Goal: Use online tool/utility: Utilize a website feature to perform a specific function

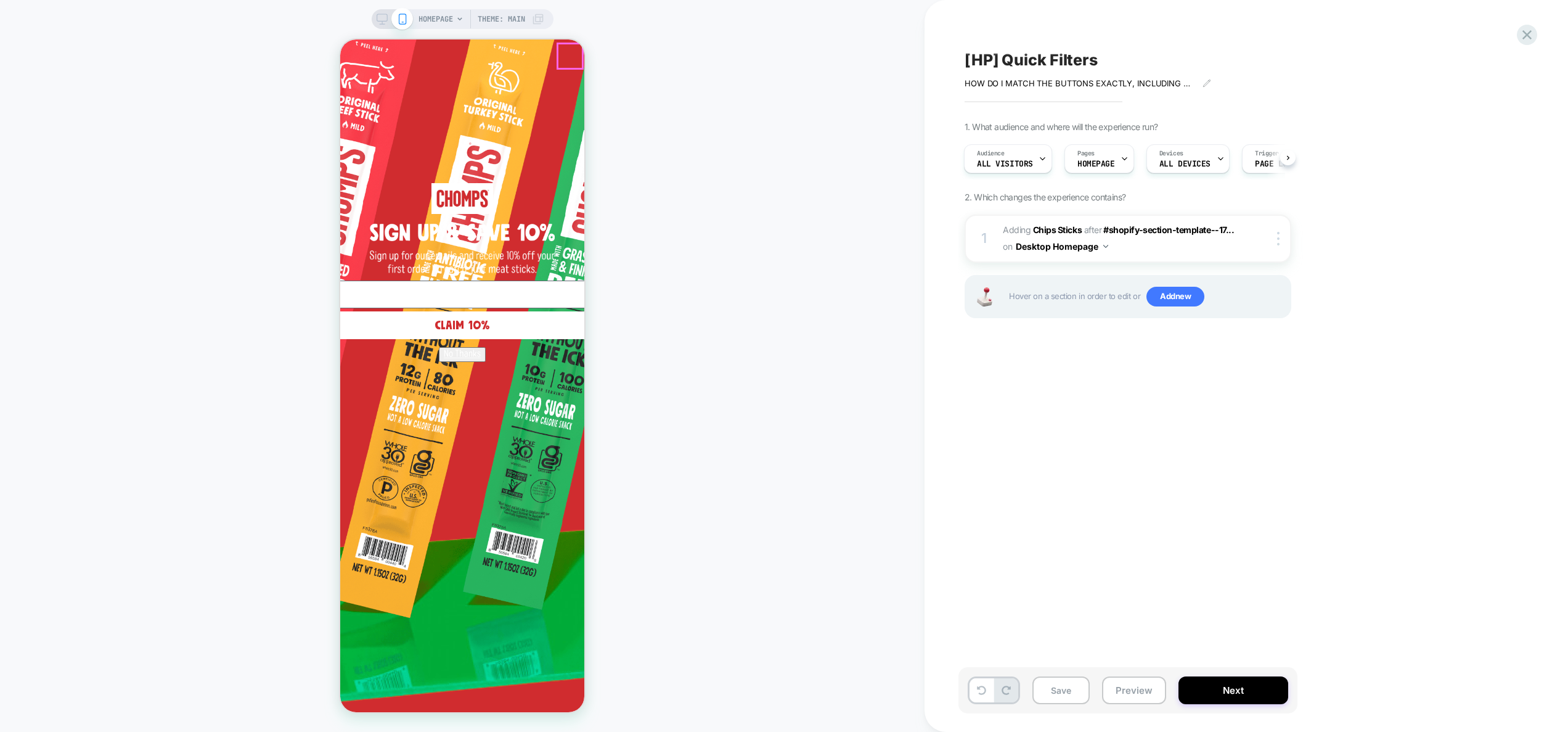
click at [841, 59] on circle "Close dialog" at bounding box center [853, 57] width 24 height 24
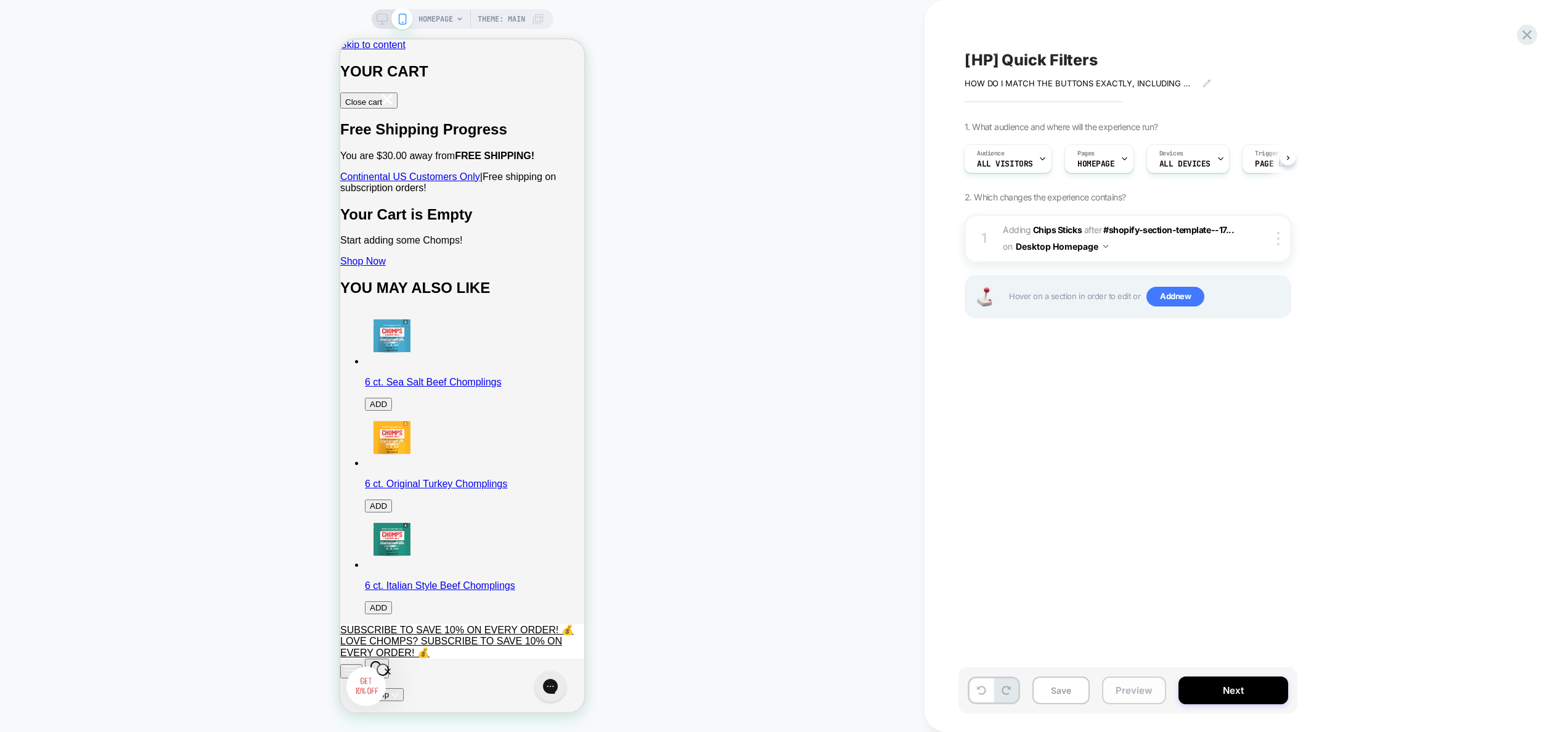
click at [1142, 691] on button "Preview" at bounding box center [1134, 690] width 64 height 27
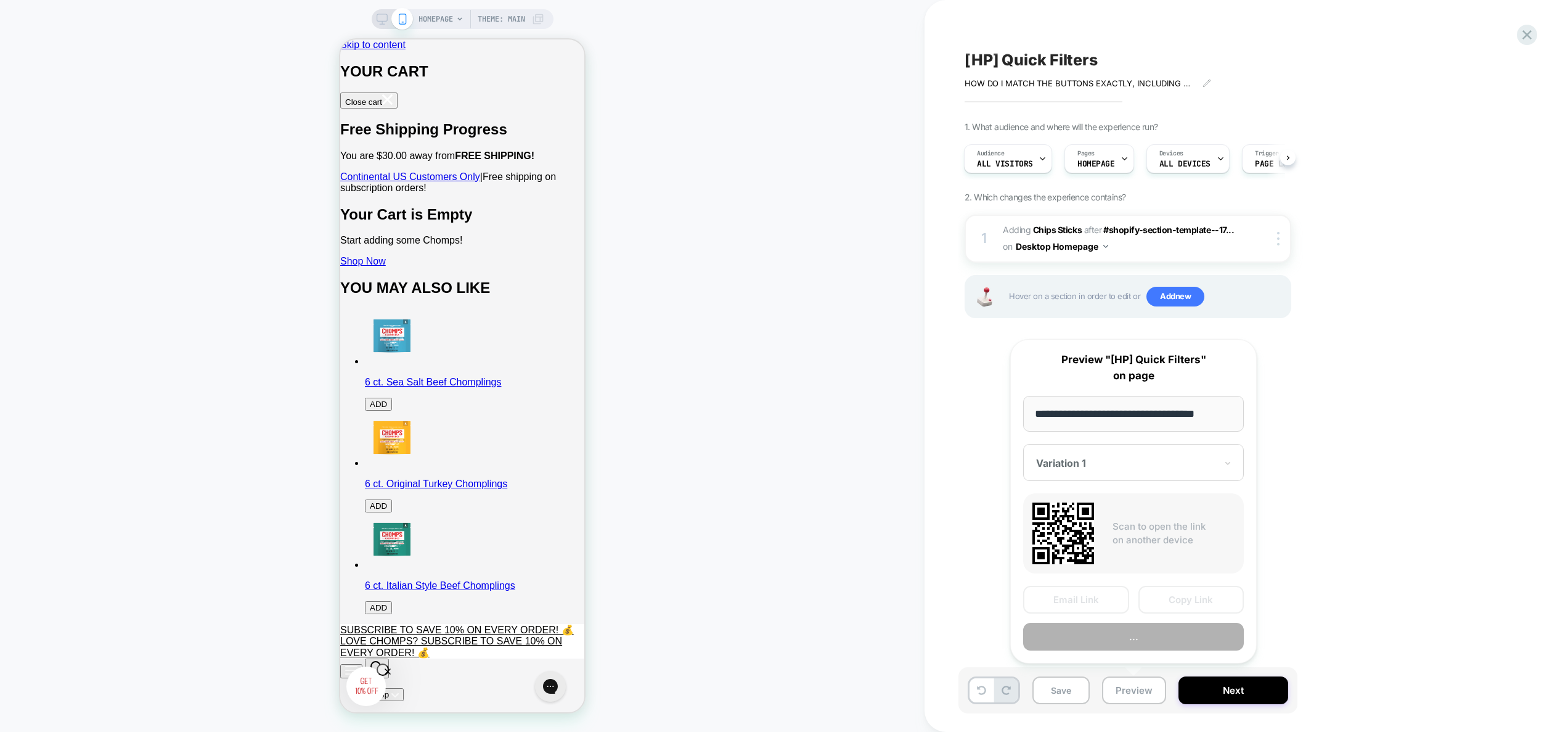
scroll to position [0, 5]
click at [1147, 641] on button "Preview" at bounding box center [1134, 637] width 221 height 27
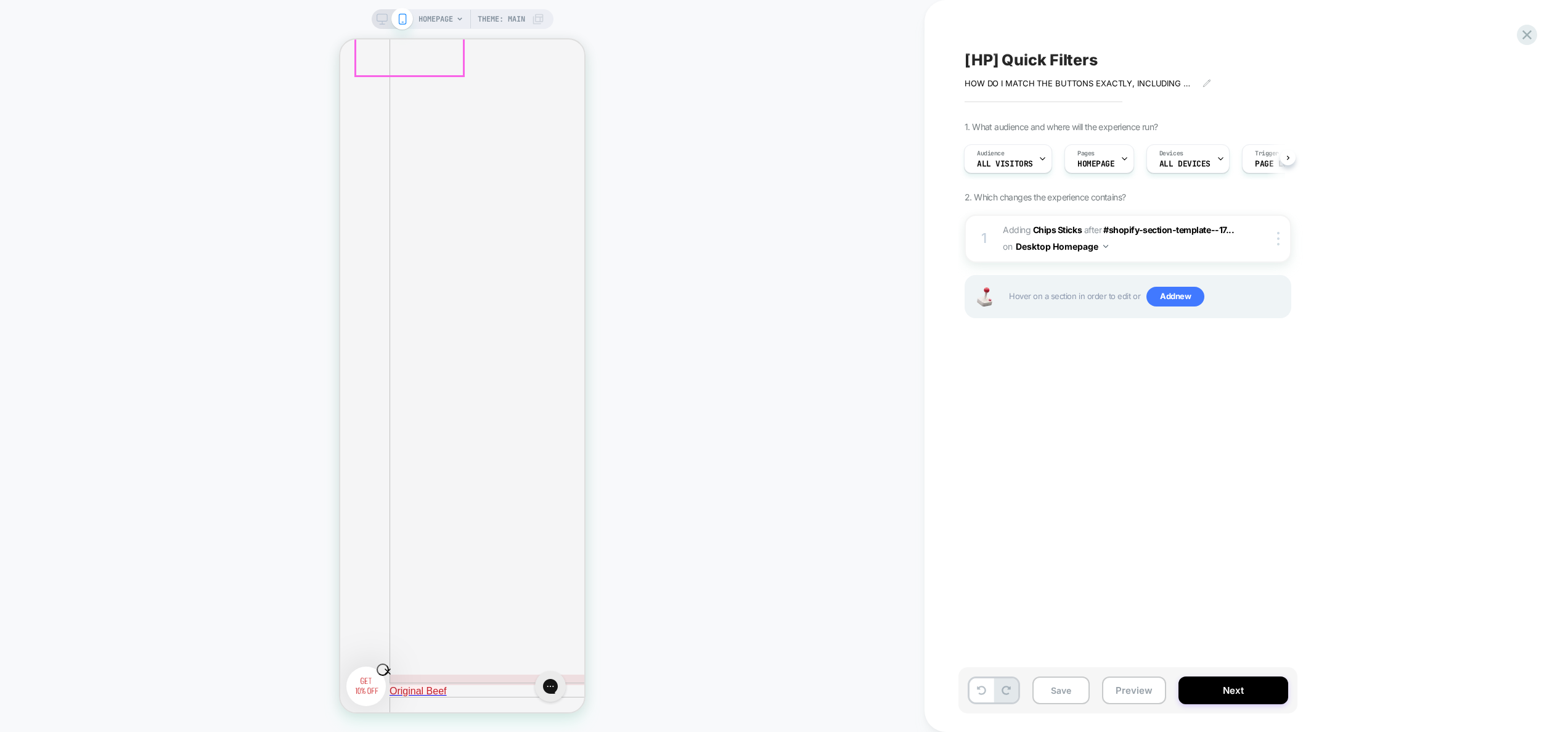
scroll to position [324, 0]
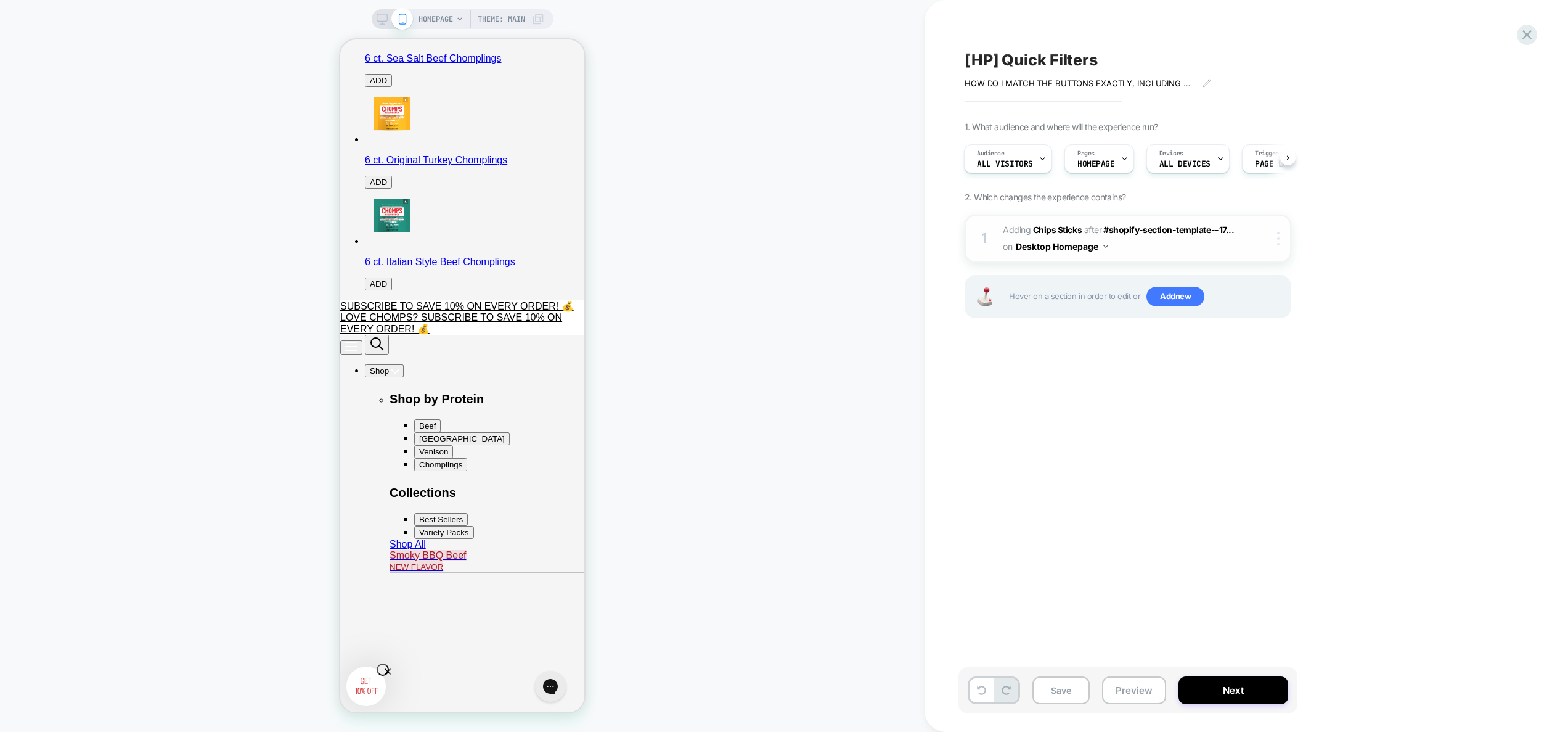
click at [1275, 237] on div at bounding box center [1280, 239] width 21 height 14
click at [1371, 222] on div "1. What audience and where will the experience run? Audience All Visitors Pages…" at bounding box center [1189, 235] width 450 height 227
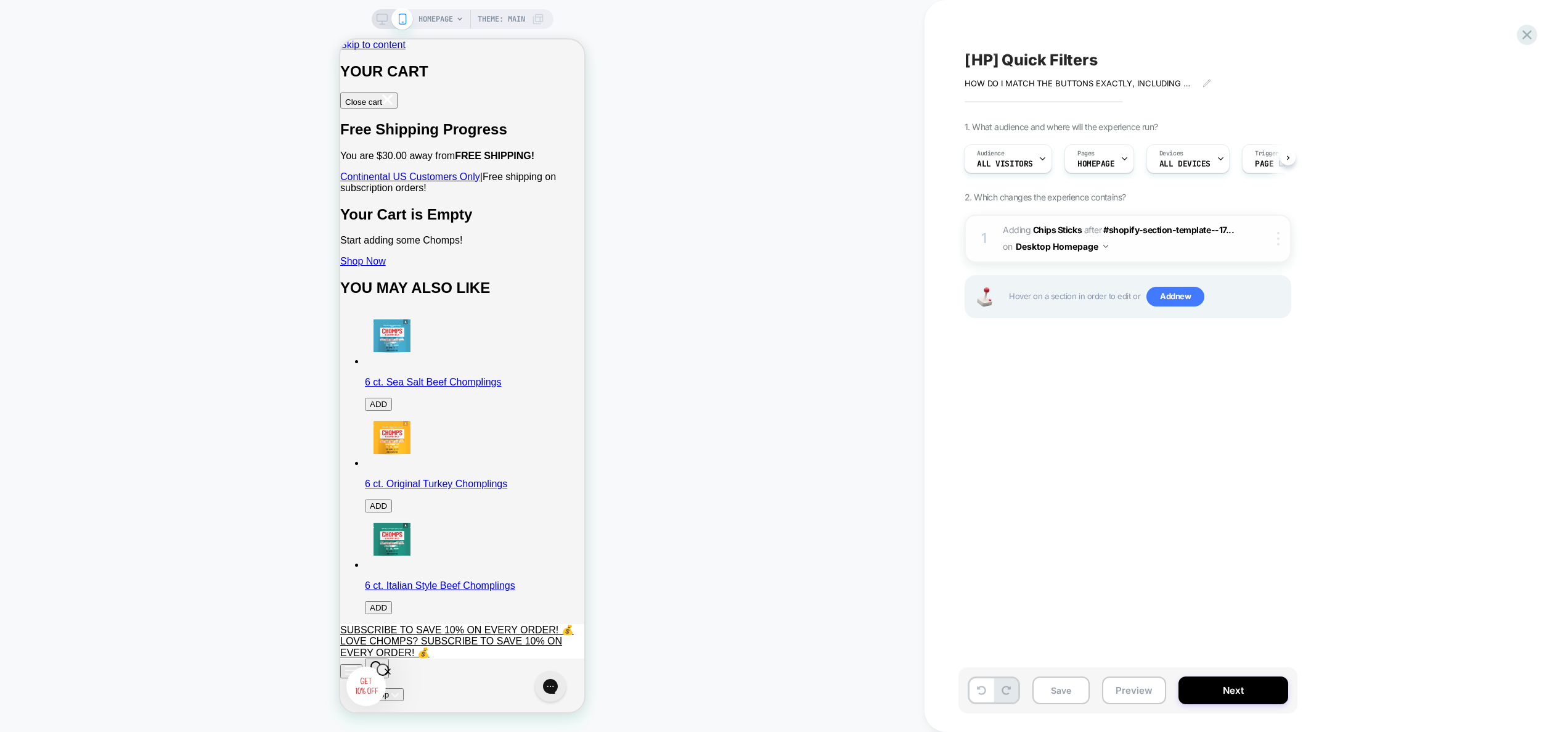
click at [1277, 240] on img at bounding box center [1278, 239] width 2 height 14
click at [1157, 432] on div "[HP] Quick Filters HOW DO I MATCH THE BUTTONS EXACTLY, INCLUDING CENTERING THE …" at bounding box center [1190, 366] width 463 height 708
click at [378, 22] on icon at bounding box center [382, 19] width 11 height 11
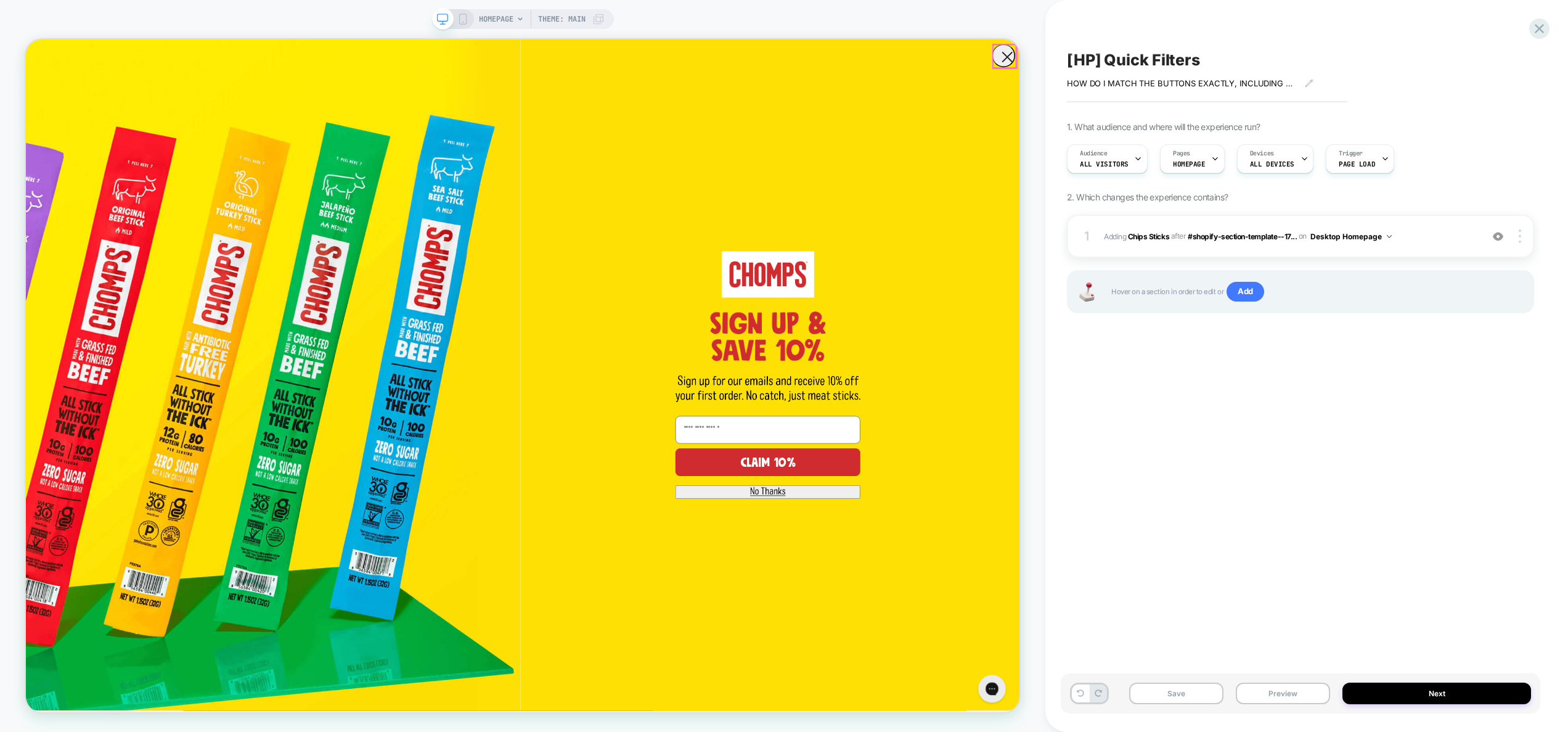
click at [1327, 64] on circle "Close dialog" at bounding box center [1334, 62] width 29 height 29
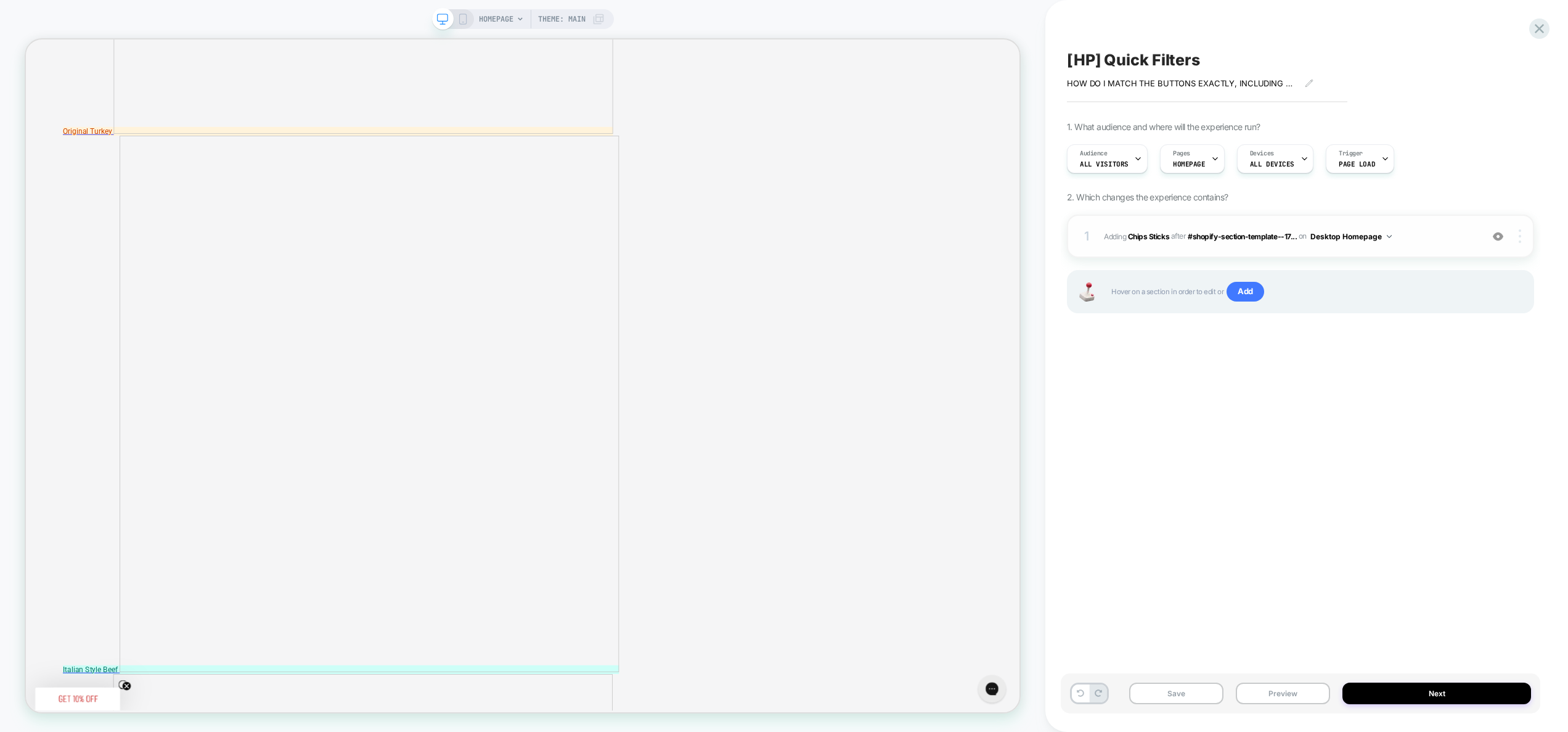
click at [1521, 240] on img at bounding box center [1520, 236] width 2 height 14
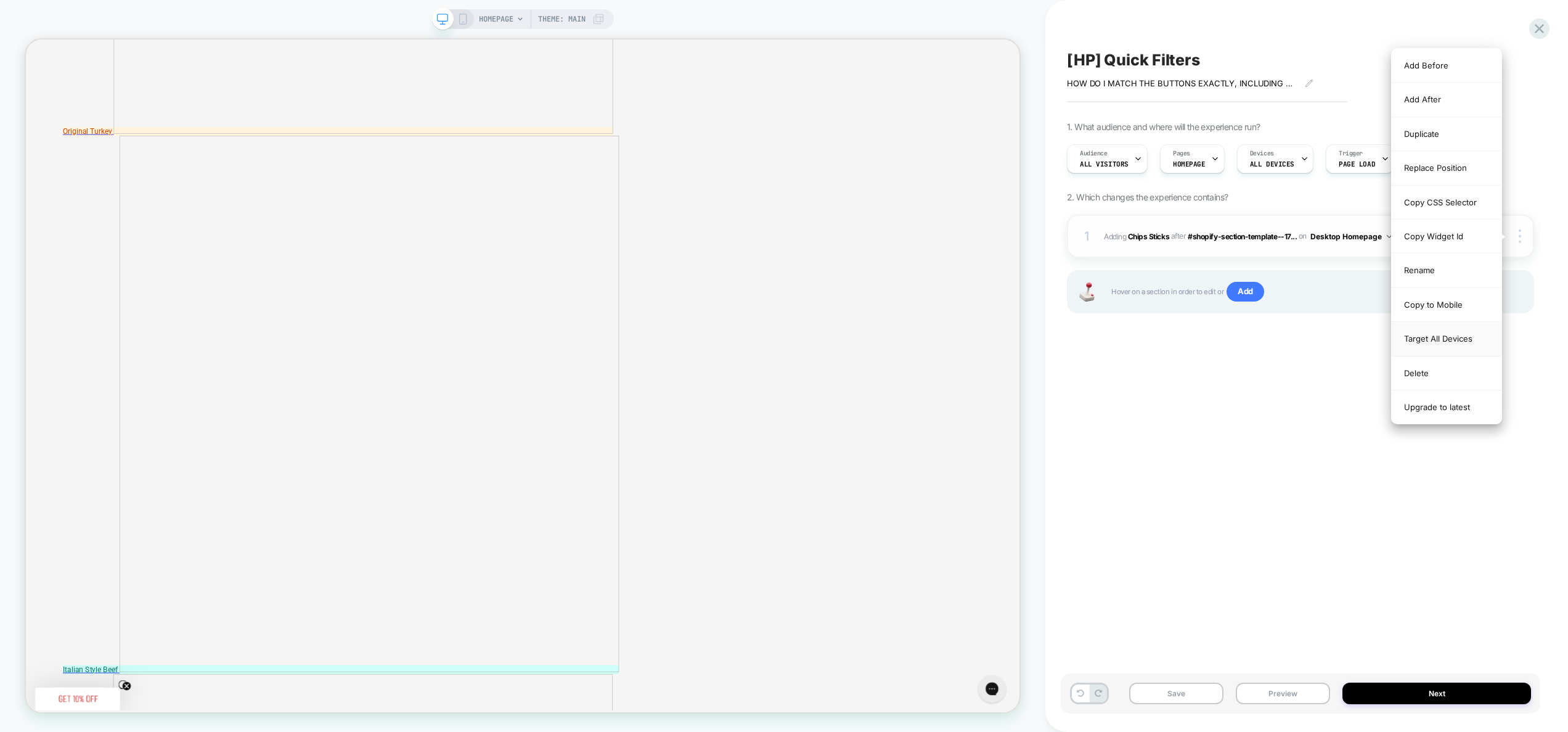
click at [1444, 342] on div "Target All Devices" at bounding box center [1447, 339] width 110 height 34
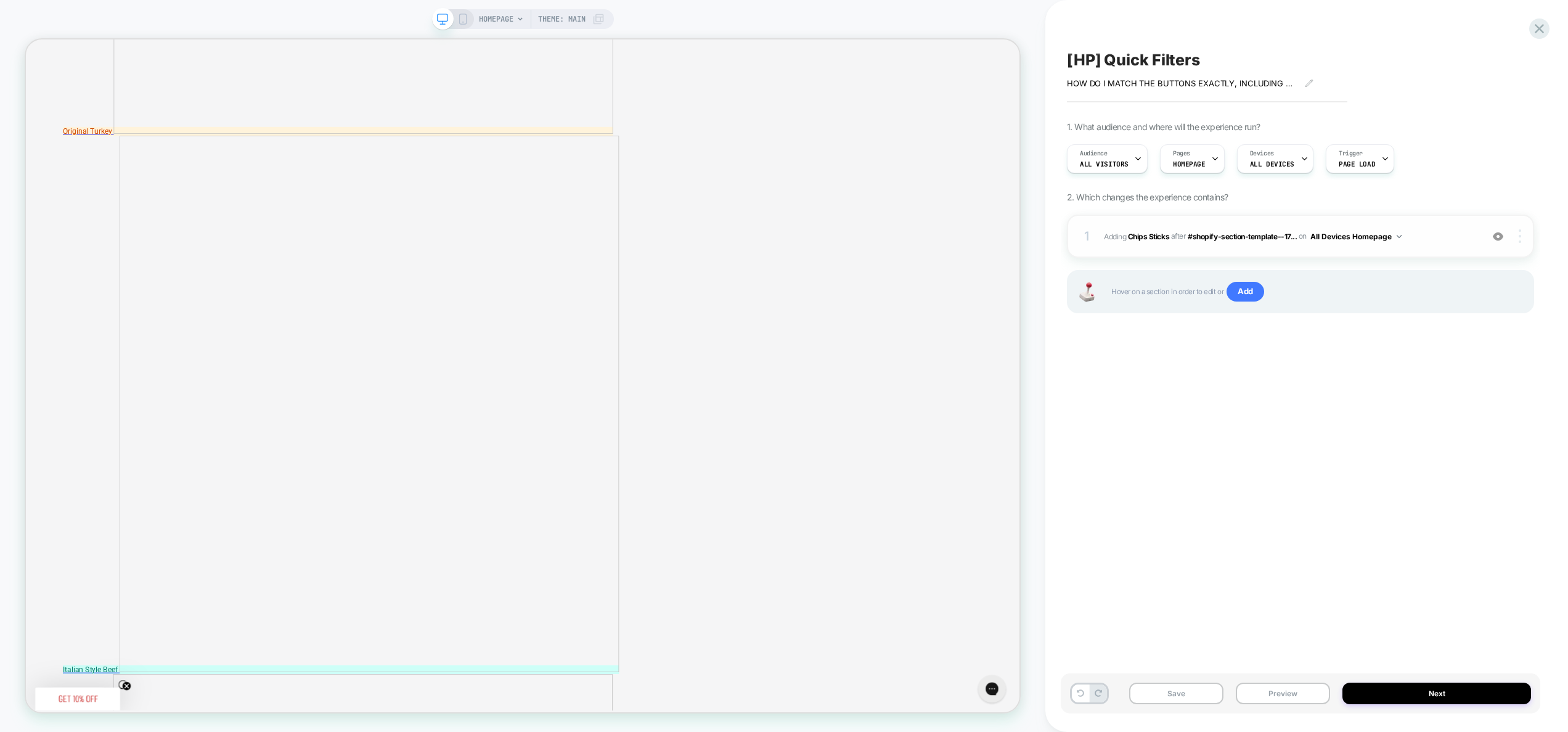
click at [1523, 239] on div at bounding box center [1522, 236] width 24 height 14
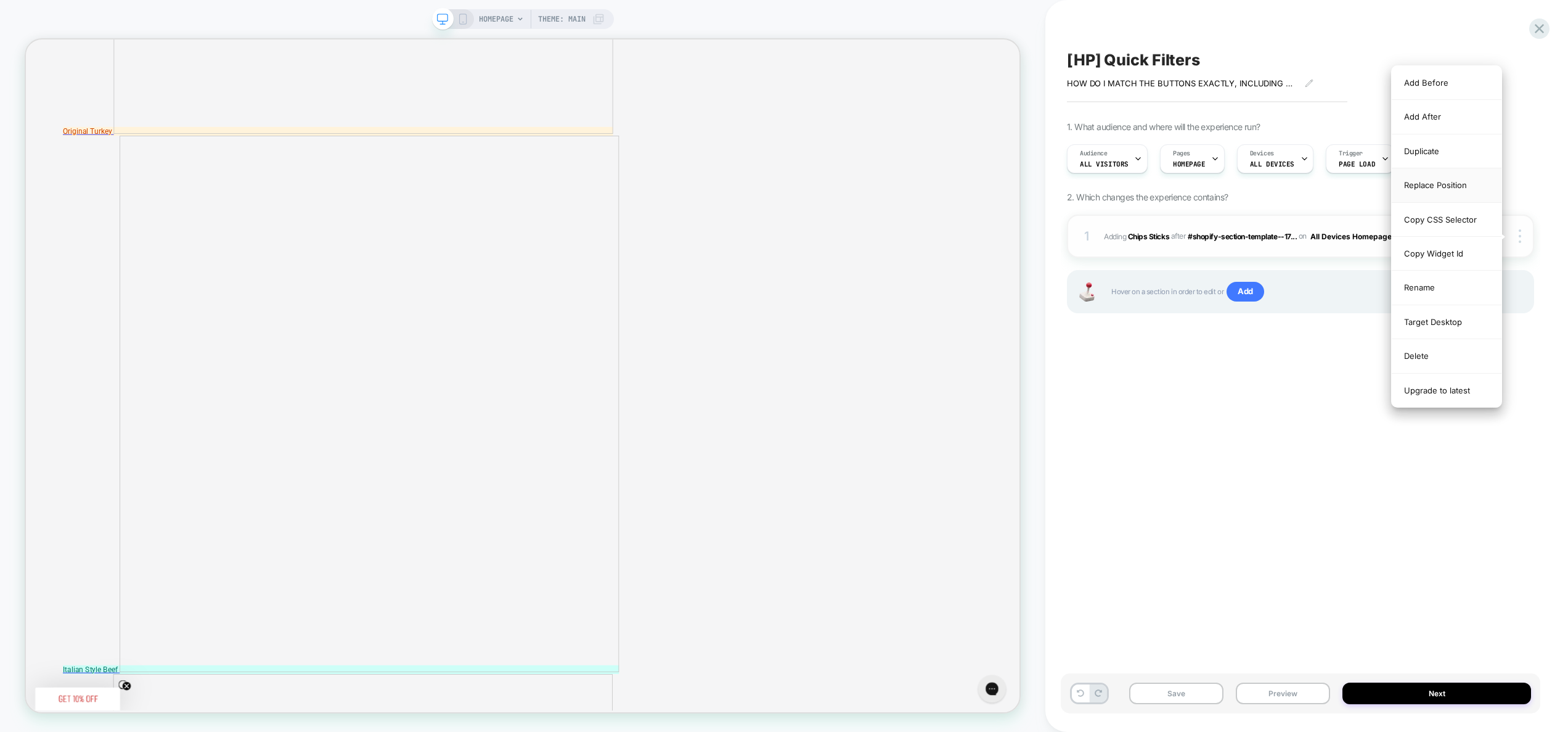
click at [1449, 180] on div "Replace Position" at bounding box center [1447, 185] width 110 height 34
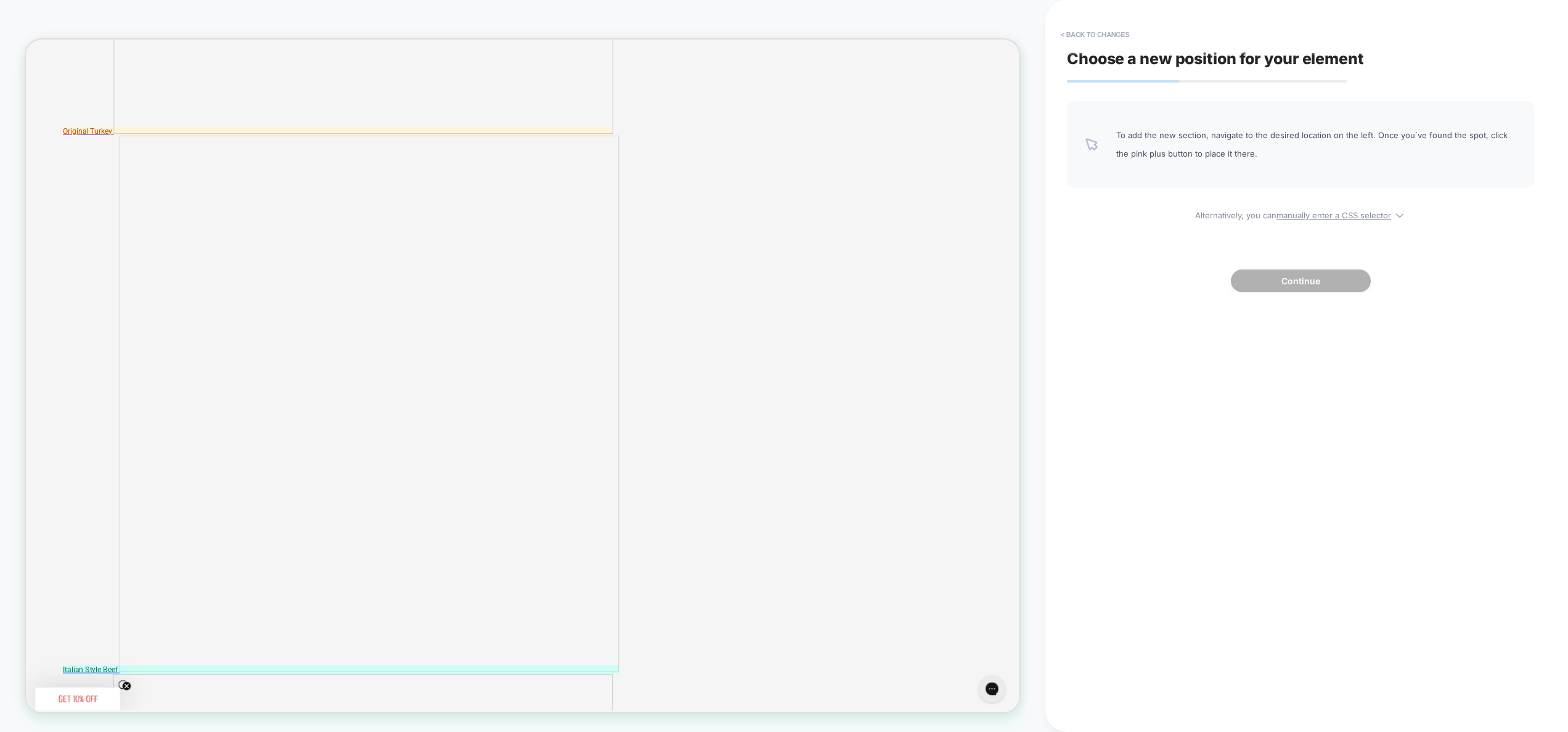
click at [1344, 226] on div "To add the new section, navigate to the desired location on the left. Once you`…" at bounding box center [1300, 197] width 468 height 191
click at [1334, 206] on span "Alternatively, you can manually enter a CSS selector" at bounding box center [1300, 213] width 468 height 14
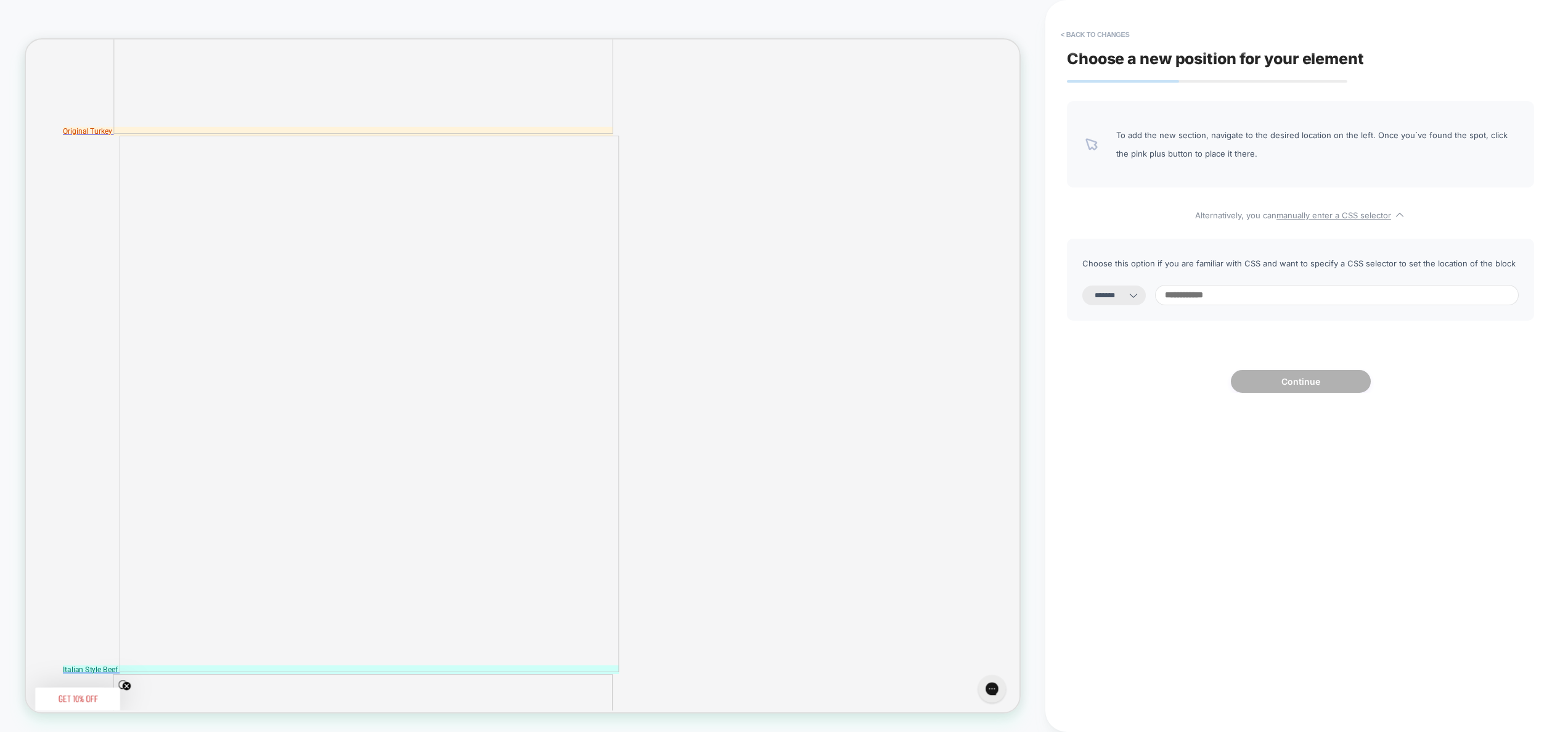
click at [1140, 292] on icon at bounding box center [1134, 295] width 12 height 12
click at [1115, 305] on select "**********" at bounding box center [1114, 295] width 64 height 20
select select "*********"
click at [1082, 285] on select "**********" at bounding box center [1114, 295] width 64 height 20
click at [1210, 296] on input at bounding box center [1337, 295] width 364 height 21
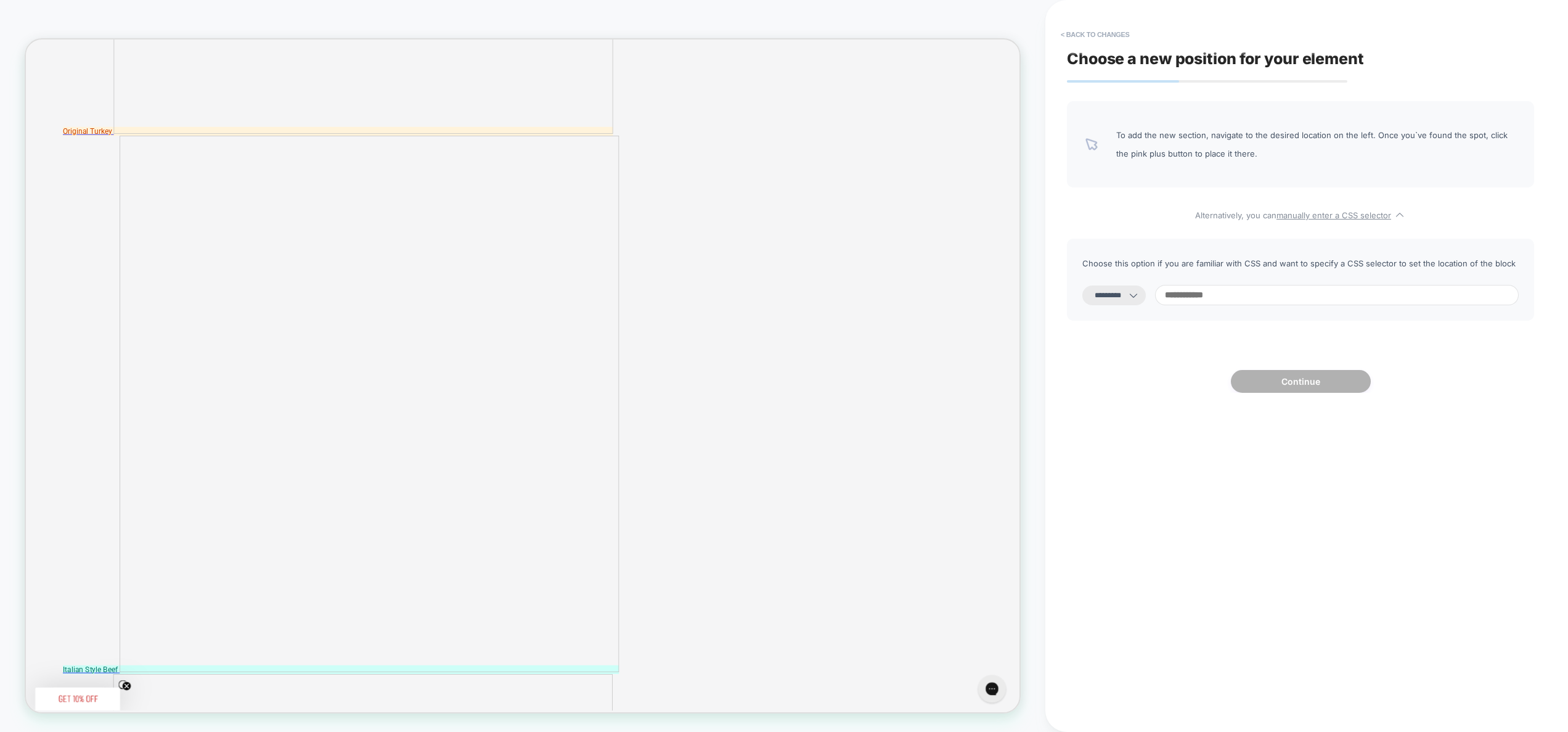
paste input "**********"
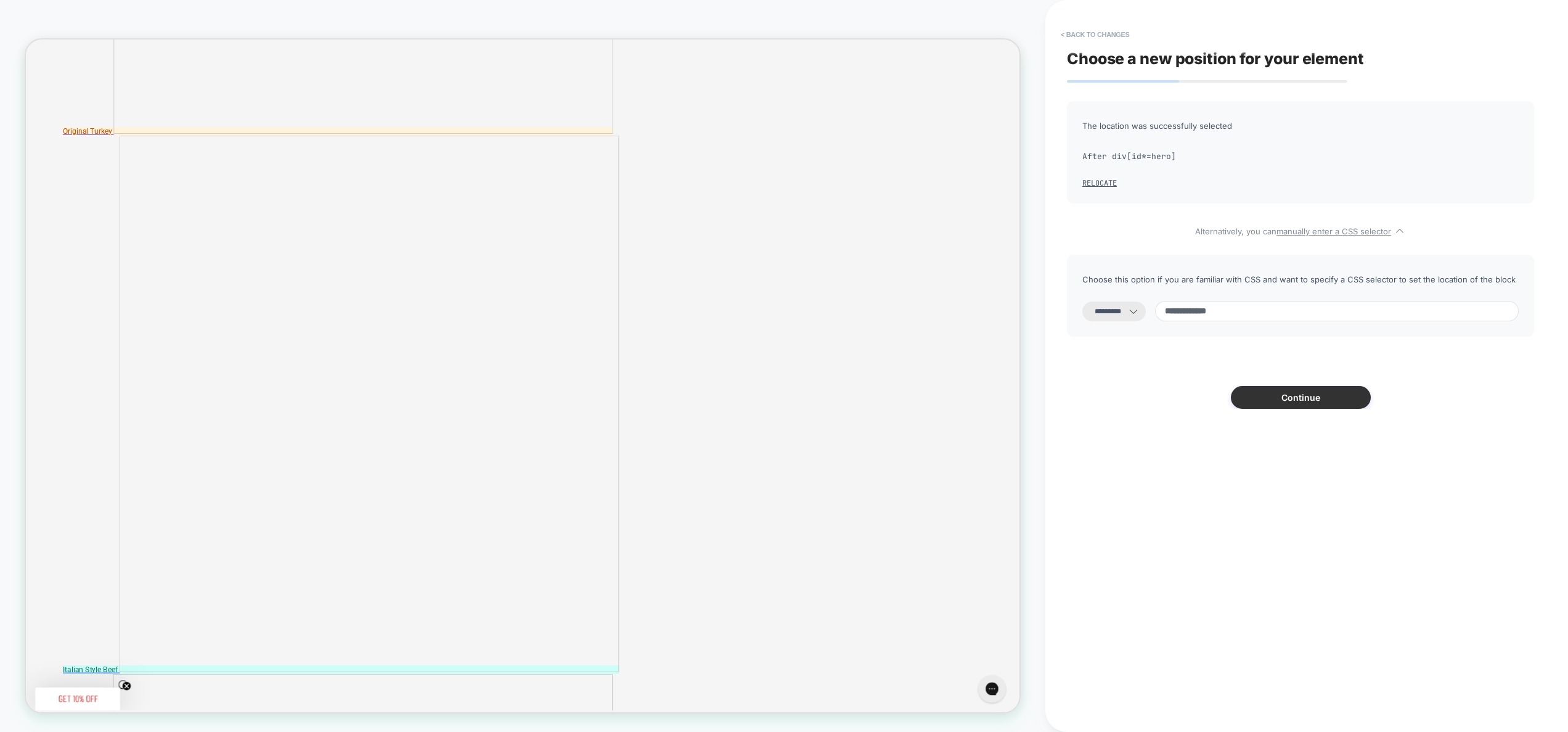
type input "**********"
click at [1303, 397] on button "Continue" at bounding box center [1301, 397] width 140 height 23
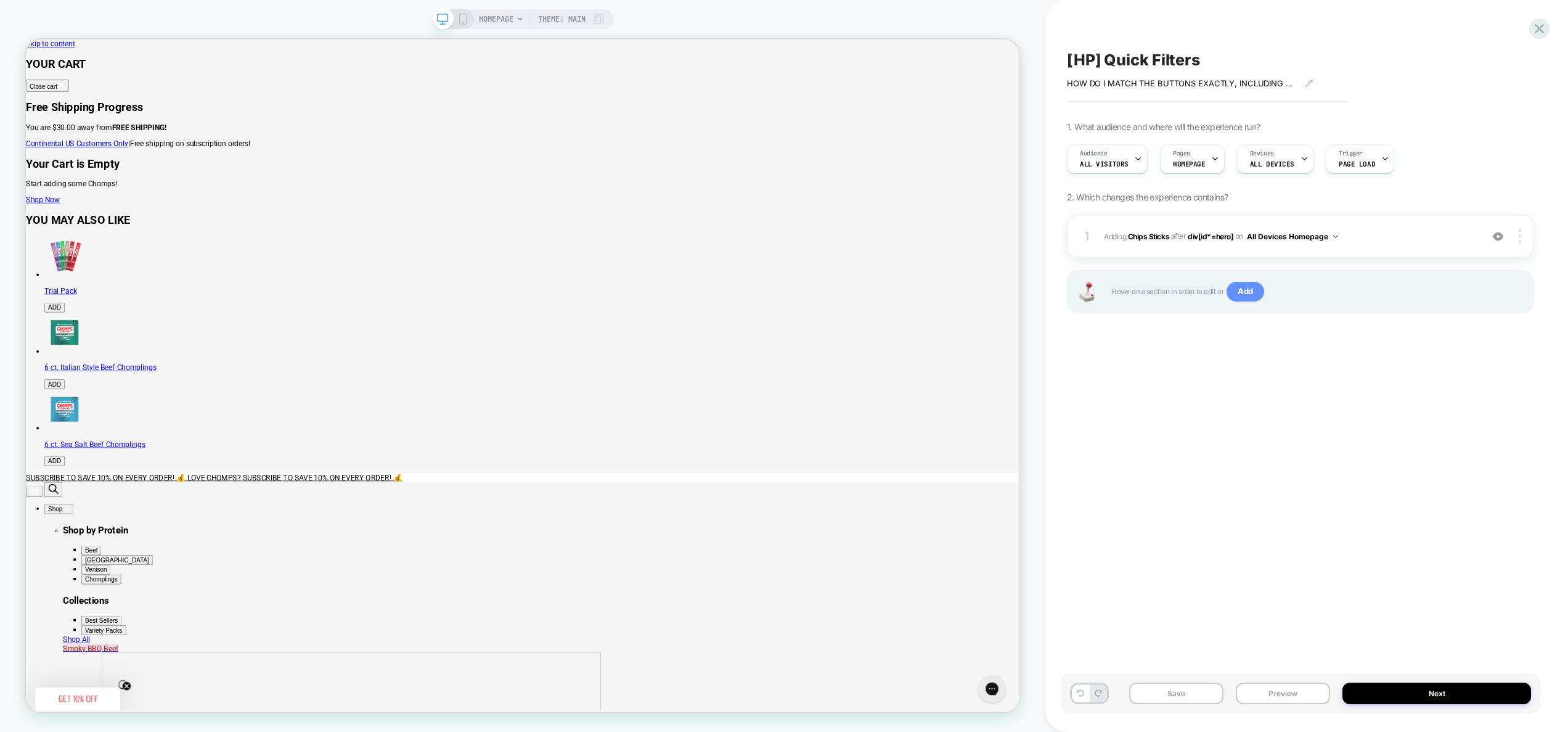
click at [1255, 295] on span "Add" at bounding box center [1245, 292] width 37 height 20
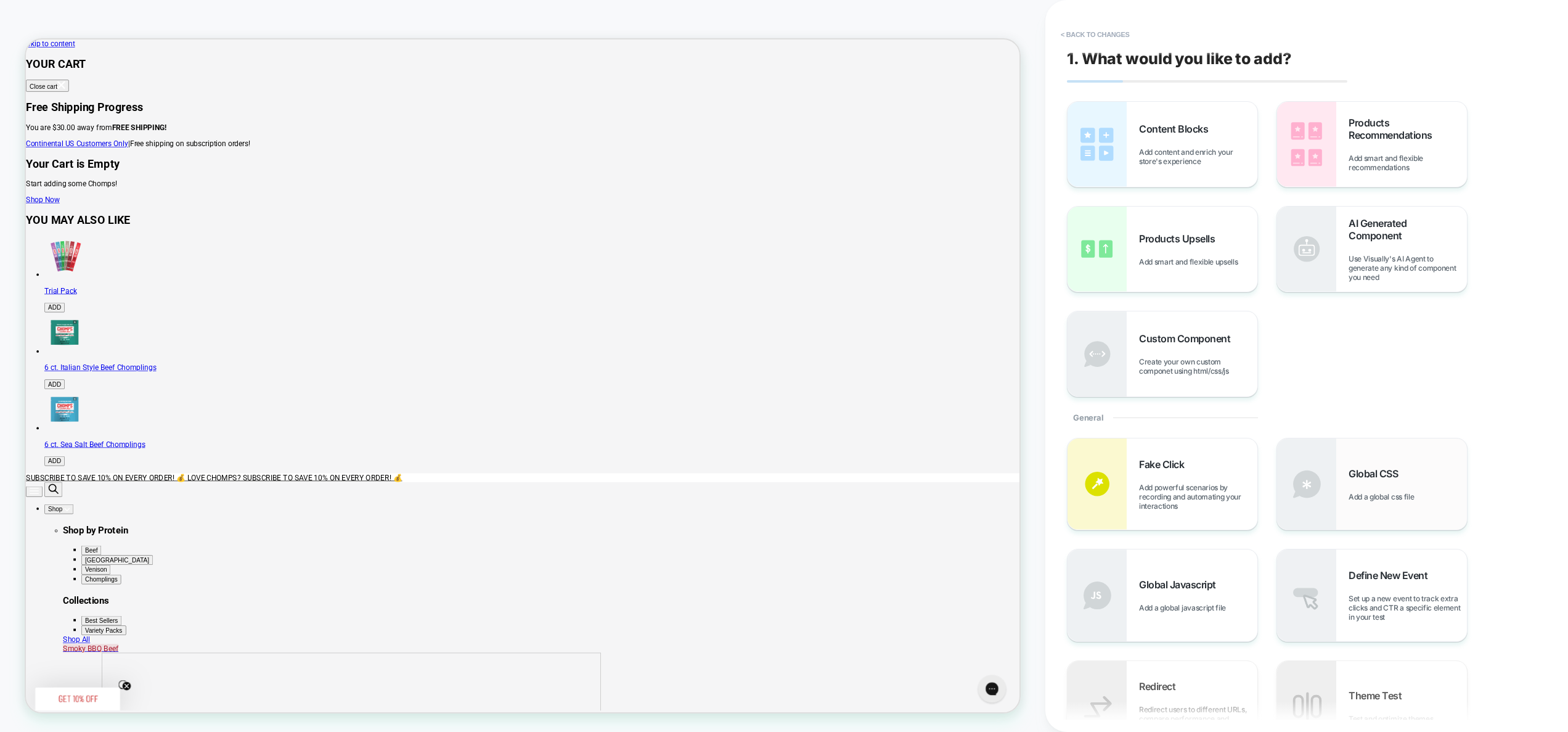
click at [1383, 511] on div "Global CSS Add a global css file" at bounding box center [1372, 484] width 190 height 91
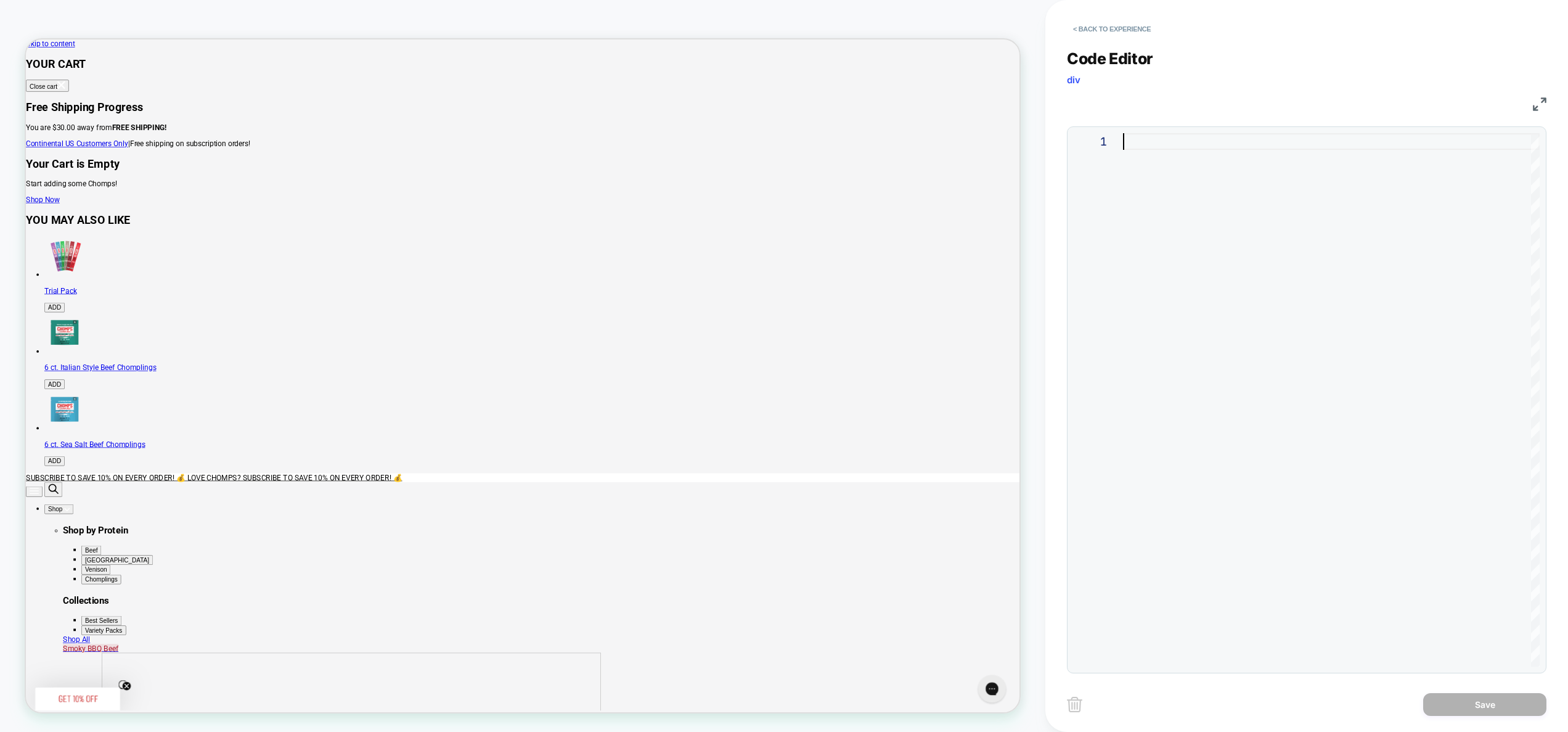
click at [1311, 336] on div at bounding box center [1331, 400] width 417 height 533
type textarea "*"
type textarea "**********"
click at [1142, 24] on button "< Back to experience" at bounding box center [1112, 29] width 90 height 20
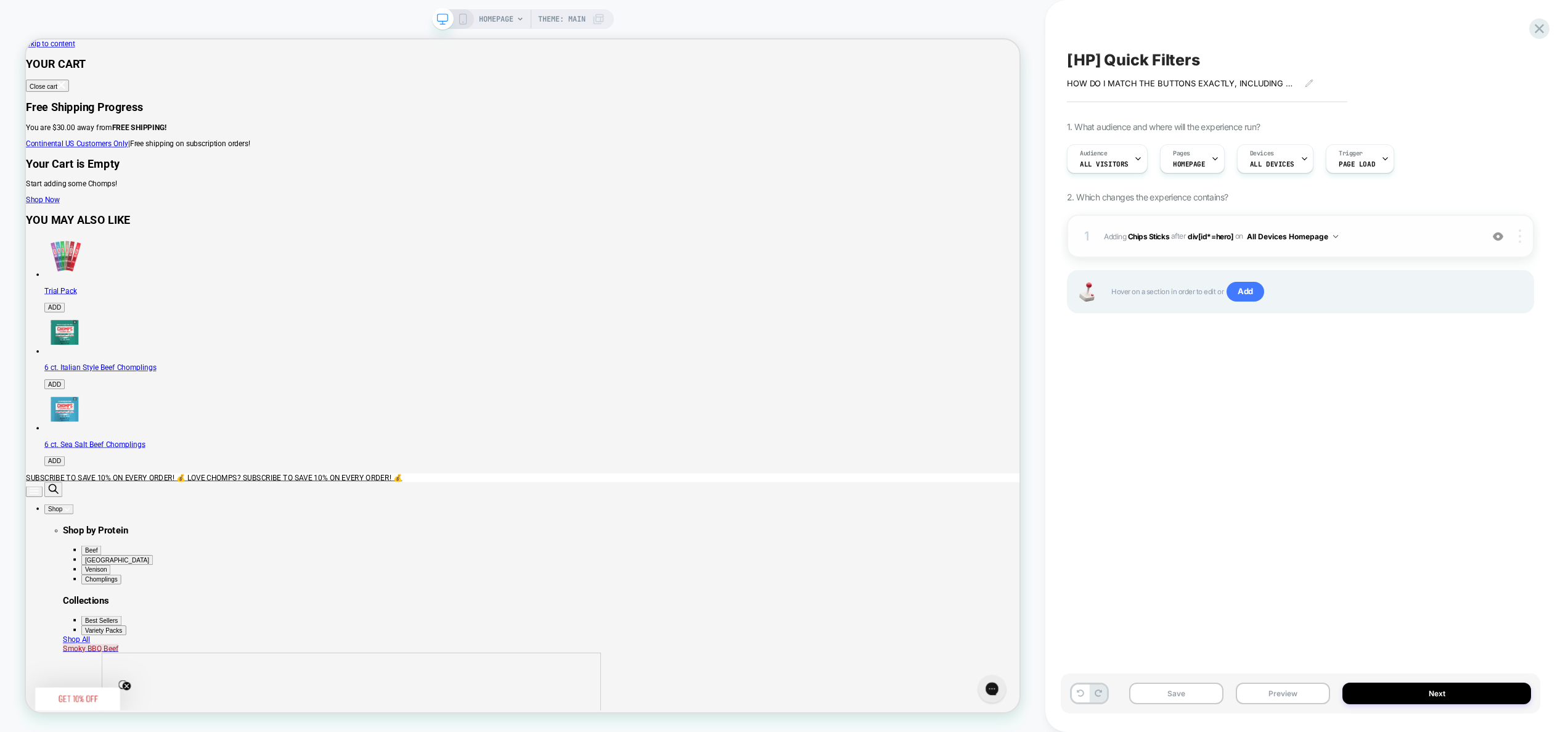
click at [1524, 240] on div at bounding box center [1522, 236] width 24 height 14
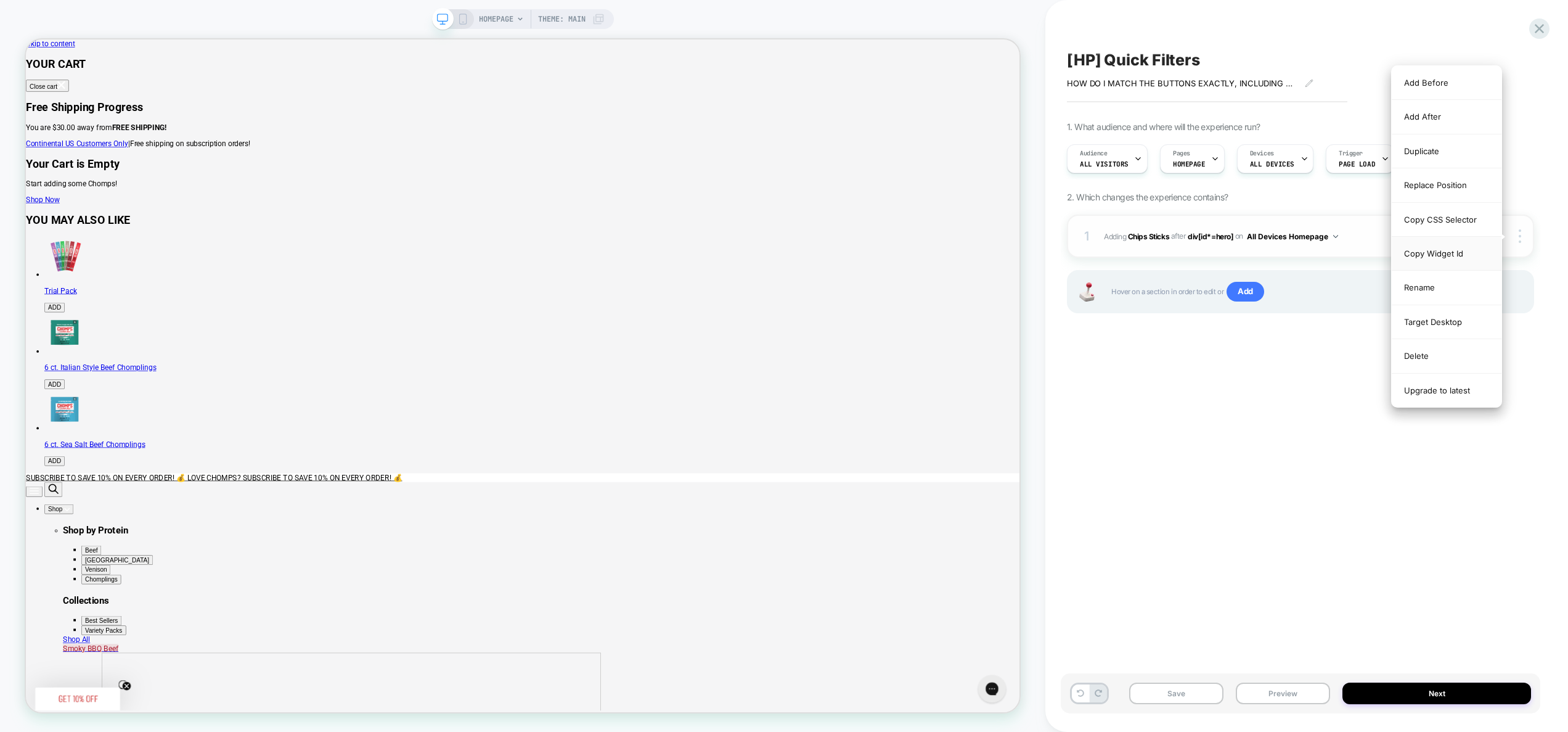
click at [1442, 251] on div "Copy Widget Id" at bounding box center [1447, 254] width 110 height 34
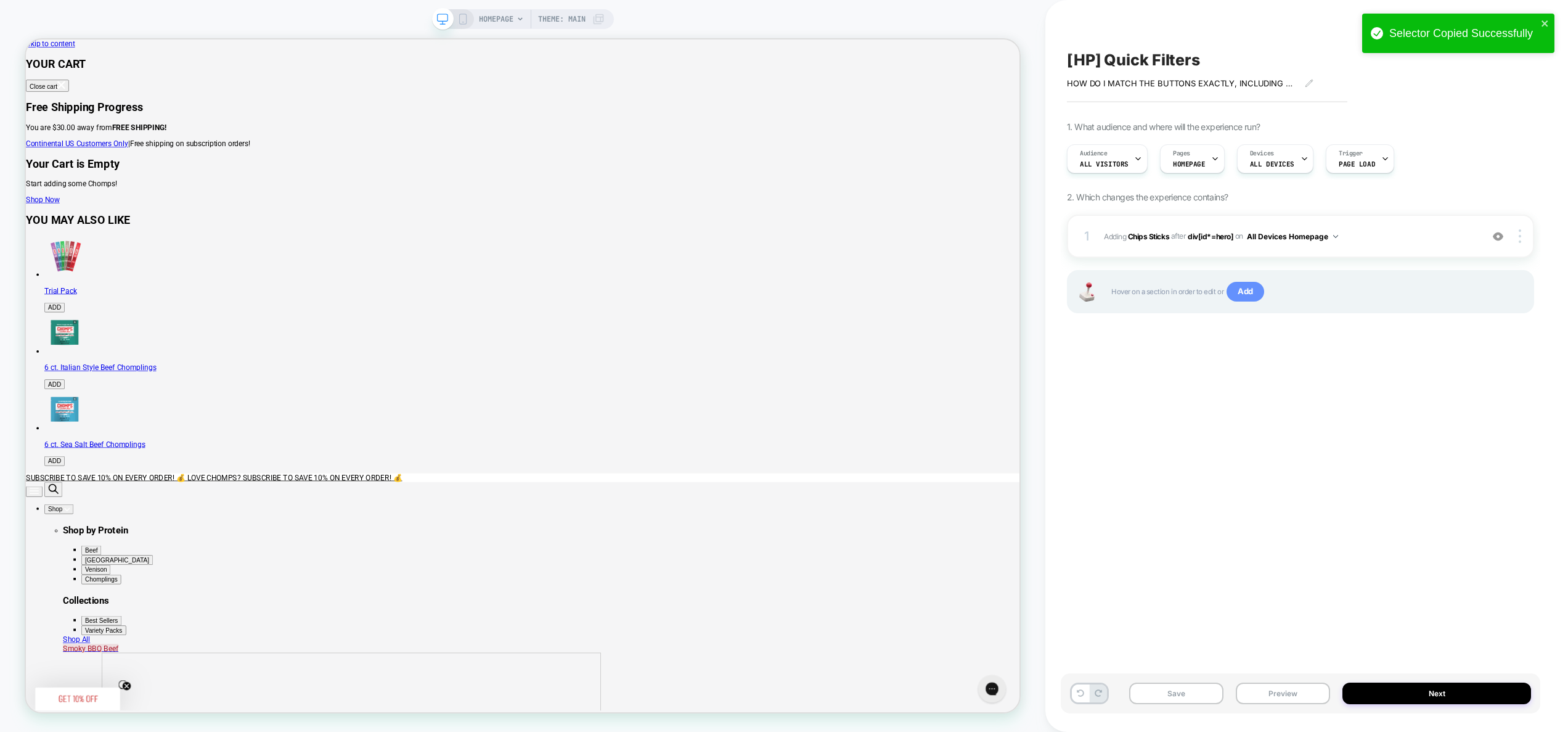
click at [1250, 289] on span "Add" at bounding box center [1245, 292] width 37 height 20
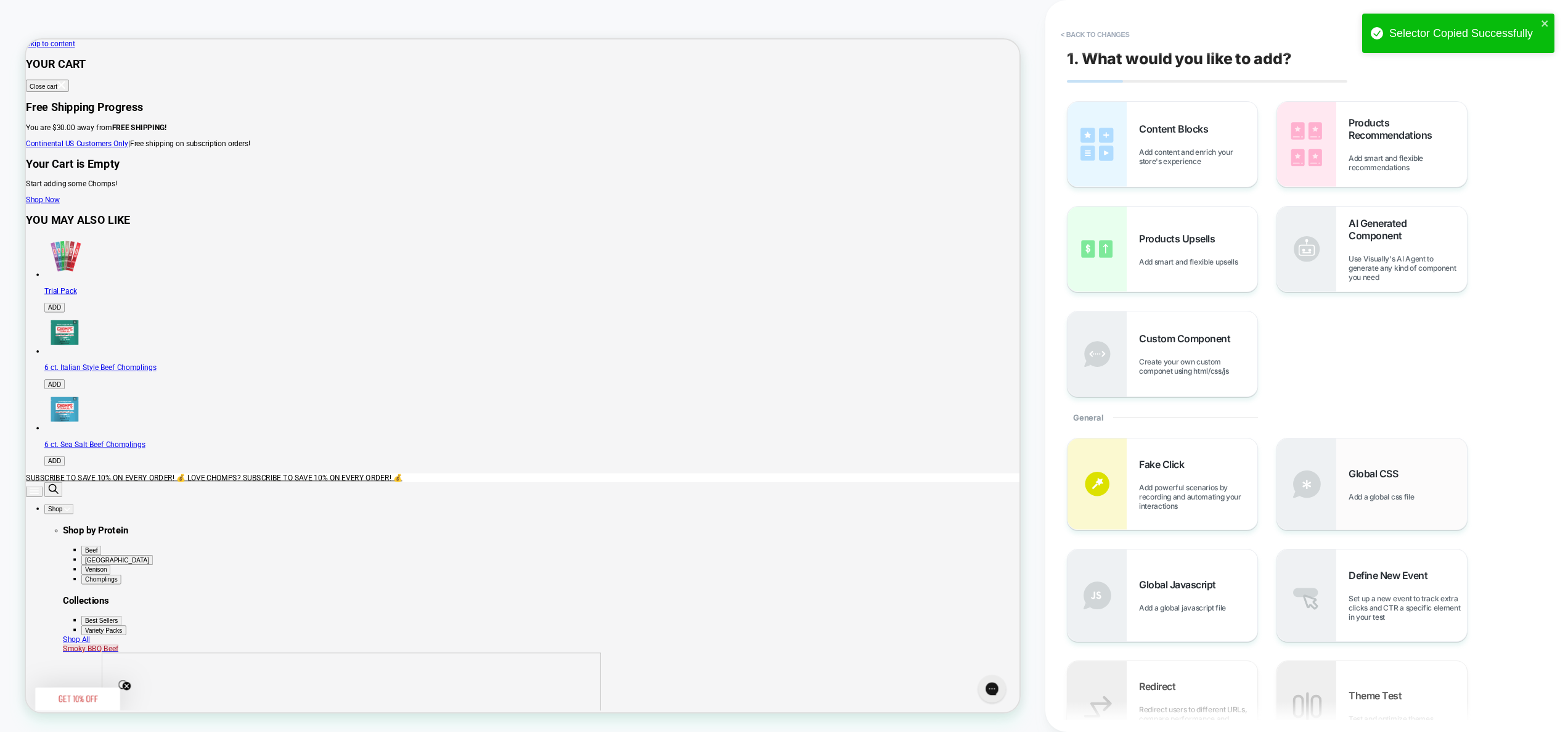
click at [1368, 505] on div "Global CSS Add a global css file" at bounding box center [1372, 484] width 190 height 91
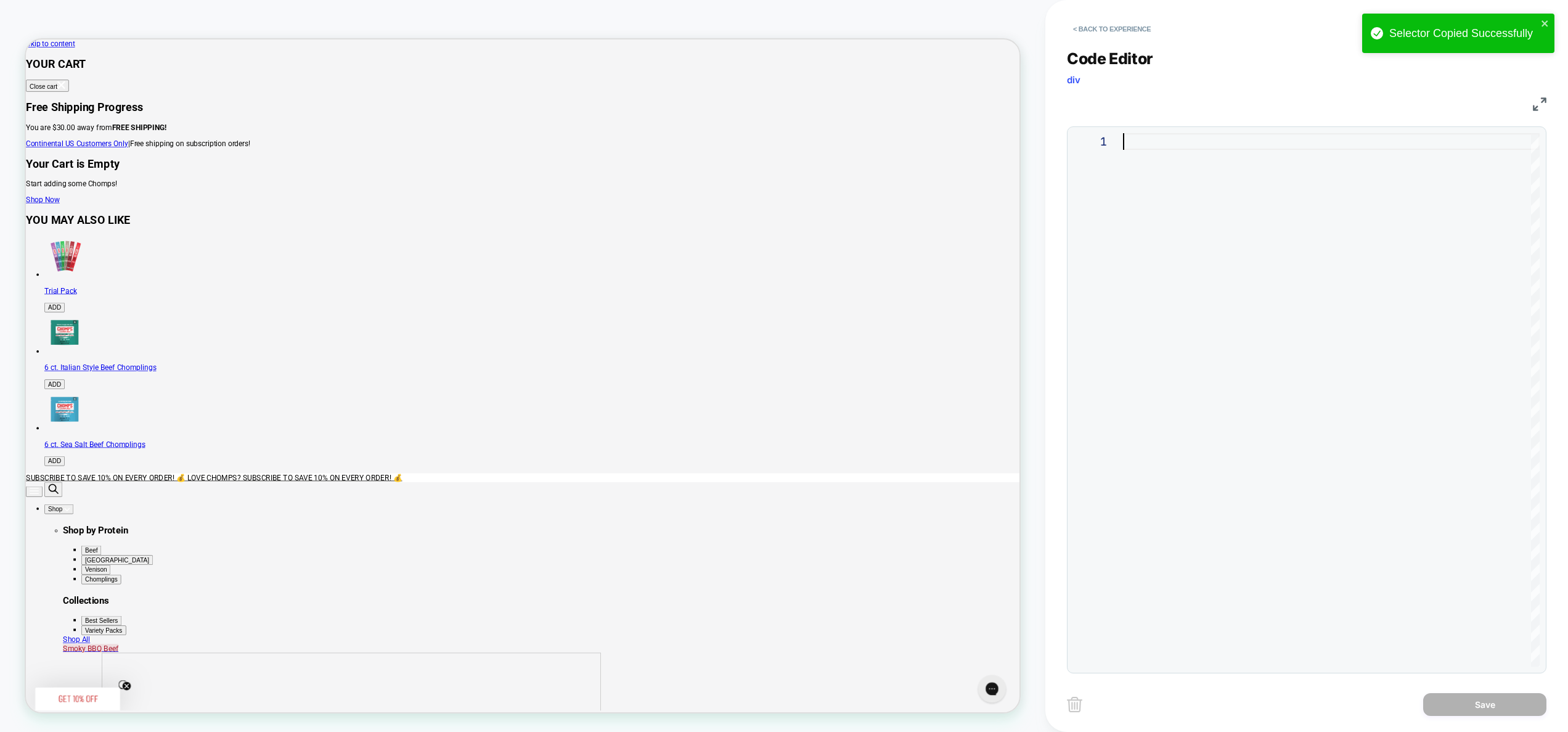
click at [1314, 463] on div at bounding box center [1331, 400] width 417 height 533
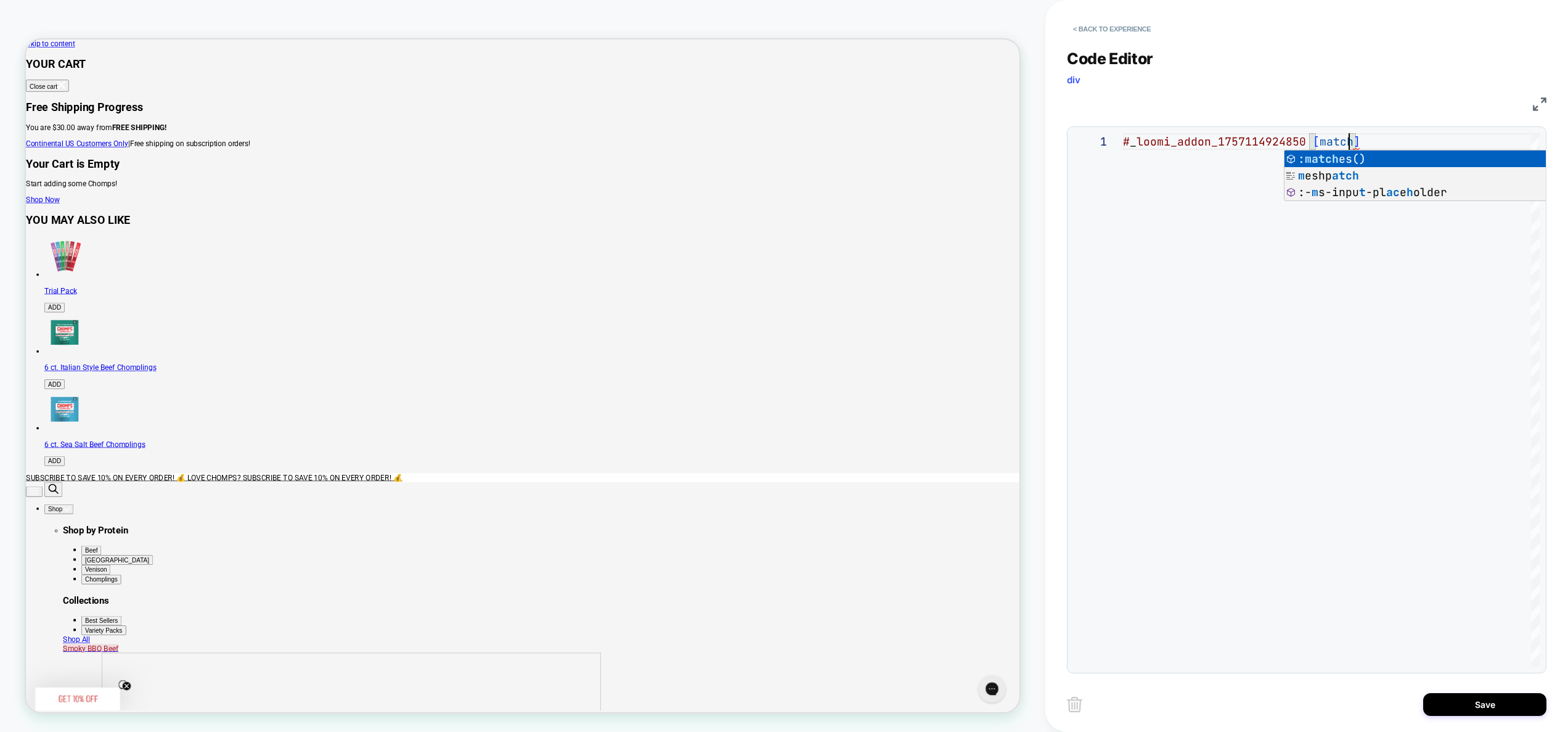
scroll to position [0, 233]
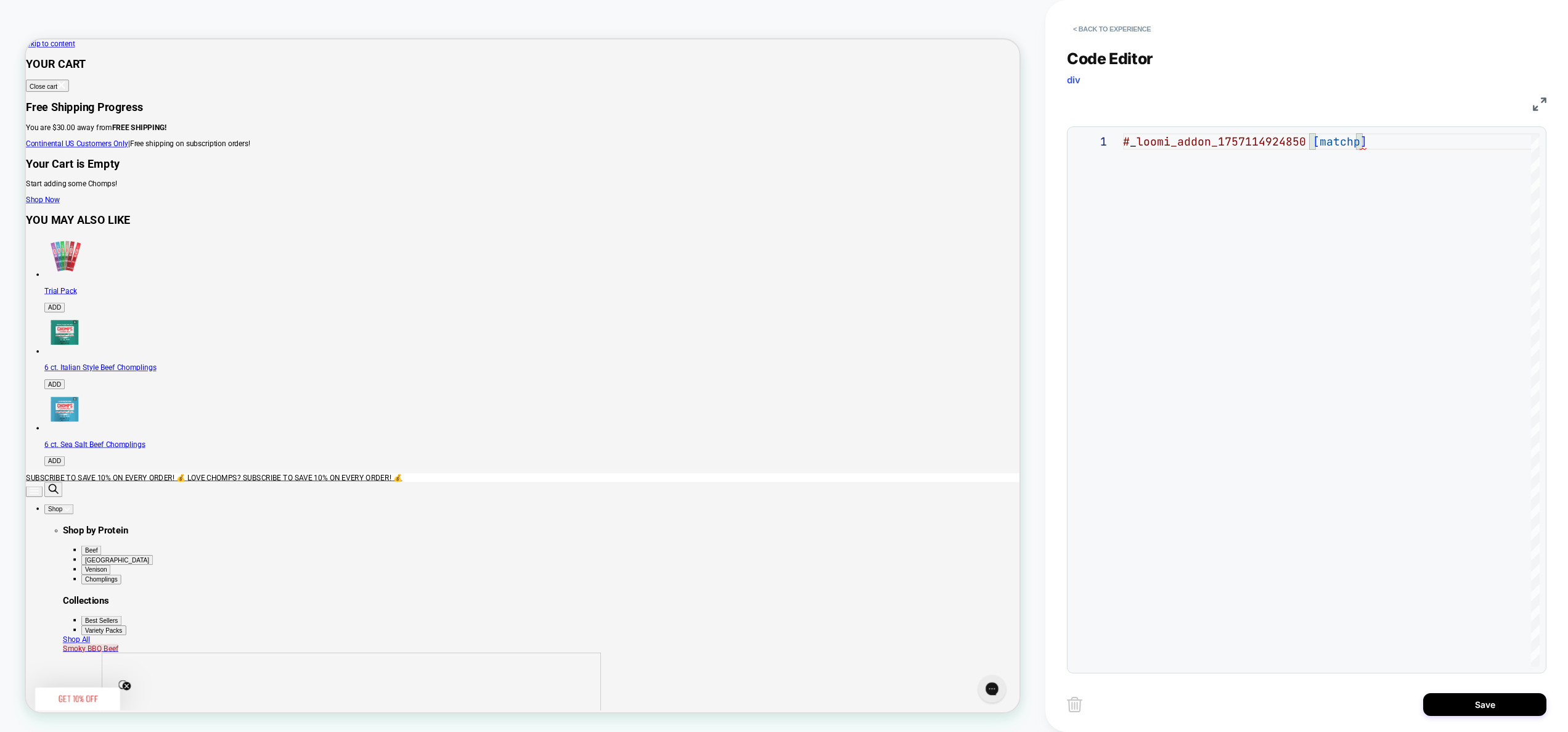
click at [1333, 143] on div "# _ loomi_addon_1757114924850 [ matchp ]" at bounding box center [1331, 400] width 417 height 533
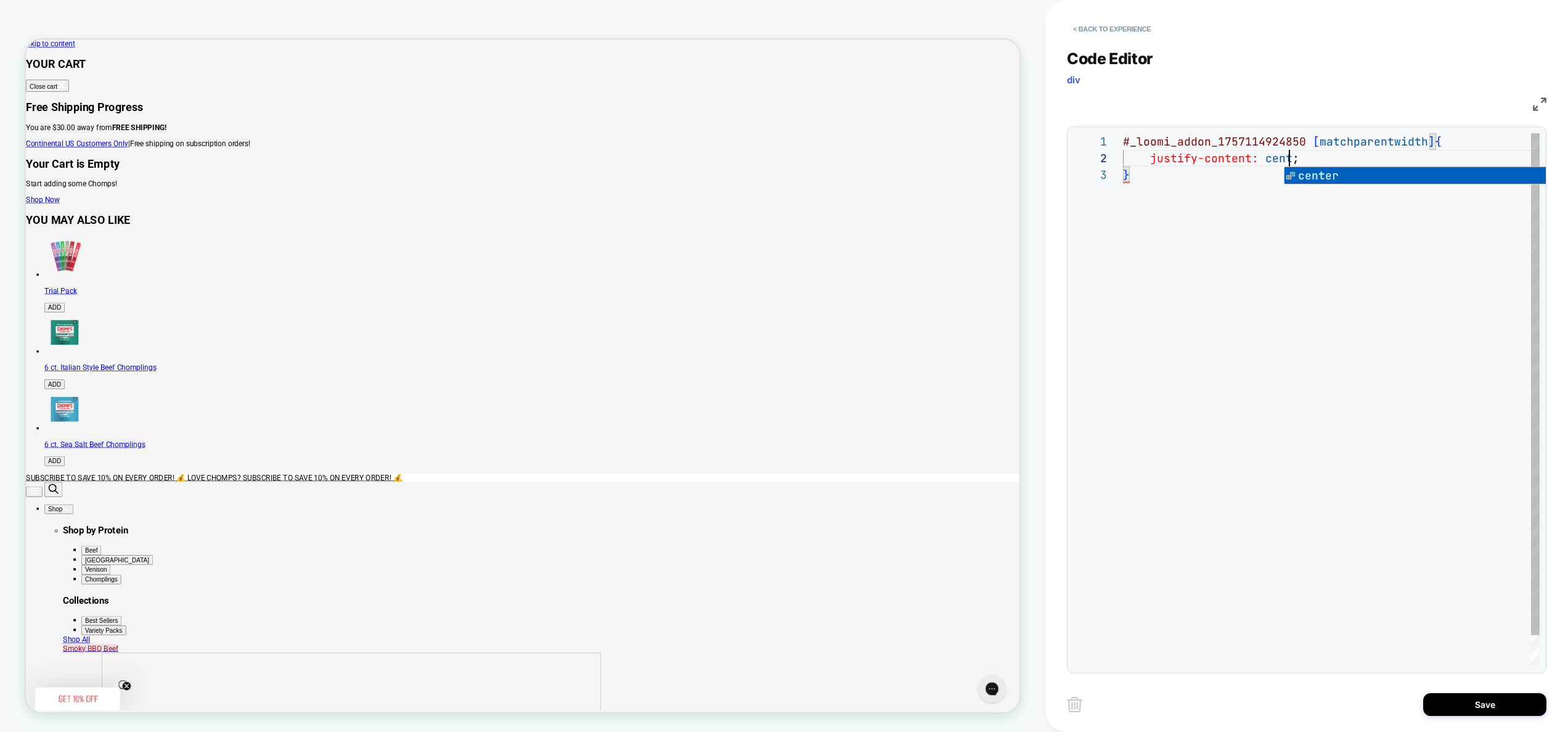
scroll to position [17, 180]
click at [1401, 214] on div "# _ loomi_addon_1757114924850 [ matchparentwidth ] { justify-content: center ; }" at bounding box center [1331, 417] width 417 height 567
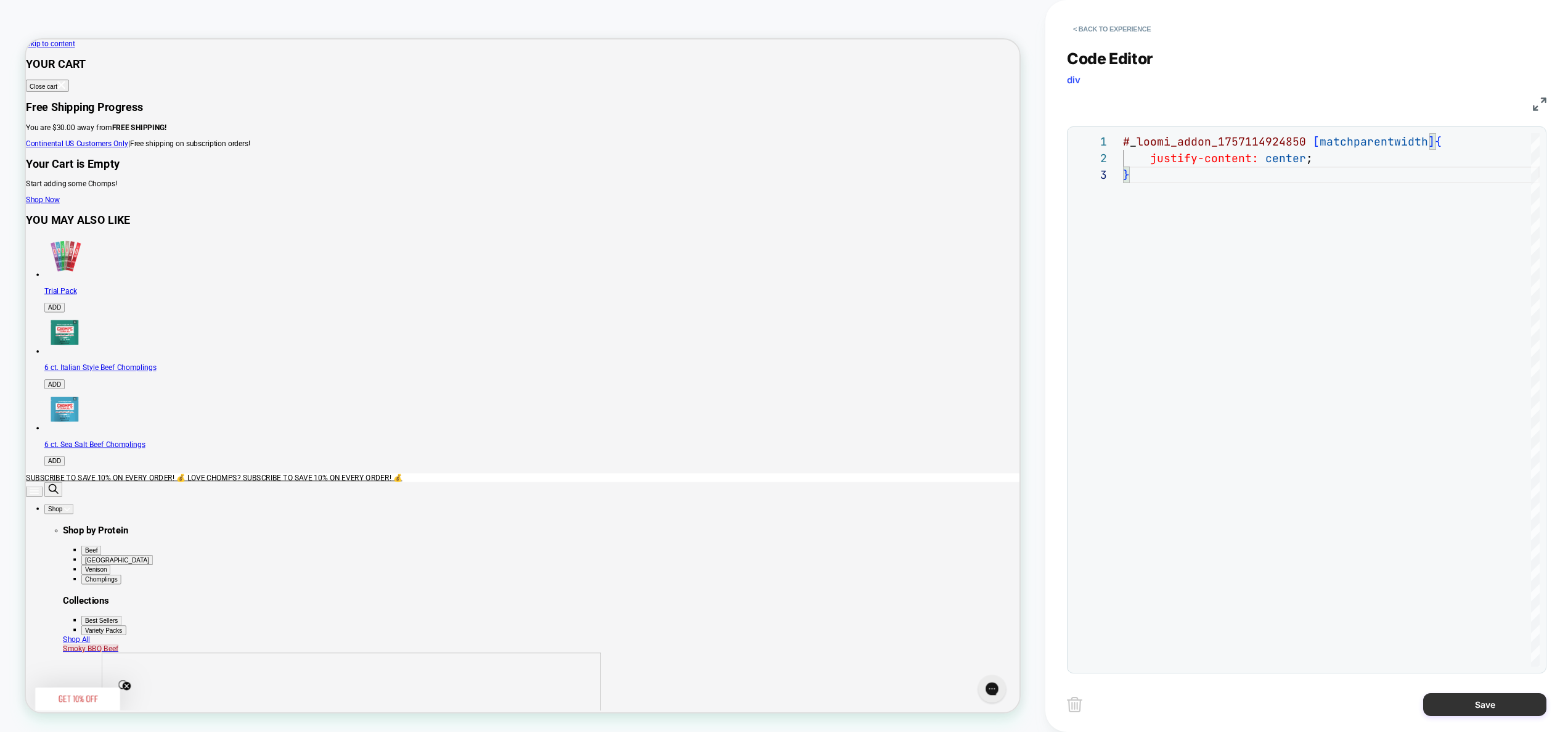
type textarea "**********"
click at [1474, 700] on button "Save" at bounding box center [1485, 705] width 124 height 23
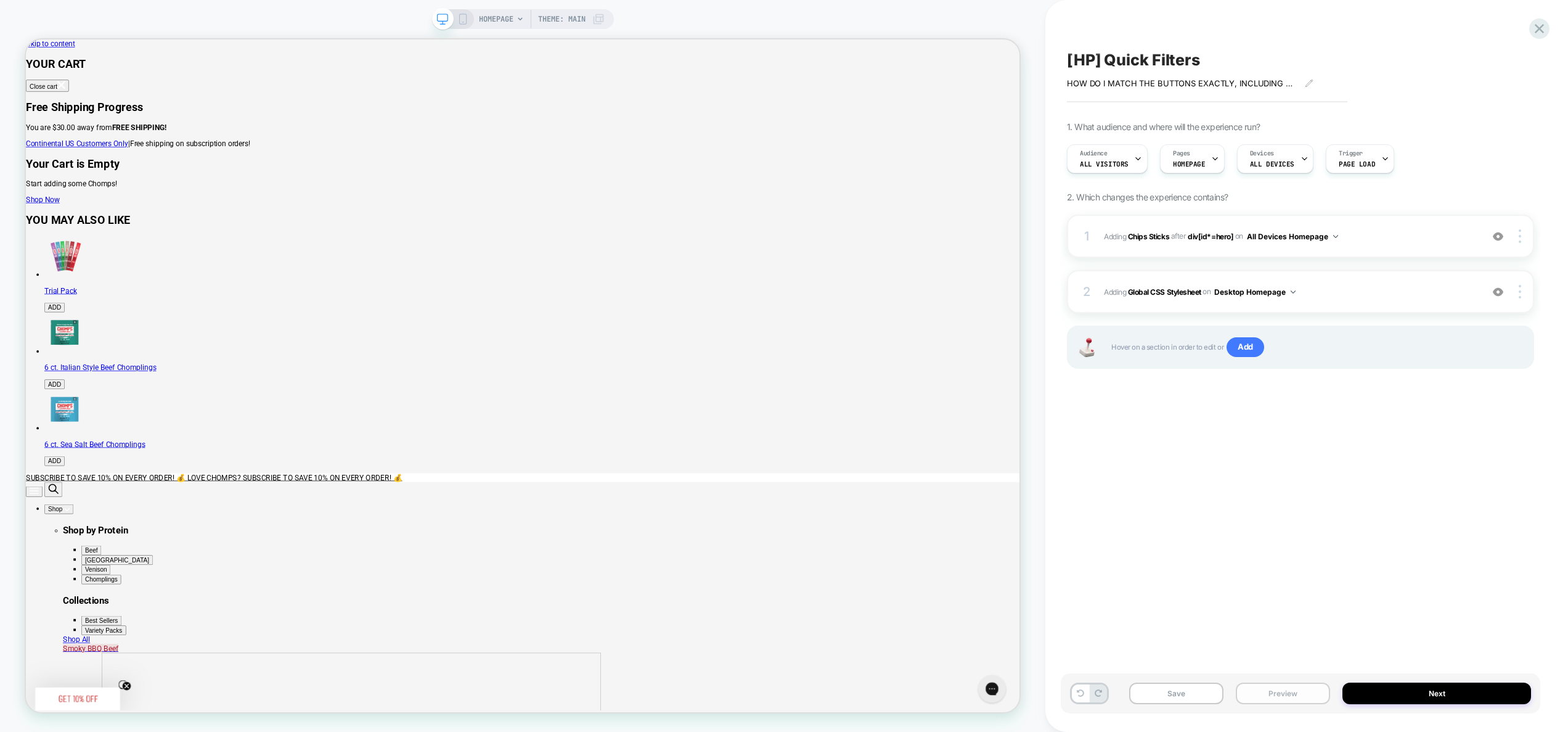
click at [1284, 696] on button "Preview" at bounding box center [1283, 693] width 94 height 22
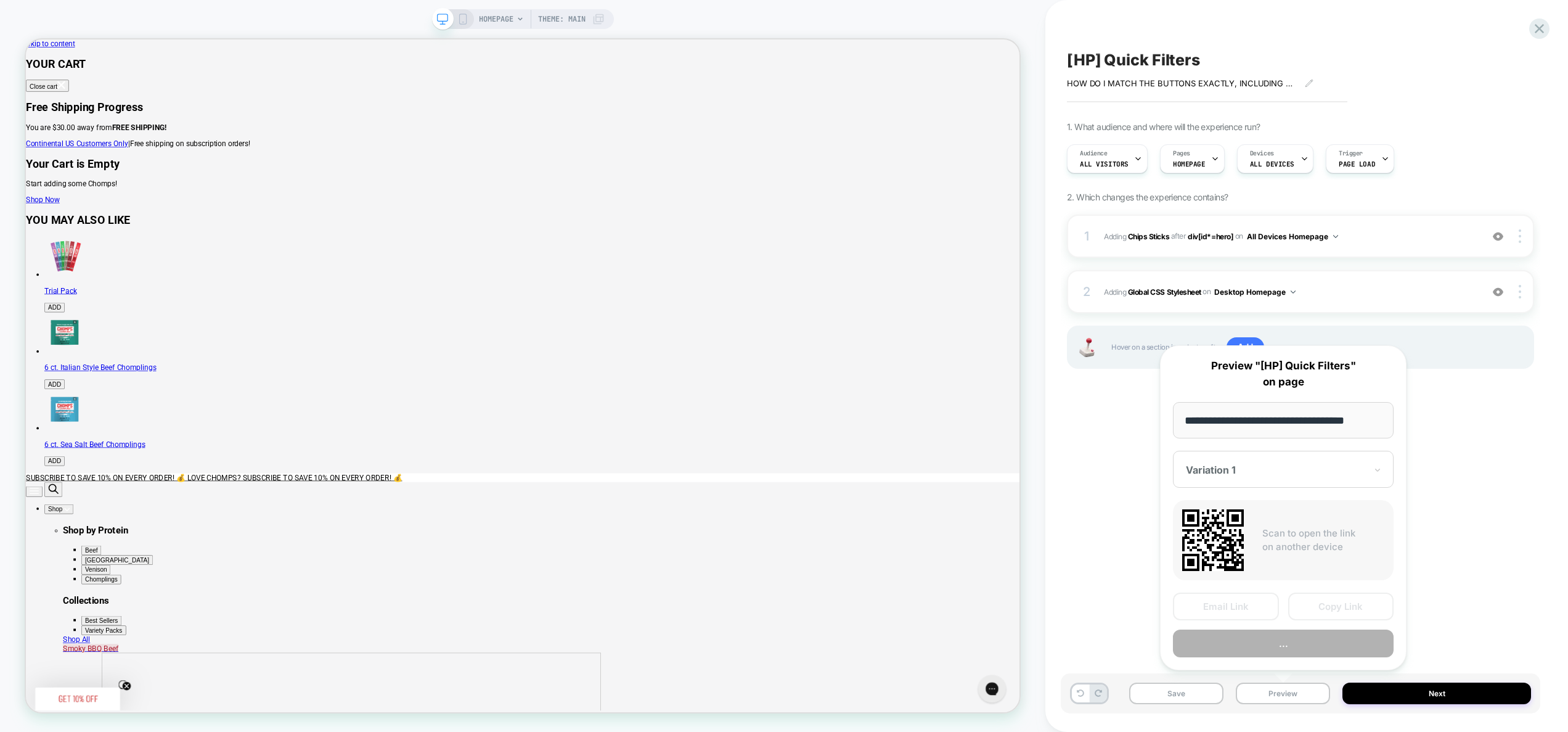
scroll to position [0, 0]
click at [1283, 646] on button "Preview" at bounding box center [1283, 643] width 221 height 27
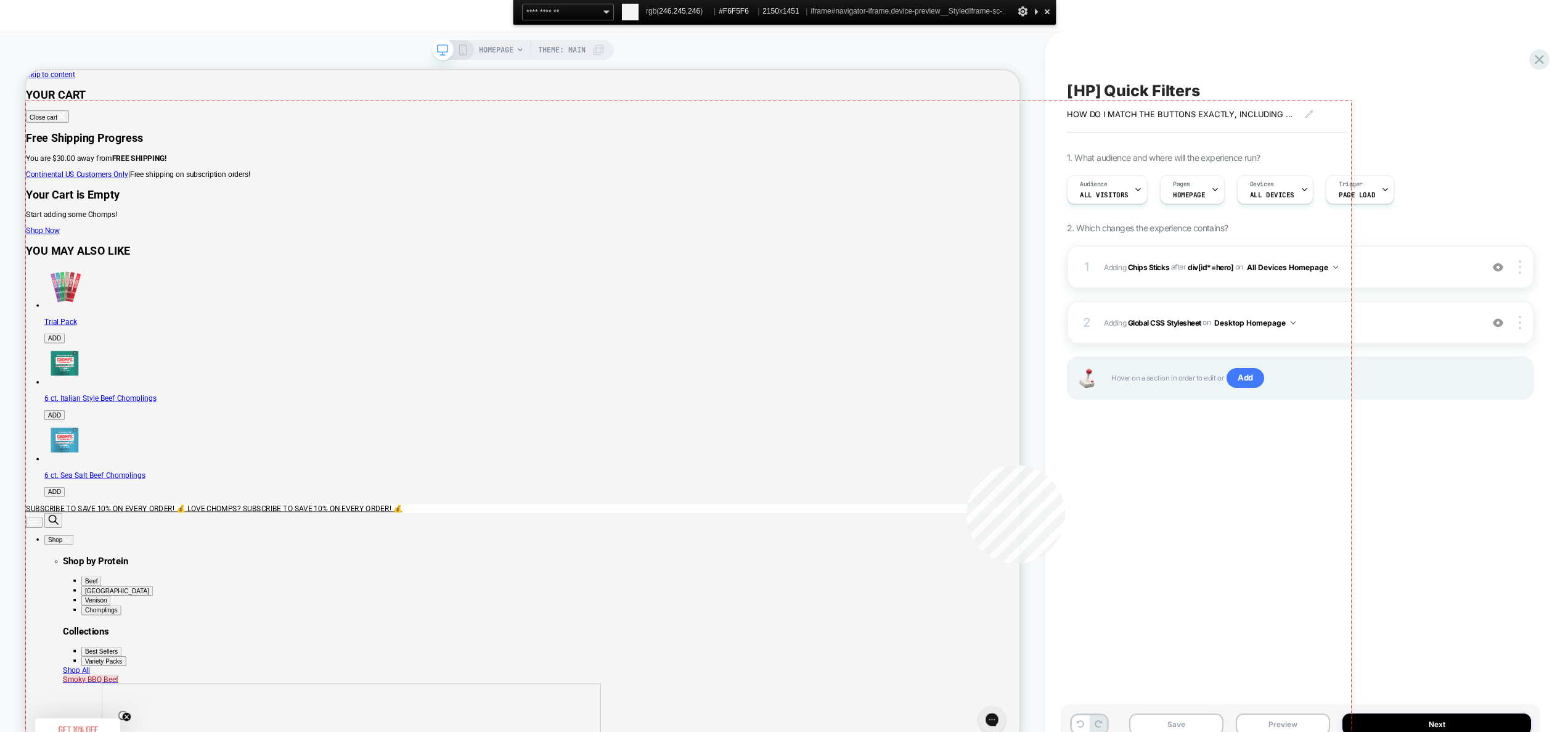
click at [966, 465] on div at bounding box center [688, 548] width 1325 height 895
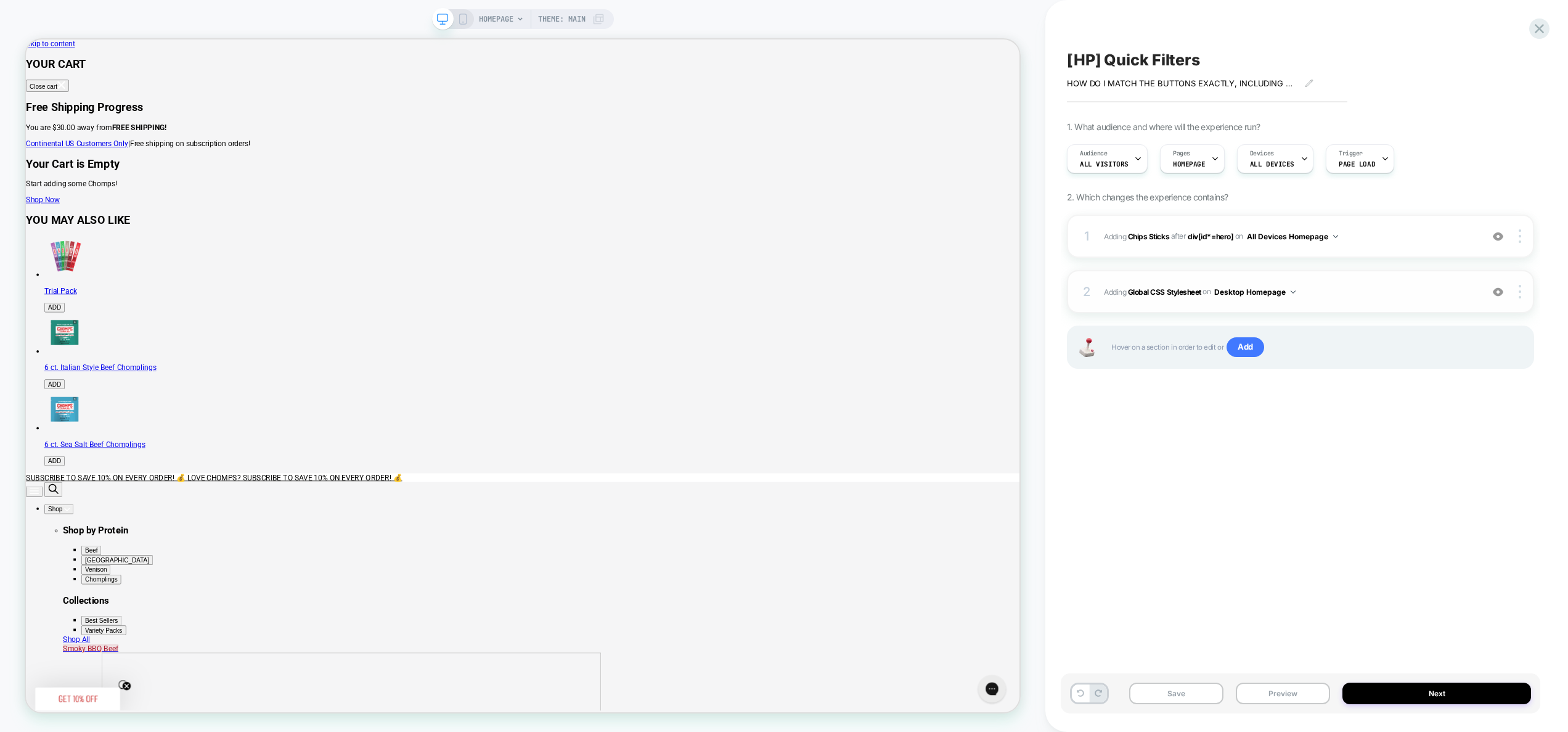
click at [1340, 293] on span "Adding Global CSS Stylesheet on Desktop Homepage" at bounding box center [1290, 292] width 371 height 16
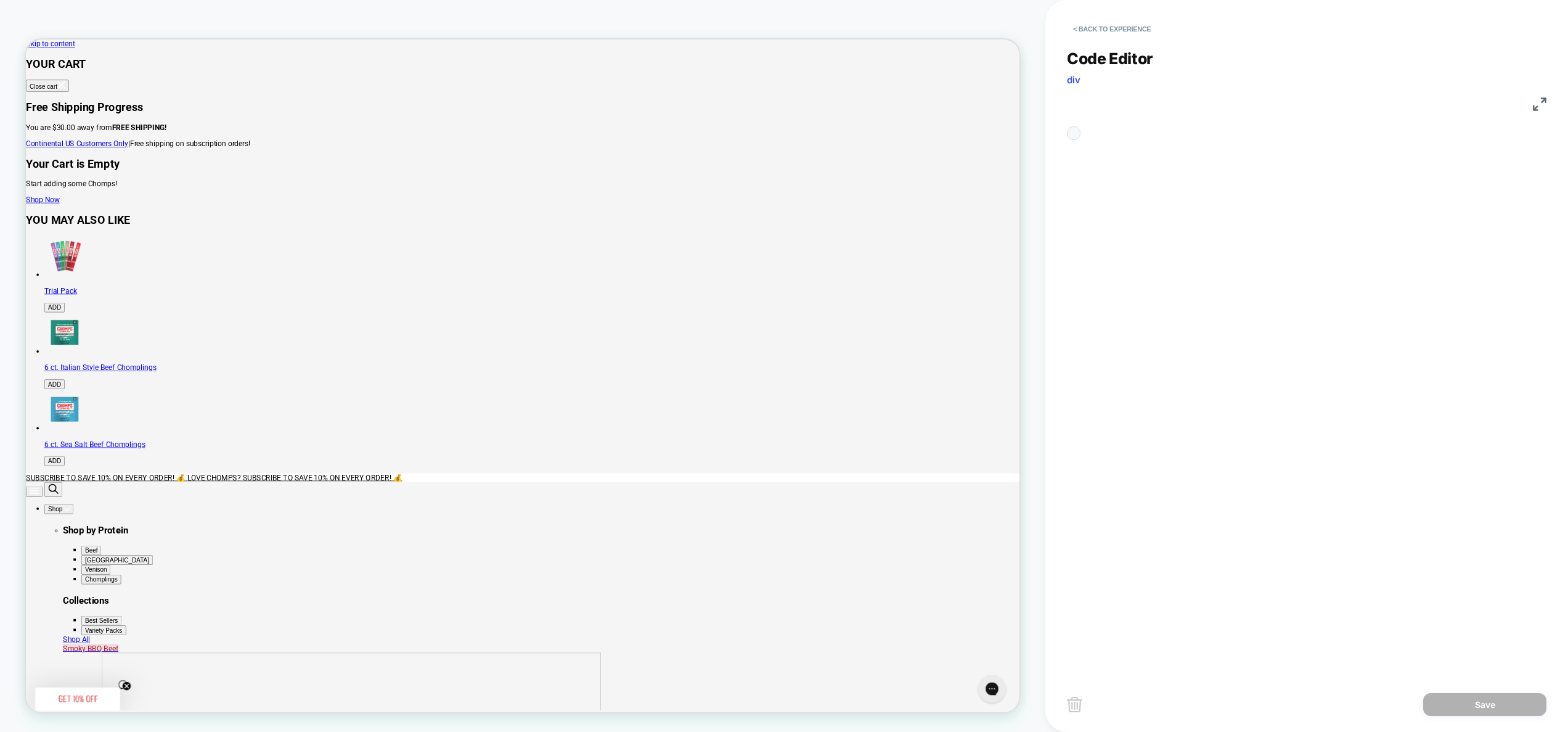
scroll to position [50, 0]
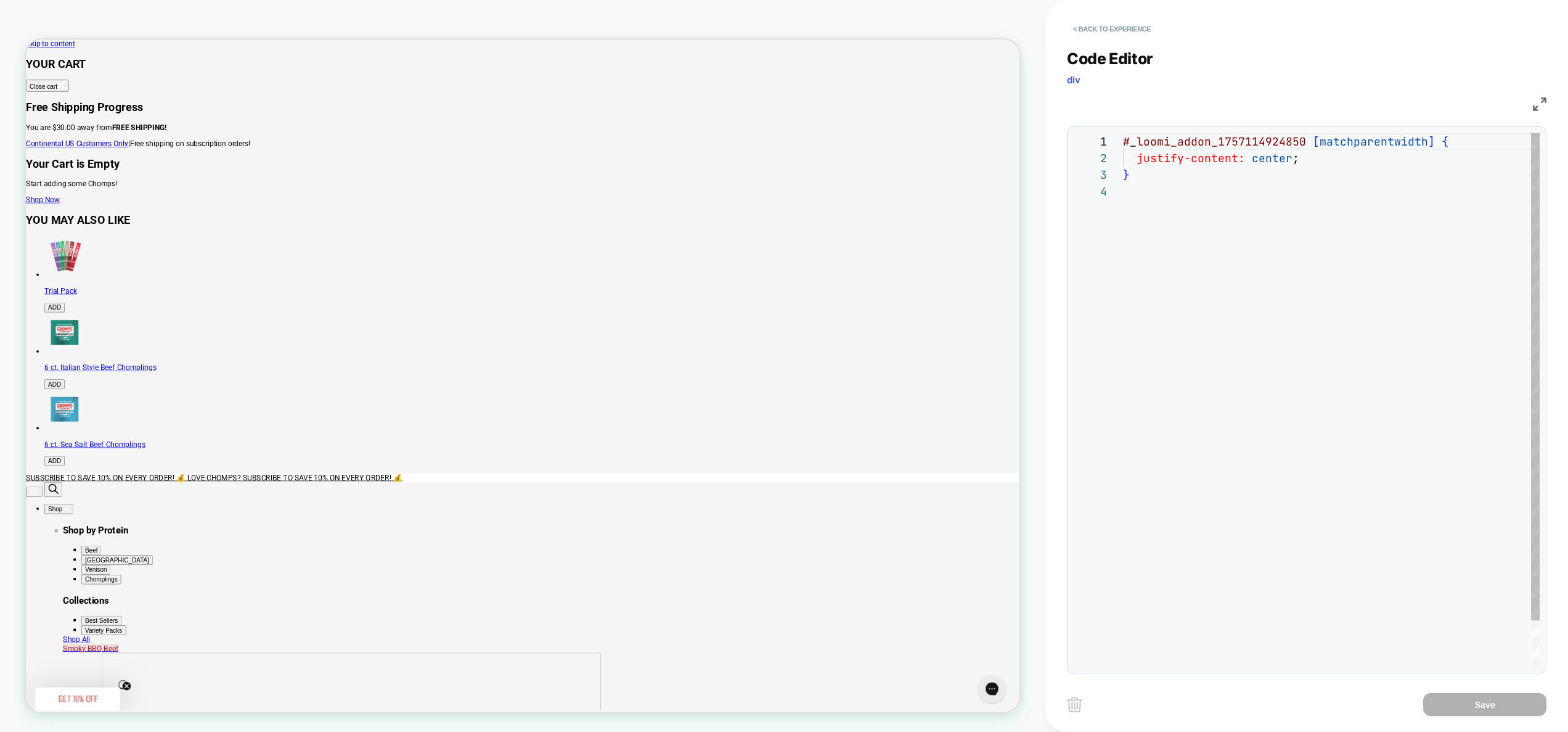
click at [1248, 304] on div "# _ loomi_addon_1757114924850 [ matchparentwidth ] { justify-content: center ; }" at bounding box center [1331, 425] width 417 height 583
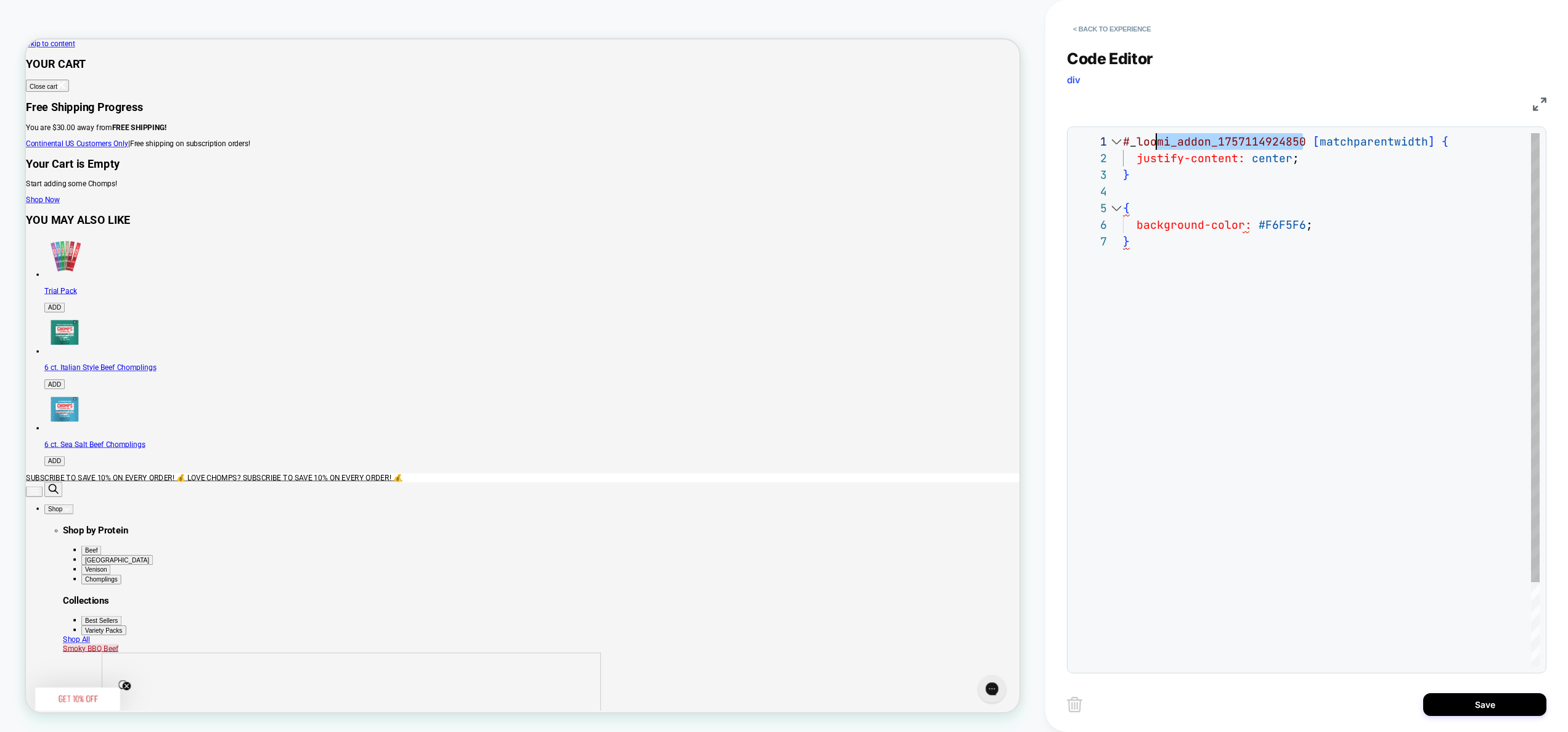
scroll to position [0, 0]
drag, startPoint x: 1301, startPoint y: 142, endPoint x: 1083, endPoint y: 145, distance: 218.0
click at [1123, 145] on div "# _ loomi_addon_1757114924850 [ matchparentwidth ] { justify-content: center ; …" at bounding box center [1331, 450] width 417 height 633
click at [1125, 203] on div "# _ loomi_addon_1757114924850 [ matchparentwidth ] { justify-content: center ; …" at bounding box center [1331, 450] width 417 height 633
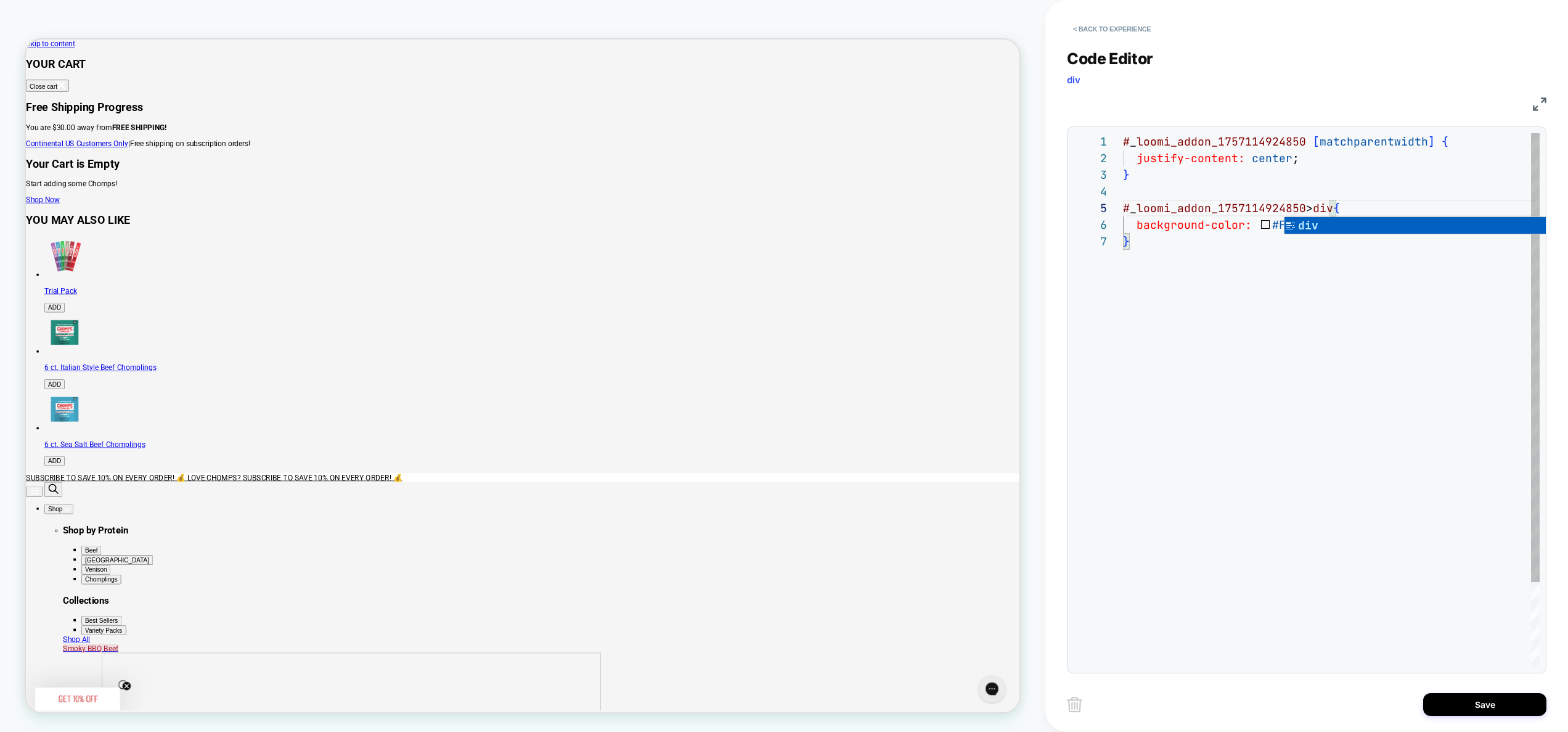
scroll to position [100, 7]
click at [1237, 342] on div "# _ loomi_addon_1757114924850 [ matchparentwidth ] { justify-content: center ; …" at bounding box center [1331, 450] width 417 height 633
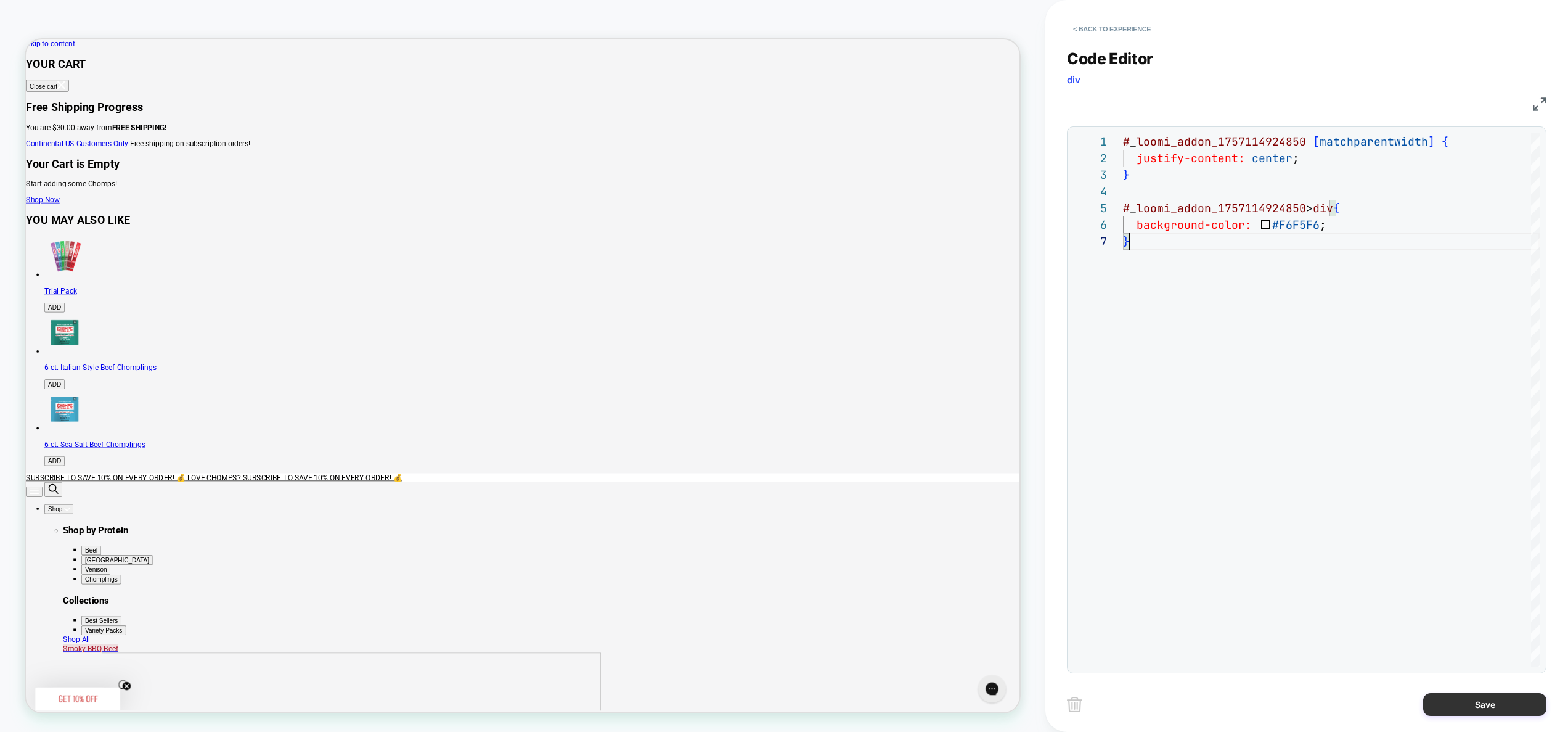
type textarea "**********"
click at [1464, 710] on button "Save" at bounding box center [1485, 705] width 124 height 23
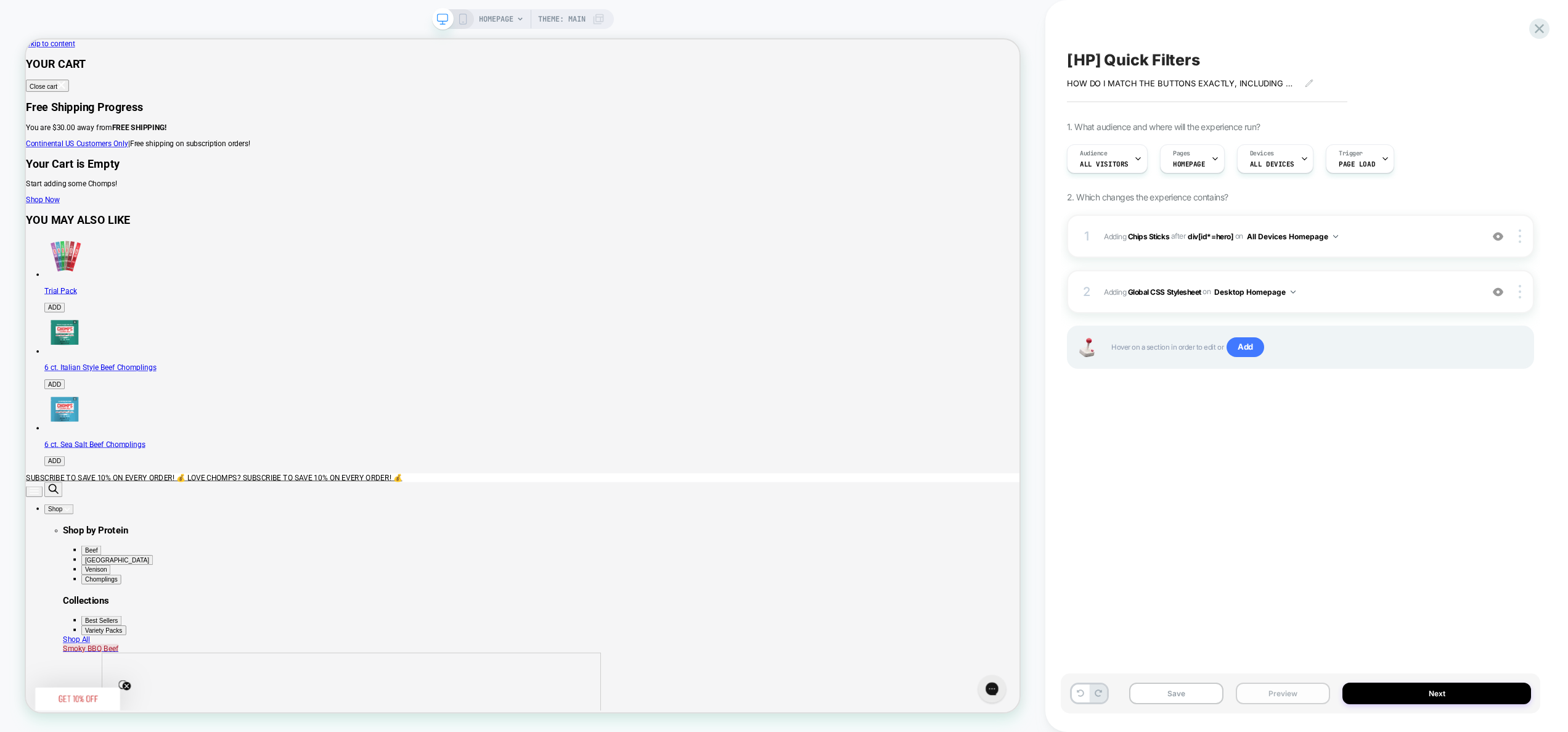
click at [1297, 696] on button "Preview" at bounding box center [1283, 693] width 94 height 22
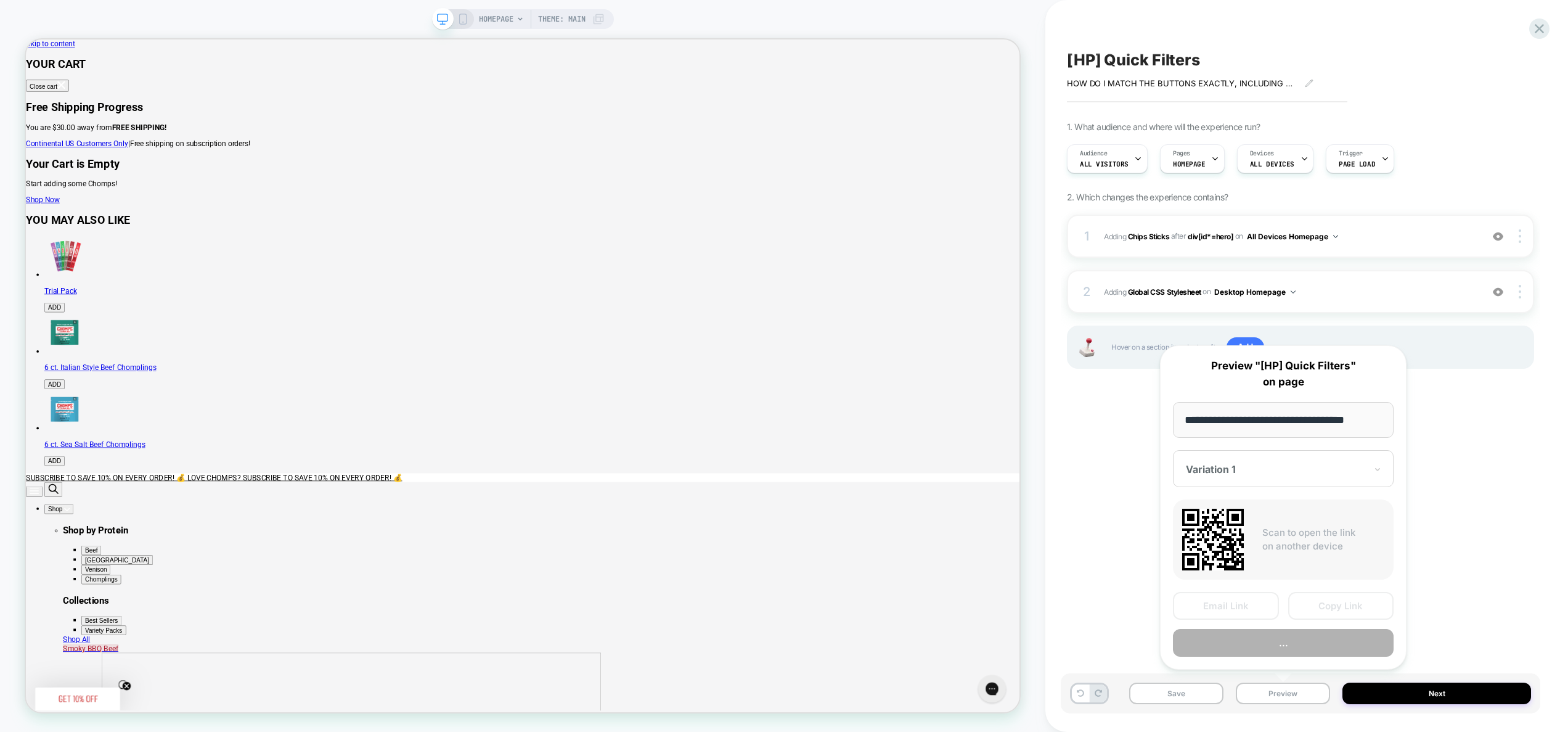
scroll to position [0, 5]
click at [1296, 653] on button "Preview" at bounding box center [1283, 643] width 221 height 27
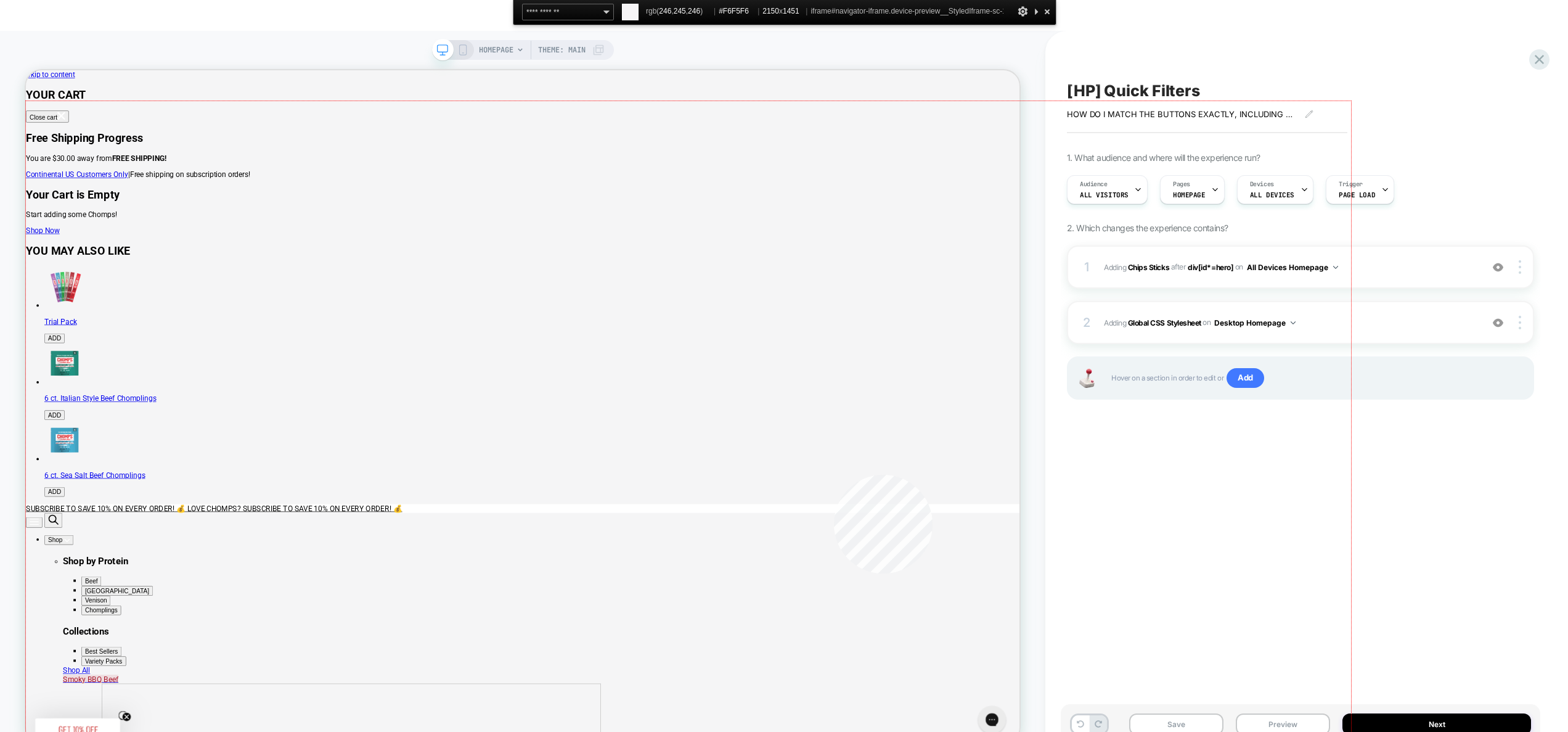
click at [834, 475] on div at bounding box center [688, 548] width 1325 height 895
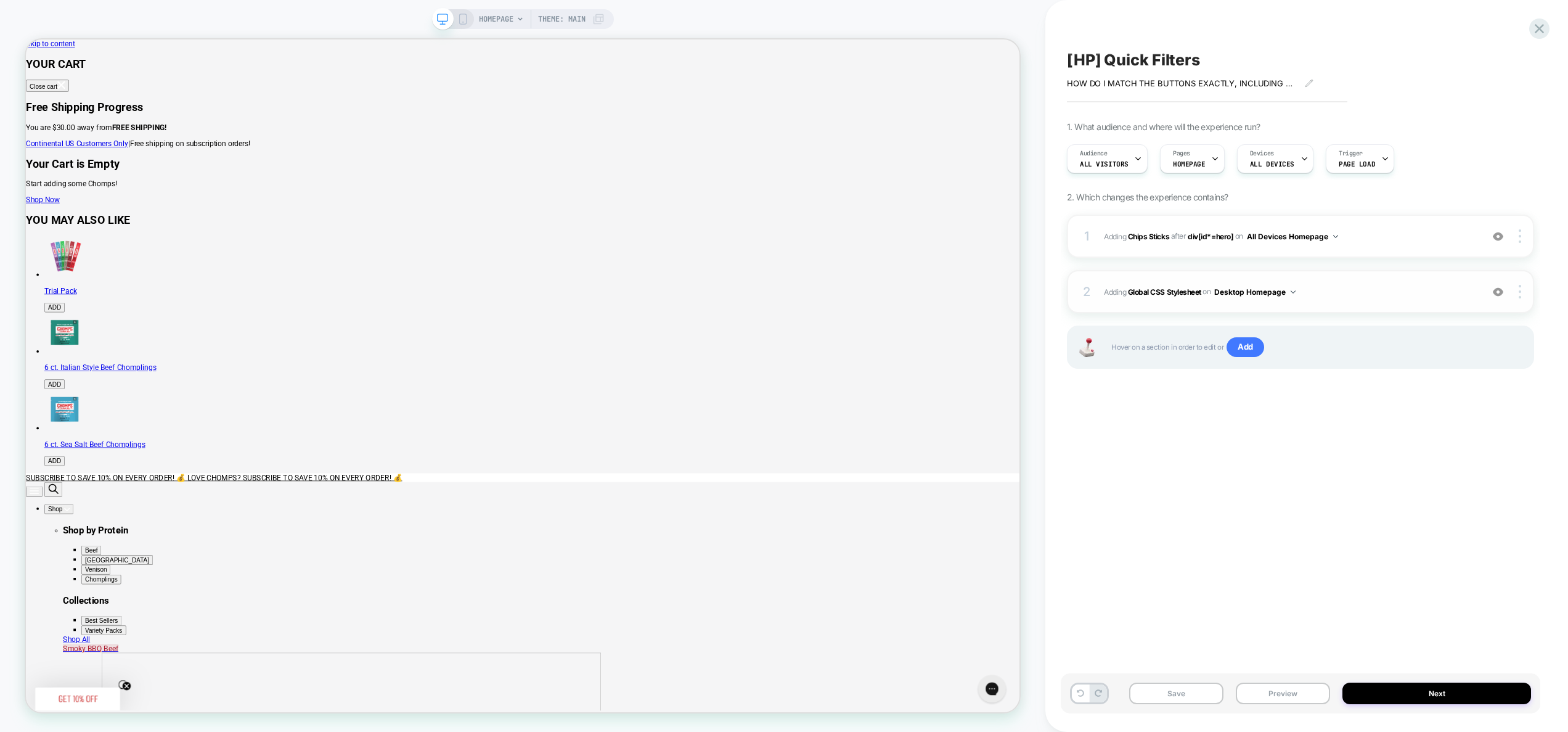
click at [1330, 292] on span "Adding Global CSS Stylesheet on Desktop Homepage" at bounding box center [1290, 292] width 371 height 16
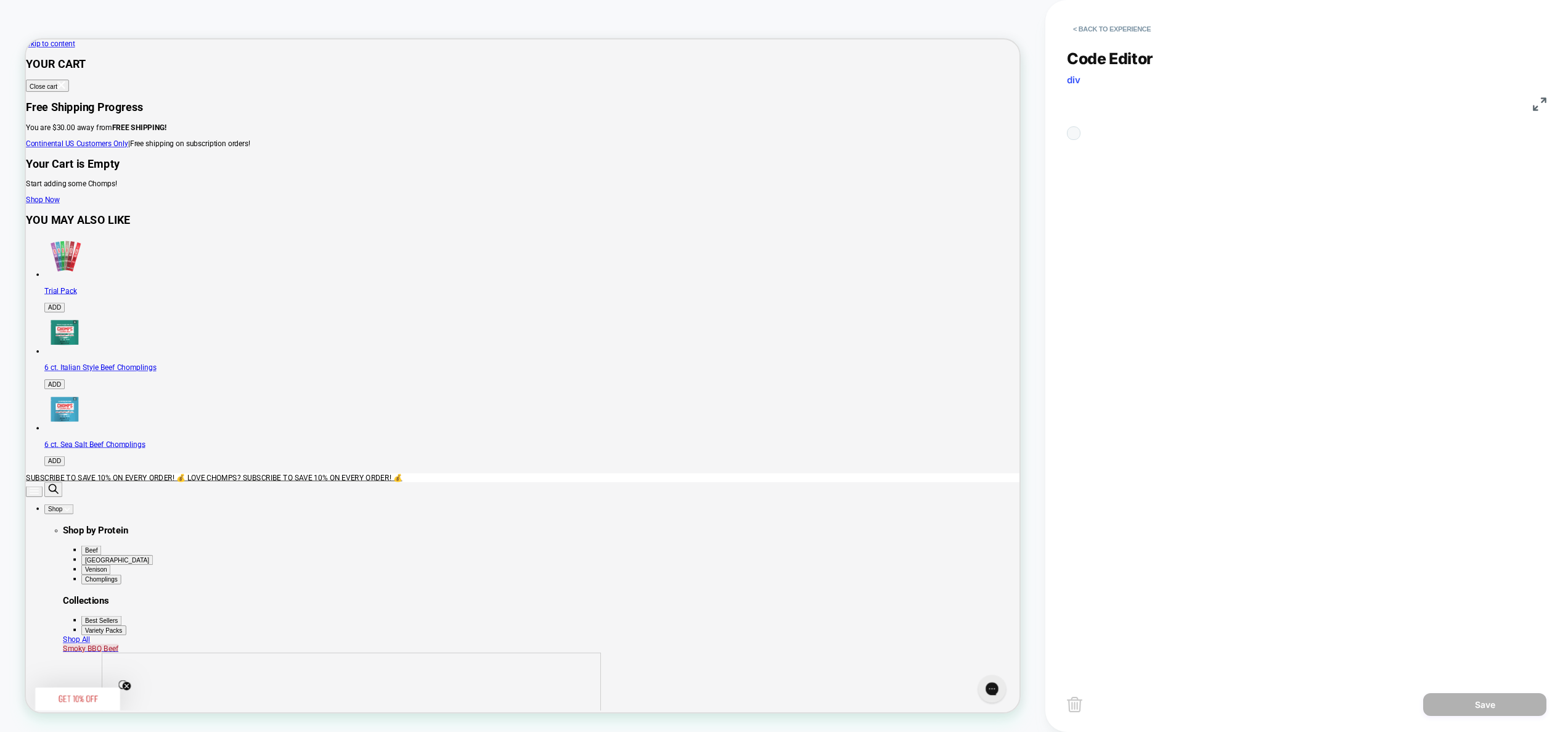
scroll to position [117, 0]
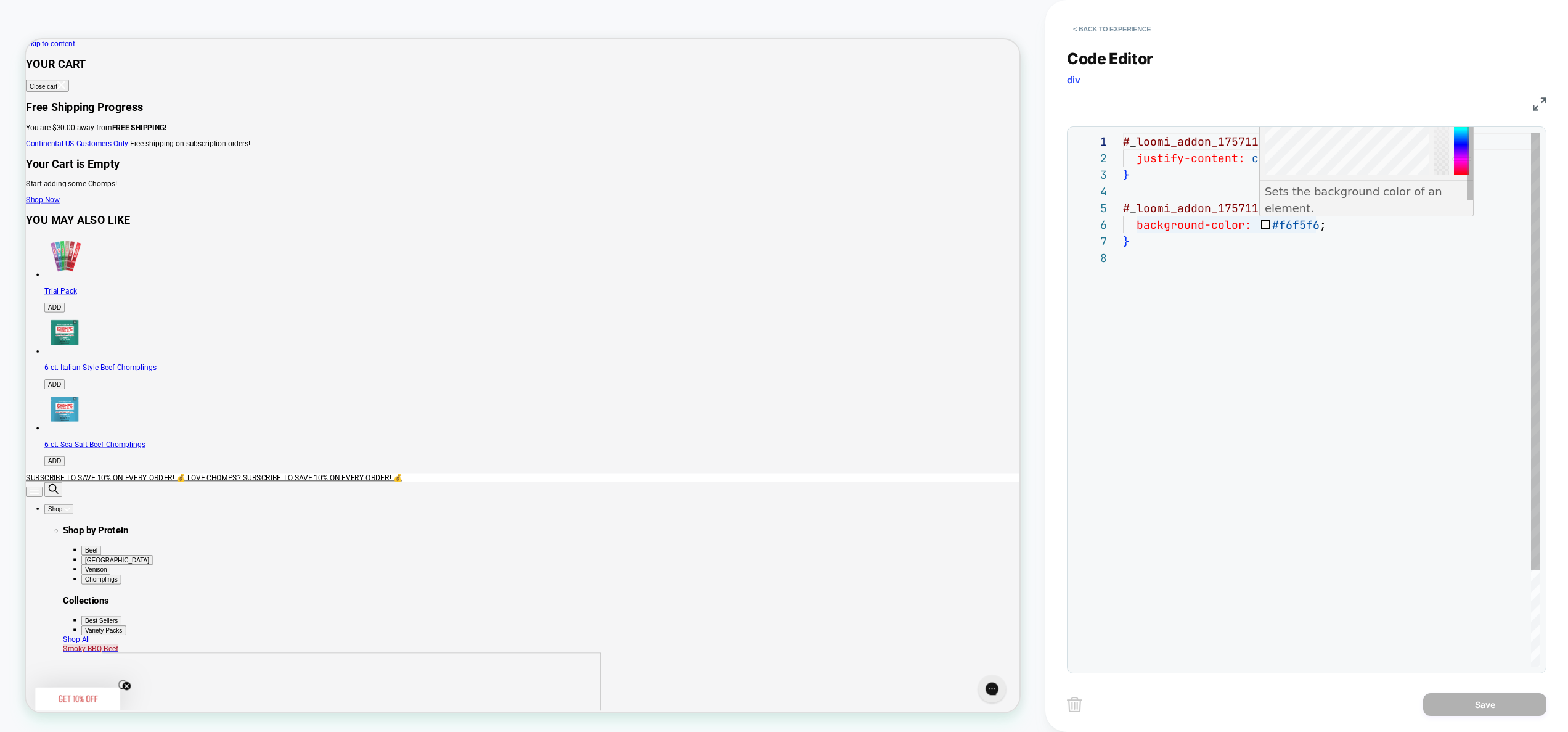
click at [1310, 230] on div "# _ loomi_addon_1757114924850 [ matchparentwidth ] { justify-content: center ; …" at bounding box center [1331, 458] width 417 height 650
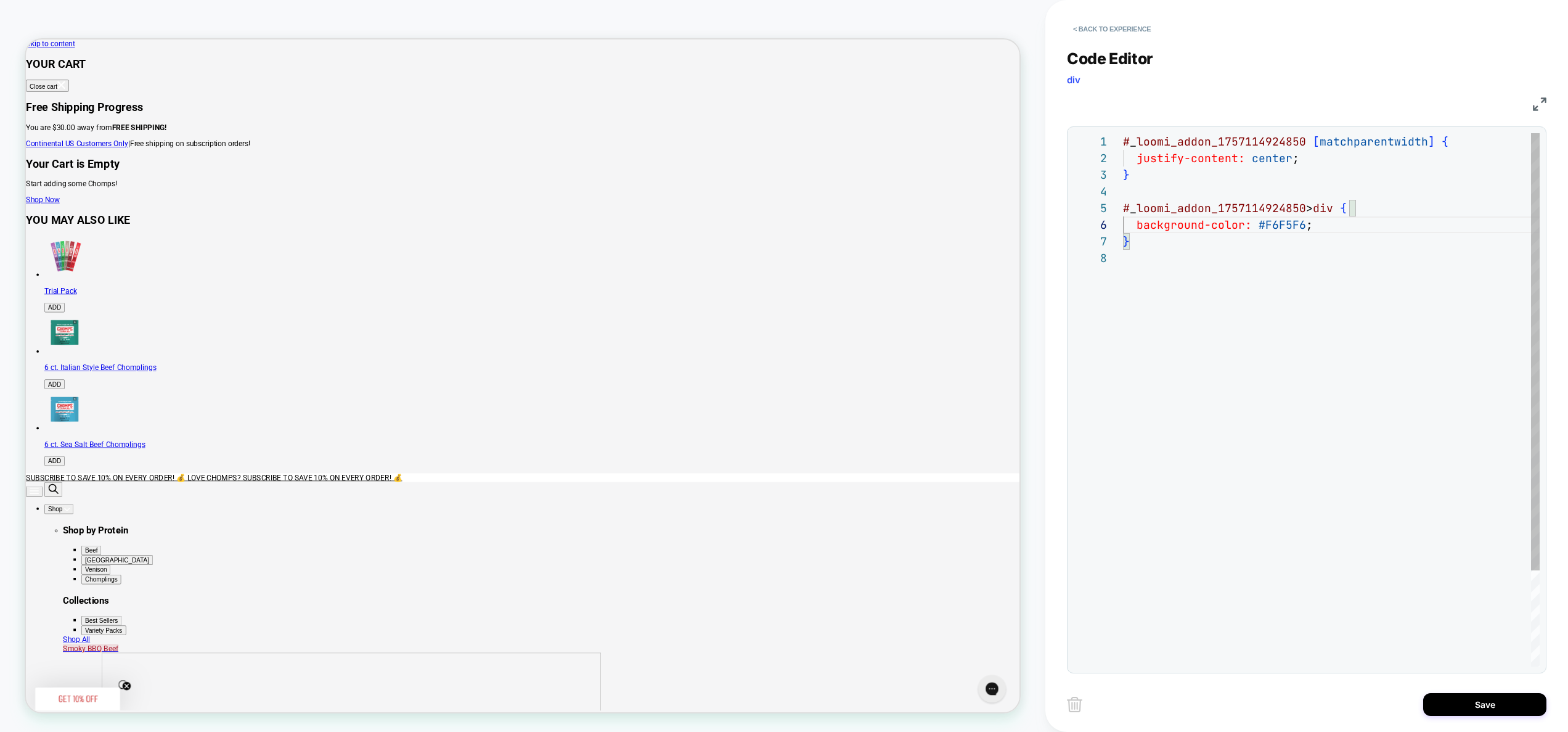
scroll to position [83, 136]
click at [1298, 225] on div "# _ loomi_addon_1757114924850 [ matchparentwidth ] { justify-content: center ; …" at bounding box center [1331, 458] width 417 height 650
click at [1305, 224] on div "# _ loomi_addon_1757114924850 [ matchparentwidth ] { justify-content: center ; …" at bounding box center [1331, 458] width 417 height 650
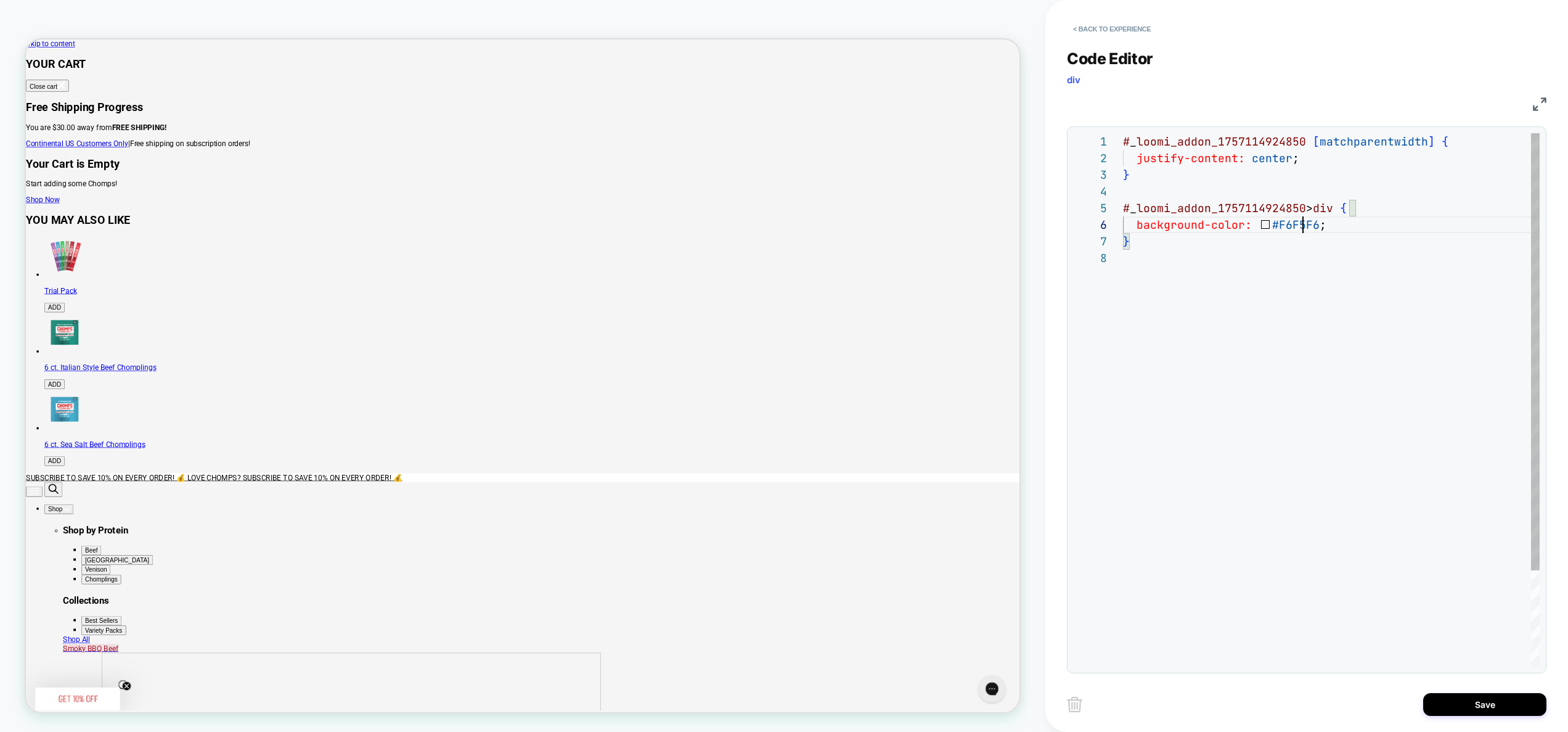
click at [1305, 224] on div "# _ loomi_addon_1757114924850 [ matchparentwidth ] { justify-content: center ; …" at bounding box center [1331, 458] width 417 height 650
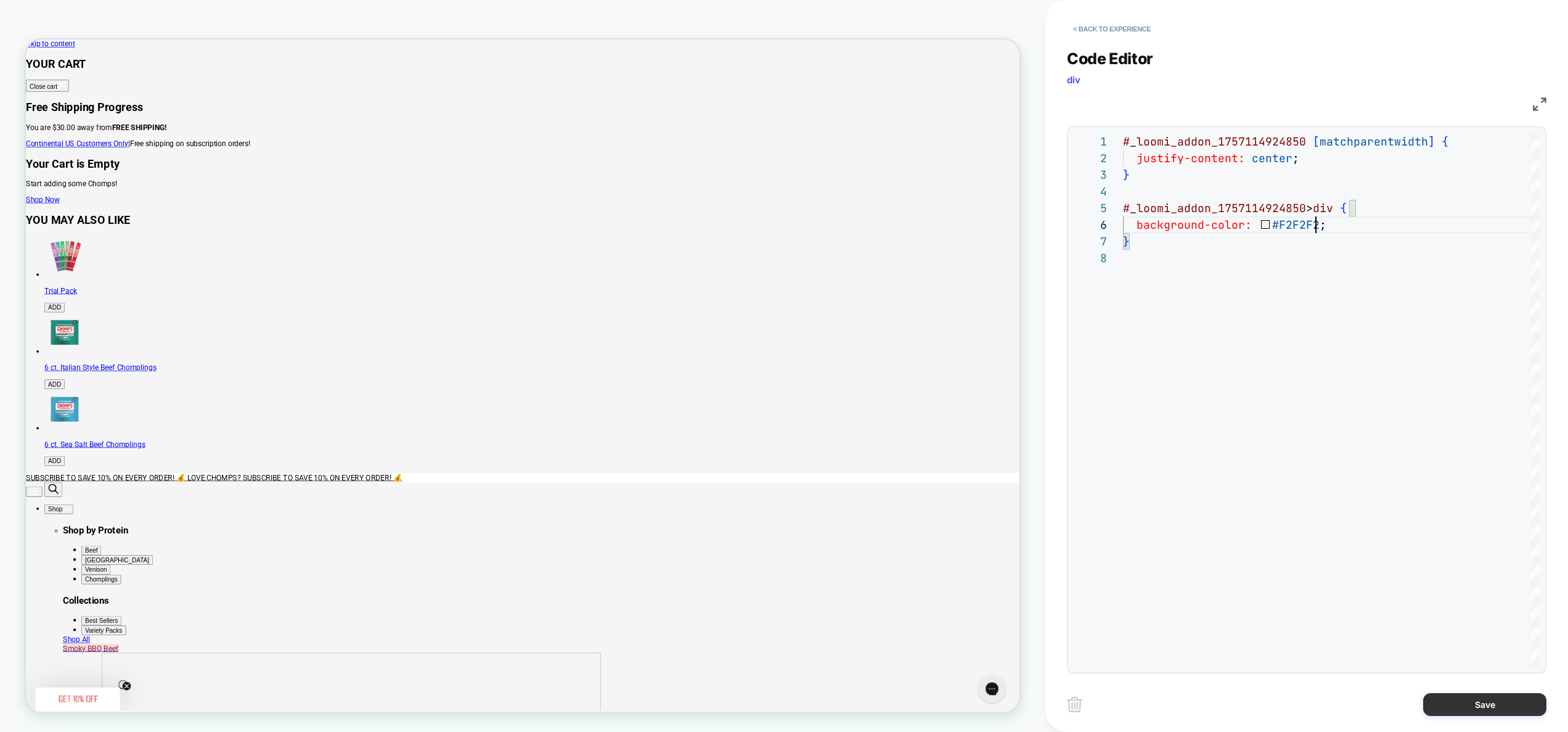
type textarea "**********"
click at [1469, 703] on button "Save" at bounding box center [1485, 705] width 124 height 23
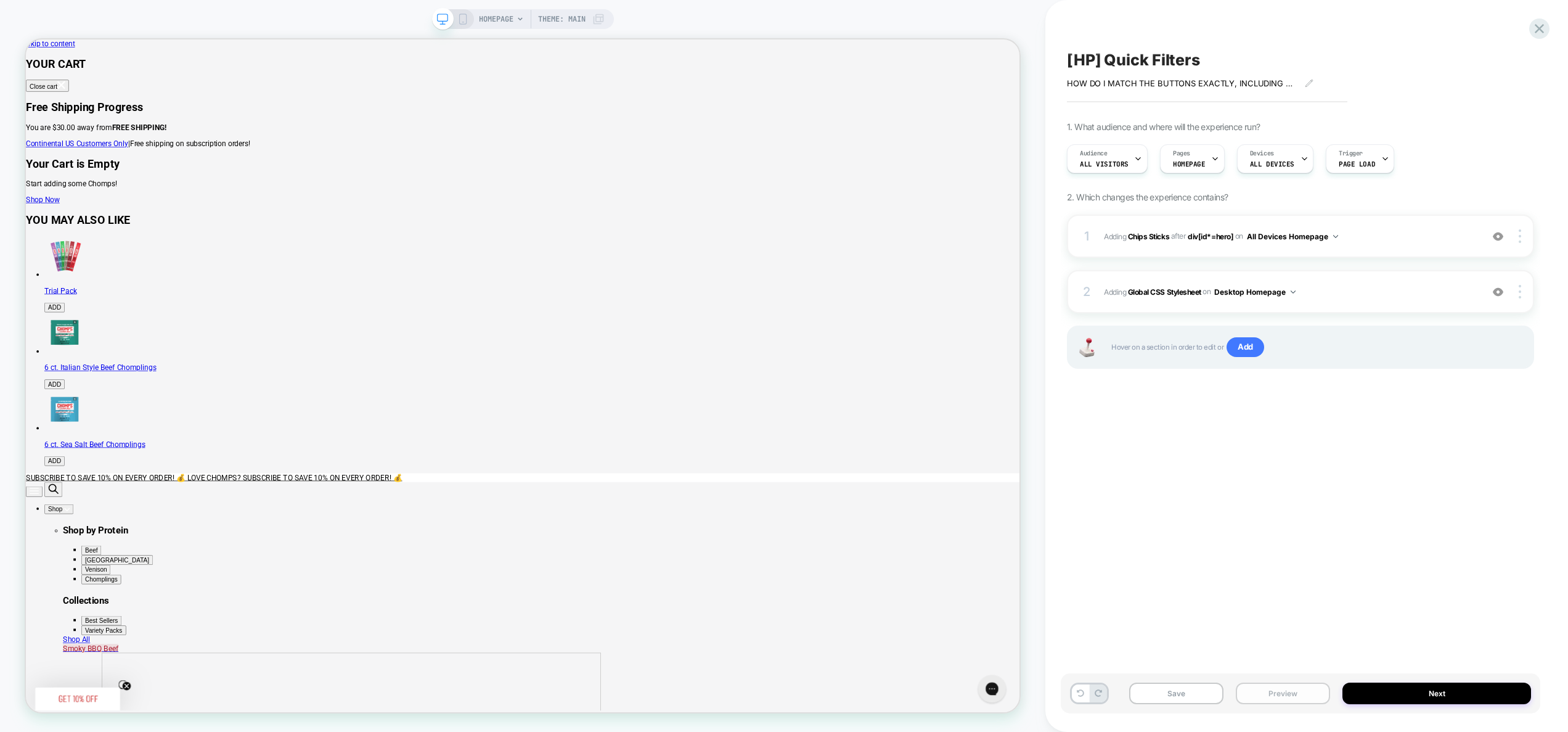
click at [1289, 694] on button "Preview" at bounding box center [1283, 693] width 94 height 22
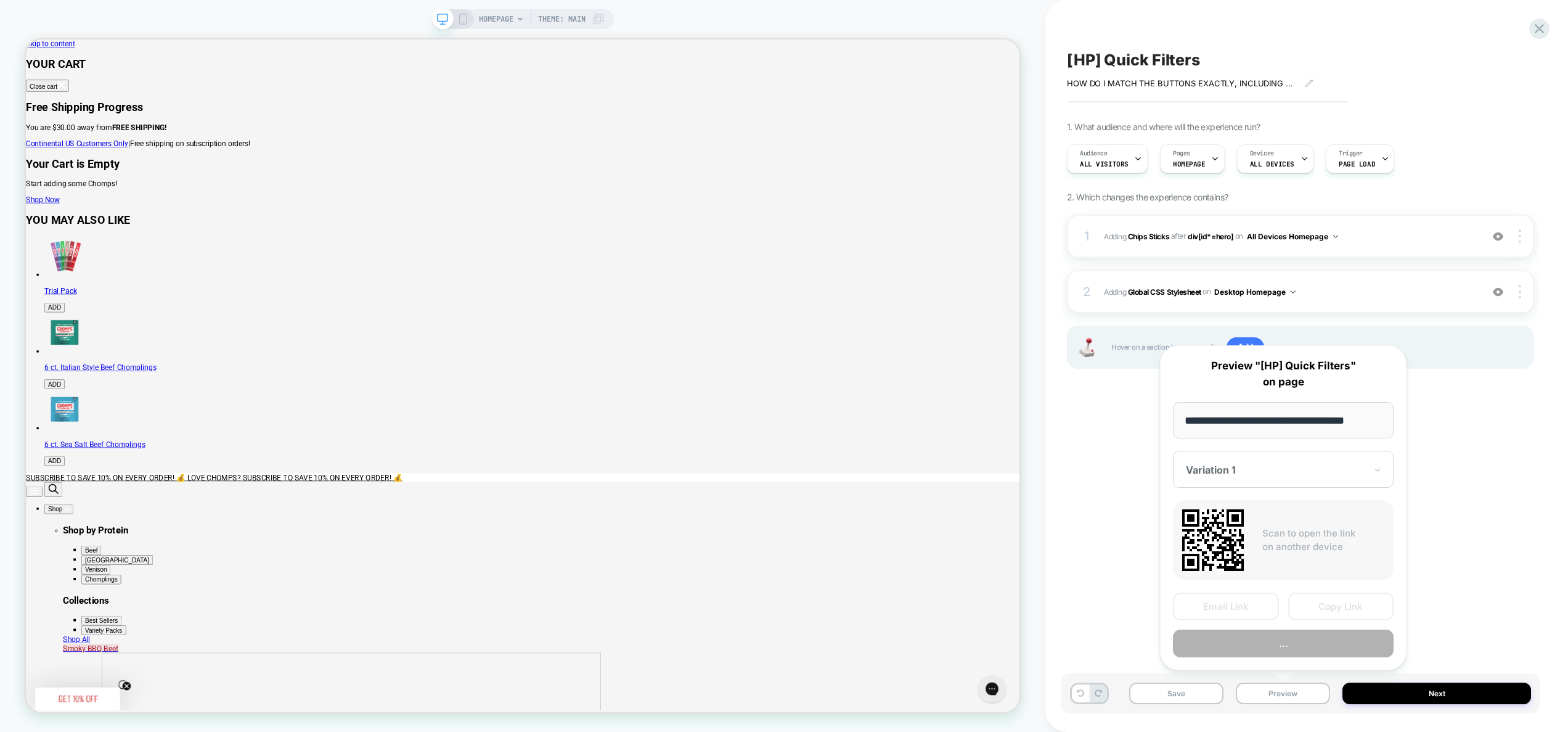
scroll to position [0, 0]
click at [1289, 643] on button "..." at bounding box center [1283, 643] width 221 height 27
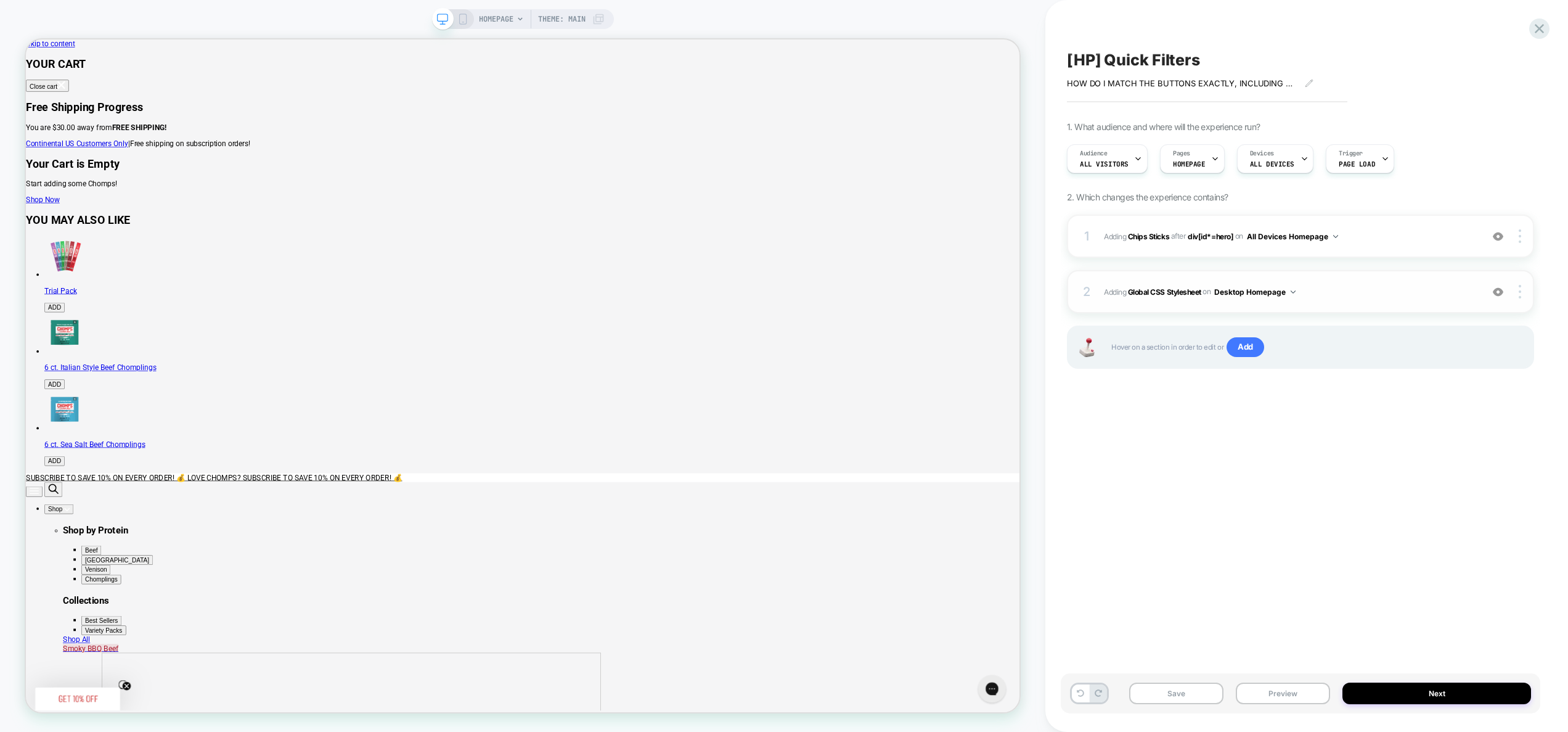
click at [1358, 297] on span "Adding Global CSS Stylesheet on Desktop Homepage" at bounding box center [1290, 292] width 371 height 16
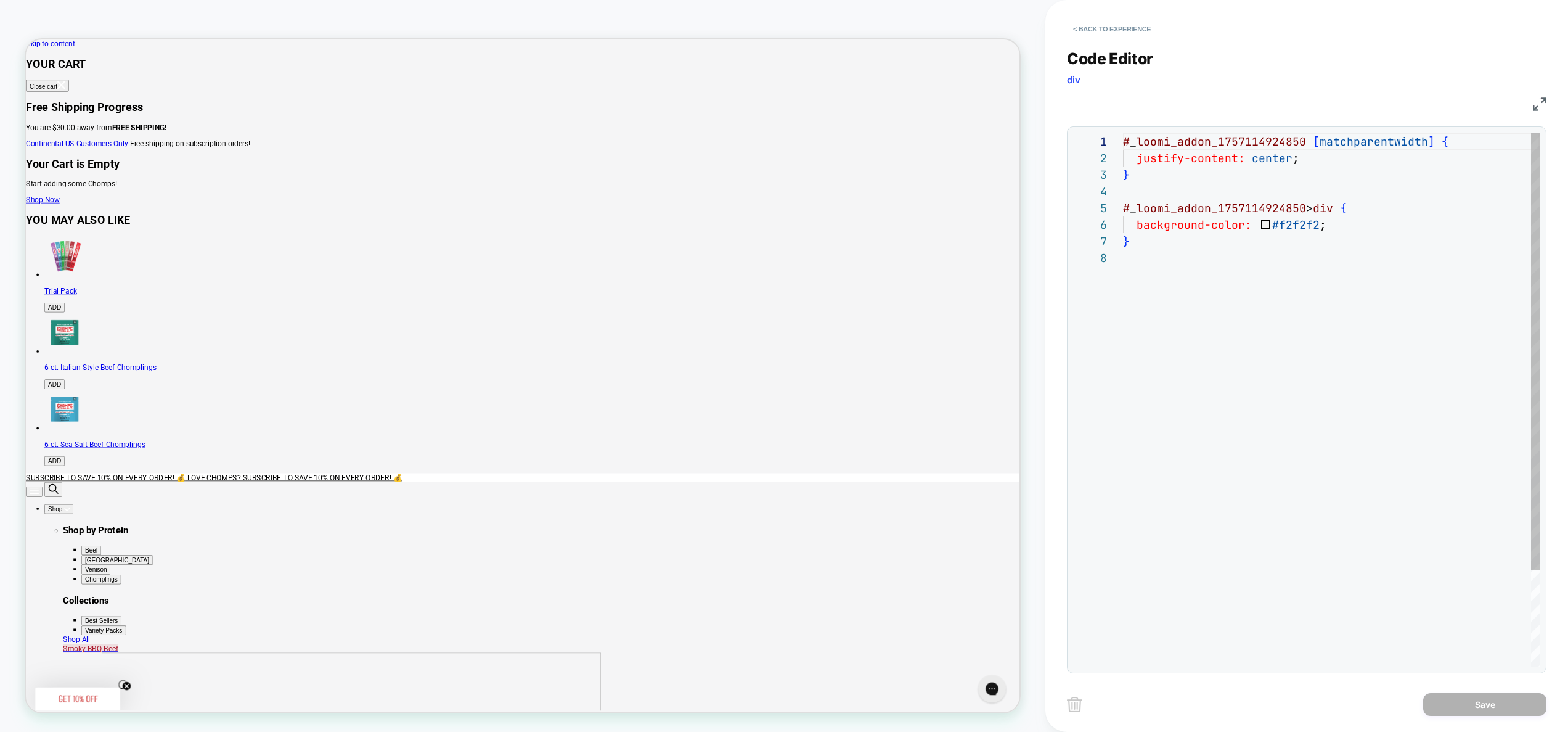
scroll to position [117, 0]
click at [1303, 161] on div "# _ loomi_addon_1757114924850 [ matchparentwidth ] { justify-content: center ; …" at bounding box center [1331, 458] width 417 height 650
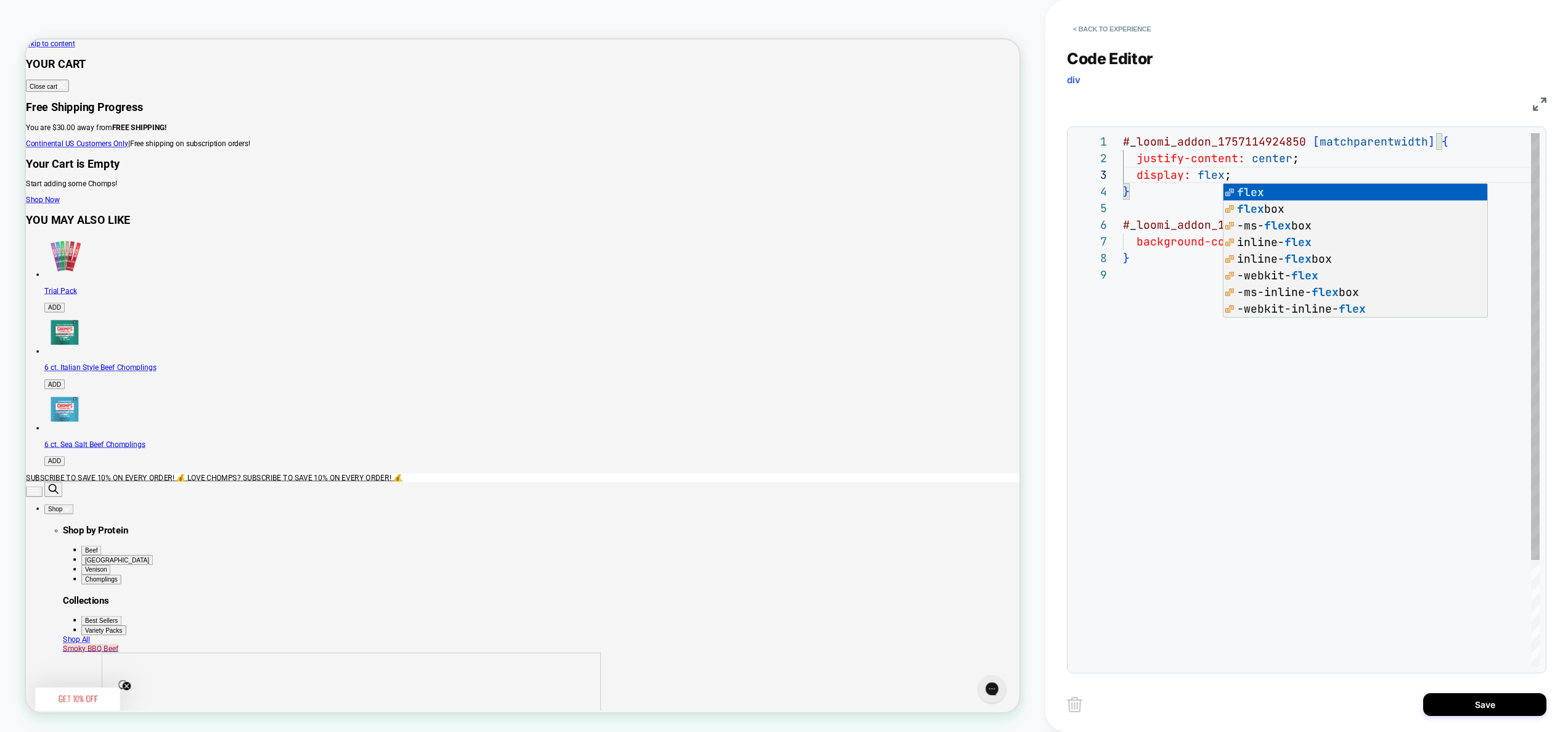
click at [1169, 238] on div "# _ loomi_addon_1757114924850 [ matchparentwidth ] { justify-content: center ; …" at bounding box center [1331, 467] width 417 height 667
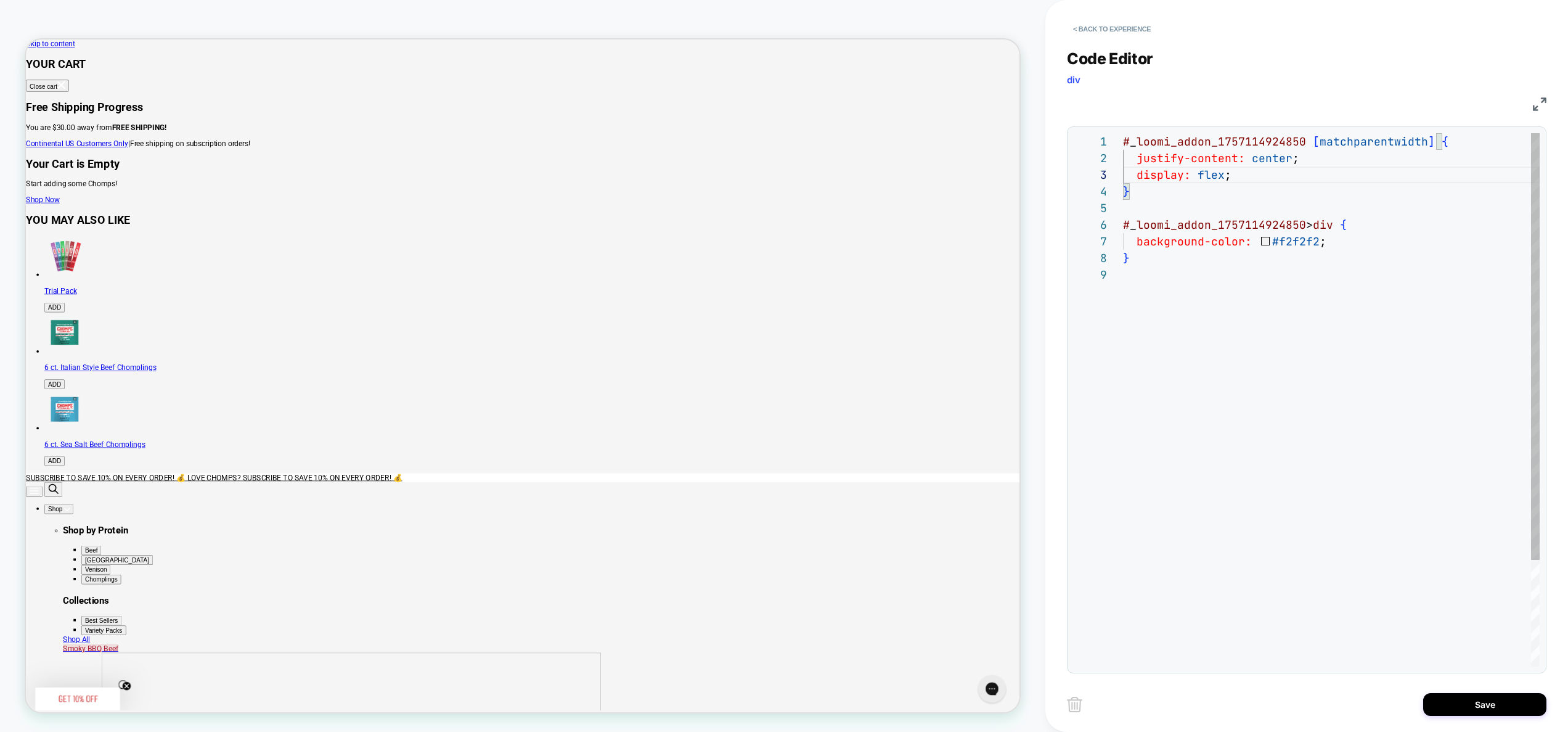
scroll to position [117, 7]
click at [1180, 263] on div "# _ loomi_addon_1757114924850 [ matchparentwidth ] { justify-content: center ; …" at bounding box center [1331, 467] width 417 height 667
drag, startPoint x: 1160, startPoint y: 263, endPoint x: 1098, endPoint y: 227, distance: 71.7
click at [1123, 227] on div "# _ loomi_addon_1757114924850 [ matchparentwidth ] { justify-content: center ; …" at bounding box center [1331, 475] width 417 height 683
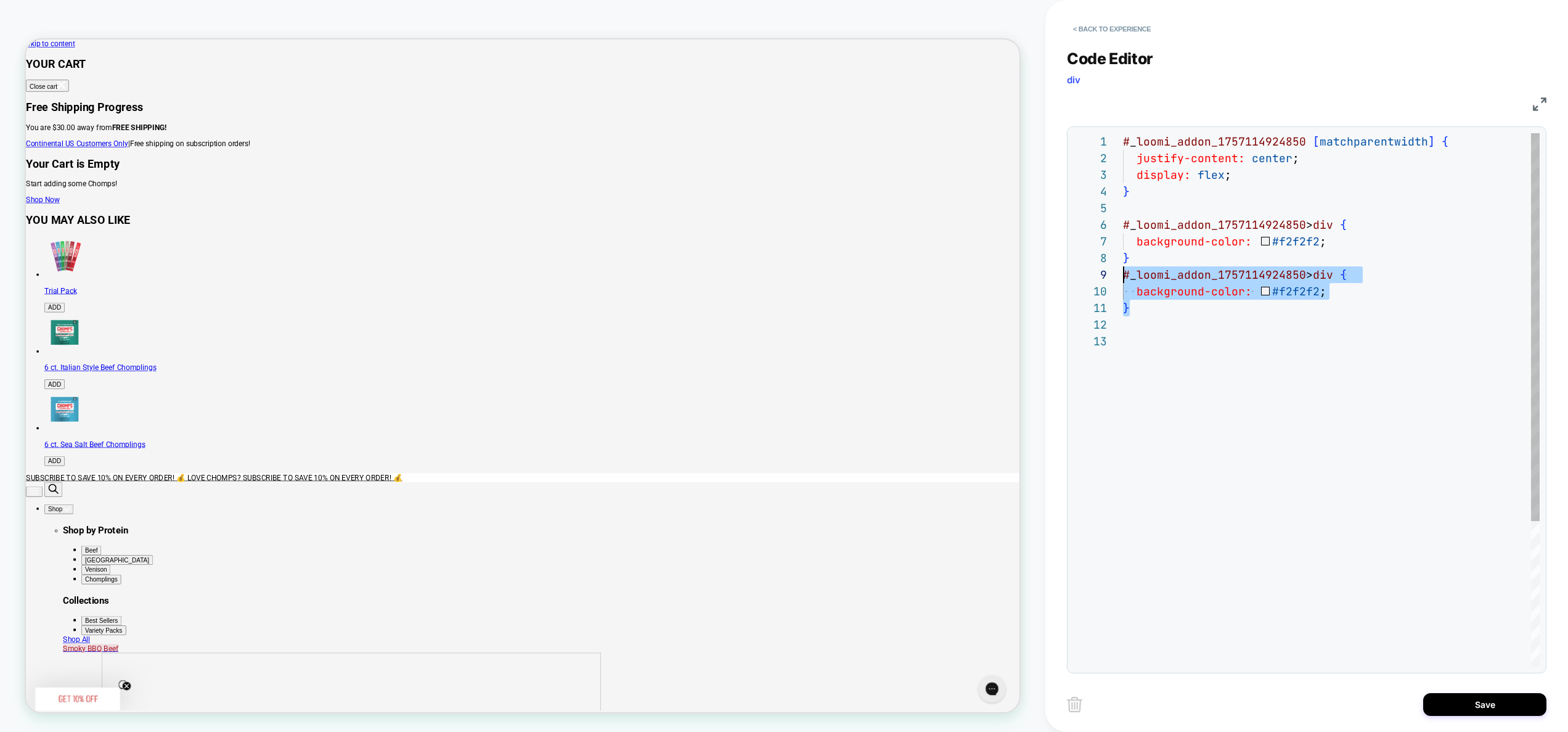
click at [1333, 279] on div "# _ loomi_addon_1757114924850 [ matchparentwidth ] { justify-content: center ; …" at bounding box center [1331, 500] width 417 height 733
click at [1228, 303] on div "# _ loomi_addon_1757114924850 [ matchparentwidth ] { justify-content: center ; …" at bounding box center [1331, 500] width 417 height 733
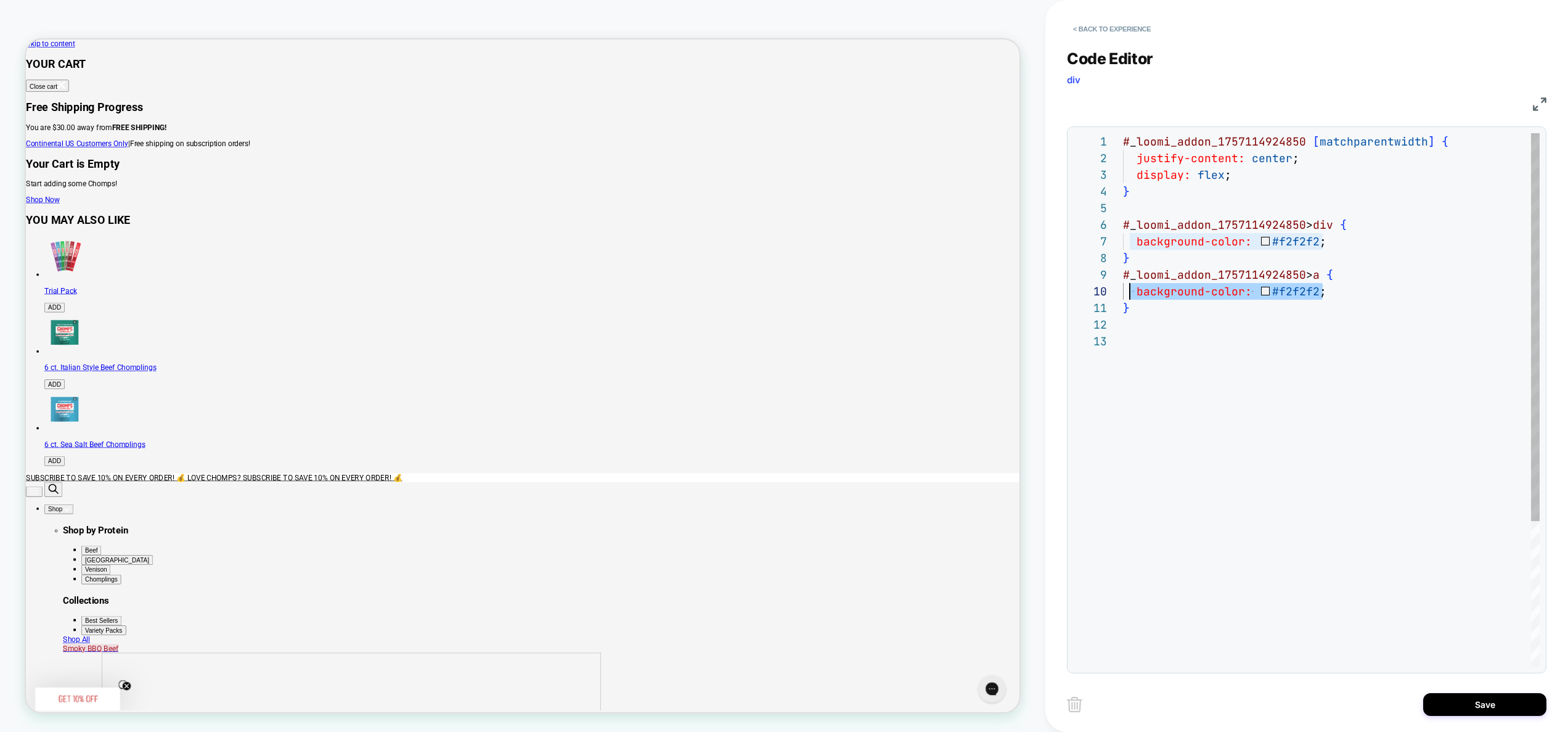
drag, startPoint x: 1330, startPoint y: 292, endPoint x: 1132, endPoint y: 287, distance: 198.1
click at [1132, 287] on div "# _ loomi_addon_1757114924850 [ matchparentwidth ] { justify-content: center ; …" at bounding box center [1331, 500] width 417 height 733
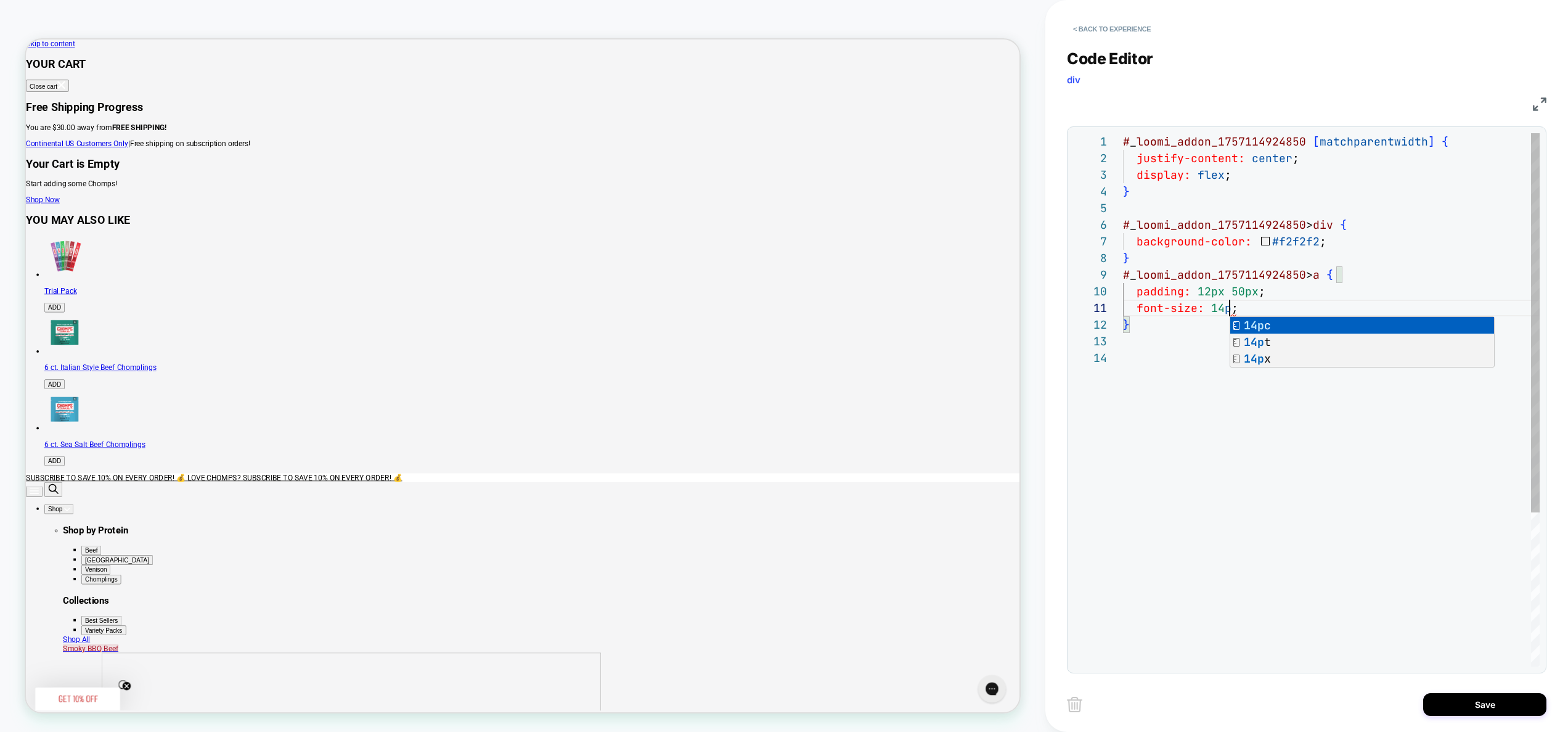
scroll to position [0, 114]
drag, startPoint x: 1111, startPoint y: 427, endPoint x: 1119, endPoint y: 422, distance: 9.4
click at [1112, 427] on div "1 2 4 5 6 10 3 7 8 9 12 13 11 14" at bounding box center [1098, 508] width 49 height 750
click at [1162, 400] on div "# _ loomi_addon_1757114924850 [ matchparentwidth ] { justify-content: center ; …" at bounding box center [1331, 508] width 417 height 750
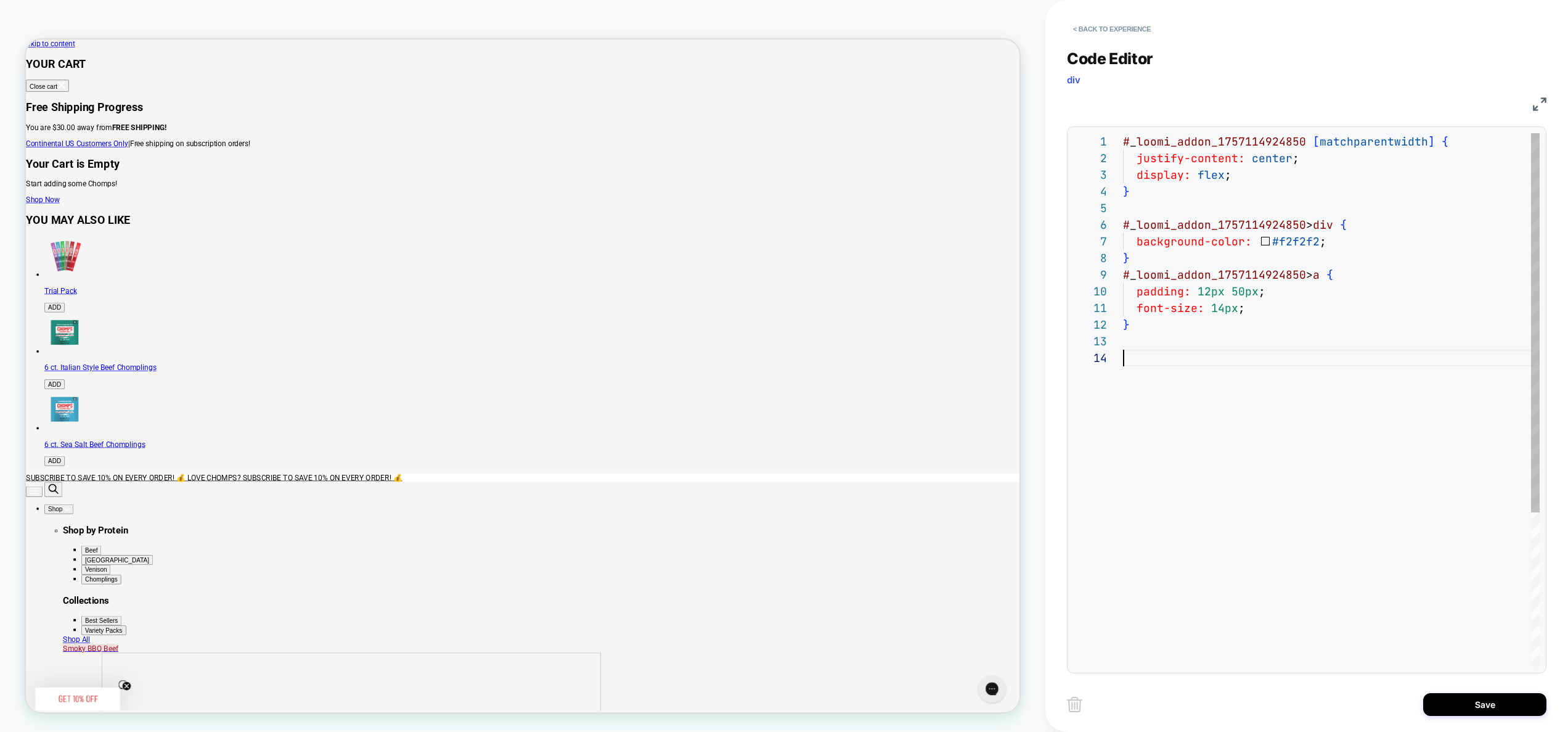
scroll to position [0, 0]
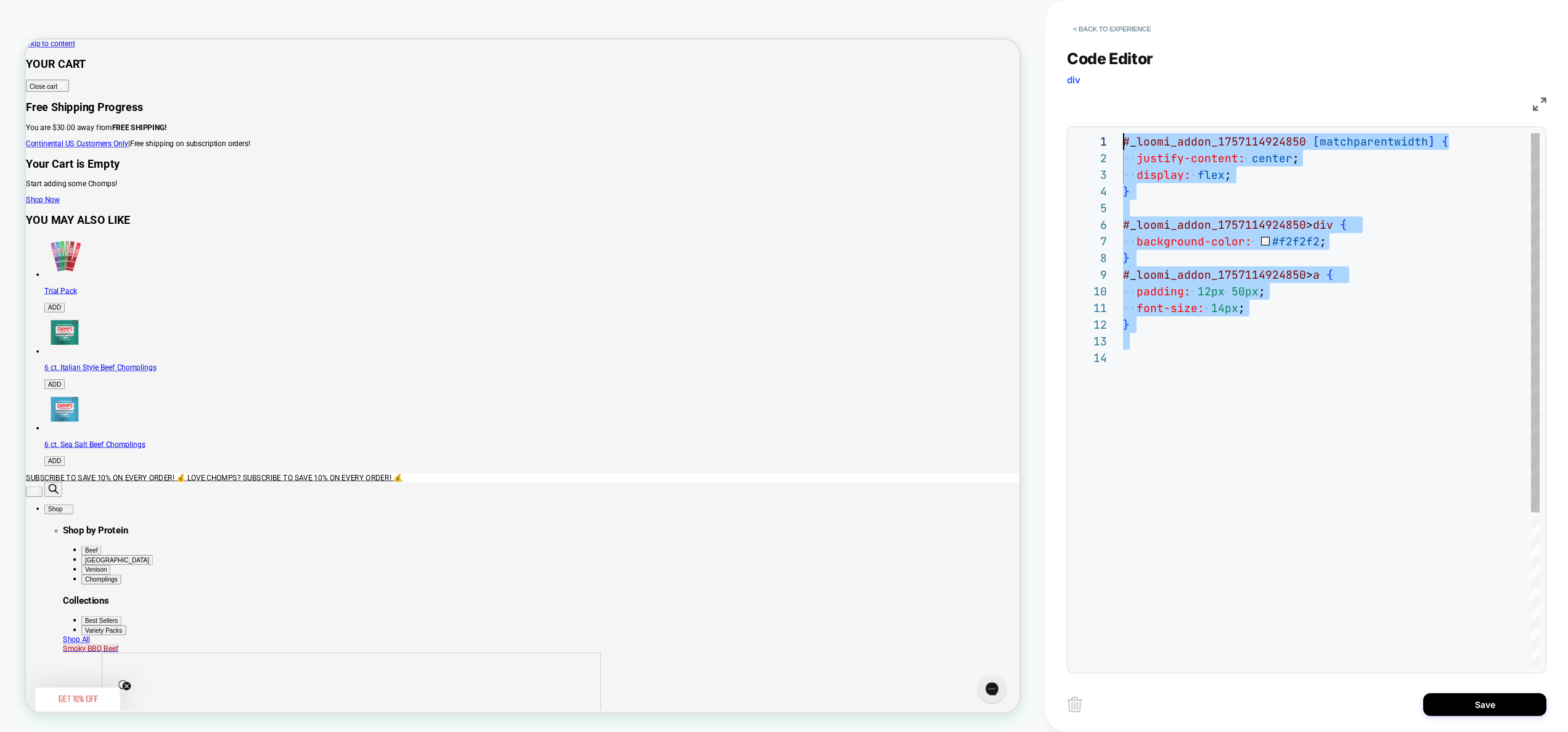
drag, startPoint x: 1157, startPoint y: 330, endPoint x: 1041, endPoint y: 86, distance: 270.2
click at [1123, 133] on div "# _ loomi_addon_1757114924850 [ matchparentwidth ] { justify-content: center ; …" at bounding box center [1331, 508] width 417 height 750
click at [1135, 419] on div "# _ loomi_addon_1757114924850 [ matchparentwidth ] { justify-content: center ; …" at bounding box center [1331, 508] width 417 height 750
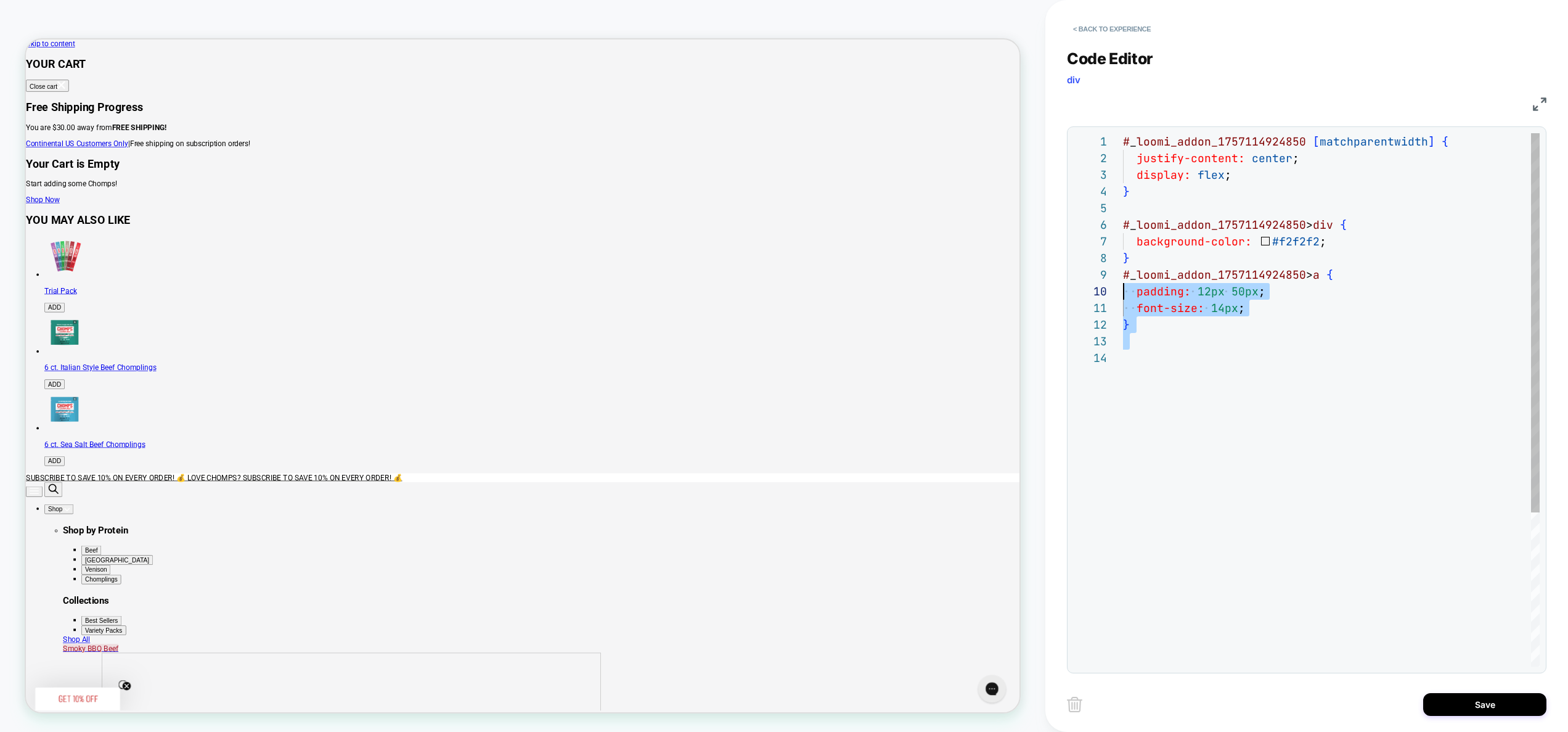
scroll to position [133, 0]
drag, startPoint x: 1155, startPoint y: 374, endPoint x: 1112, endPoint y: 276, distance: 107.0
click at [1123, 276] on div "# _ loomi_addon_1757114924850 [ matchparentwidth ] { justify-content: center ; …" at bounding box center [1331, 508] width 417 height 750
type textarea "**********"
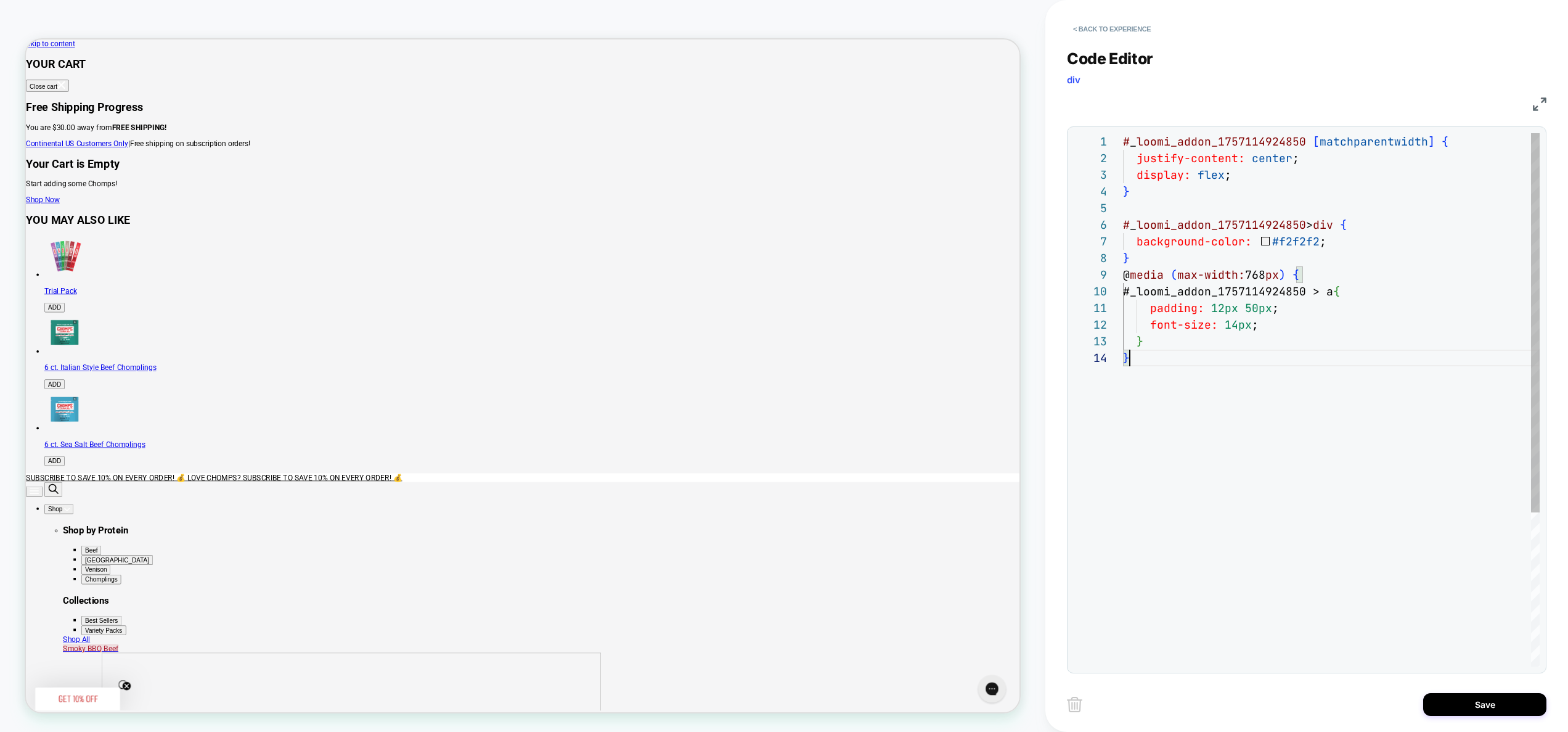
click at [1258, 385] on div "# _ loomi_addon_1757114924850 [ matchparentwidth ] { justify-content: center ; …" at bounding box center [1331, 508] width 417 height 750
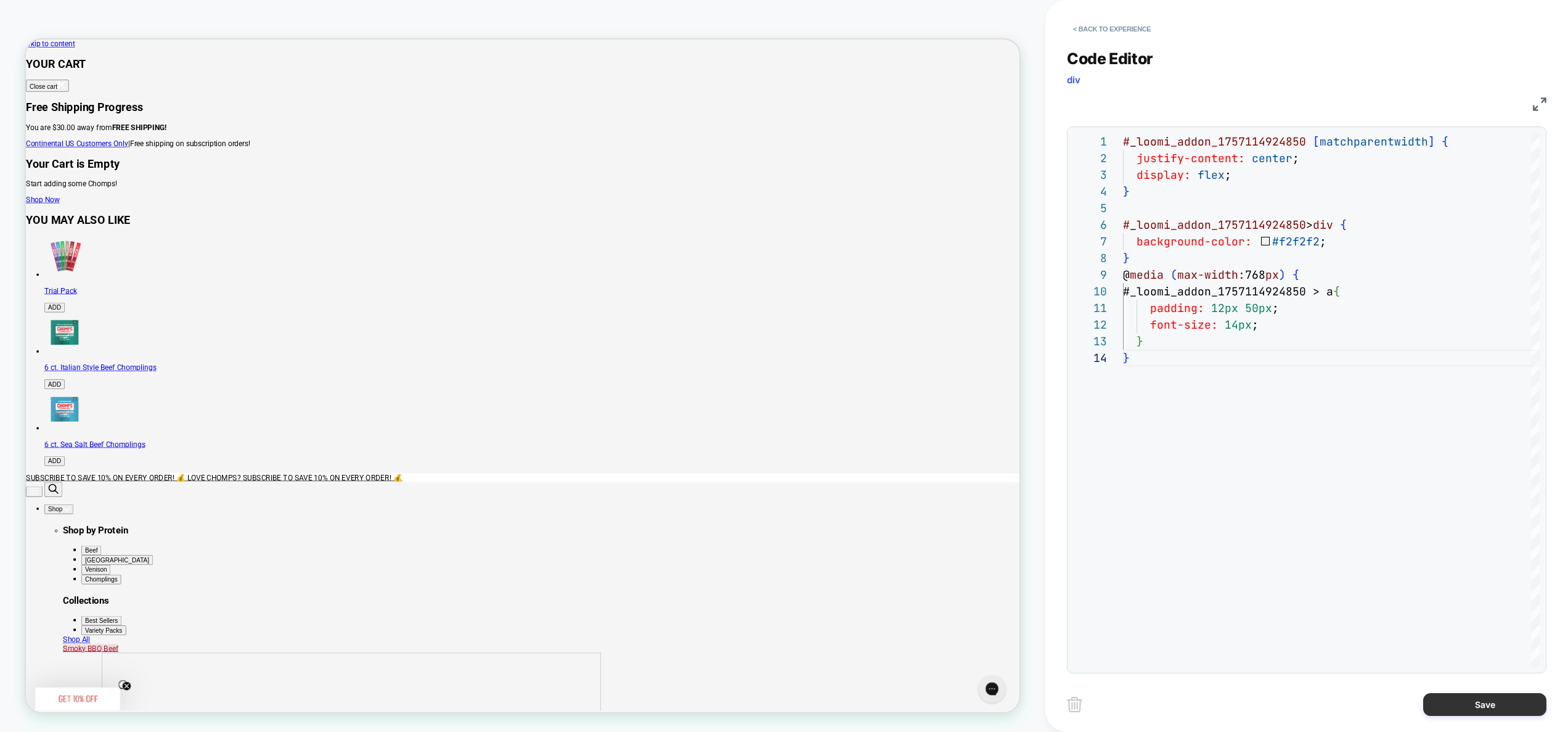
drag, startPoint x: 1443, startPoint y: 710, endPoint x: 1436, endPoint y: 704, distance: 9.2
click at [1443, 710] on button "Save" at bounding box center [1485, 705] width 124 height 23
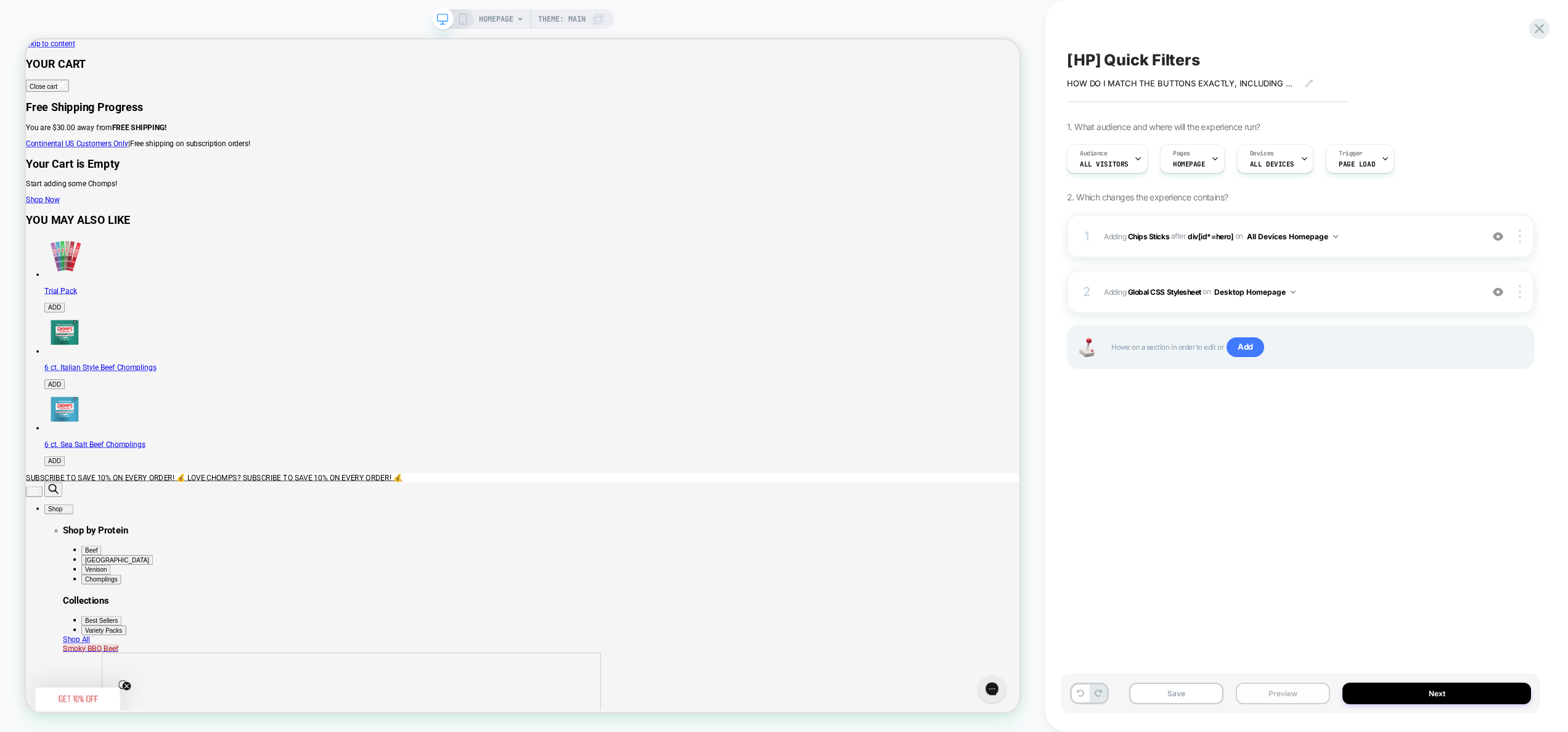
click at [1313, 700] on button "Preview" at bounding box center [1283, 693] width 94 height 22
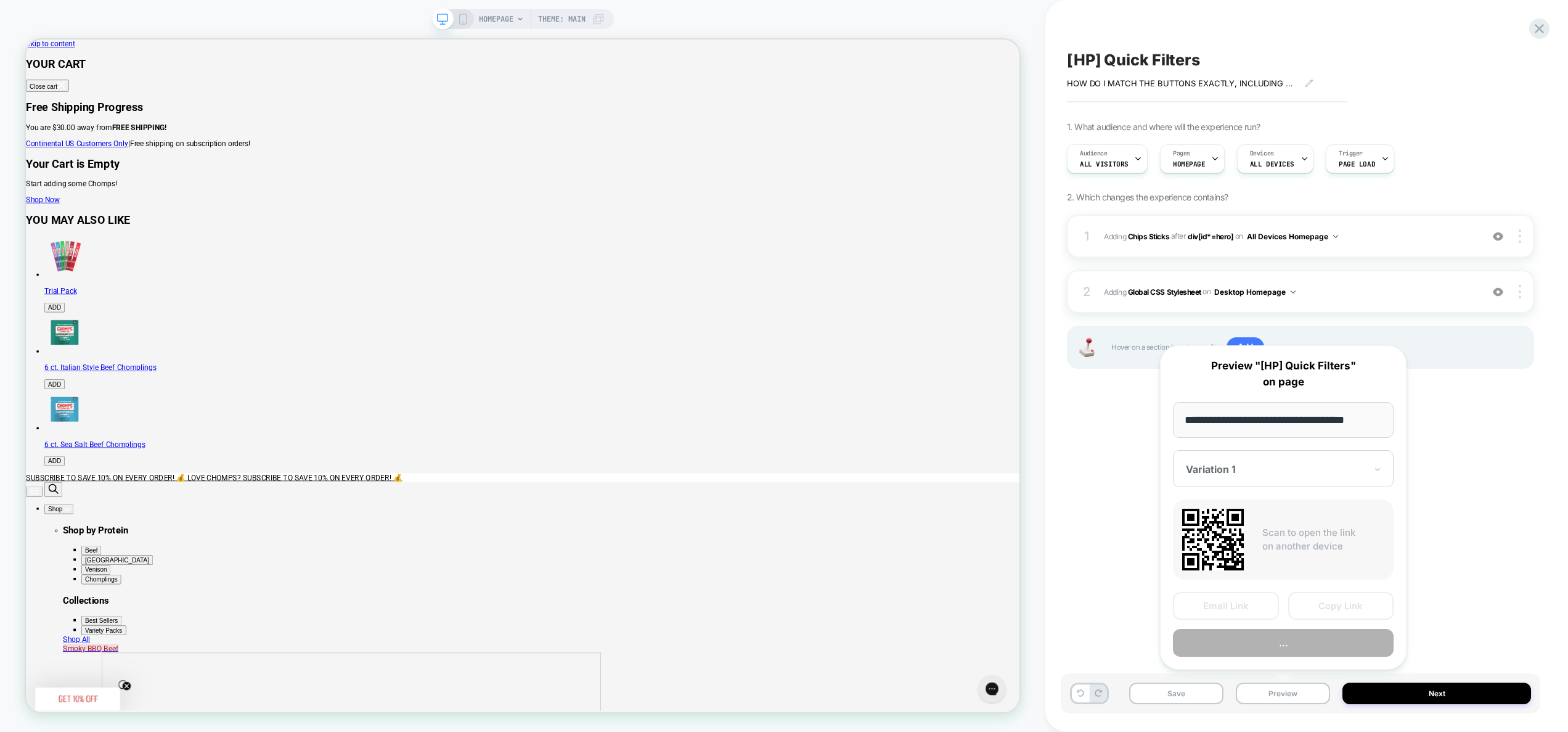
scroll to position [0, 5]
click at [1310, 642] on button "Preview" at bounding box center [1283, 643] width 221 height 27
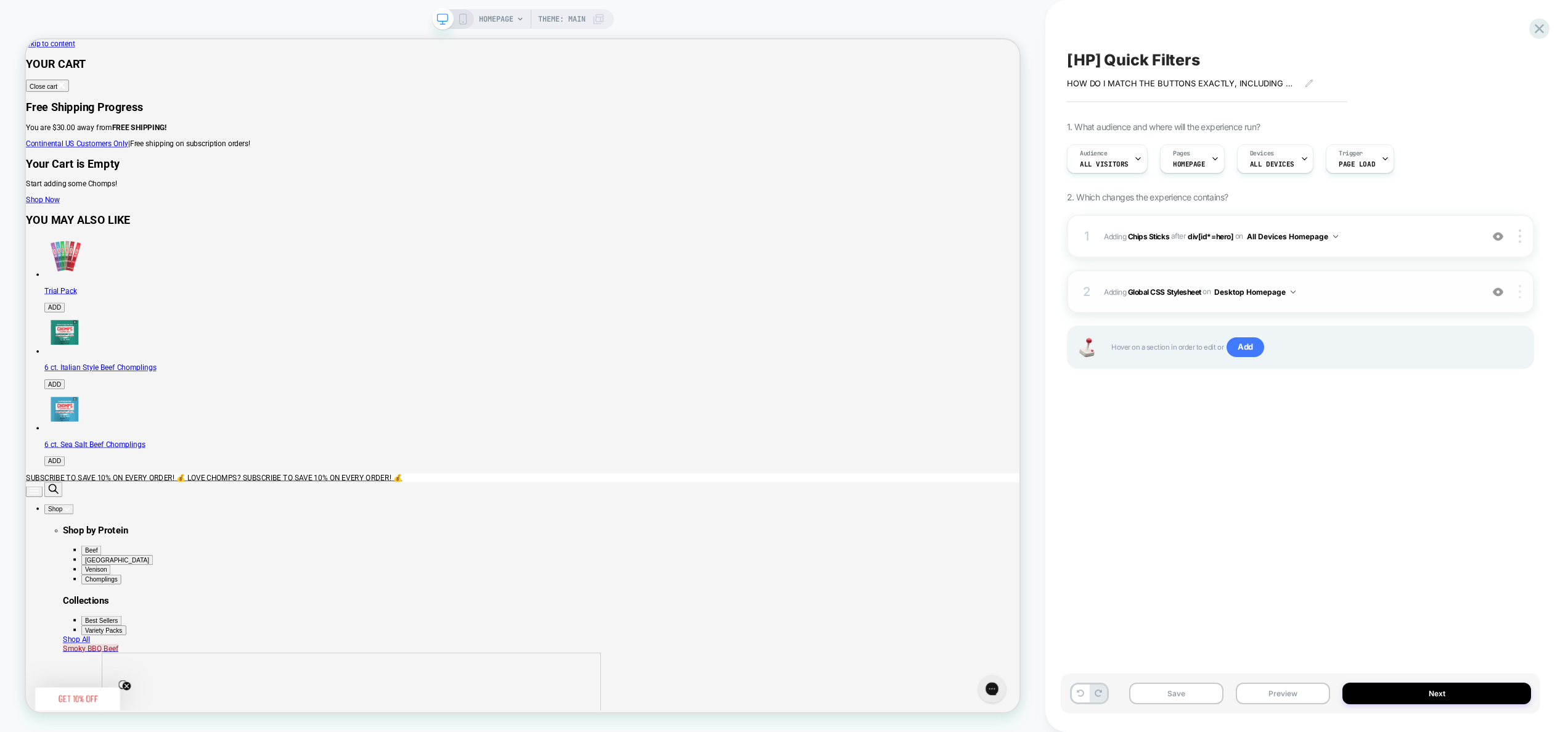
click at [1524, 297] on div at bounding box center [1522, 292] width 24 height 14
click at [1466, 326] on div "Target All Devices" at bounding box center [1447, 326] width 110 height 34
click at [1299, 698] on button "Preview" at bounding box center [1283, 693] width 94 height 22
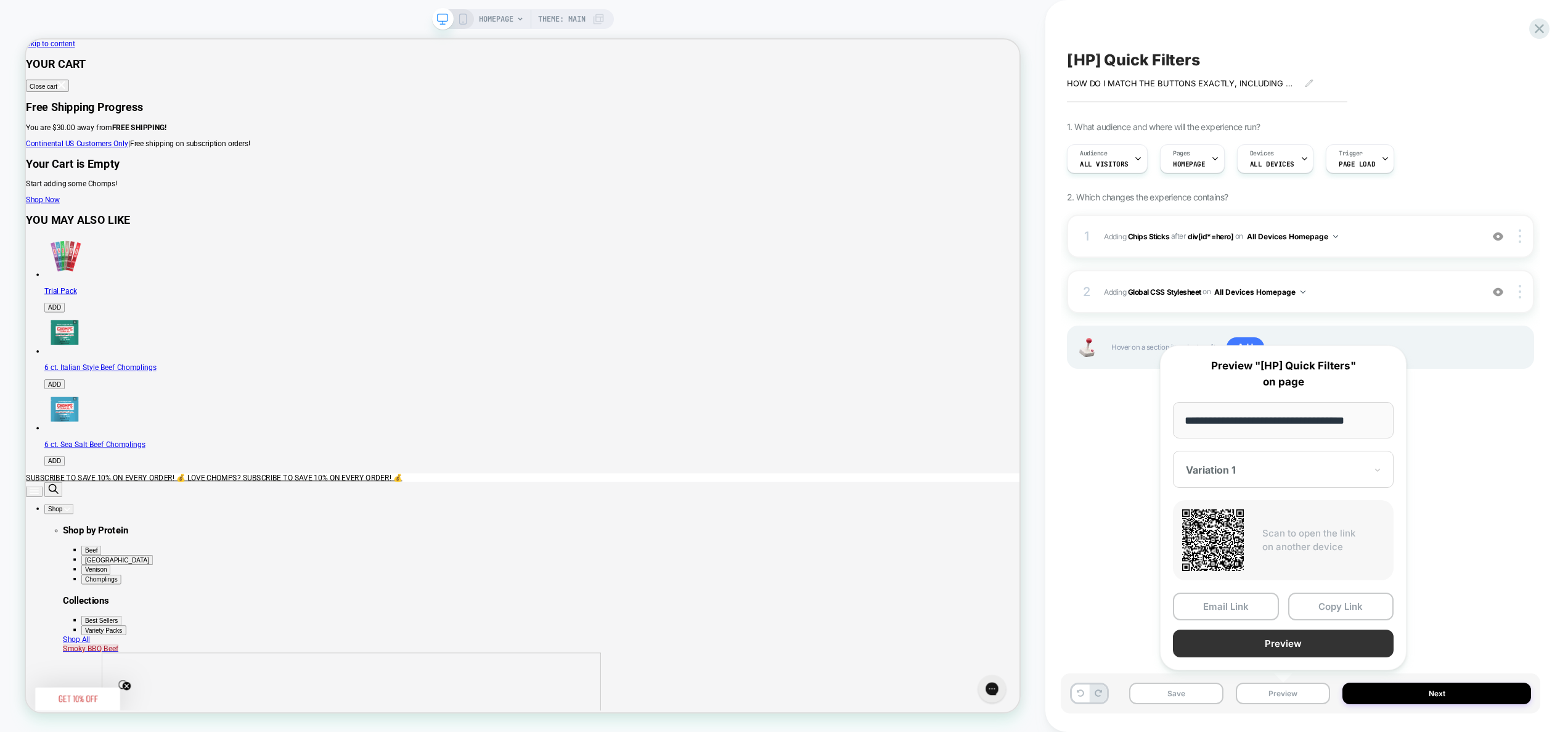
click at [1292, 645] on button "Preview" at bounding box center [1283, 643] width 221 height 27
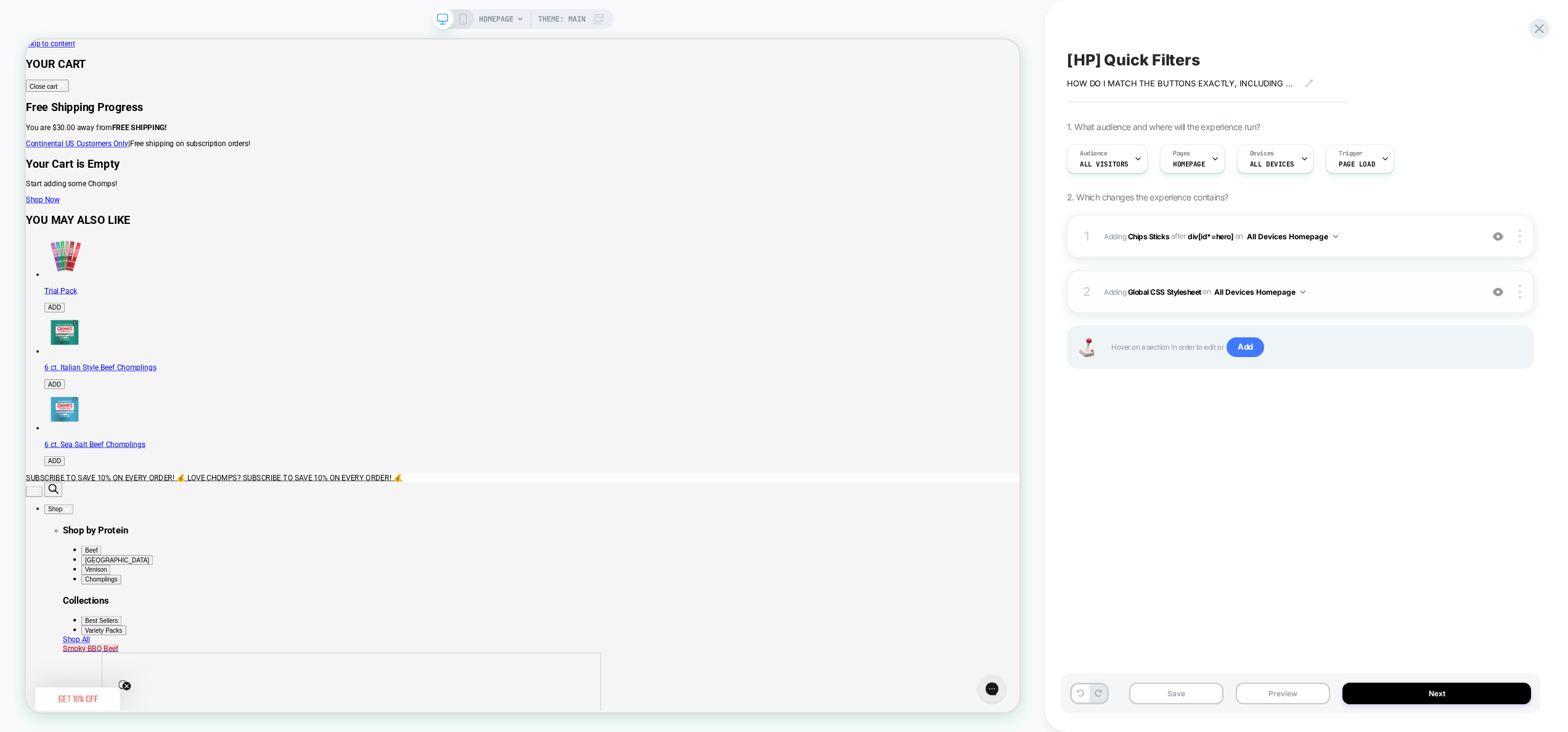
click at [1344, 291] on span "Adding Global CSS Stylesheet on All Devices Homepage" at bounding box center [1290, 292] width 371 height 16
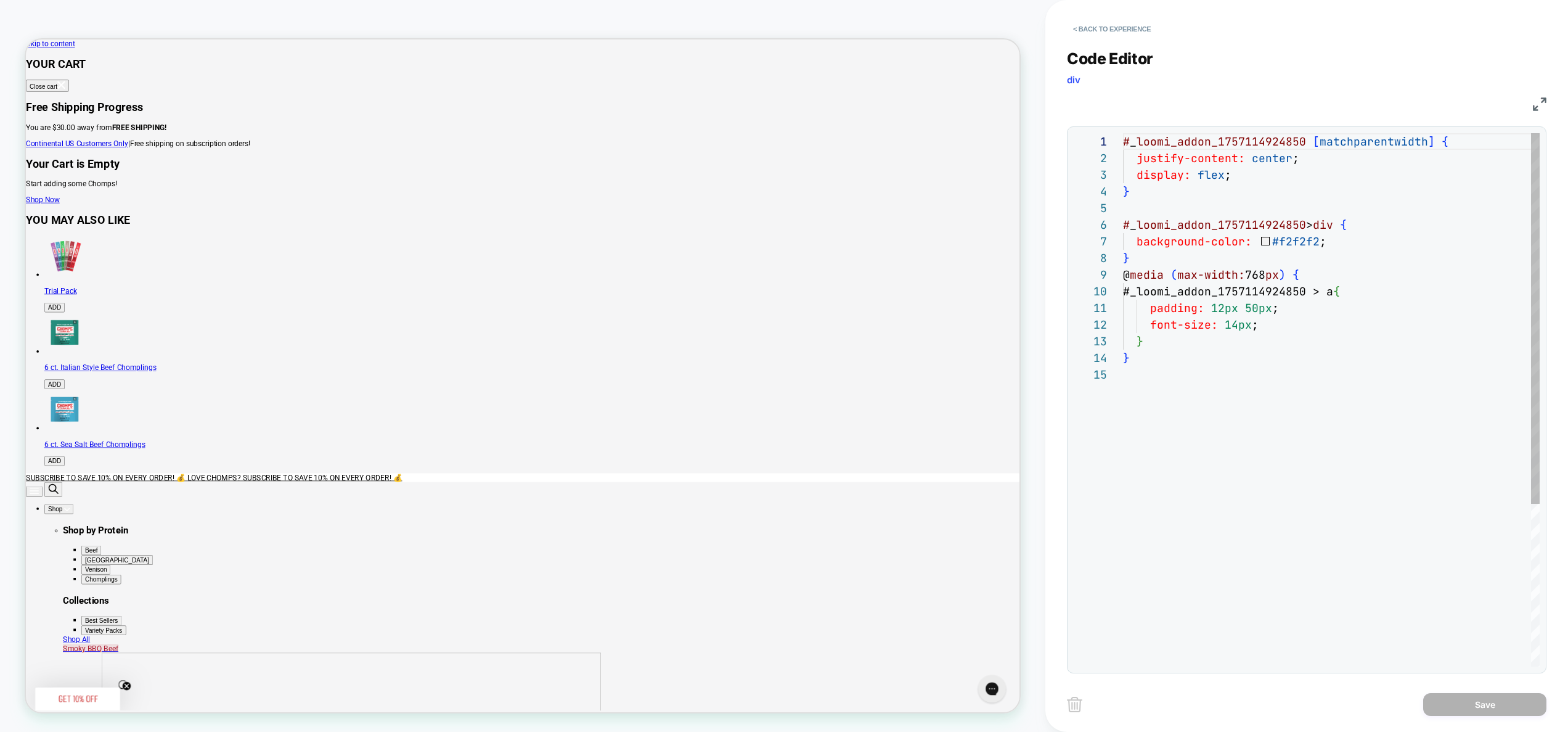
scroll to position [167, 0]
click at [1180, 340] on div "# _ loomi_addon_1757114924850 [ matchparentwidth ] { justify-content: center ; …" at bounding box center [1331, 517] width 417 height 767
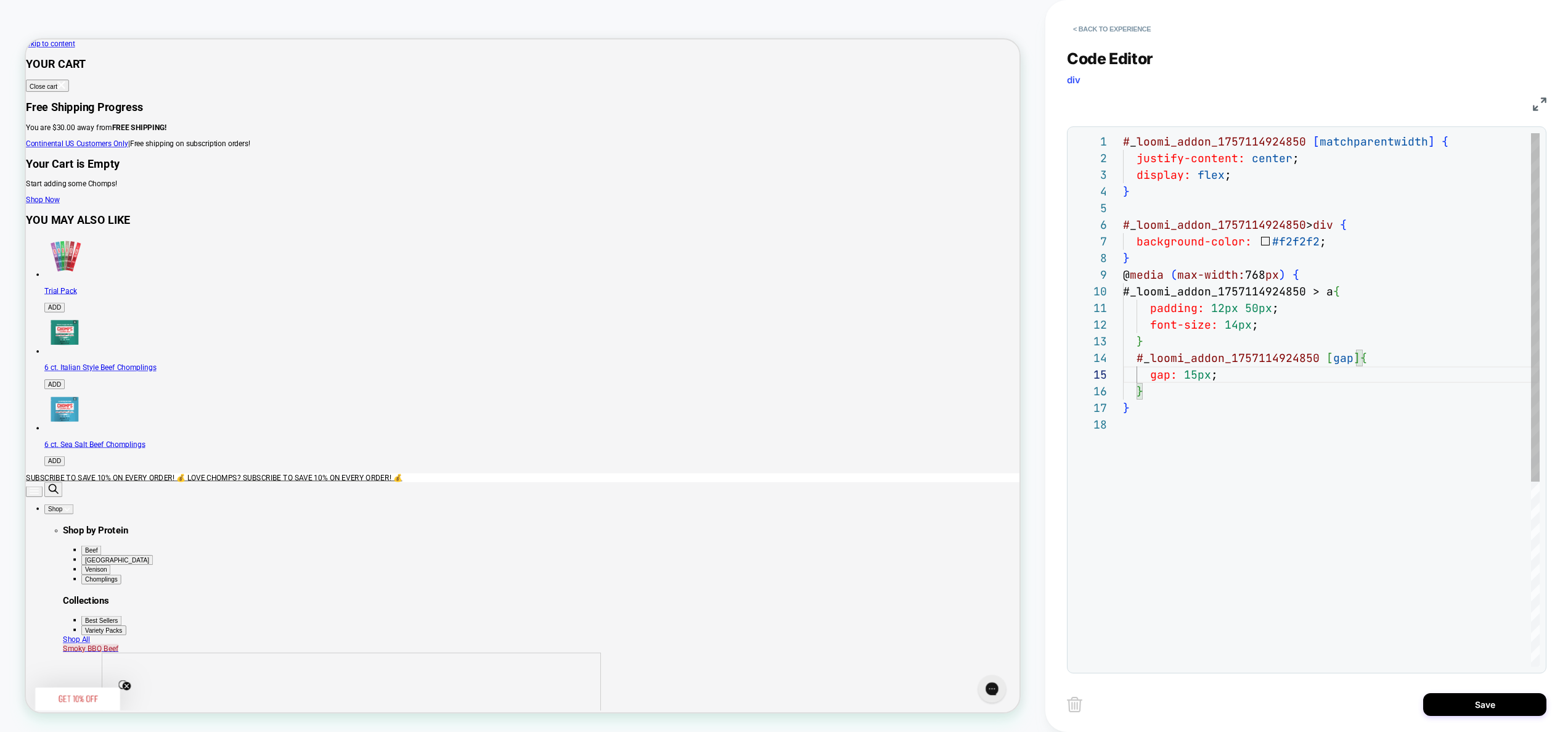
scroll to position [117, 7]
click at [1220, 256] on div "# _ loomi_addon_1757114924850 [ matchparentwidth ] { justify-content: center ; …" at bounding box center [1331, 541] width 417 height 816
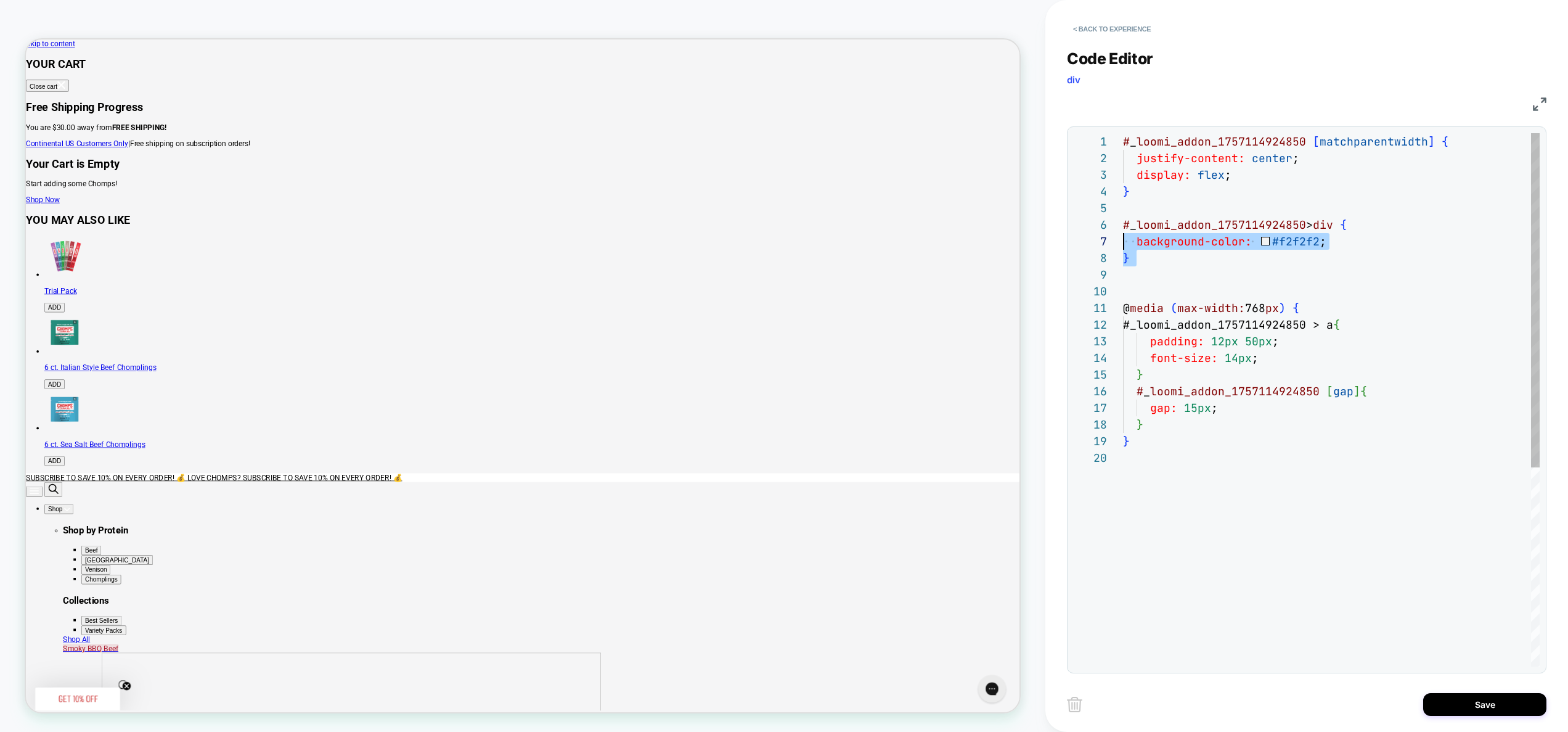
drag, startPoint x: 1155, startPoint y: 266, endPoint x: 1113, endPoint y: 228, distance: 56.6
click at [1123, 228] on div "# _ loomi_addon_1757114924850 [ matchparentwidth ] { justify-content: center ; …" at bounding box center [1331, 558] width 417 height 850
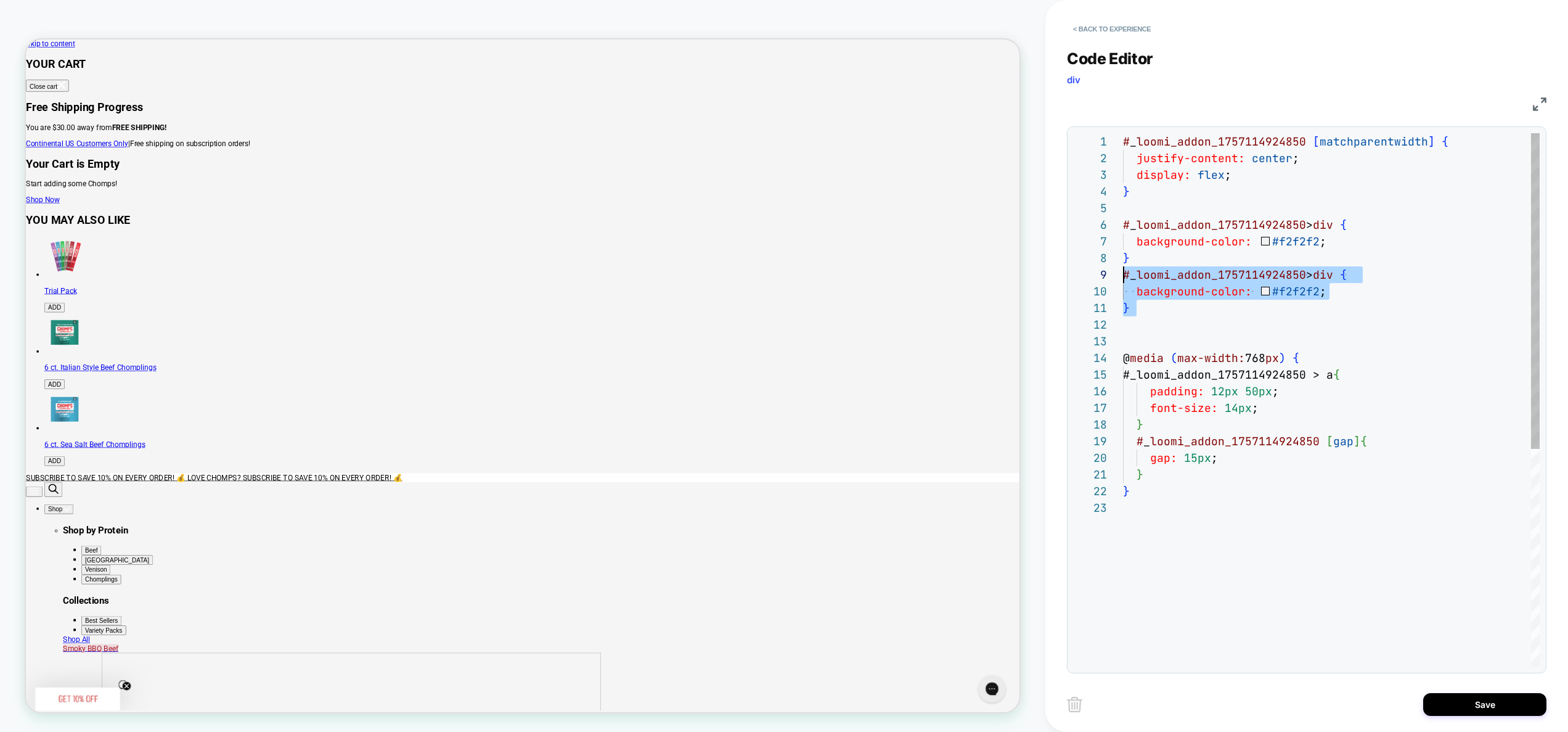
click at [1333, 278] on div "# _ loomi_addon_1757114924850 [ matchparentwidth ] { justify-content: center ; …" at bounding box center [1331, 583] width 417 height 900
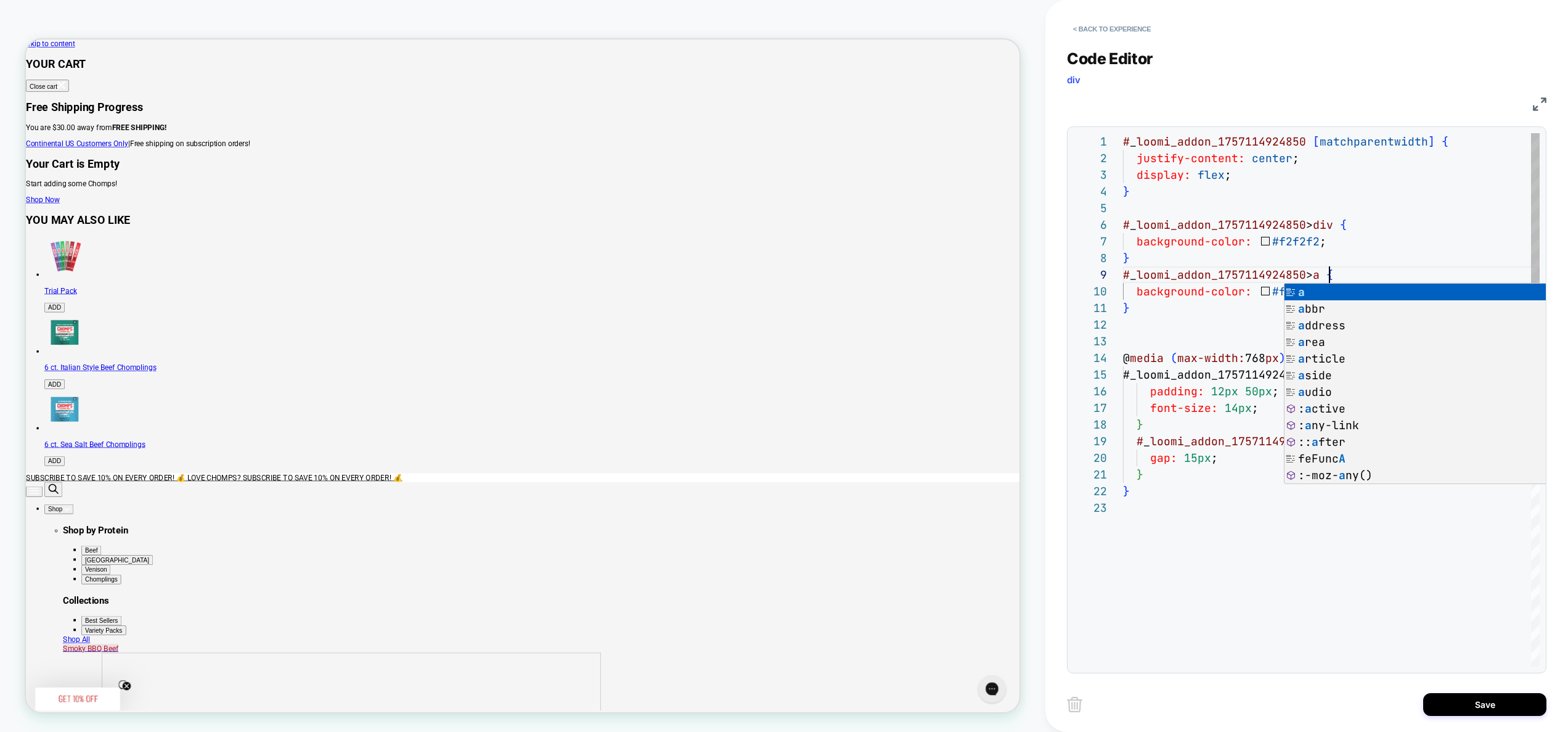
click at [1227, 299] on div "# _ loomi_addon_1757114924850 [ matchparentwidth ] { justify-content: center ; …" at bounding box center [1331, 583] width 417 height 900
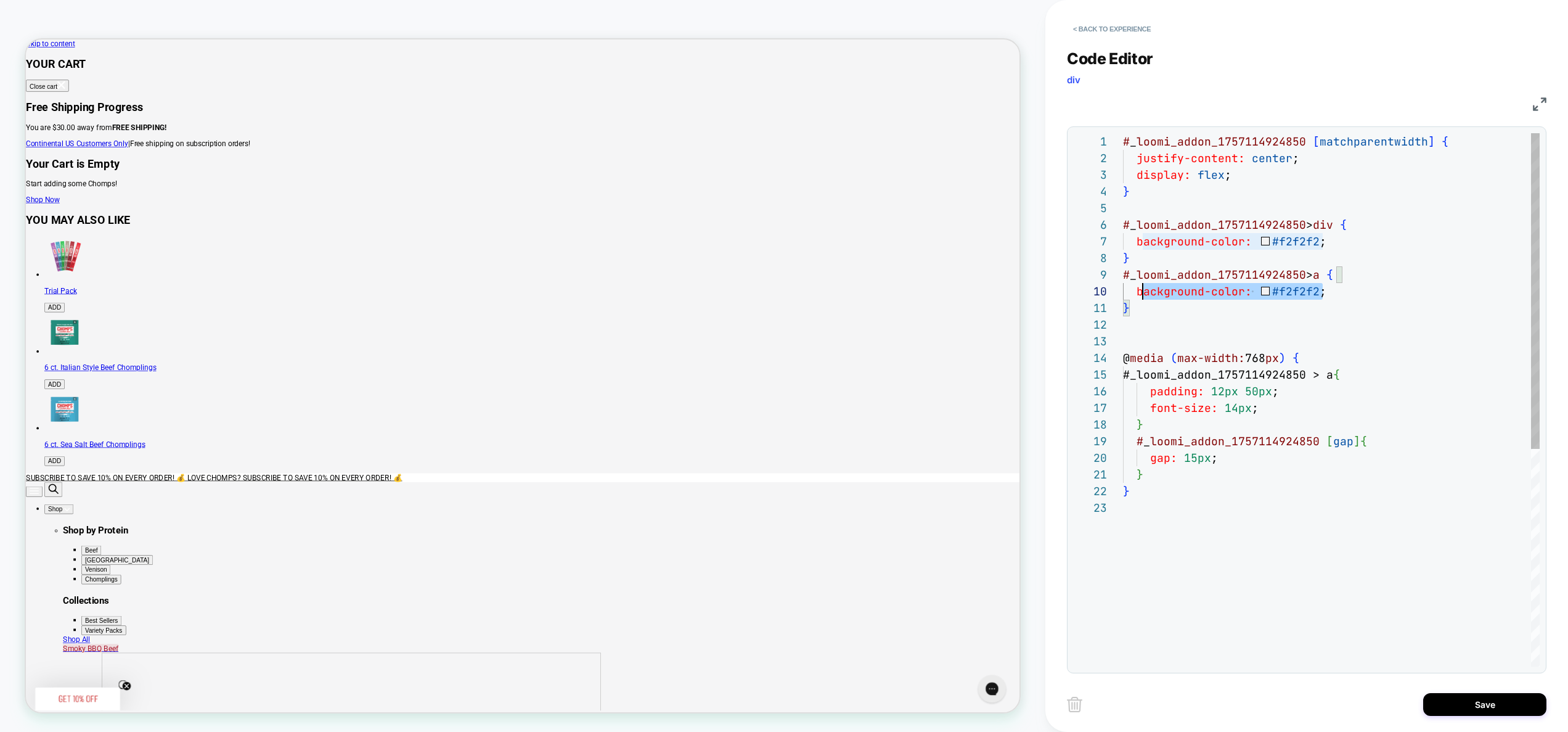
drag, startPoint x: 1326, startPoint y: 293, endPoint x: 1139, endPoint y: 289, distance: 187.0
click at [1139, 289] on div "# _ loomi_addon_1757114924850 [ matchparentwidth ] { justify-content: center ; …" at bounding box center [1331, 583] width 417 height 900
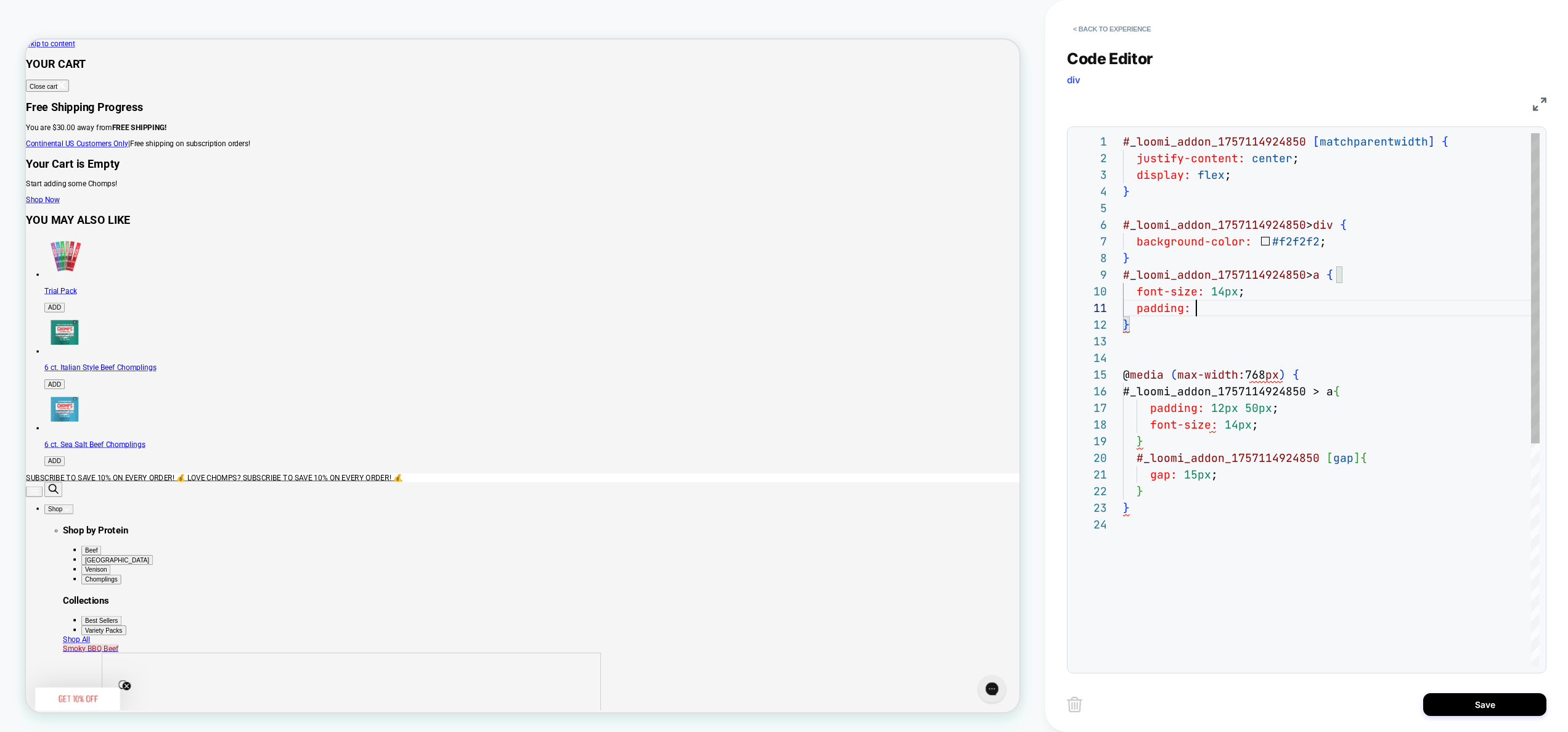
scroll to position [0, 74]
click at [1280, 418] on div "# _ loomi_addon_1757114924850 [ matchparentwidth ] { justify-content: center ; …" at bounding box center [1331, 591] width 417 height 916
drag, startPoint x: 1281, startPoint y: 412, endPoint x: 1150, endPoint y: 405, distance: 131.2
click at [1150, 405] on div "# _ loomi_addon_1757114924850 [ matchparentwidth ] { justify-content: center ; …" at bounding box center [1331, 600] width 417 height 933
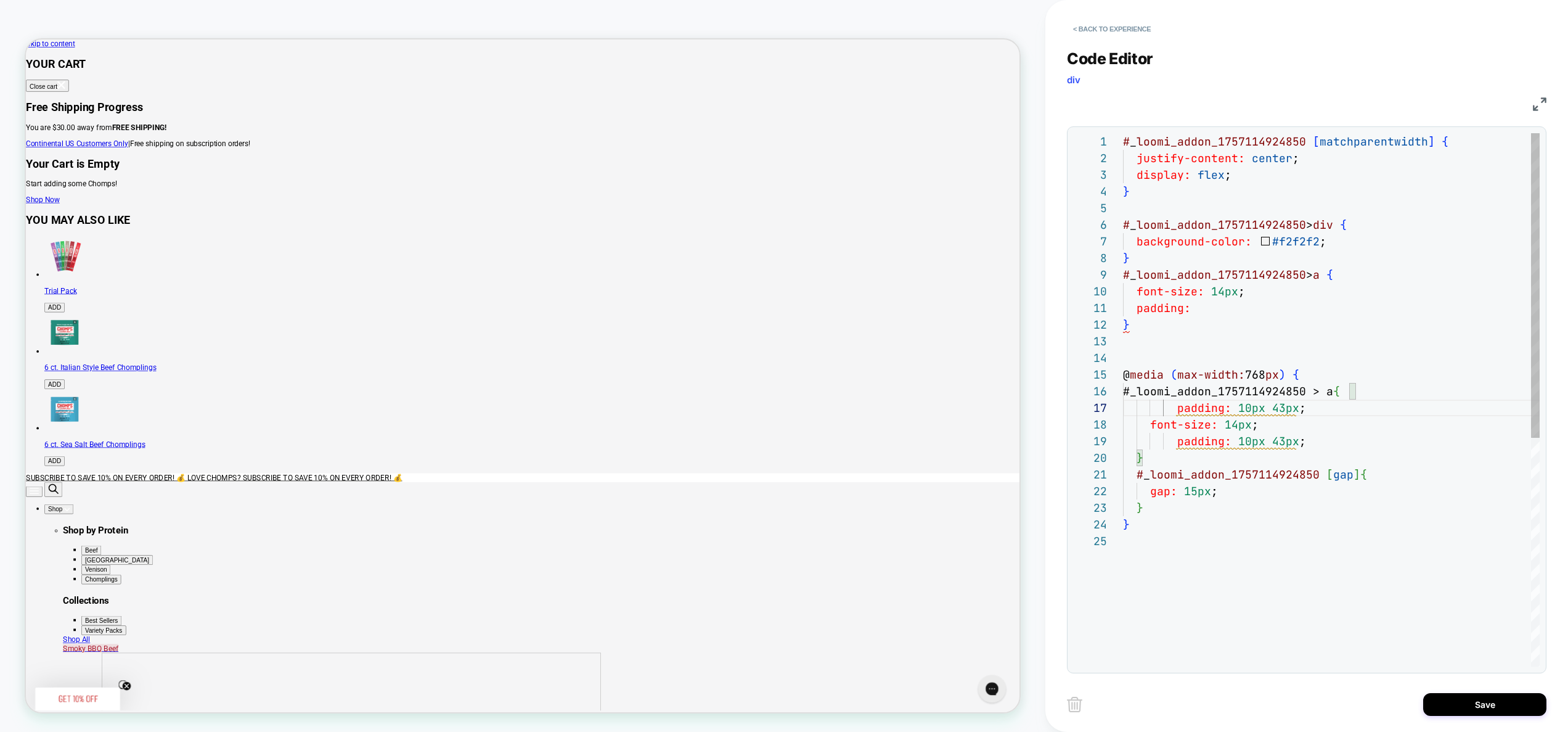
click at [1330, 444] on div "# _ loomi_addon_1757114924850 [ matchparentwidth ] { justify-content: center ; …" at bounding box center [1331, 600] width 417 height 933
click at [1295, 414] on div "# _ loomi_addon_1757114924850 [ matchparentwidth ] { justify-content: center ; …" at bounding box center [1331, 591] width 417 height 916
click at [1250, 430] on div "# _ loomi_addon_1757114924850 [ matchparentwidth ] { justify-content: center ; …" at bounding box center [1331, 591] width 417 height 916
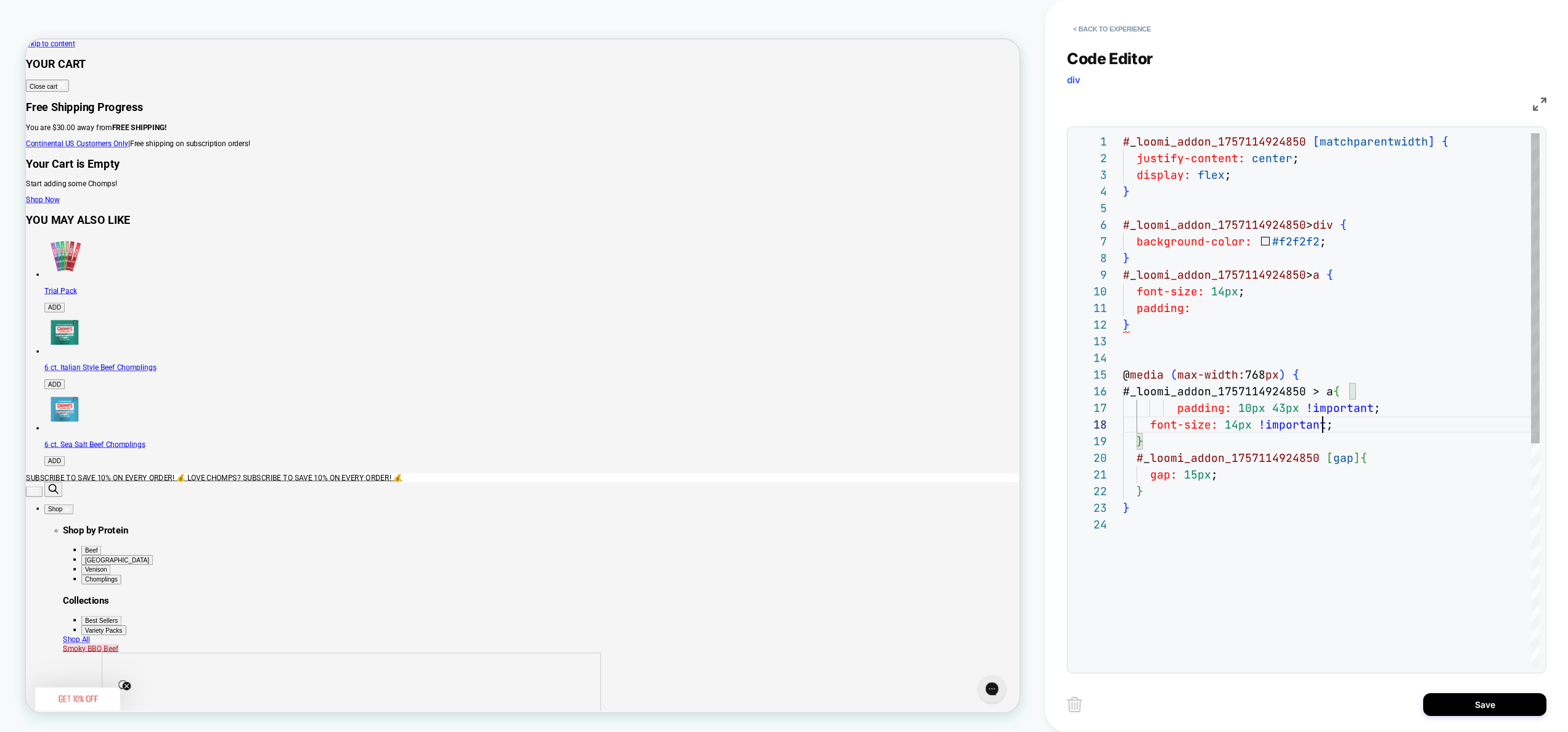
scroll to position [117, 200]
click at [1176, 410] on div "# _ loomi_addon_1757114924850 [ matchparentwidth ] { justify-content: center ; …" at bounding box center [1331, 591] width 417 height 916
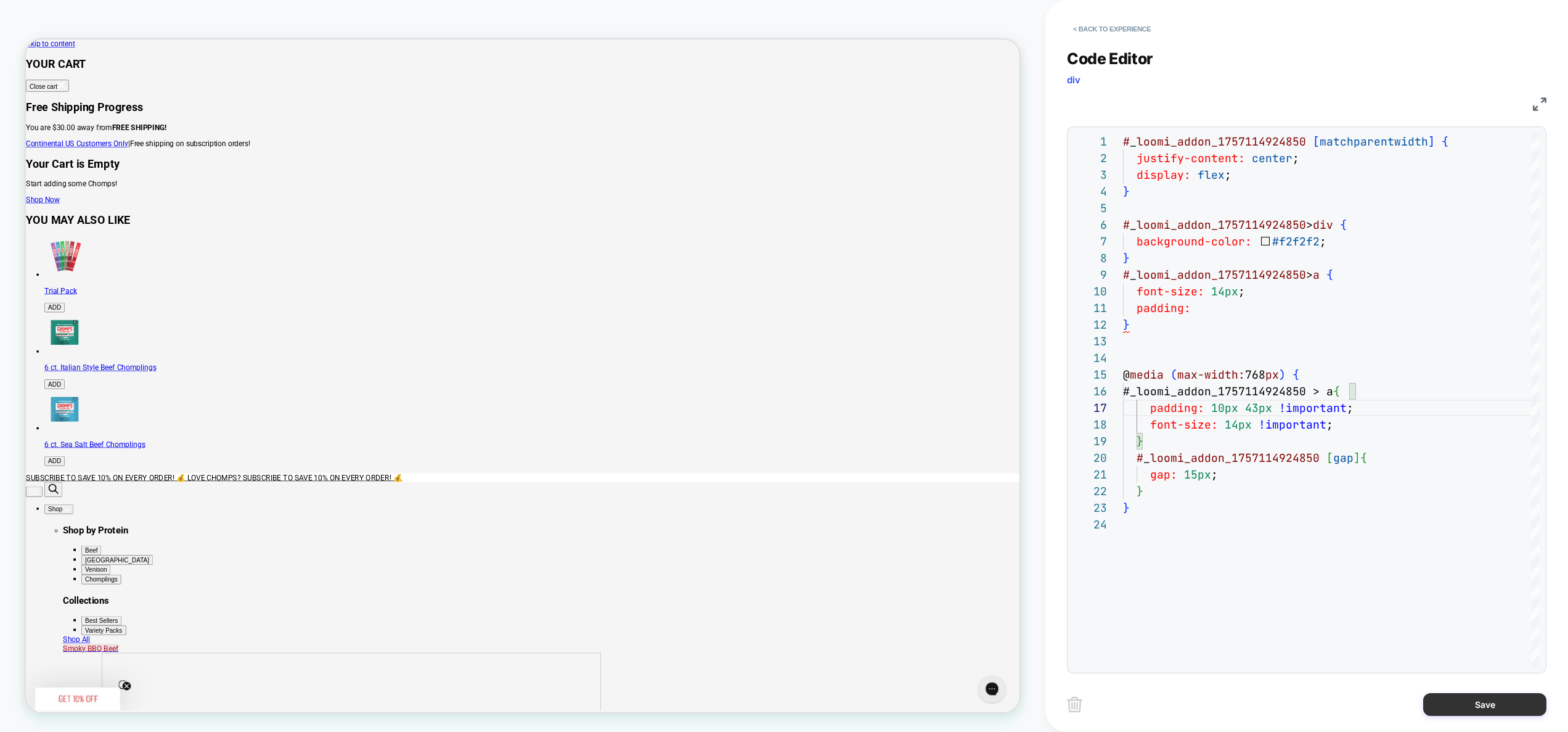
type textarea "**********"
click at [1481, 708] on button "Save" at bounding box center [1485, 705] width 124 height 23
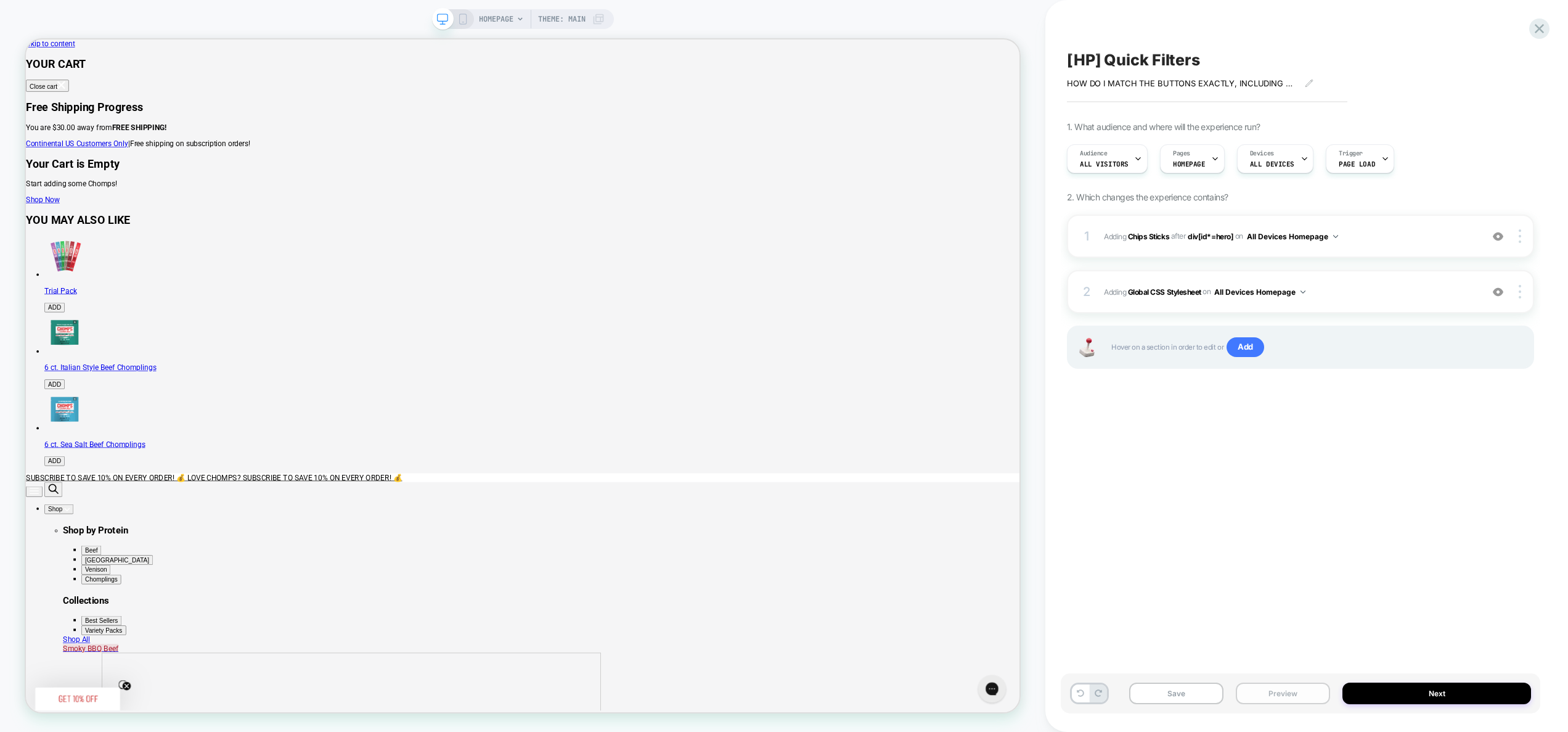
click at [1316, 691] on button "Preview" at bounding box center [1283, 693] width 94 height 22
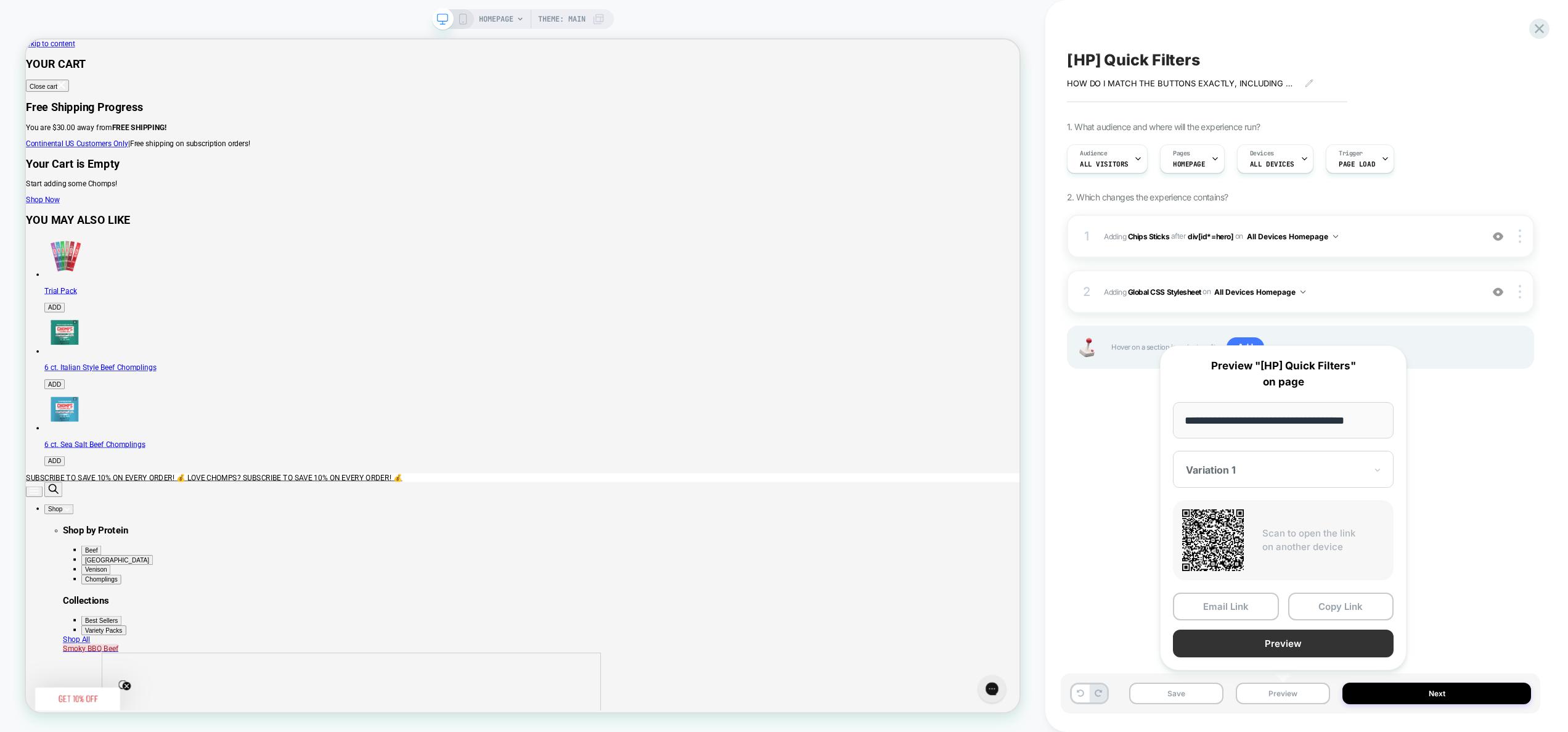
scroll to position [0, 0]
click at [1306, 650] on button "Preview" at bounding box center [1283, 643] width 221 height 27
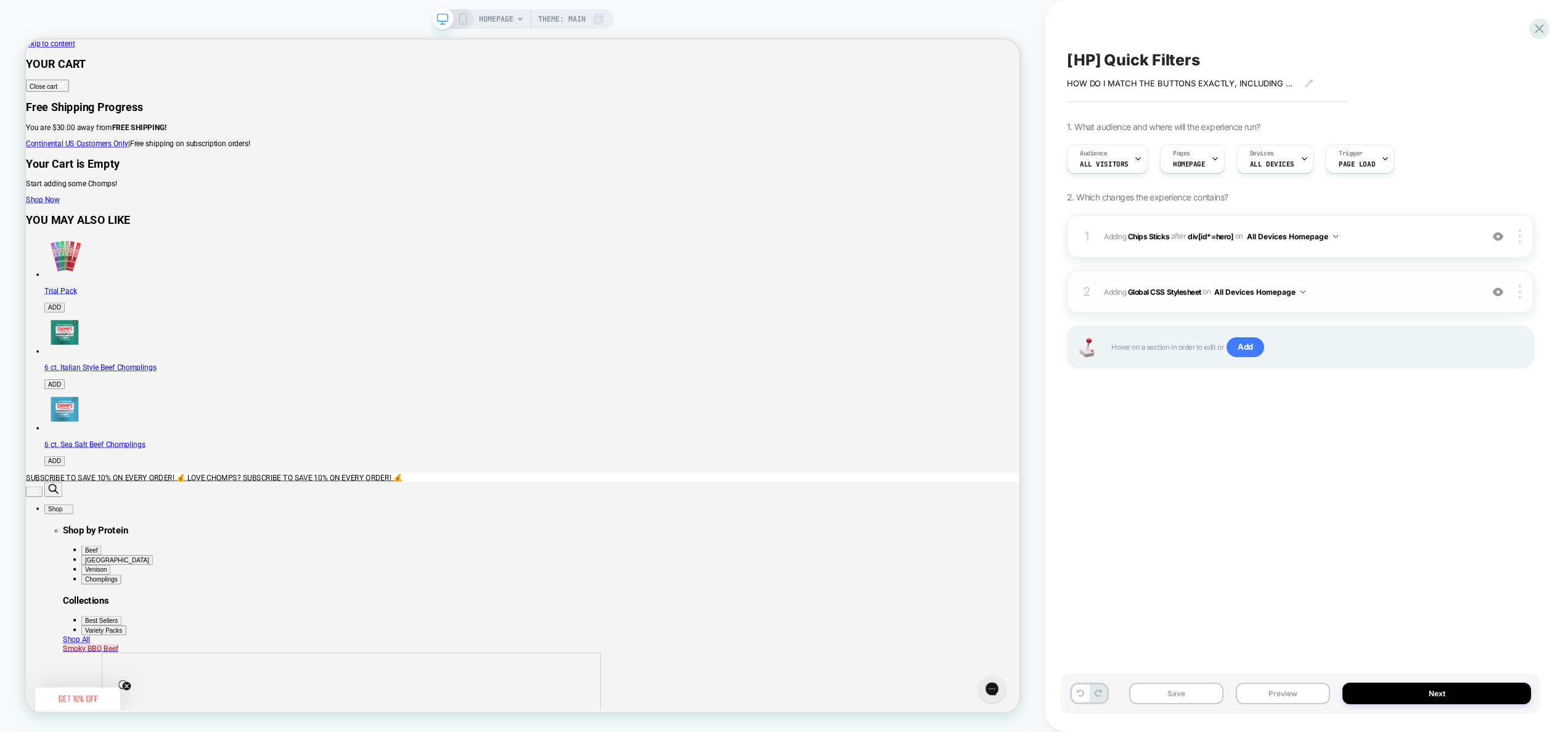
click at [1361, 286] on span "Adding Global CSS Stylesheet on All Devices Homepage" at bounding box center [1290, 292] width 371 height 16
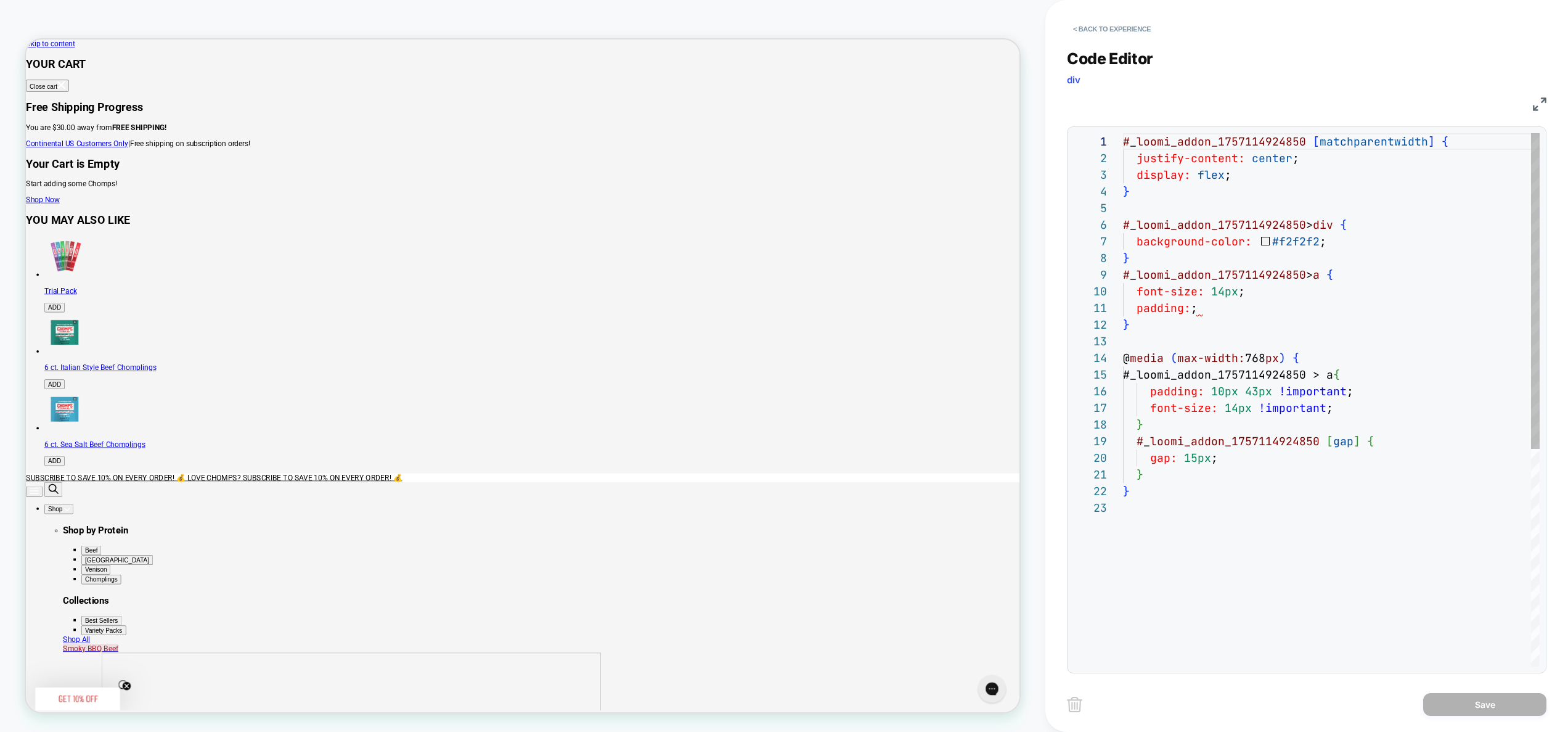
scroll to position [167, 0]
click at [1335, 380] on div "# _ loomi_addon_1757114924850 [ matchparentwidth ] { justify-content: center ; …" at bounding box center [1331, 583] width 417 height 900
type textarea "**********"
click at [1461, 711] on button "Save" at bounding box center [1485, 705] width 124 height 23
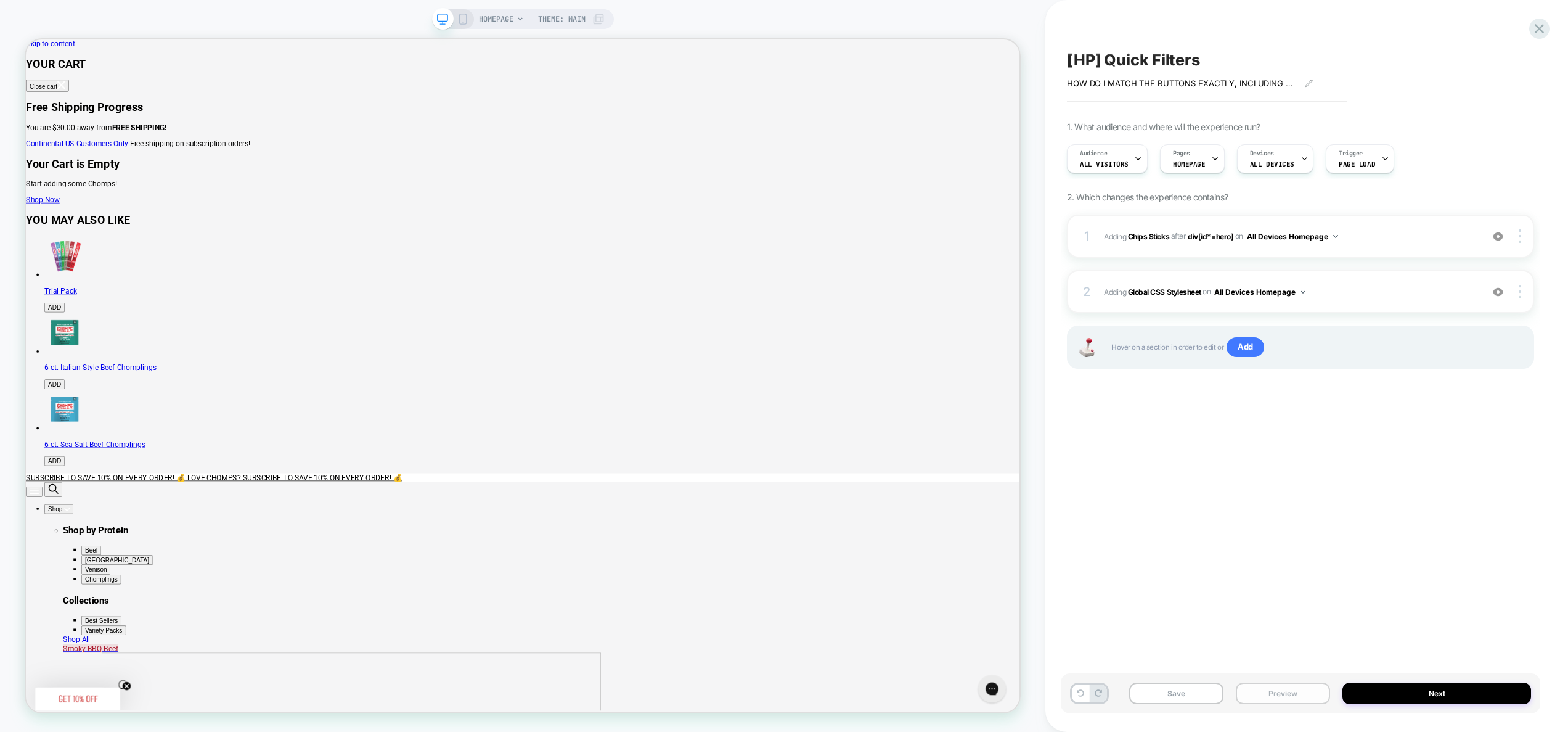
click at [1301, 696] on button "Preview" at bounding box center [1283, 693] width 94 height 22
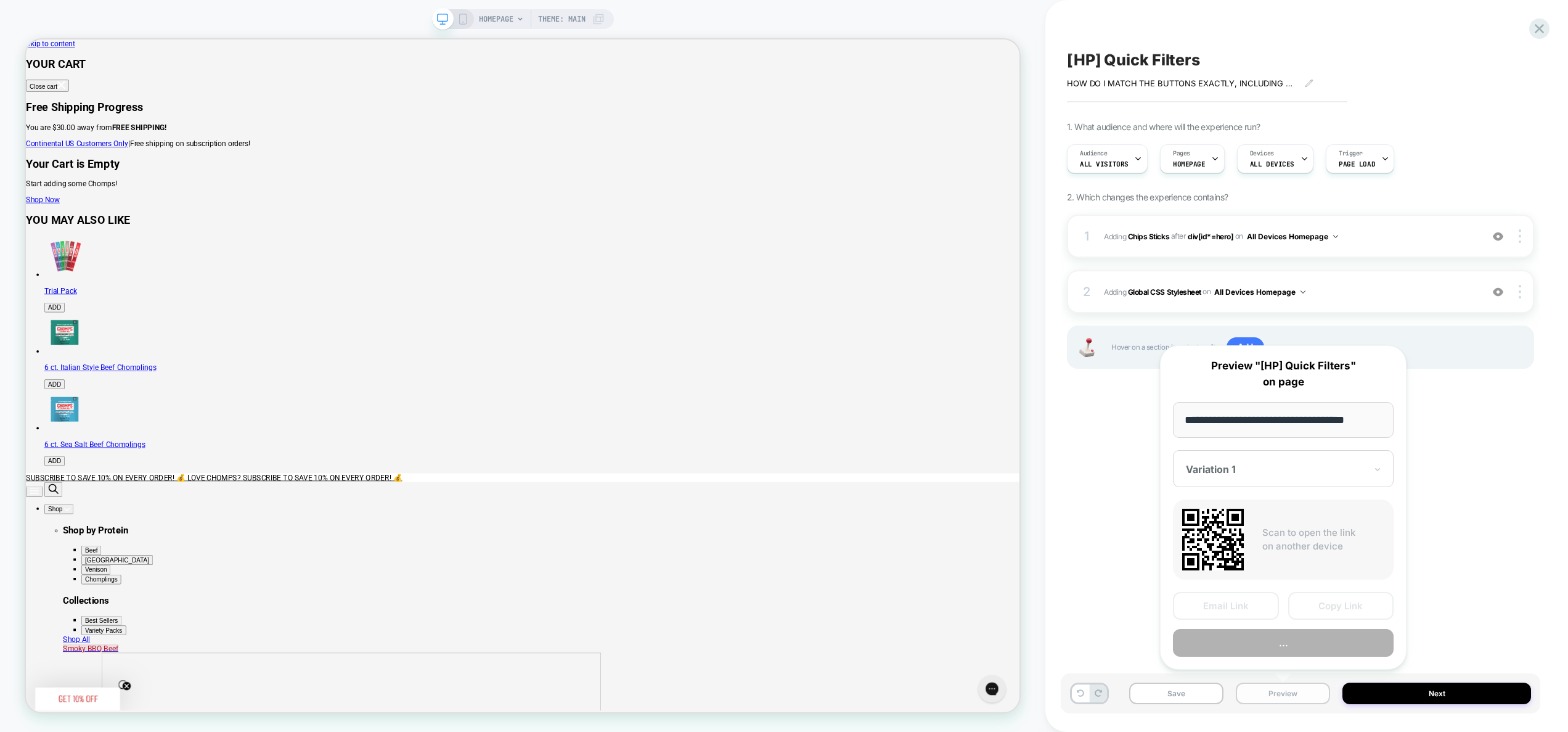
scroll to position [0, 5]
click at [1291, 648] on button "Preview" at bounding box center [1283, 643] width 221 height 27
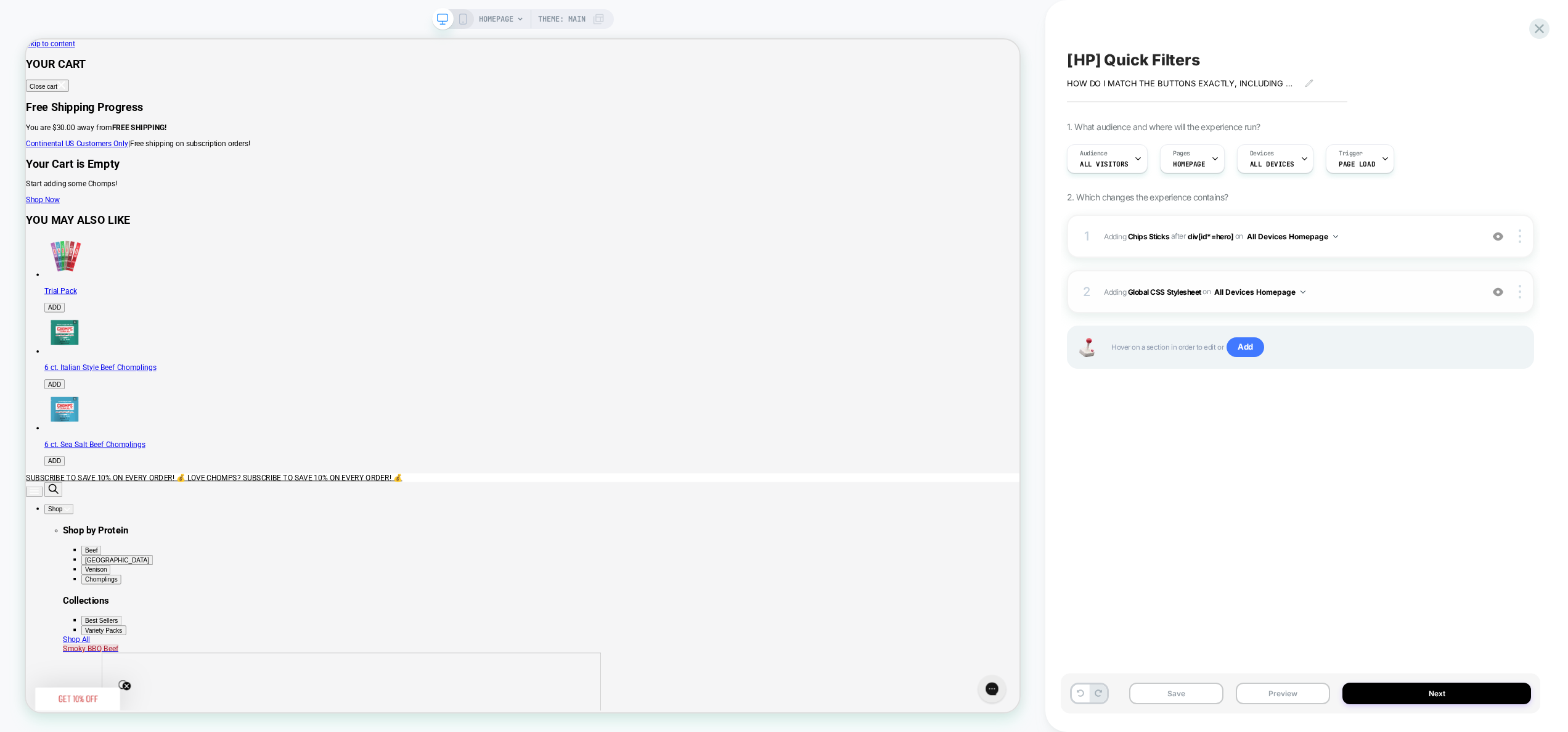
click at [1336, 294] on span "Adding Global CSS Stylesheet on All Devices Homepage" at bounding box center [1290, 292] width 371 height 16
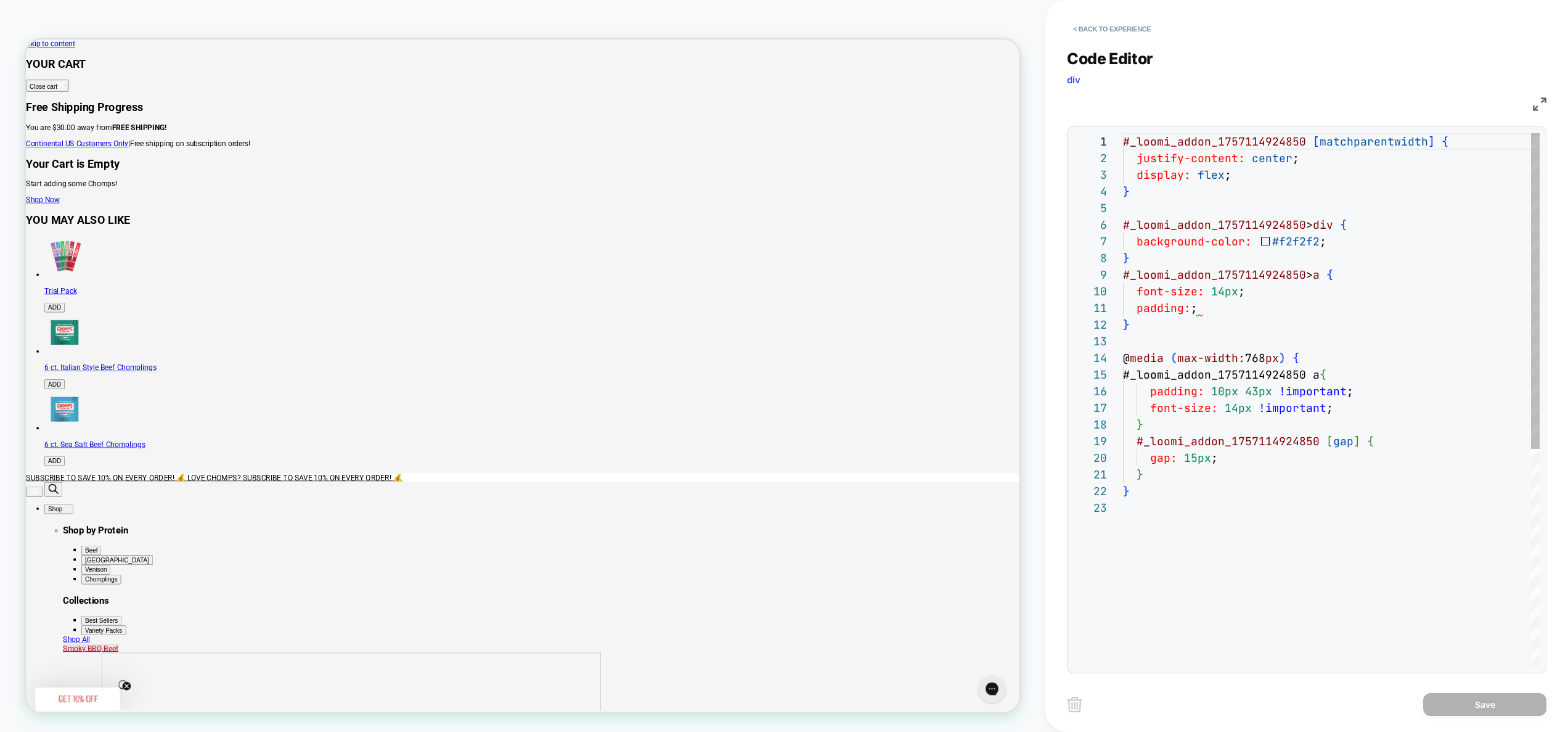
scroll to position [167, 0]
drag, startPoint x: 1157, startPoint y: 428, endPoint x: 1137, endPoint y: 377, distance: 54.8
click at [1137, 377] on div "# _ loomi_addon_1757114924850 [ matchparentwidth ] { justify-content: center ; …" at bounding box center [1331, 583] width 417 height 900
click at [1370, 414] on div "# _ loomi_addon_1757114924850 [ matchparentwidth ] { justify-content: center ; …" at bounding box center [1331, 583] width 417 height 900
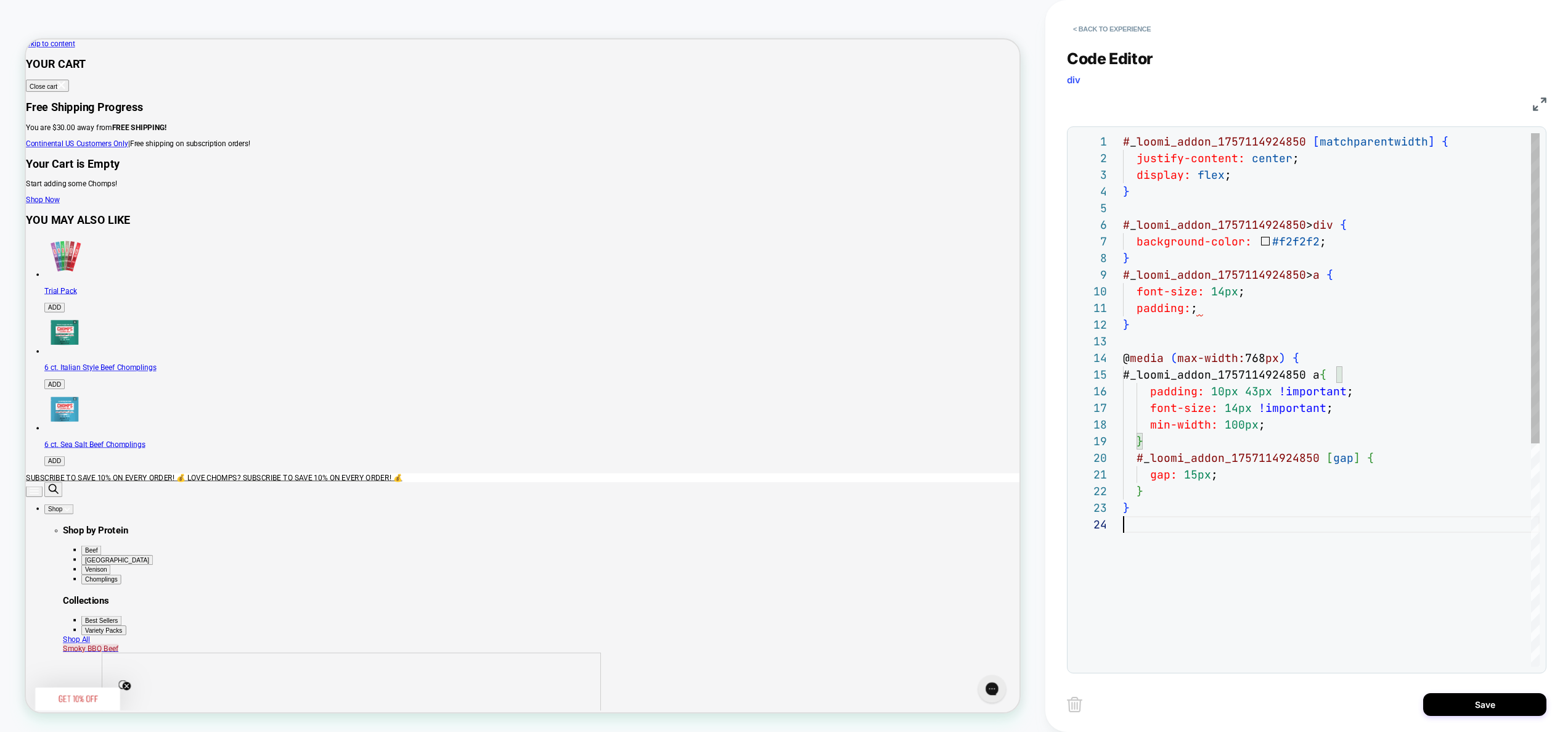
scroll to position [50, 0]
click at [1301, 643] on div "# _ loomi_addon_1757114924850 [ matchparentwidth ] { justify-content: center ; …" at bounding box center [1331, 591] width 417 height 916
type textarea "**********"
click at [1466, 694] on button "Save" at bounding box center [1485, 705] width 124 height 23
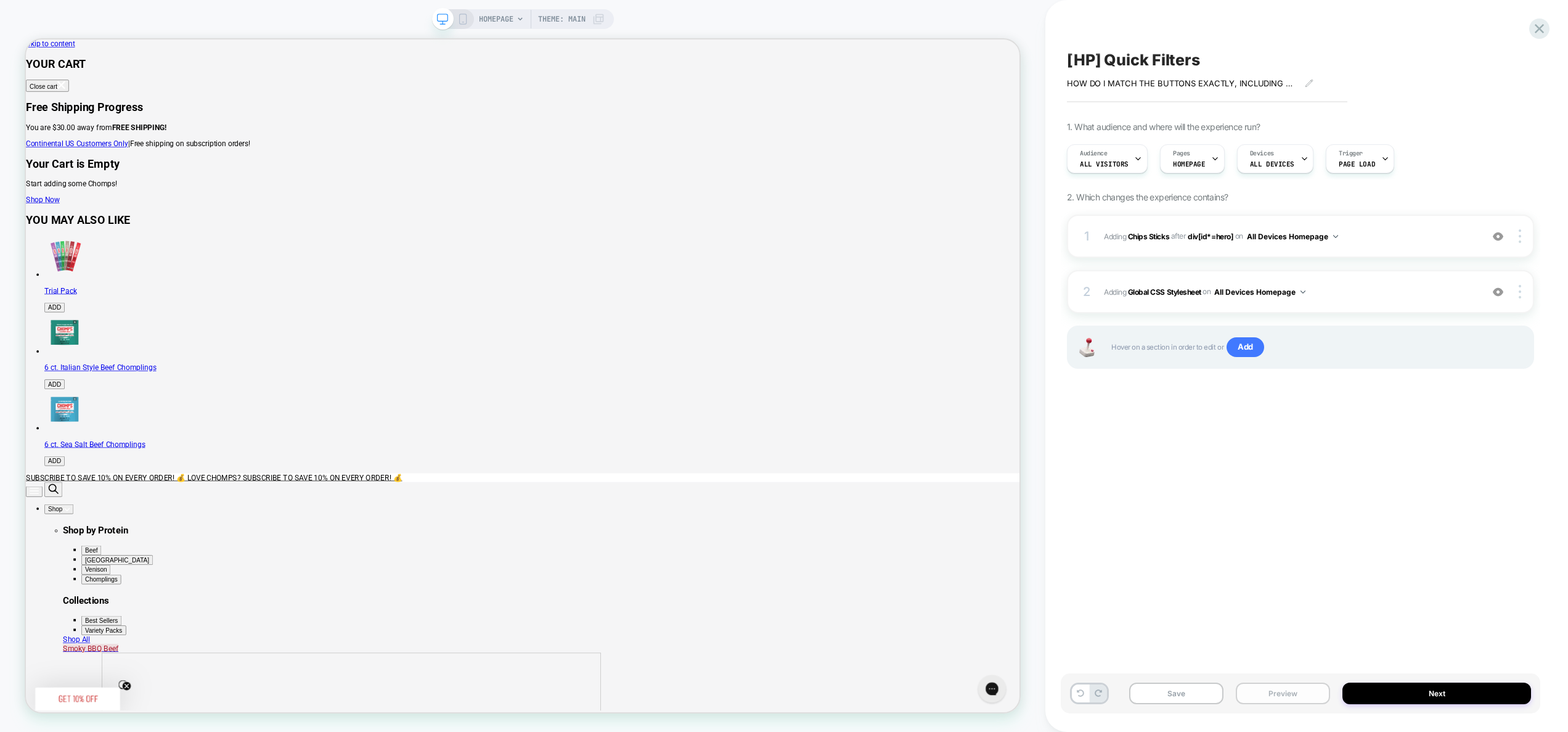
click at [1298, 704] on button "Preview" at bounding box center [1283, 693] width 94 height 22
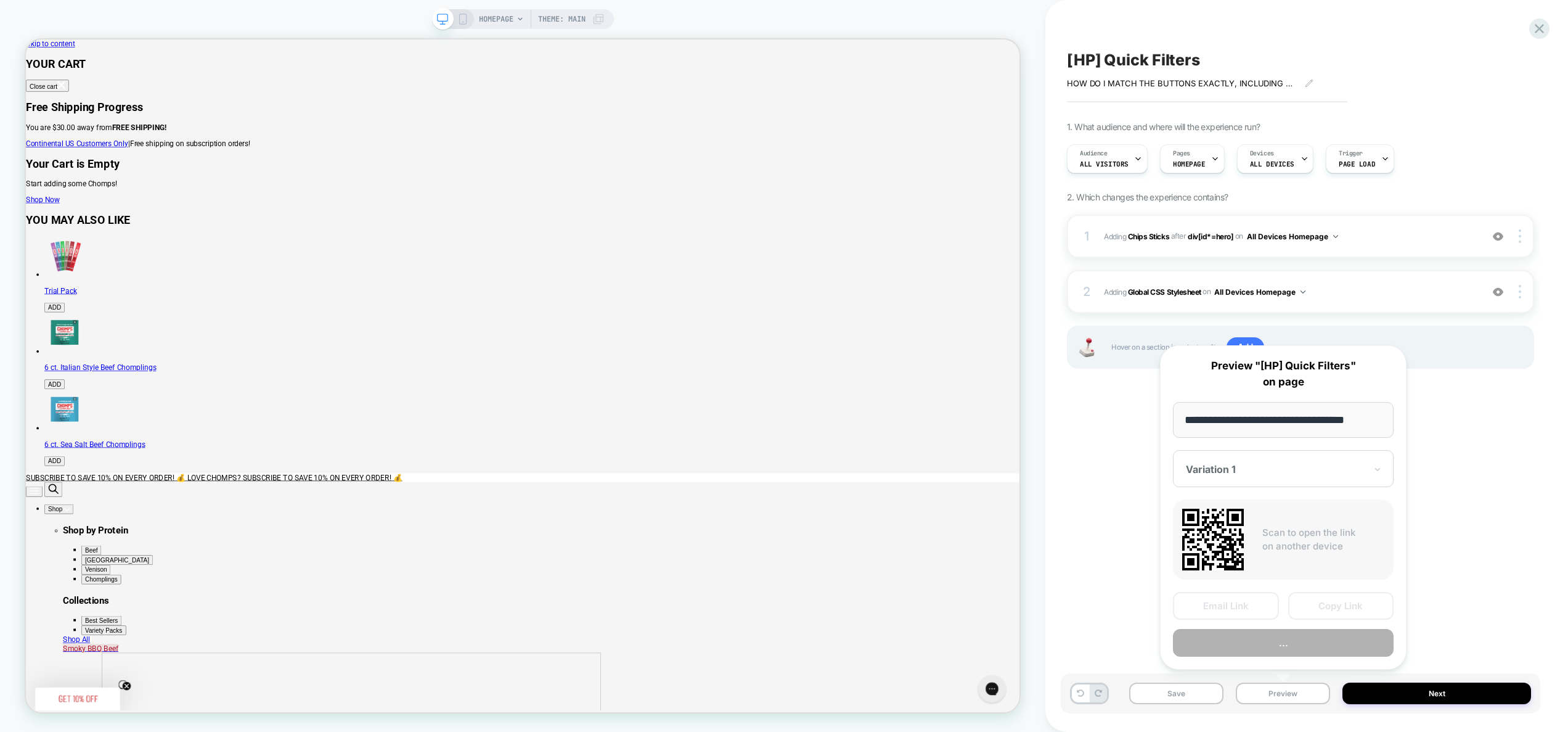
scroll to position [0, 5]
click at [1284, 652] on button "Preview" at bounding box center [1283, 643] width 221 height 27
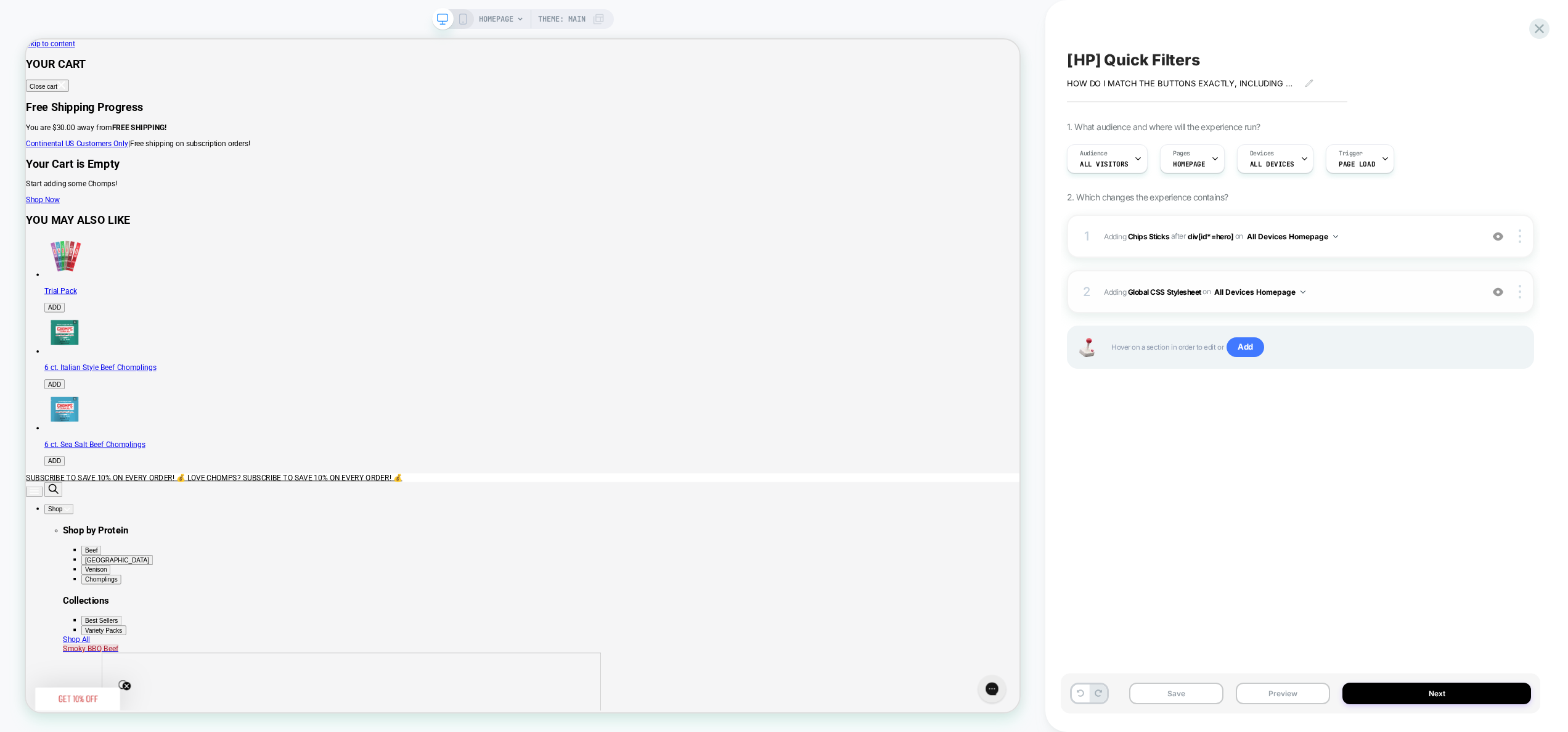
click at [1353, 290] on span "Adding Global CSS Stylesheet on All Devices Homepage" at bounding box center [1290, 292] width 371 height 16
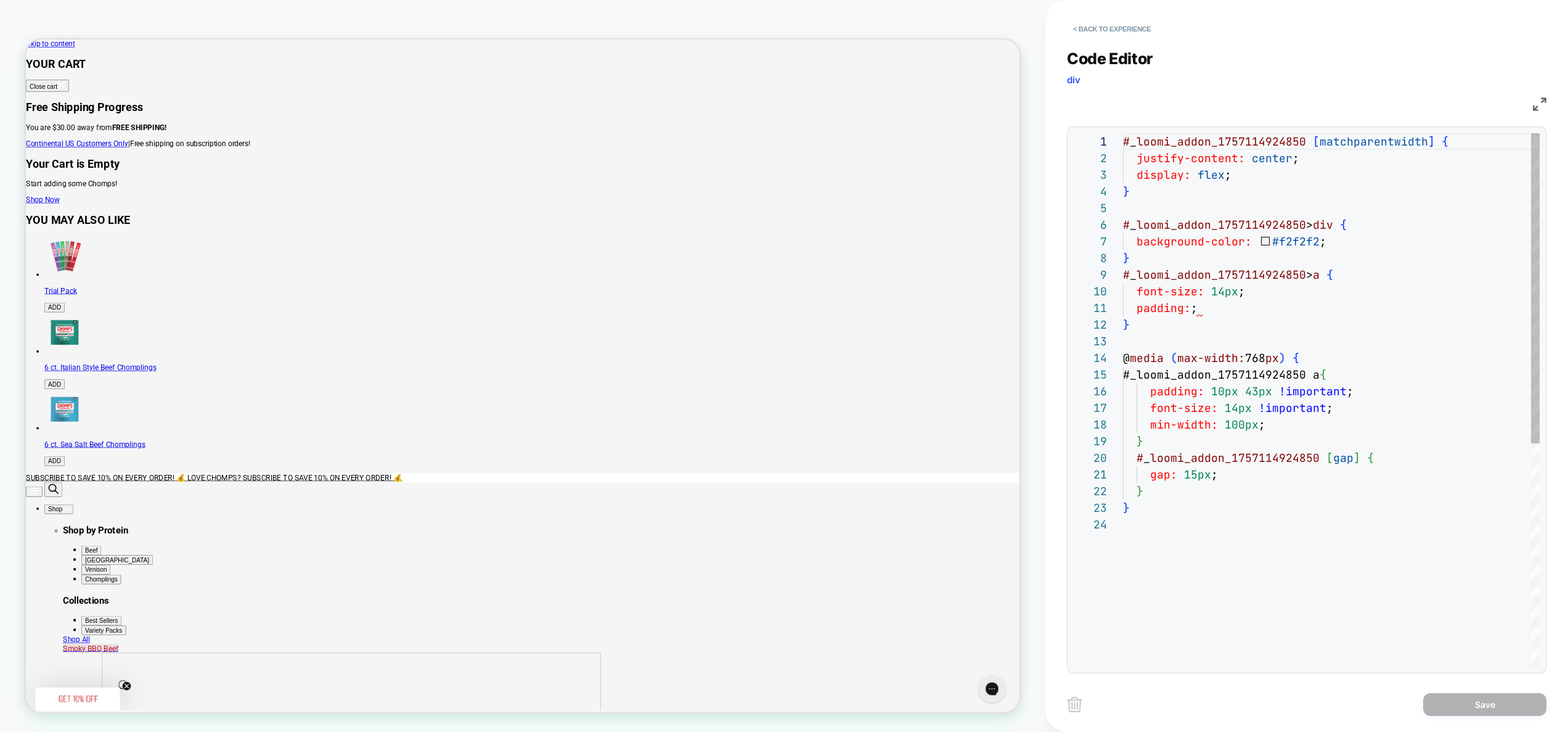
scroll to position [167, 0]
click at [1128, 26] on button "< Back to experience" at bounding box center [1112, 29] width 90 height 20
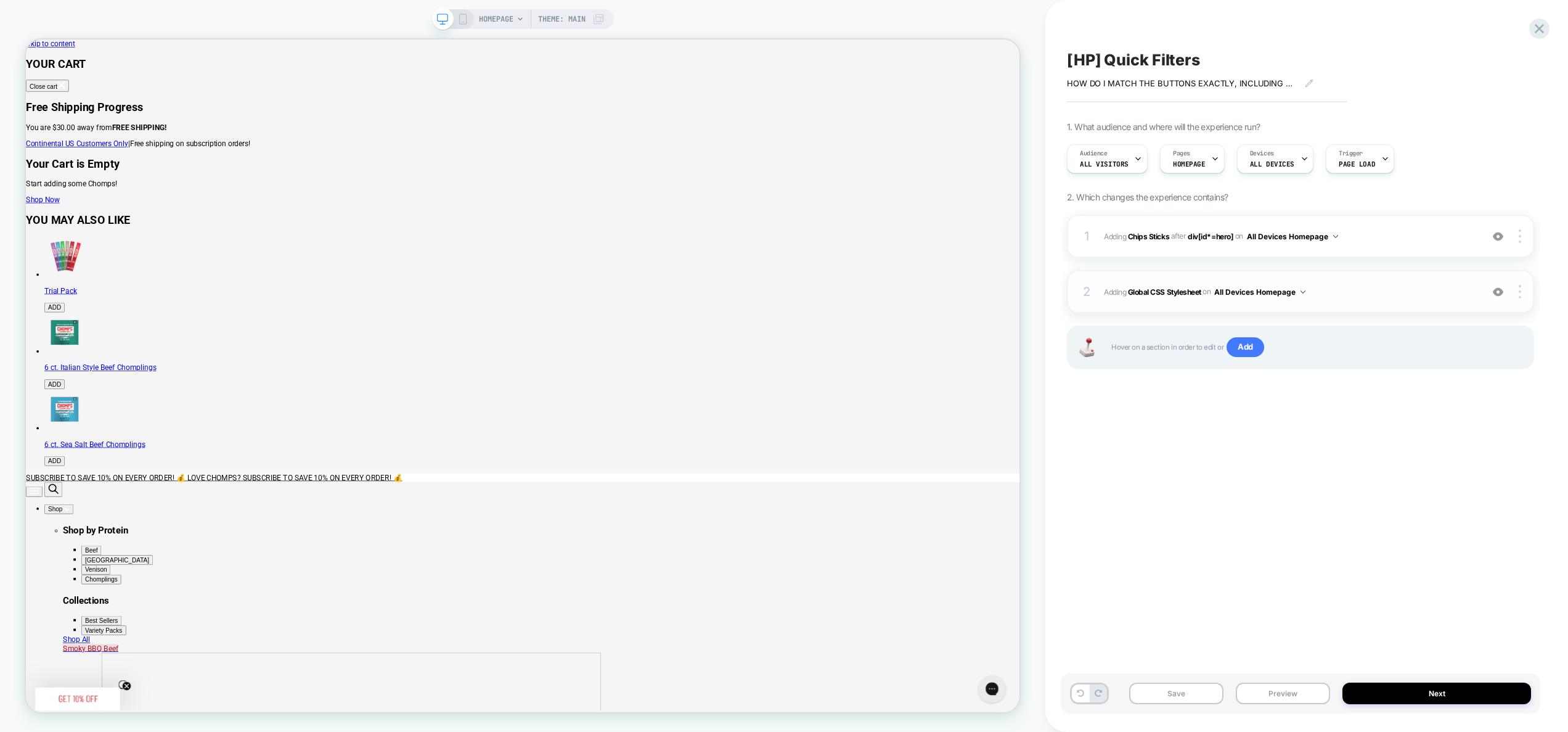
click at [1346, 302] on div "2 Adding Global CSS Stylesheet on All Devices Homepage Add Before Add After Tar…" at bounding box center [1300, 292] width 468 height 43
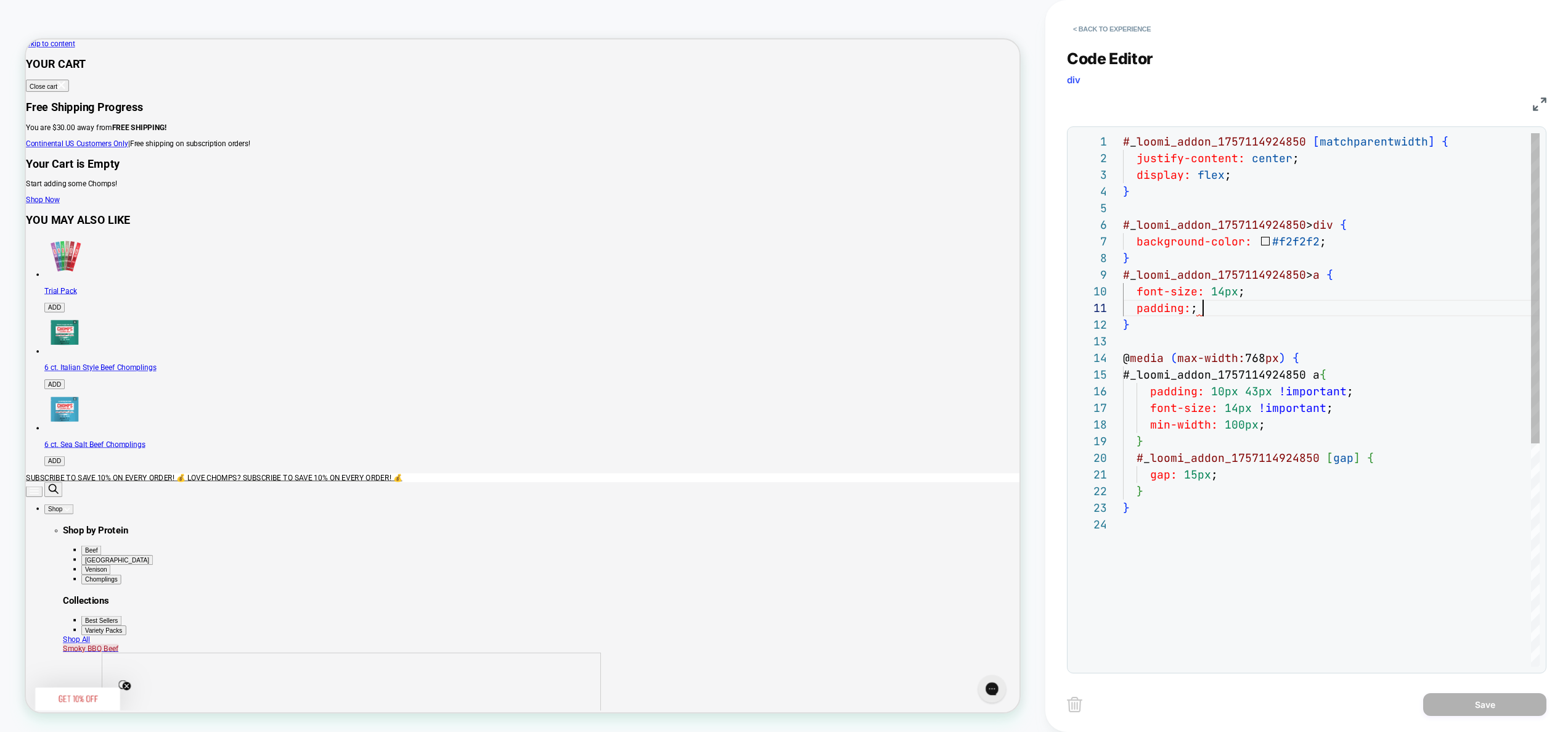
click at [1228, 310] on div "# _ loomi_addon_1757114924850 [ matchparentwidth ] { justify-content: center ; …" at bounding box center [1331, 591] width 417 height 916
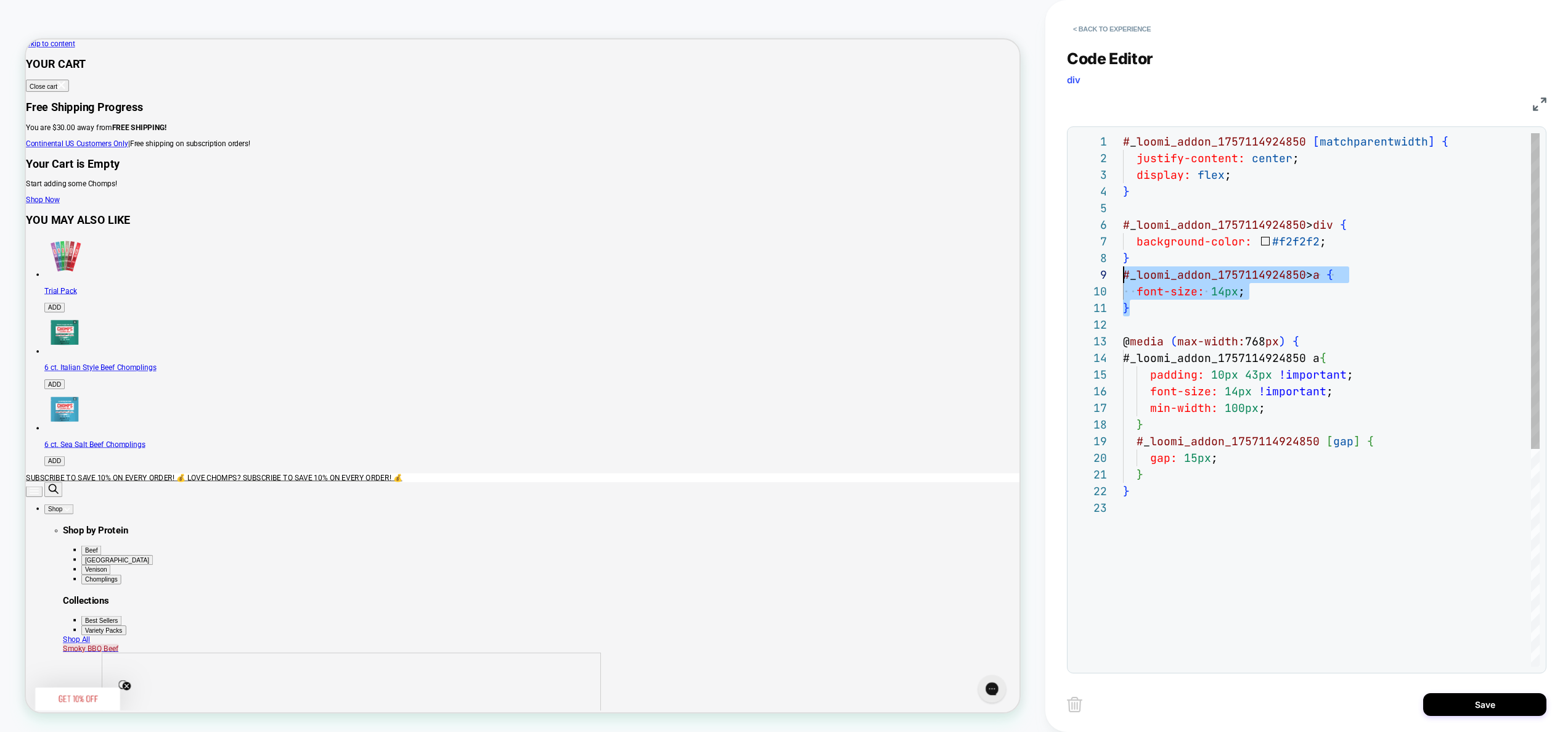
scroll to position [133, 0]
drag, startPoint x: 1181, startPoint y: 309, endPoint x: 1104, endPoint y: 278, distance: 83.0
click at [1123, 278] on div "# _ loomi_addon_1757114924850 [ matchparentwidth ] { justify-content: center ; …" at bounding box center [1331, 583] width 417 height 900
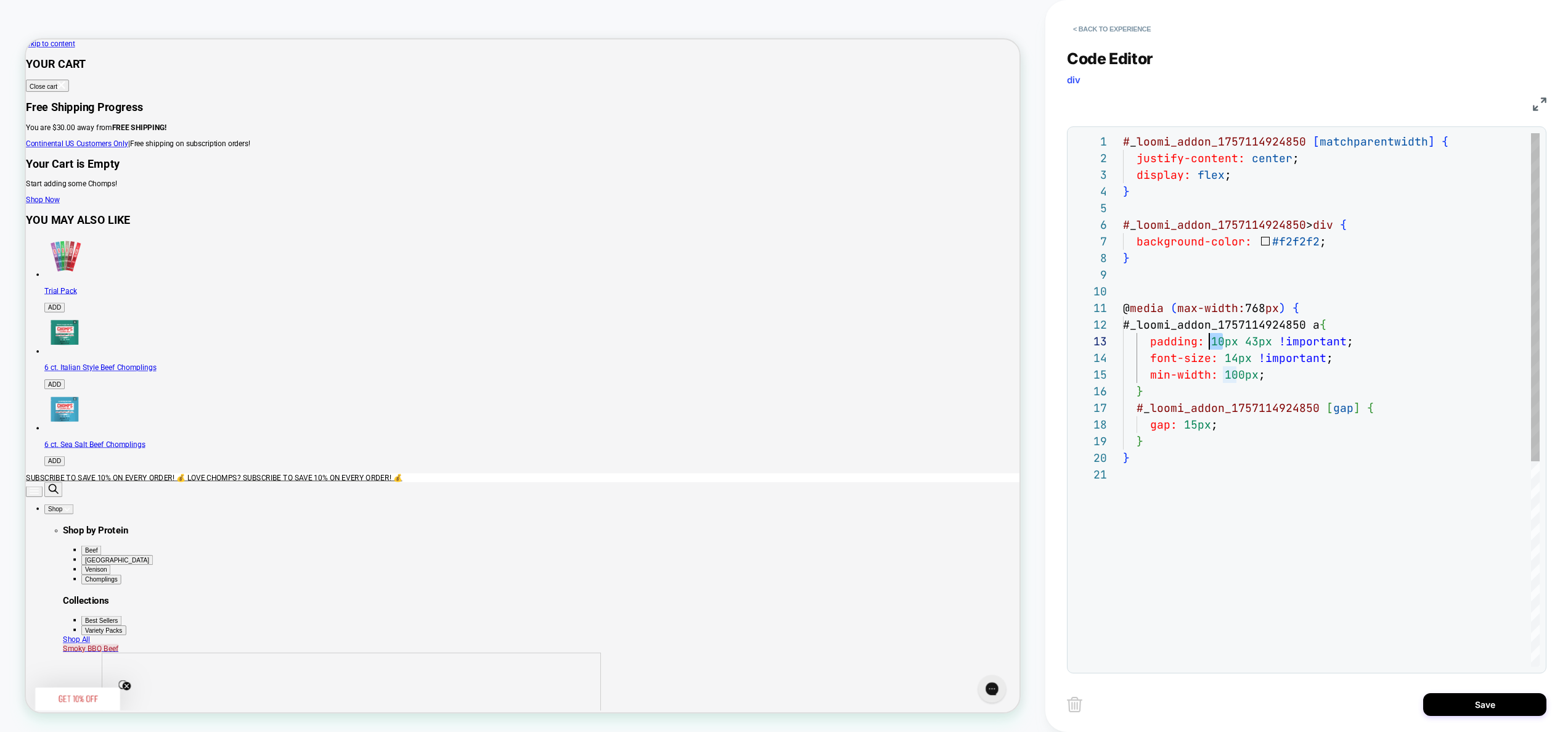
drag, startPoint x: 1222, startPoint y: 342, endPoint x: 1210, endPoint y: 342, distance: 12.0
click at [1210, 342] on div "# _ loomi_addon_1757114924850 [ matchparentwidth ] { justify-content: center ; …" at bounding box center [1331, 566] width 417 height 866
click at [1246, 340] on div "# _ loomi_addon_1757114924850 [ matchparentwidth ] { justify-content: center ; …" at bounding box center [1331, 566] width 417 height 866
drag, startPoint x: 1238, startPoint y: 344, endPoint x: 1248, endPoint y: 346, distance: 10.2
click at [1248, 346] on div "# _ loomi_addon_1757114924850 [ matchparentwidth ] { justify-content: center ; …" at bounding box center [1331, 566] width 417 height 866
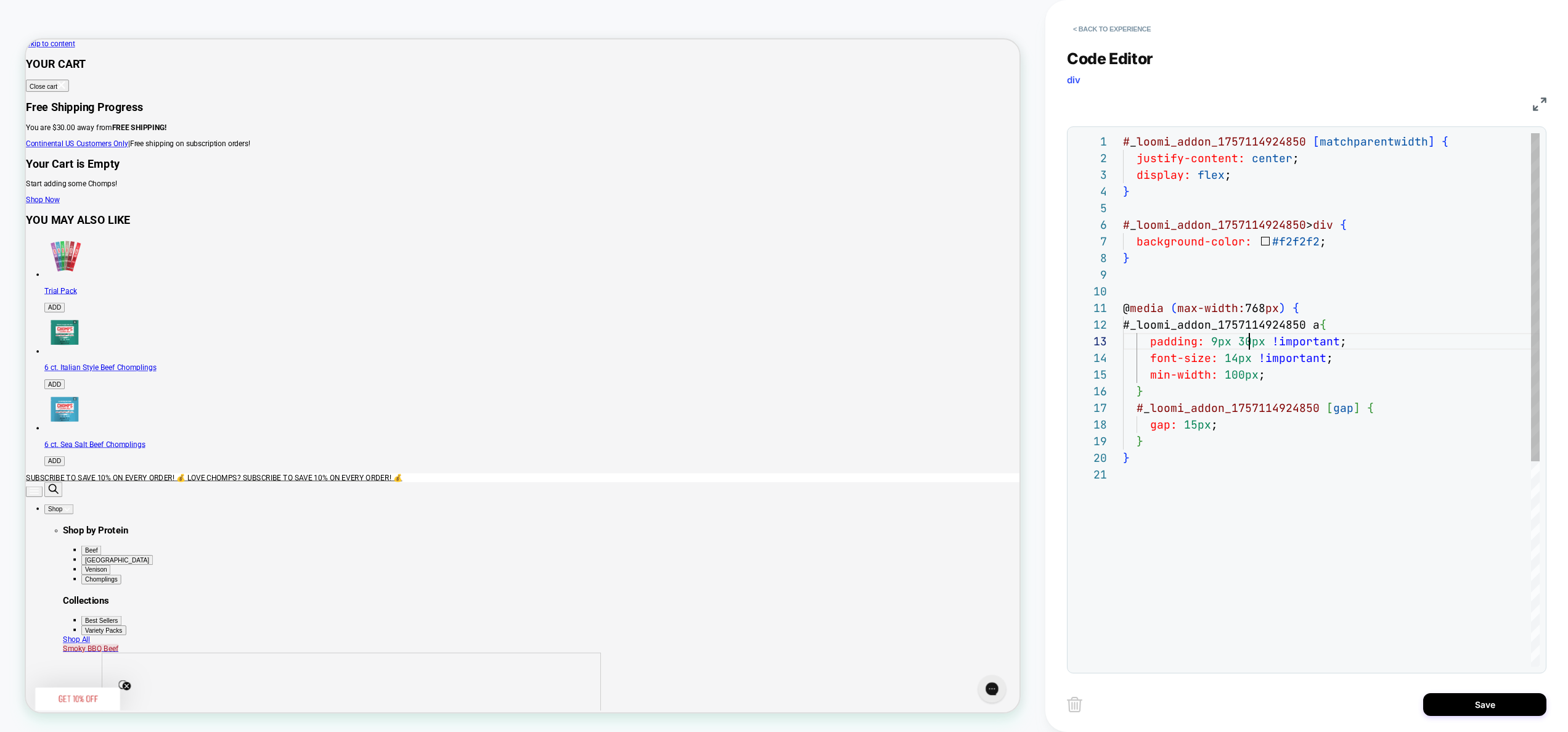
scroll to position [33, 126]
click at [1277, 347] on div "# _ loomi_addon_1757114924850 [ matchparentwidth ] { justify-content: center ; …" at bounding box center [1331, 566] width 417 height 866
drag, startPoint x: 1222, startPoint y: 372, endPoint x: 1240, endPoint y: 374, distance: 18.1
click at [1240, 374] on div "# _ loomi_addon_1757114924850 [ matchparentwidth ] { justify-content: center ; …" at bounding box center [1331, 566] width 417 height 866
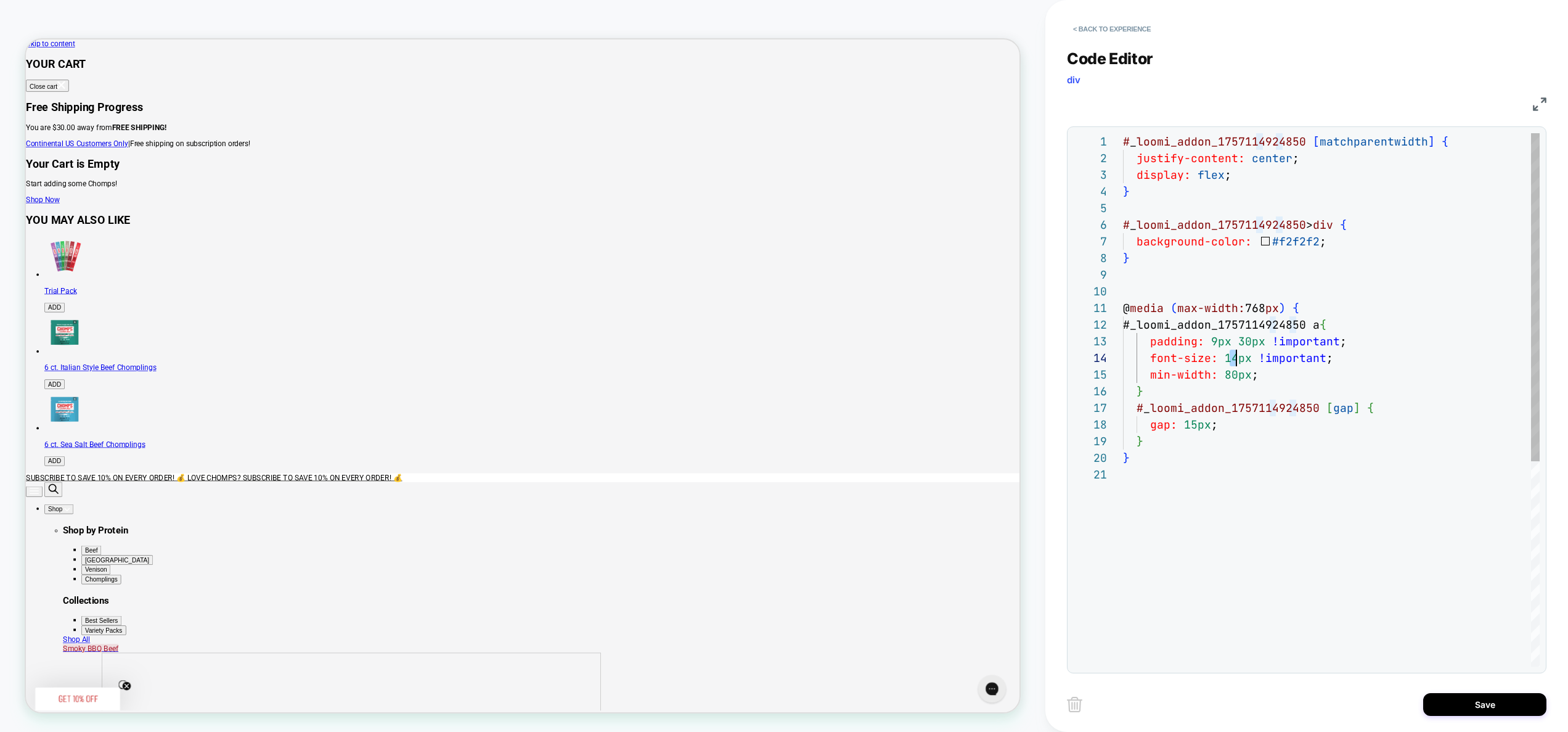
click at [1235, 362] on div "# _ loomi_addon_1757114924850 [ matchparentwidth ] { justify-content: center ; …" at bounding box center [1331, 566] width 417 height 866
type textarea "**********"
click at [1383, 517] on div "# _ loomi_addon_1757114924850 [ matchparentwidth ] { justify-content: center ; …" at bounding box center [1331, 566] width 417 height 866
click at [1492, 696] on button "Save" at bounding box center [1485, 705] width 124 height 23
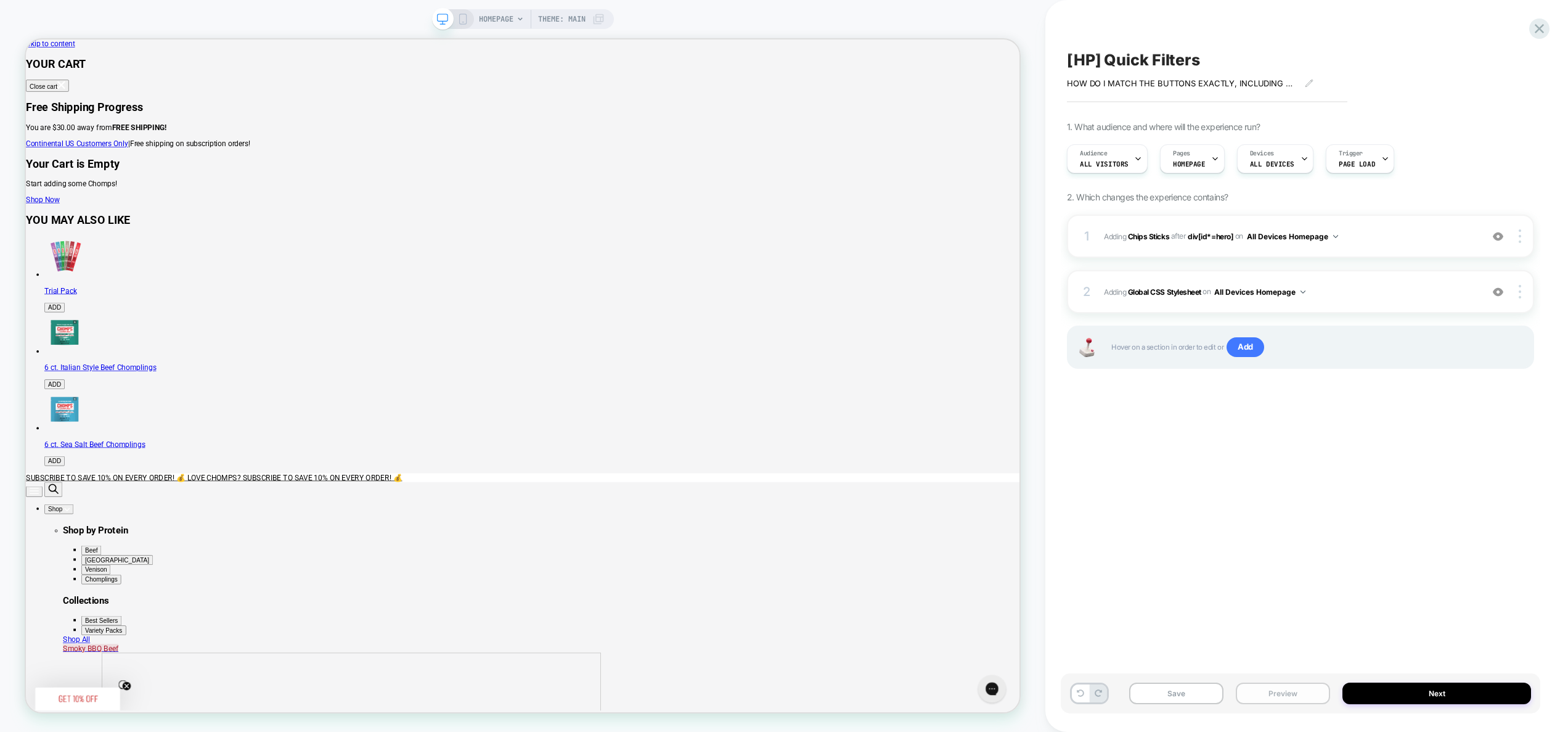
click at [1294, 690] on button "Preview" at bounding box center [1283, 693] width 94 height 22
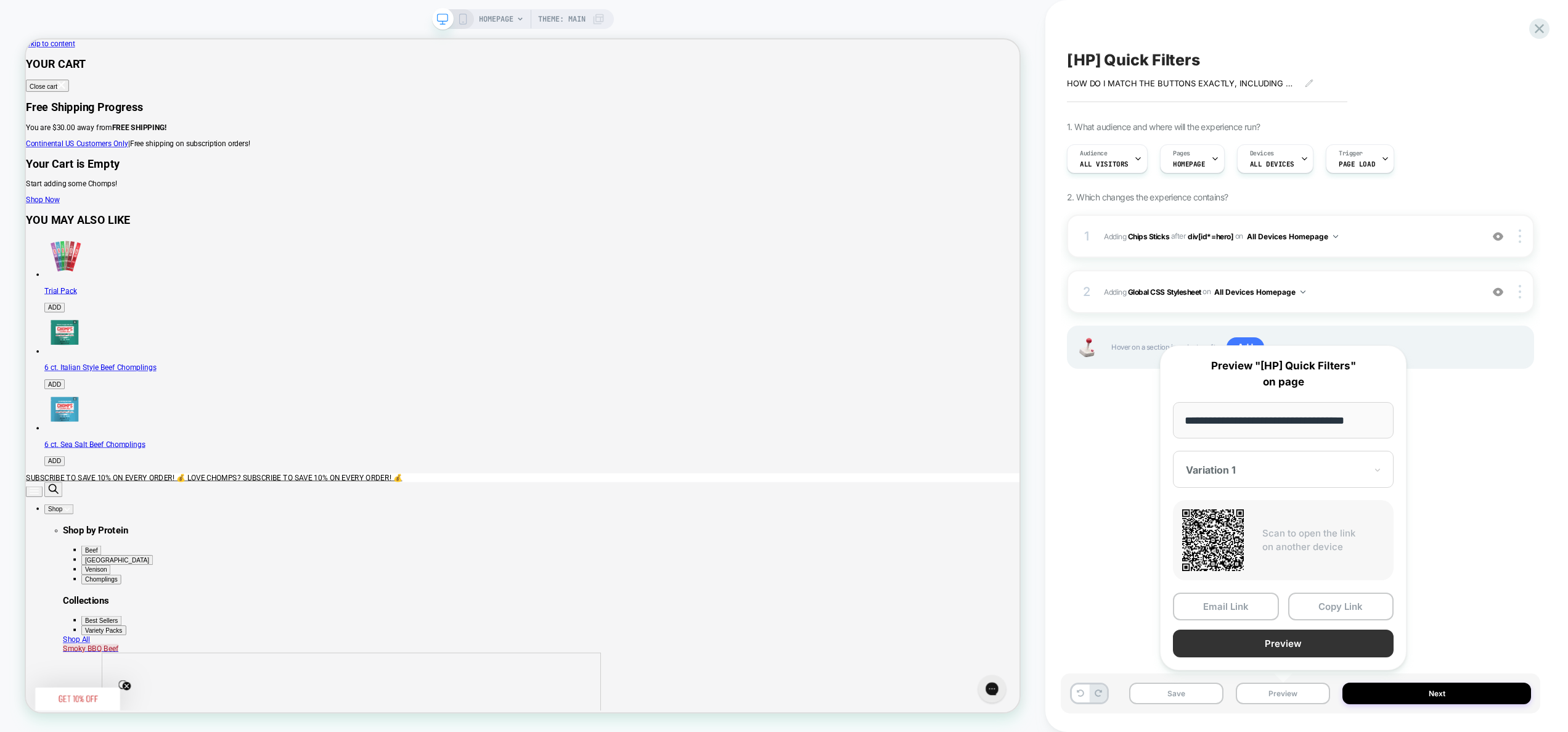
click at [1293, 647] on button "Preview" at bounding box center [1283, 643] width 221 height 27
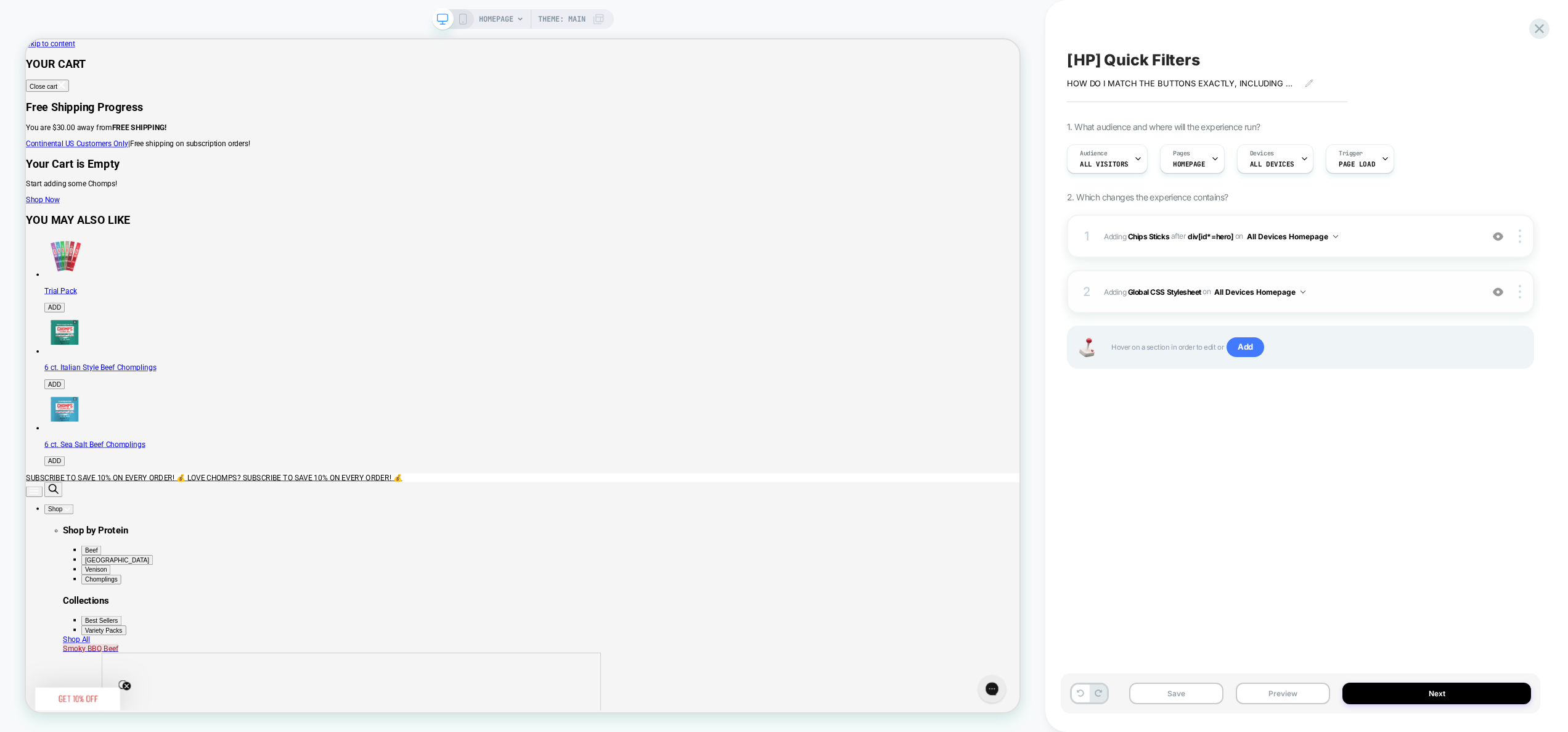
click at [1345, 289] on span "Adding Global CSS Stylesheet on All Devices Homepage" at bounding box center [1290, 292] width 371 height 16
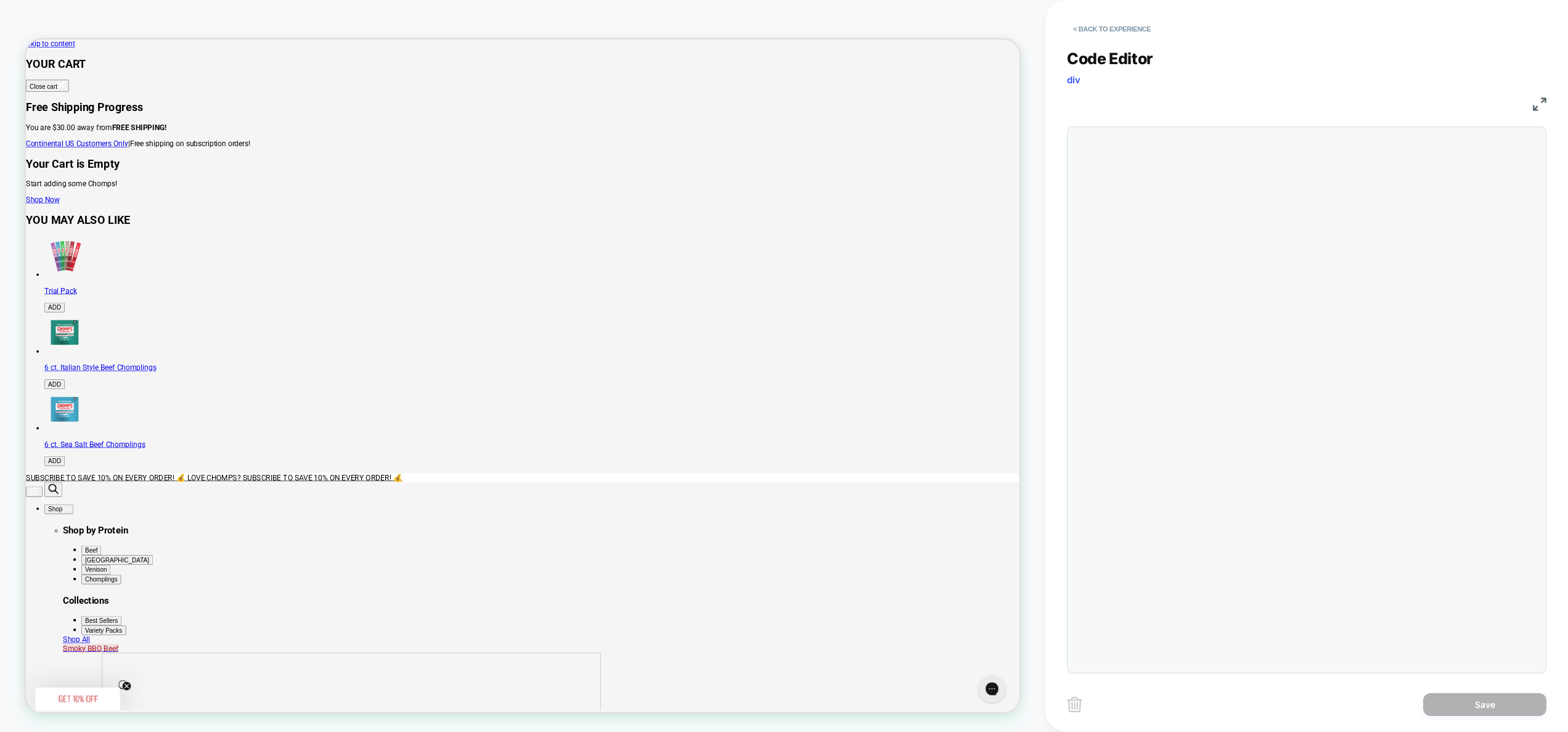
scroll to position [167, 0]
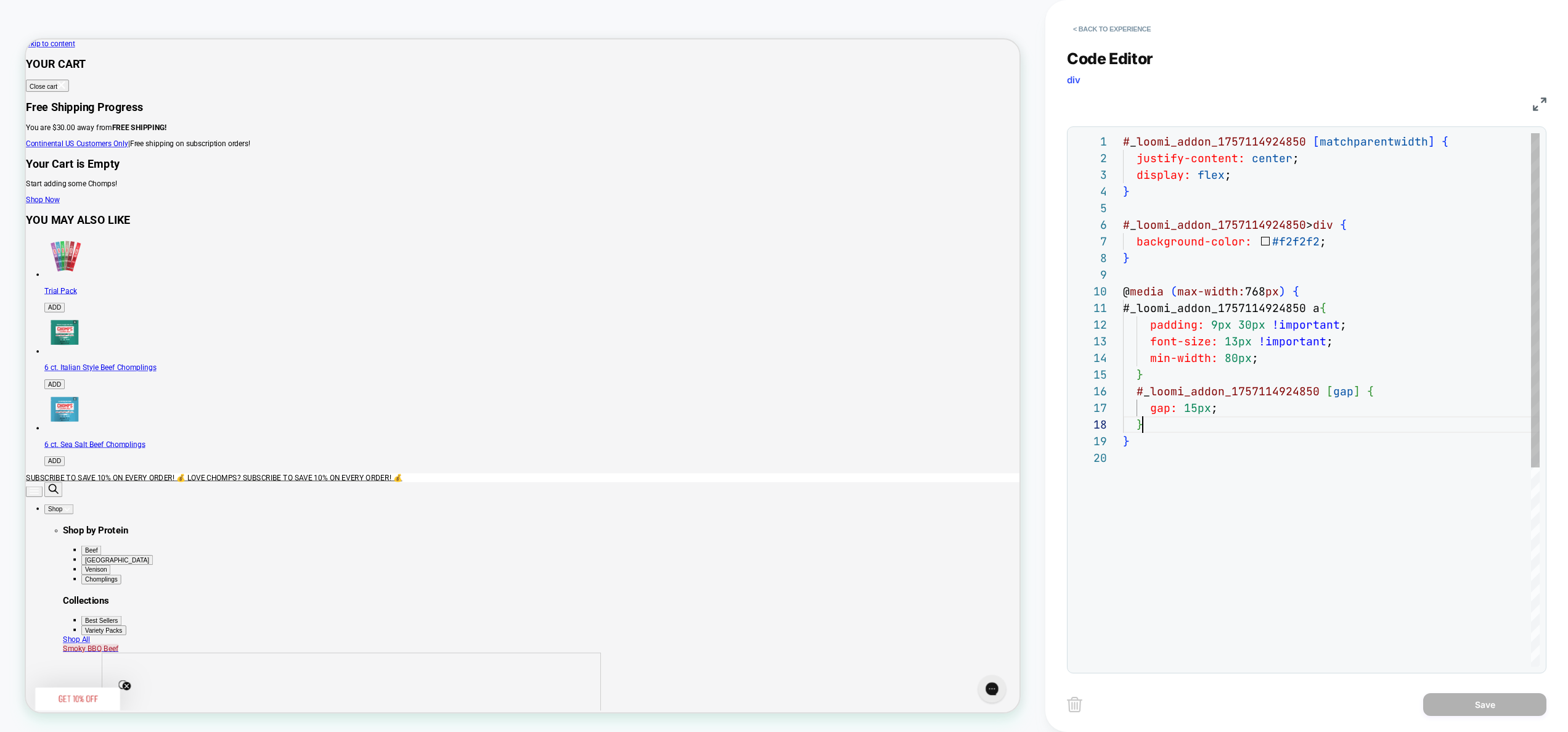
click at [1190, 420] on div "# _ loomi_addon_1757114924850 [ matchparentwidth ] { justify-content: center ; …" at bounding box center [1331, 558] width 417 height 850
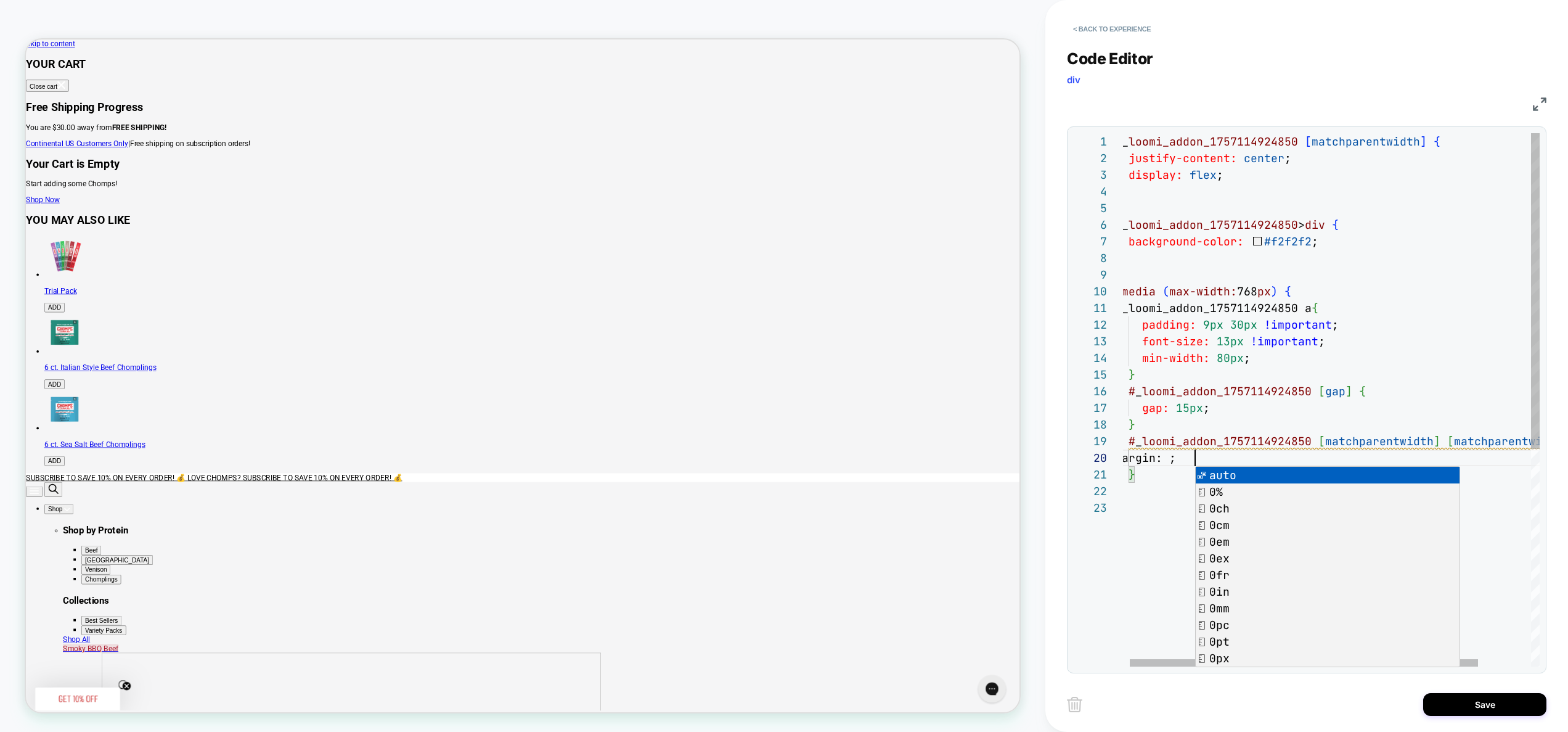
scroll to position [150, 80]
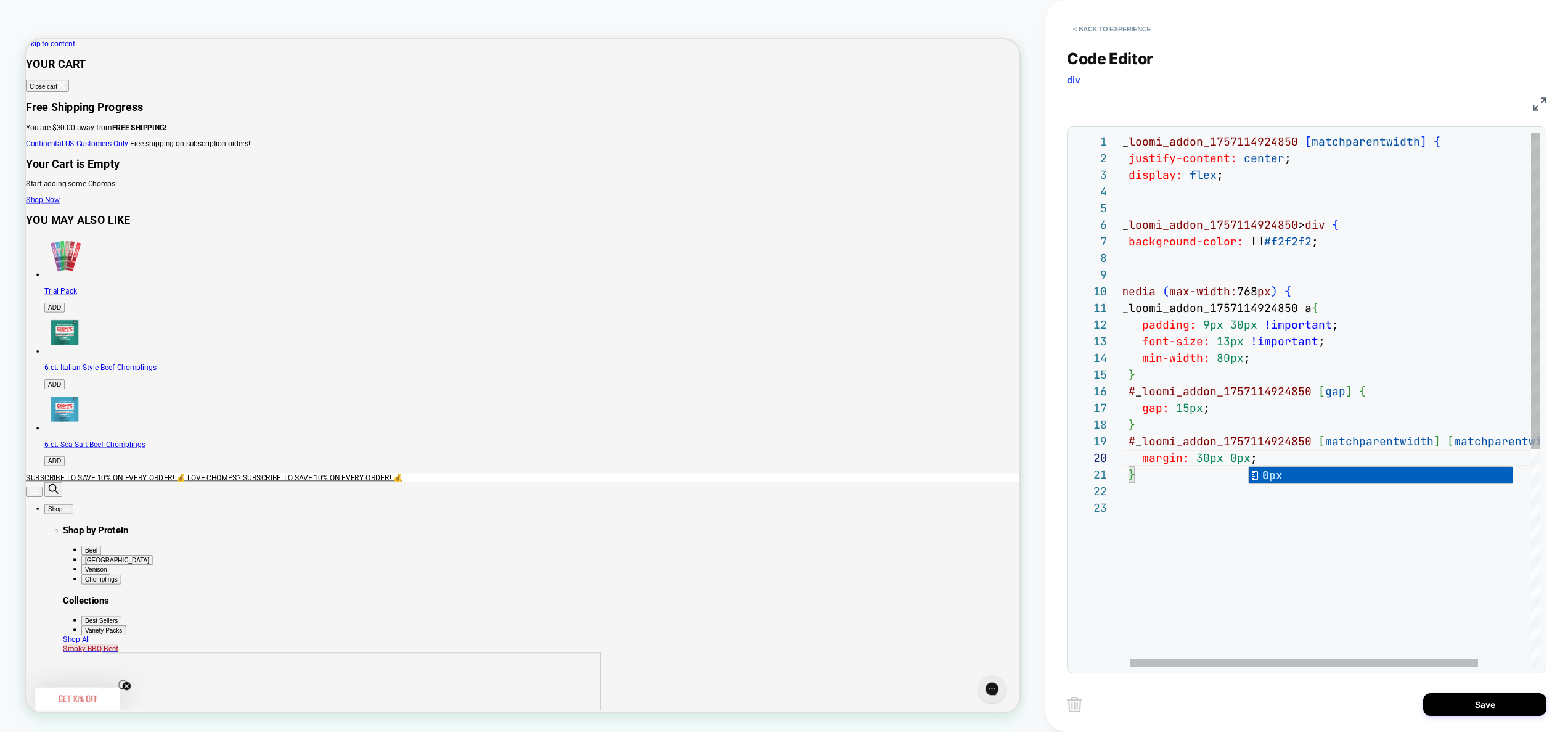
click at [1263, 403] on div "# _ loomi_addon_1757114924850 [ matchparentwidth ] { justify-content: center ; …" at bounding box center [1359, 583] width 488 height 900
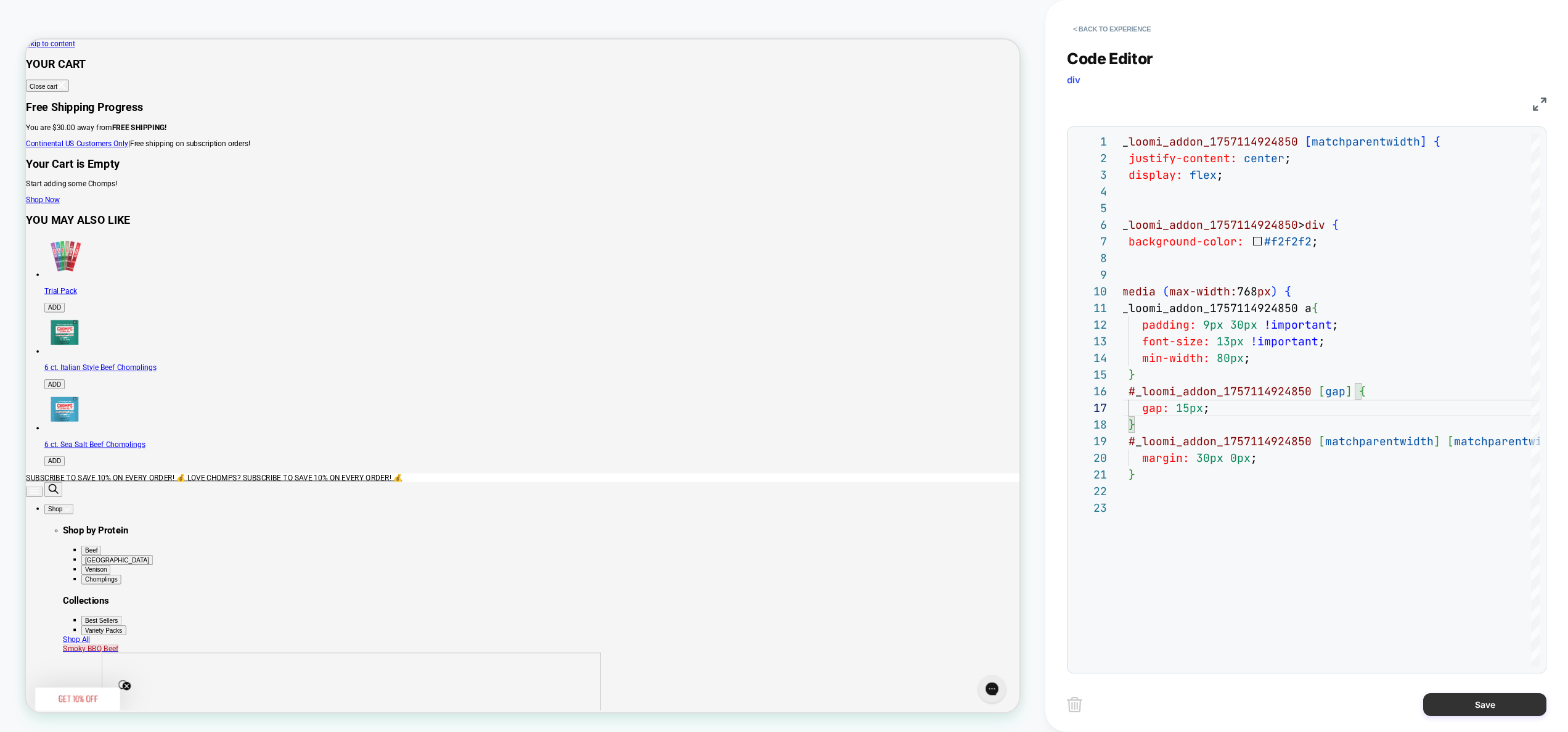
type textarea "**********"
click at [1472, 705] on button "Save" at bounding box center [1485, 705] width 124 height 23
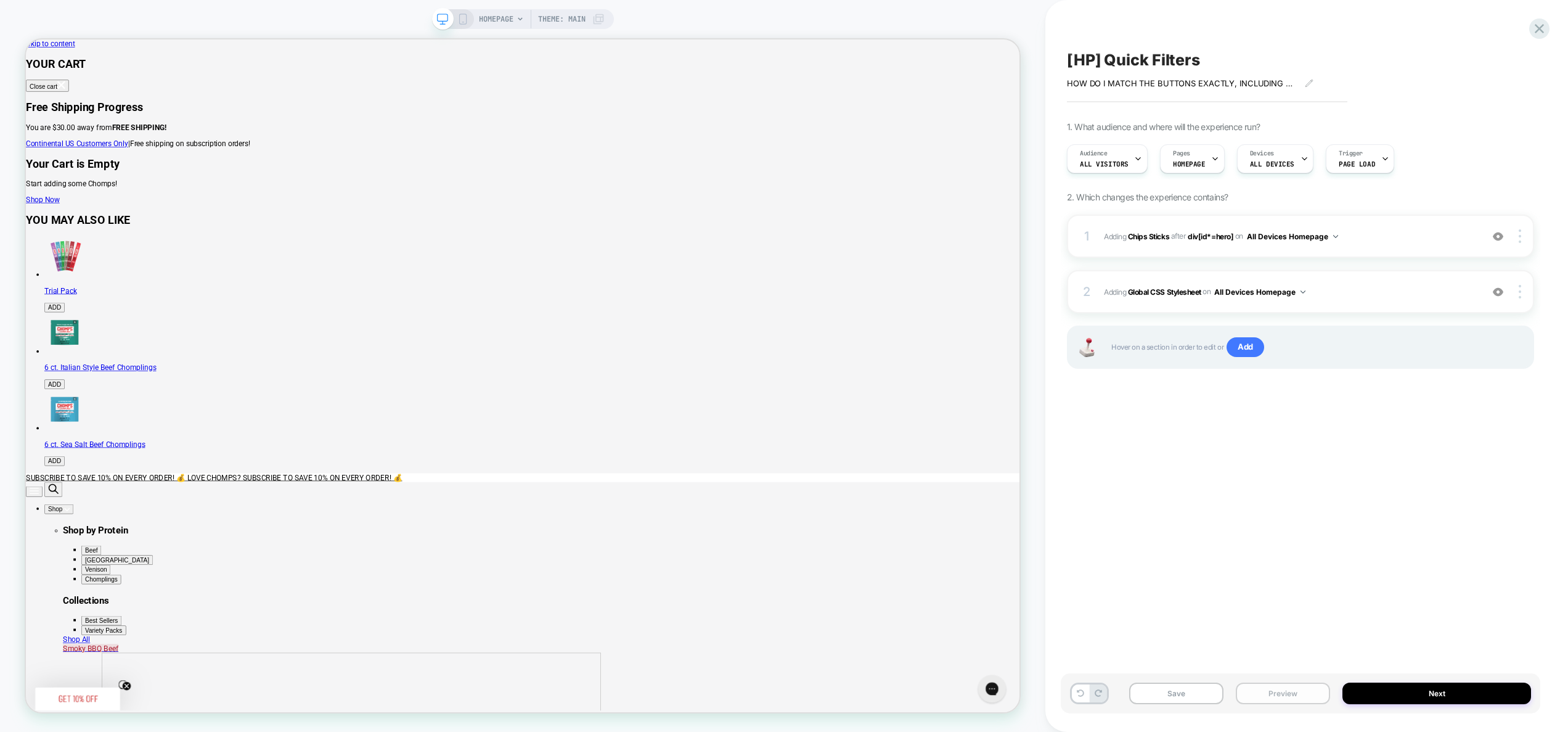
click at [1308, 698] on button "Preview" at bounding box center [1283, 693] width 94 height 22
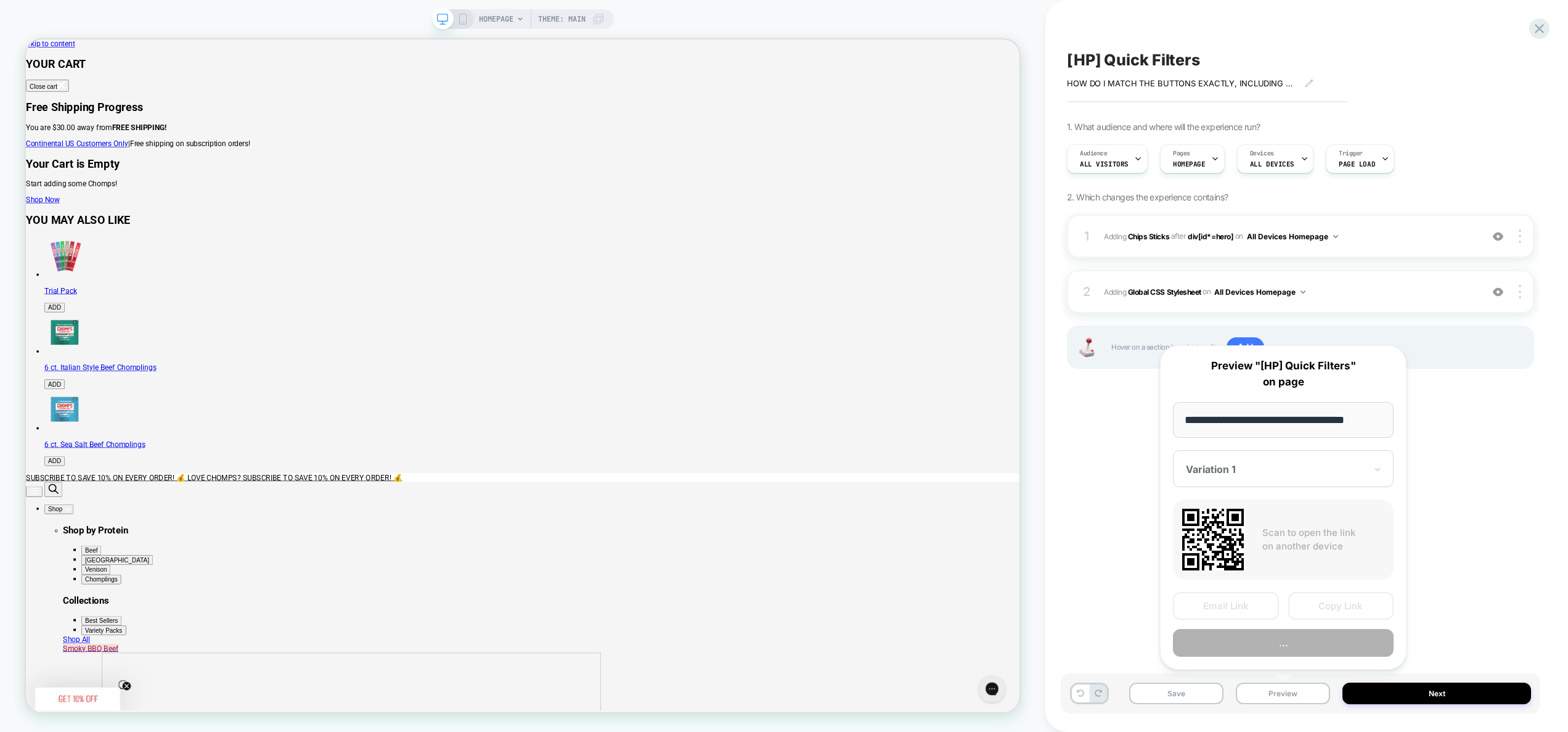
scroll to position [0, 5]
click at [1299, 647] on button "Preview" at bounding box center [1283, 643] width 221 height 27
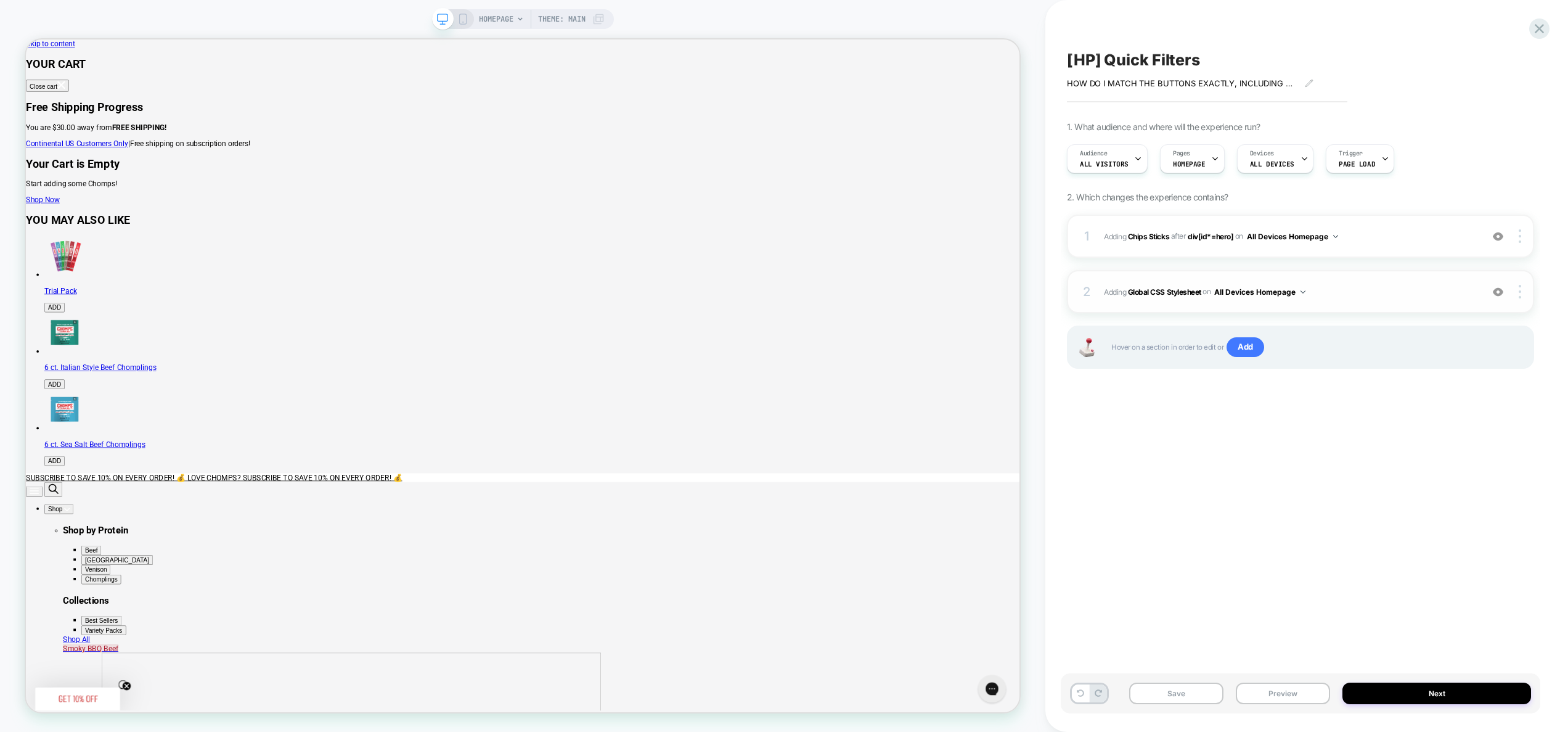
click at [1351, 285] on span "Adding Global CSS Stylesheet on All Devices Homepage" at bounding box center [1290, 292] width 371 height 16
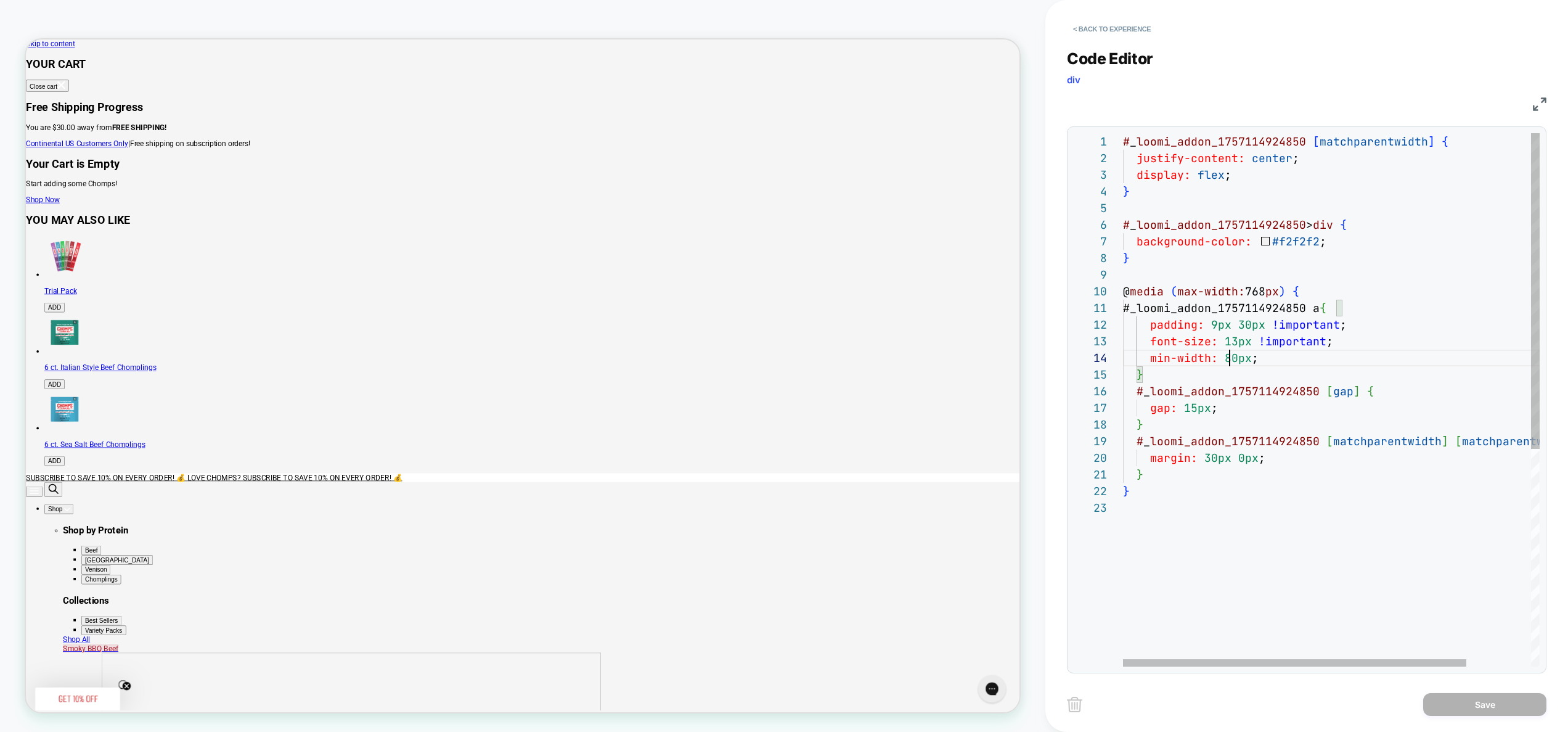
scroll to position [50, 100]
click at [1224, 360] on div "# _ loomi_addon_1757114924850 [ matchparentwidth ] { justify-content: center ; …" at bounding box center [1370, 583] width 494 height 900
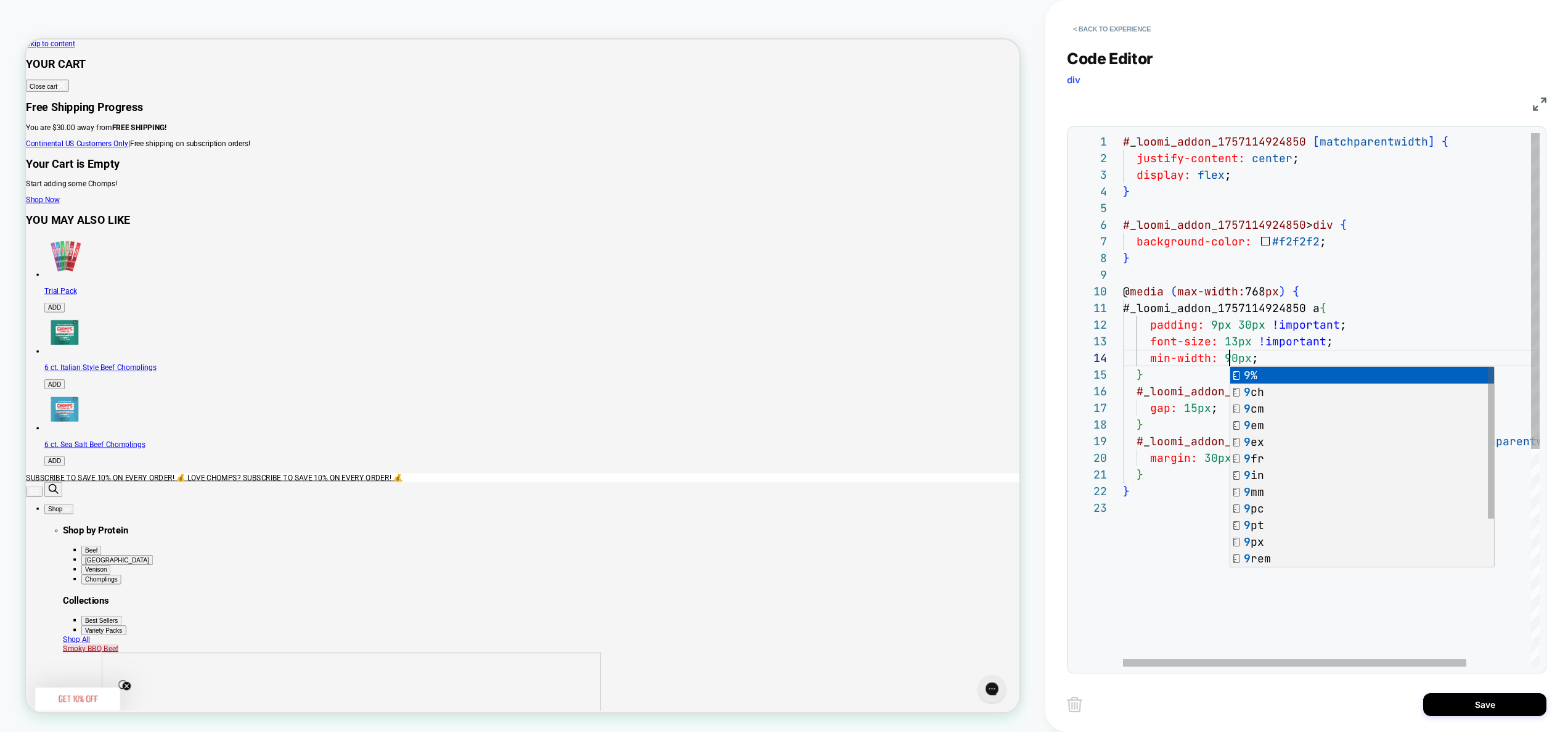
scroll to position [50, 107]
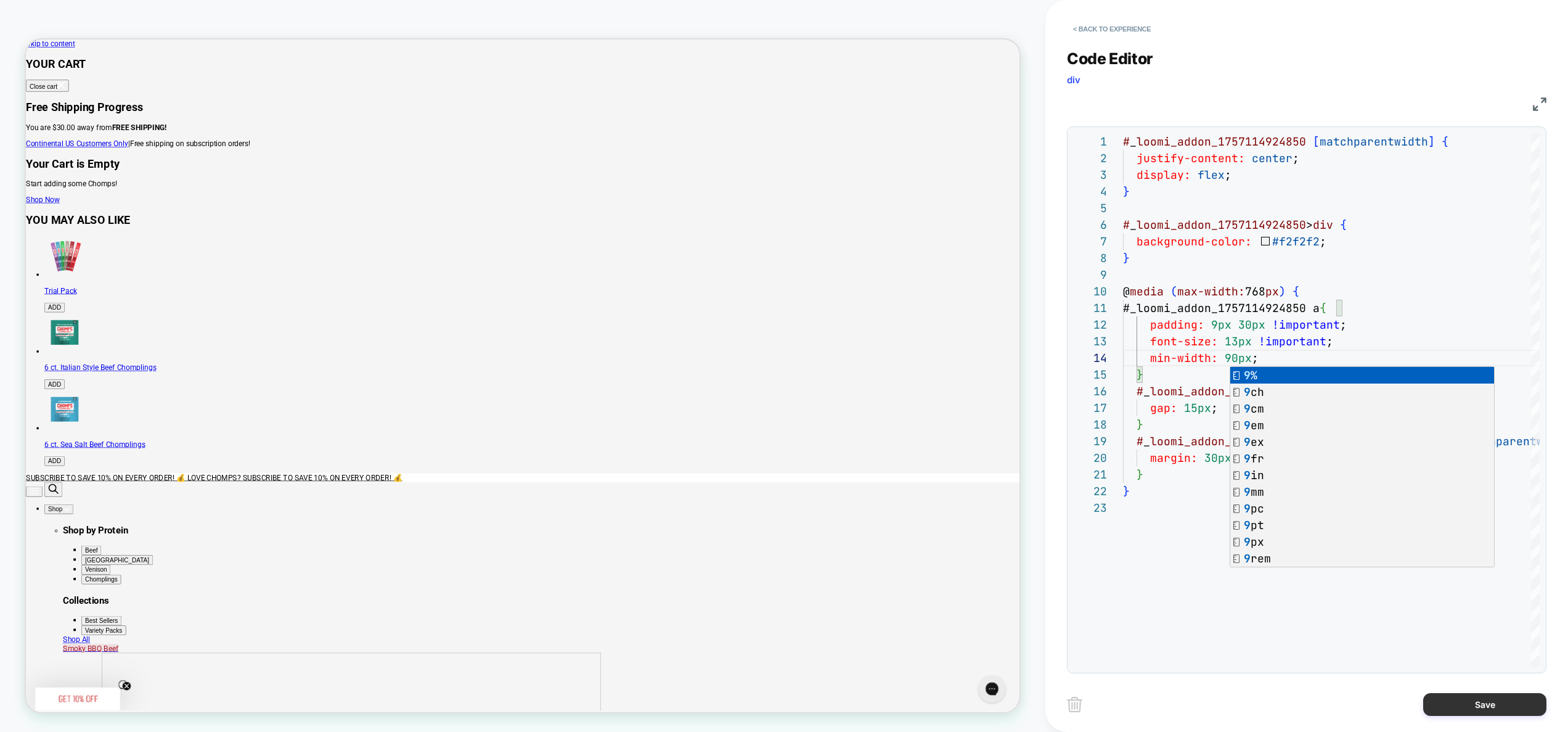
type textarea "**********"
click at [1476, 714] on button "Save" at bounding box center [1485, 705] width 124 height 23
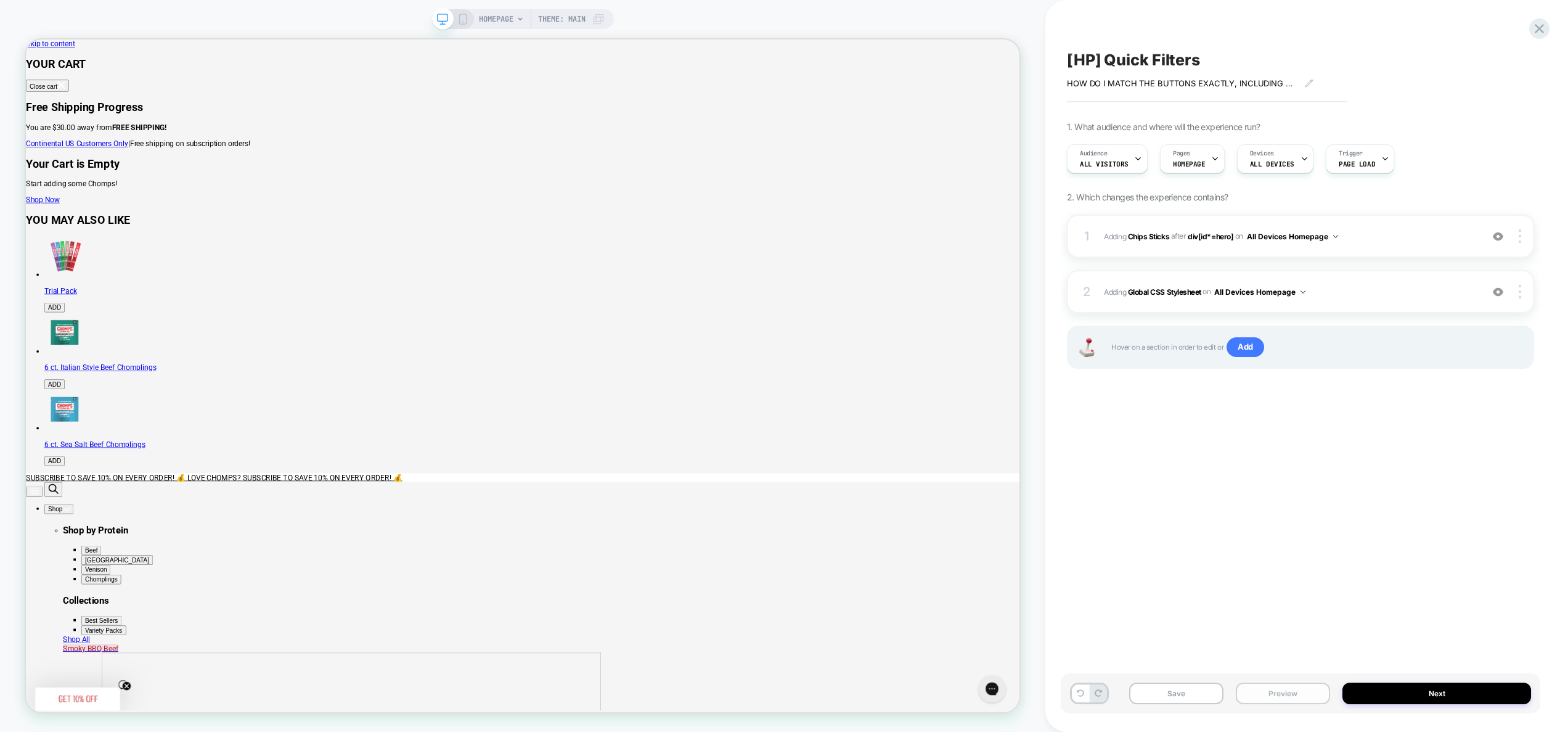
click at [1310, 689] on button "Preview" at bounding box center [1283, 693] width 94 height 22
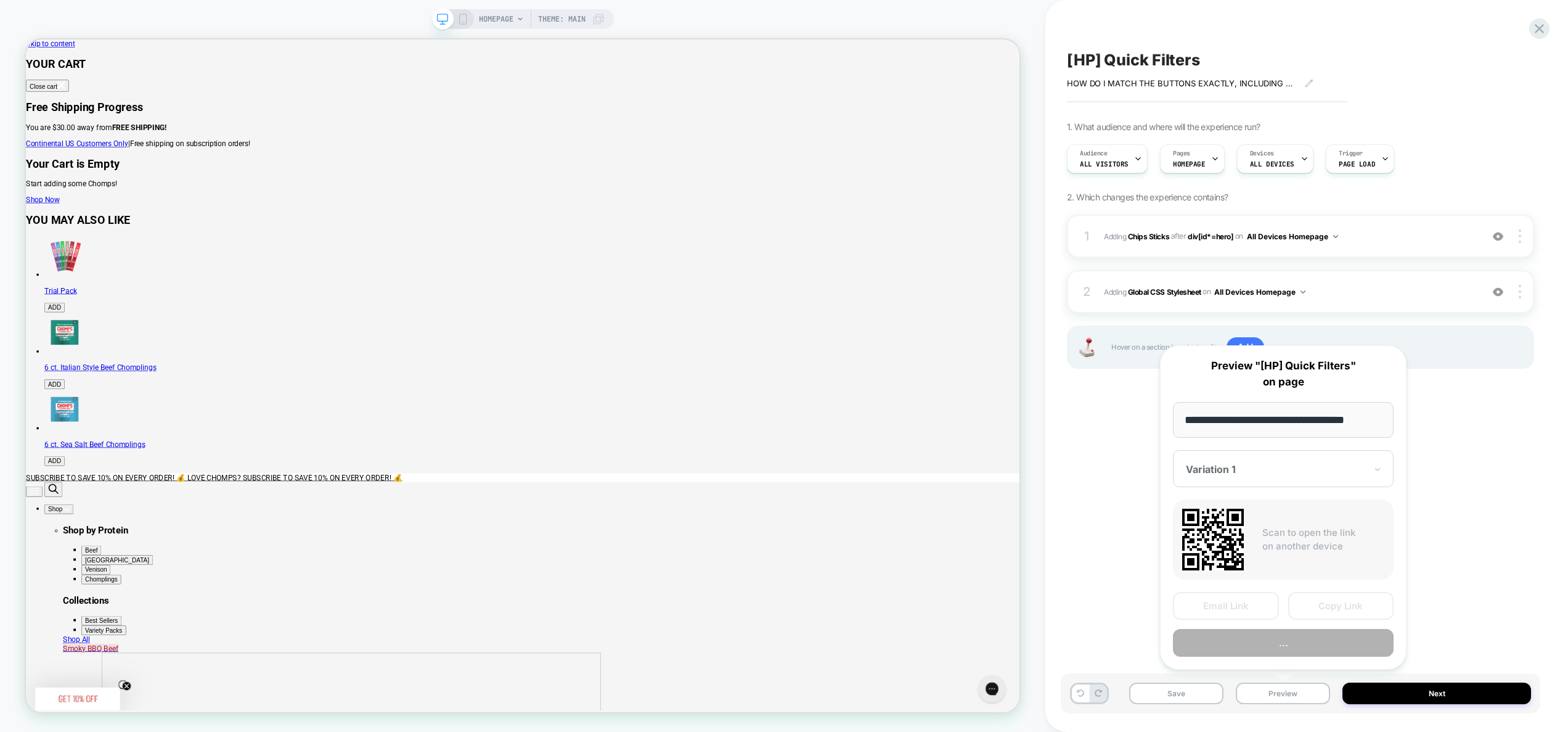
scroll to position [0, 5]
click at [1308, 649] on button "..." at bounding box center [1283, 643] width 221 height 27
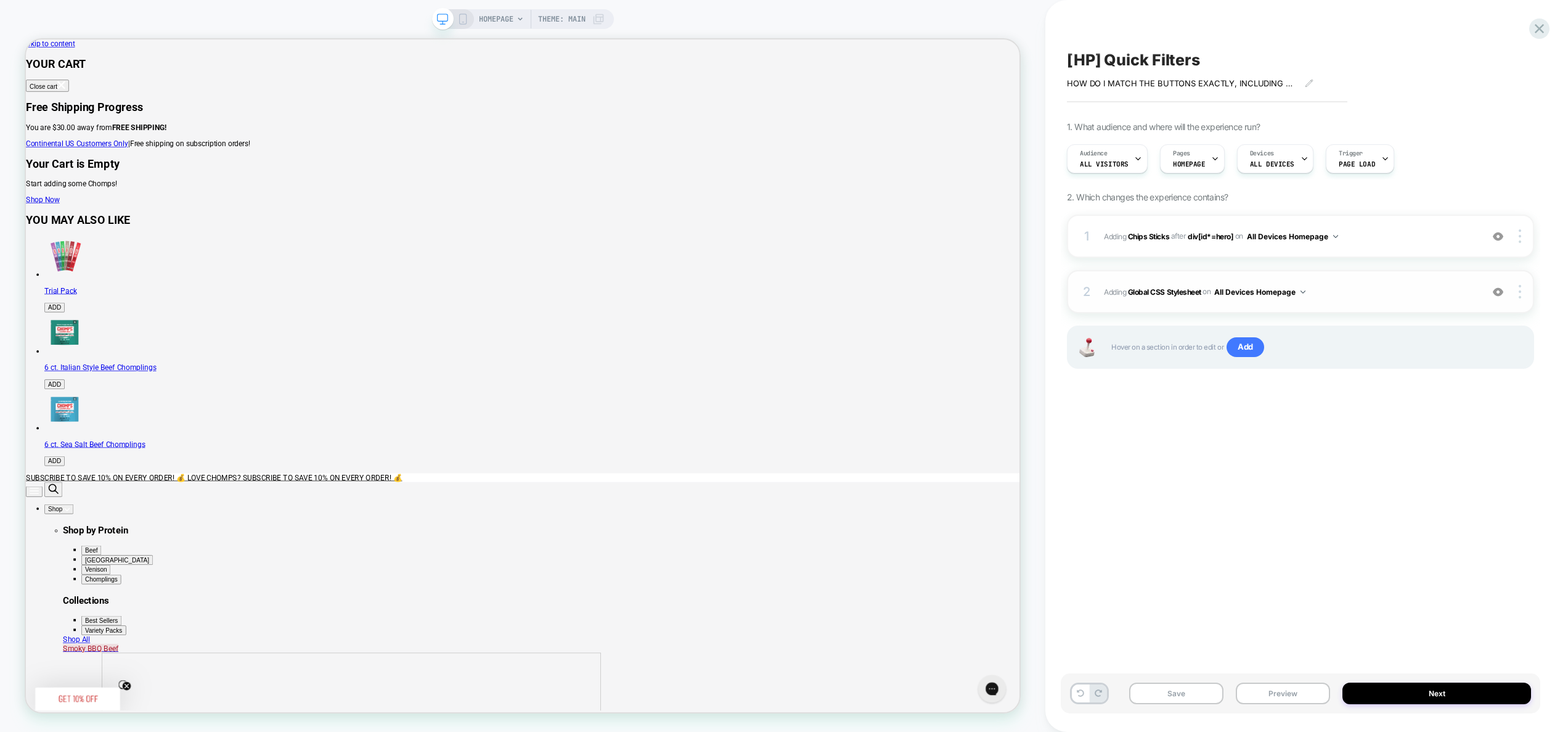
click at [1371, 282] on div "2 Adding Global CSS Stylesheet on All Devices Homepage Add Before Add After Tar…" at bounding box center [1300, 292] width 468 height 43
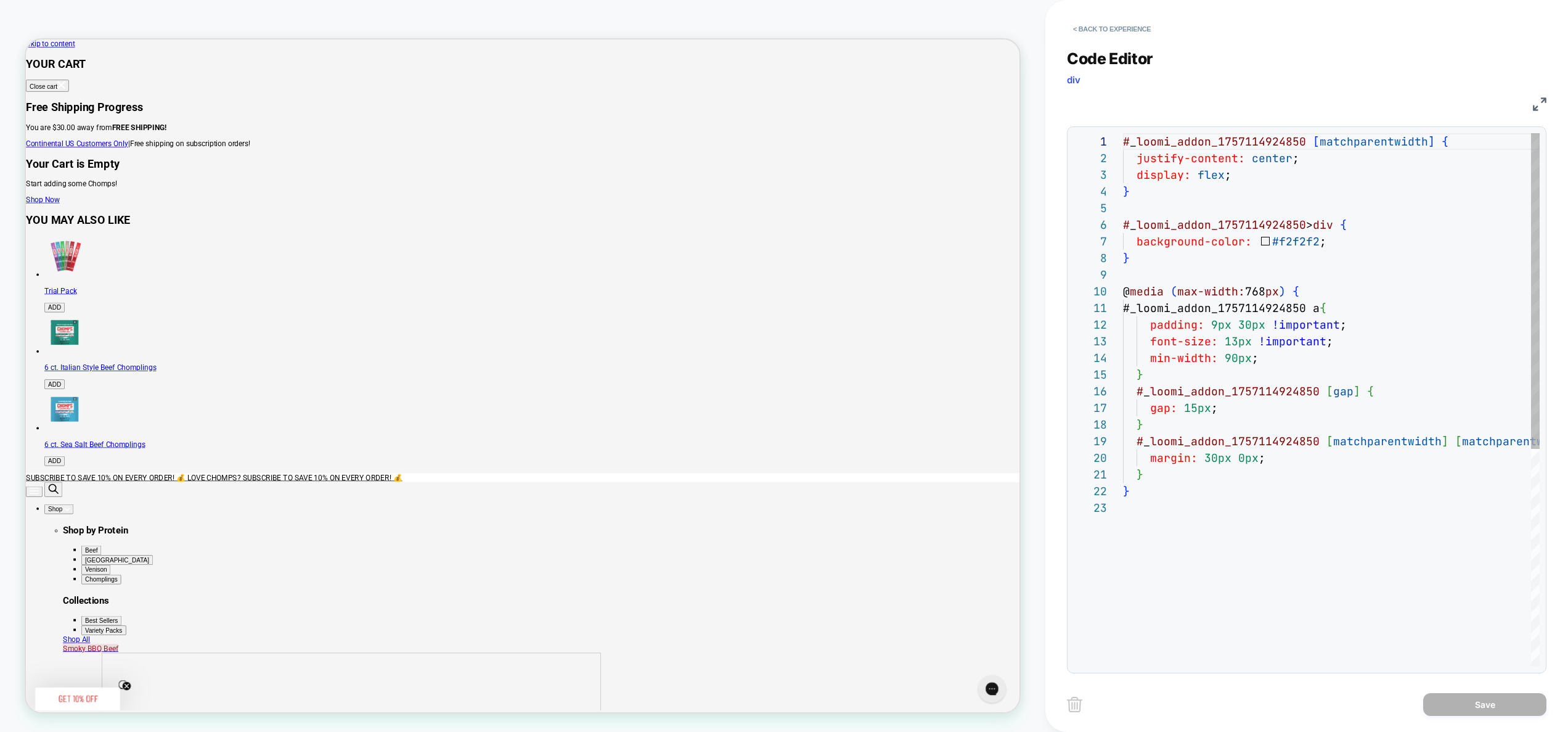
scroll to position [167, 0]
click at [1232, 344] on div "# _ loomi_addon_1757114924850 [ matchparentwidth ] { justify-content: center ; …" at bounding box center [1370, 583] width 494 height 900
type textarea "**********"
click at [1469, 709] on button "Save" at bounding box center [1485, 705] width 124 height 23
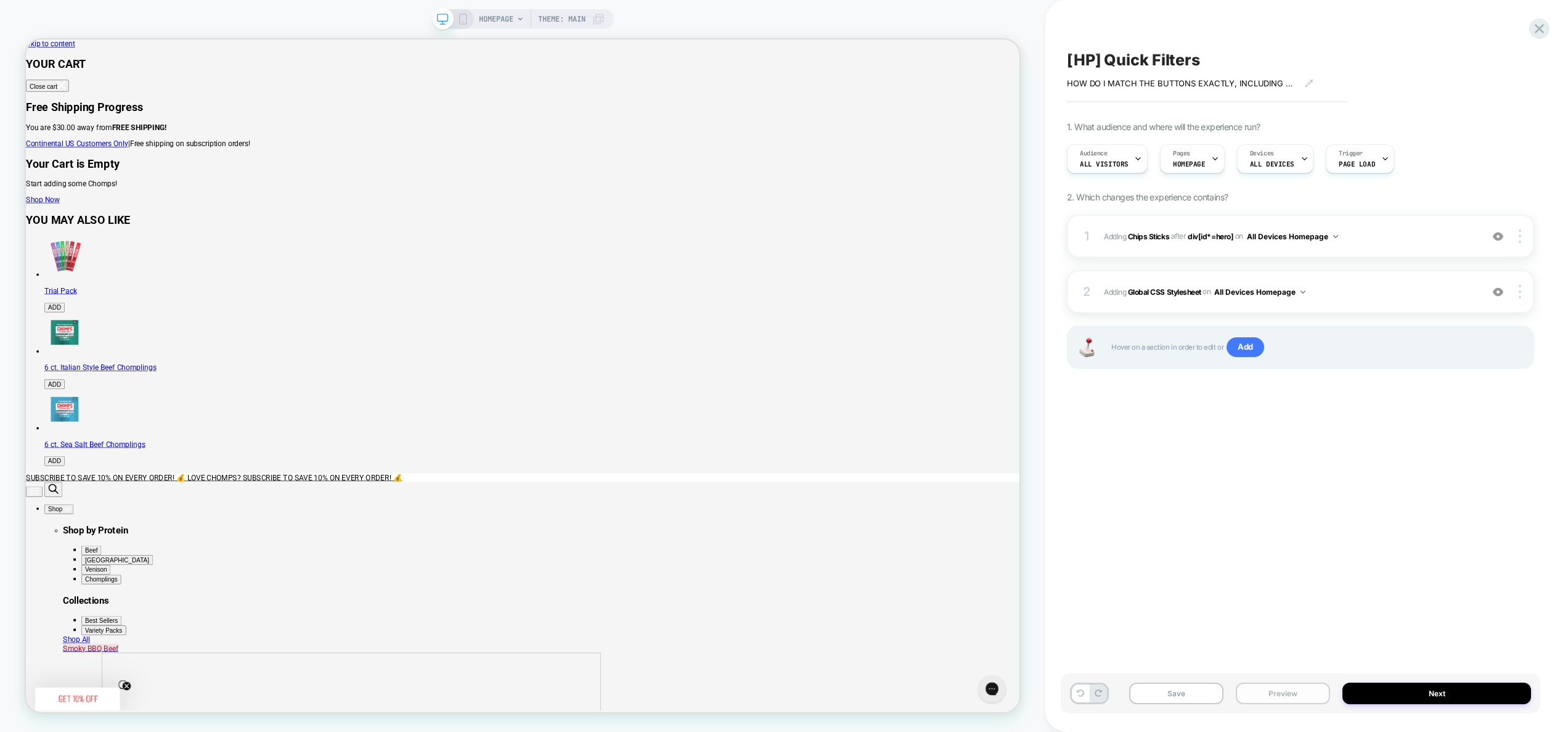
click at [1303, 698] on button "Preview" at bounding box center [1283, 693] width 94 height 22
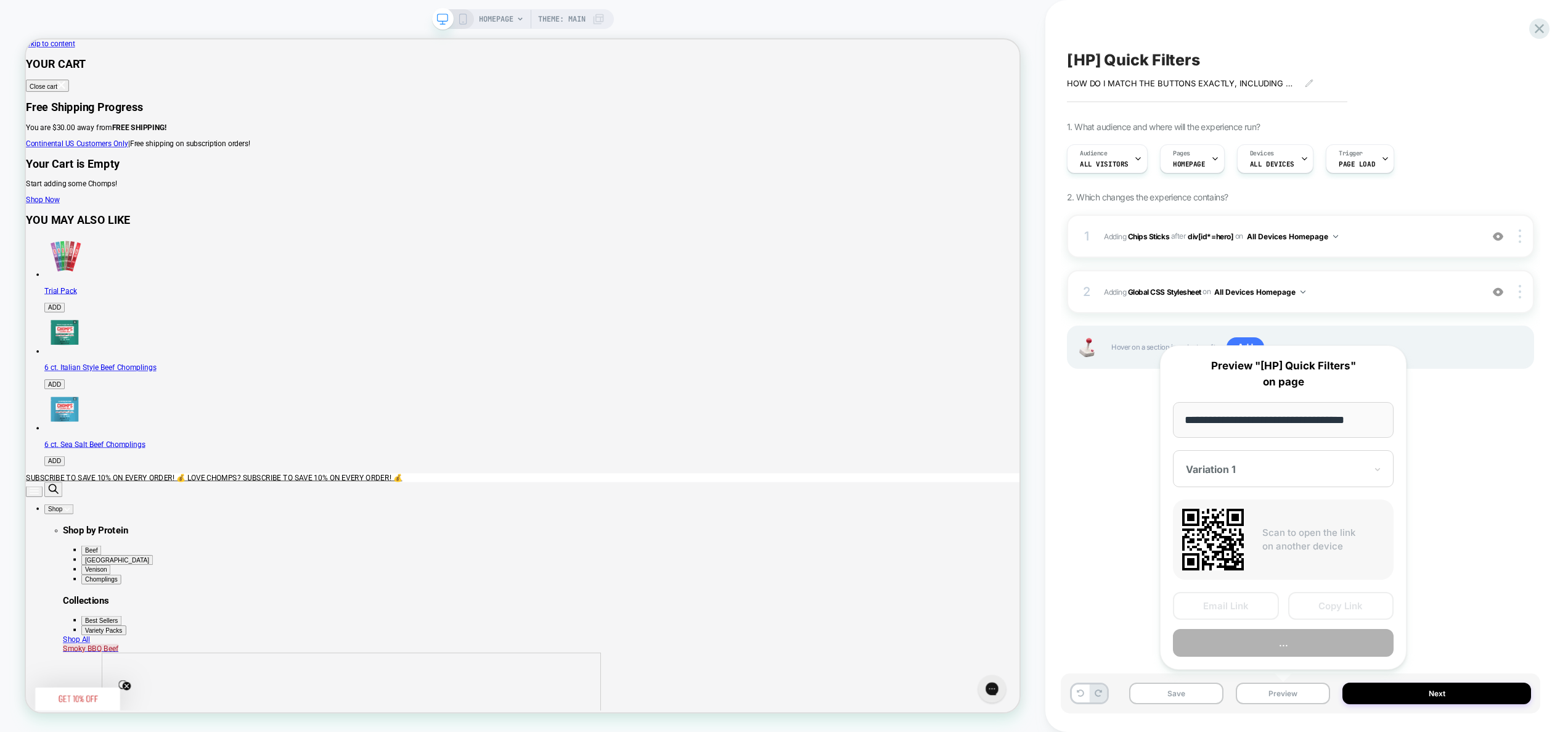
scroll to position [0, 5]
click at [1301, 644] on button "Preview" at bounding box center [1283, 643] width 221 height 27
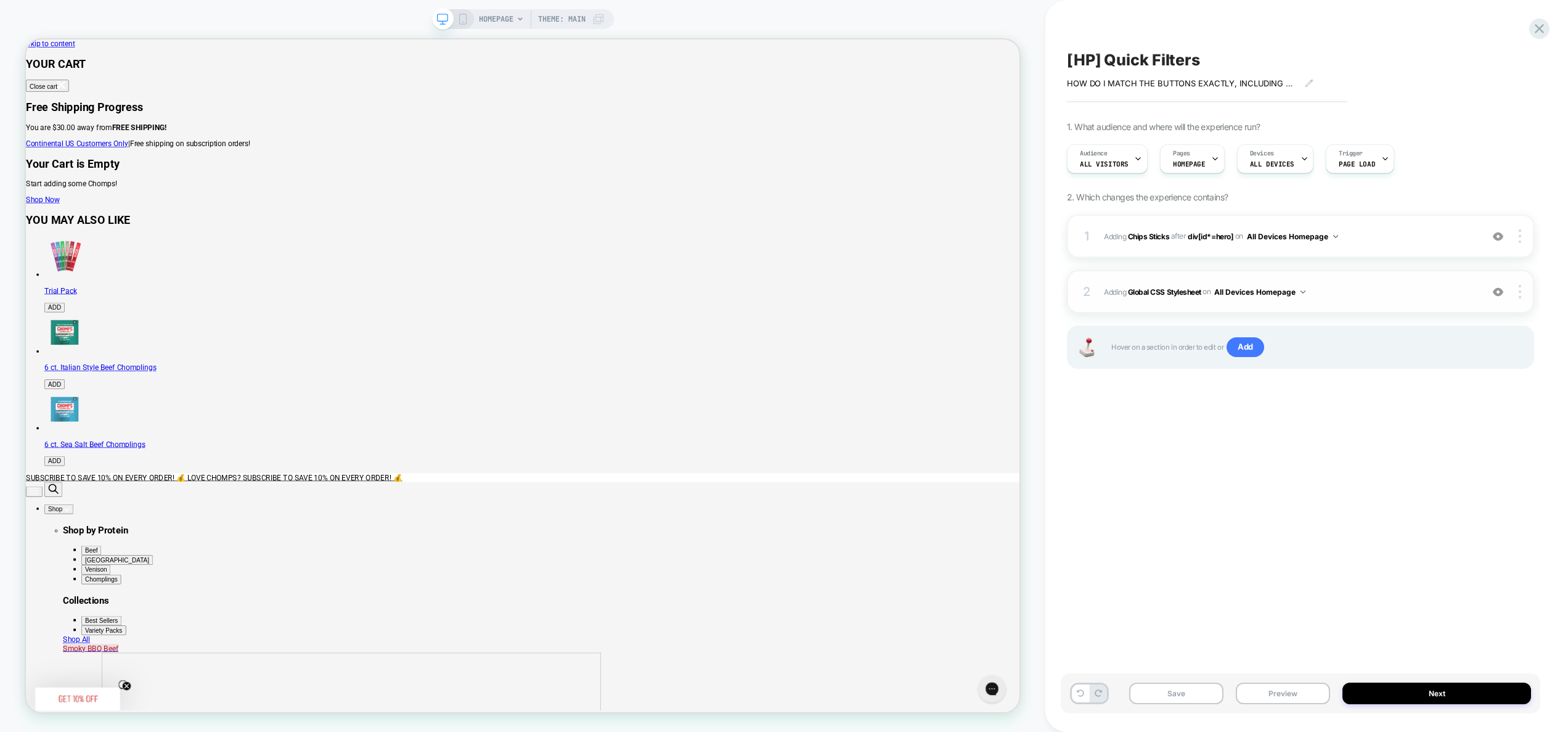
click at [1333, 302] on div "2 Adding Global CSS Stylesheet on All Devices Homepage Add Before Add After Tar…" at bounding box center [1300, 292] width 468 height 43
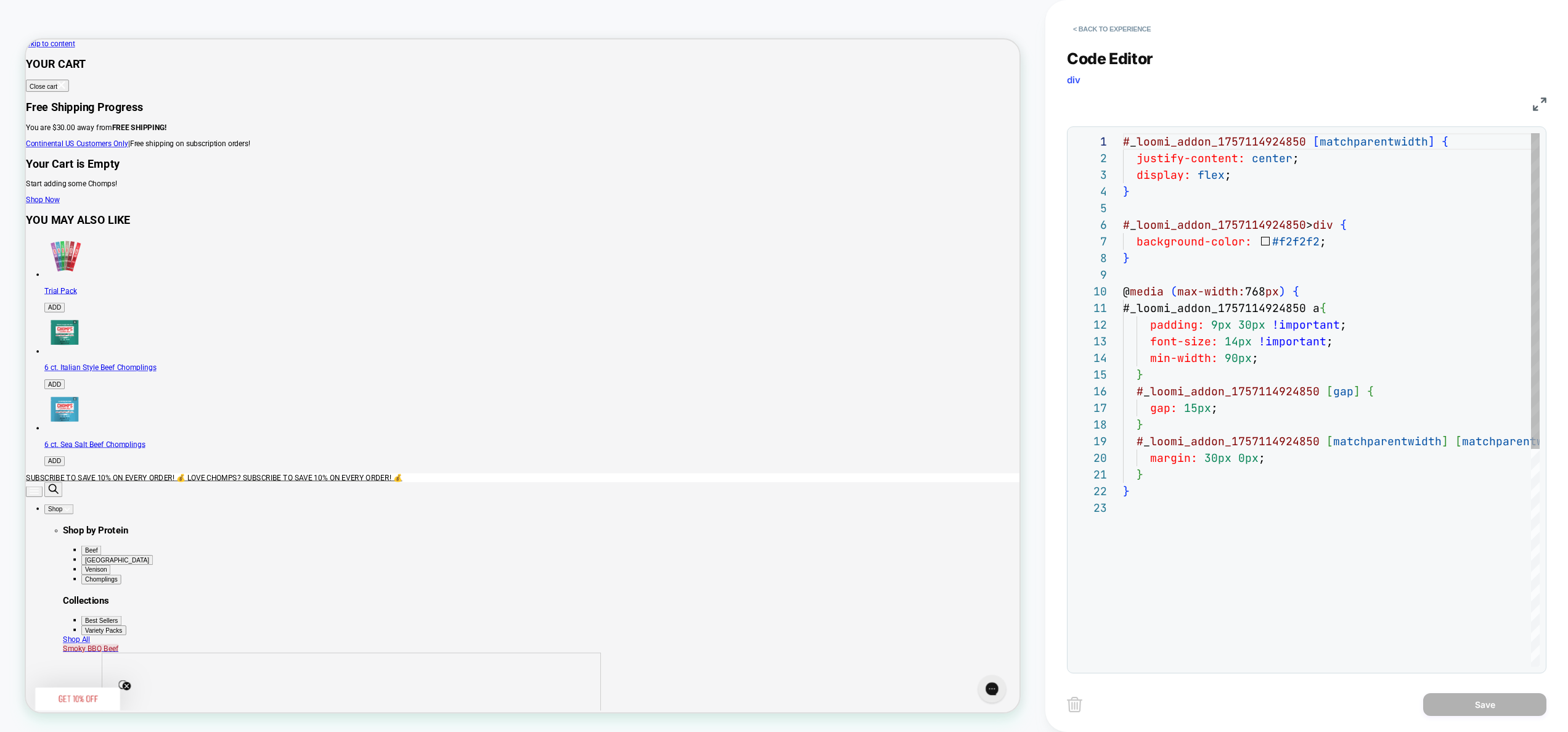
scroll to position [167, 0]
drag, startPoint x: 1224, startPoint y: 361, endPoint x: 1235, endPoint y: 363, distance: 11.2
click at [1235, 363] on div "# _ loomi_addon_1757114924850 [ matchparentwidth ] { justify-content: center ; …" at bounding box center [1370, 583] width 494 height 900
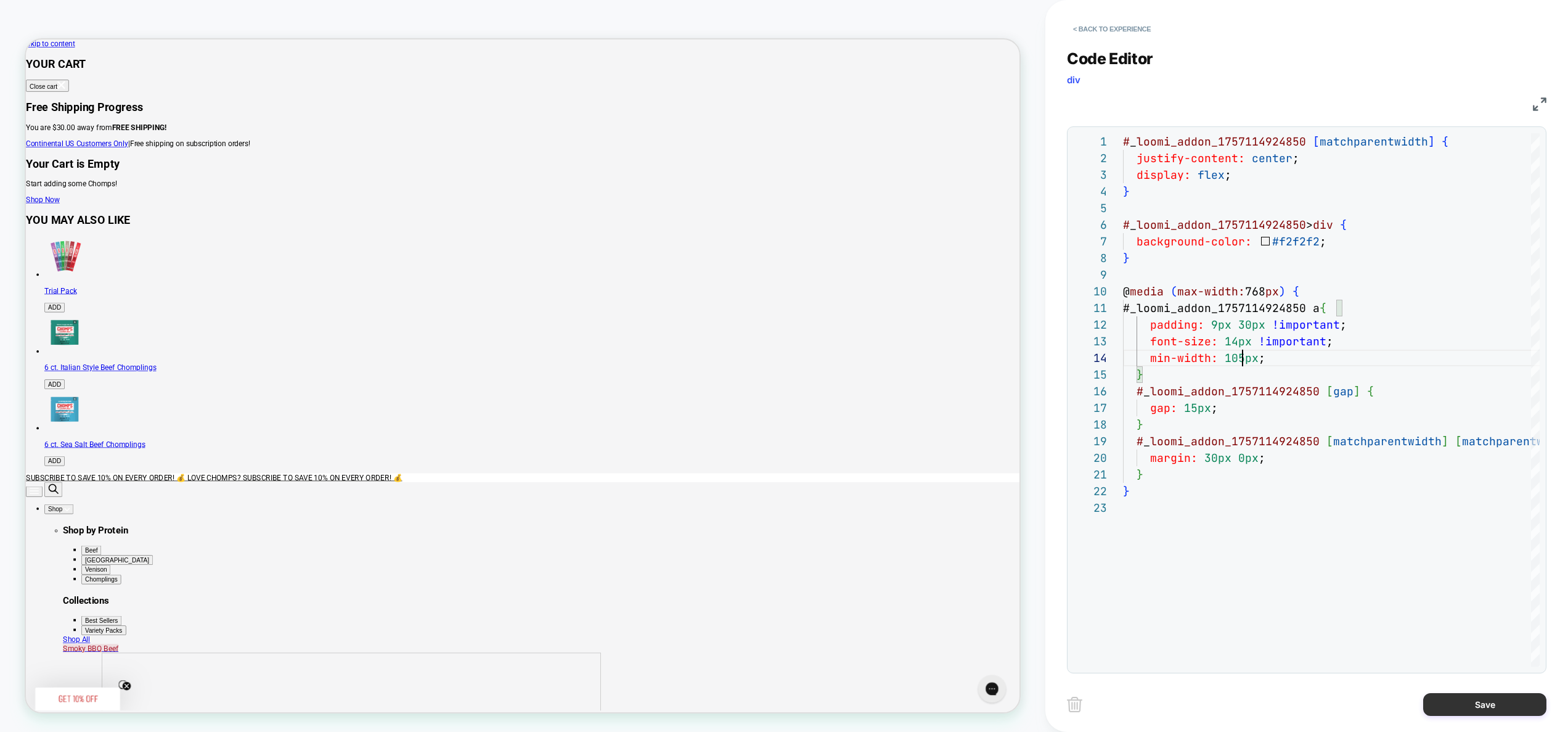
type textarea "**********"
click at [1466, 708] on button "Save" at bounding box center [1485, 705] width 124 height 23
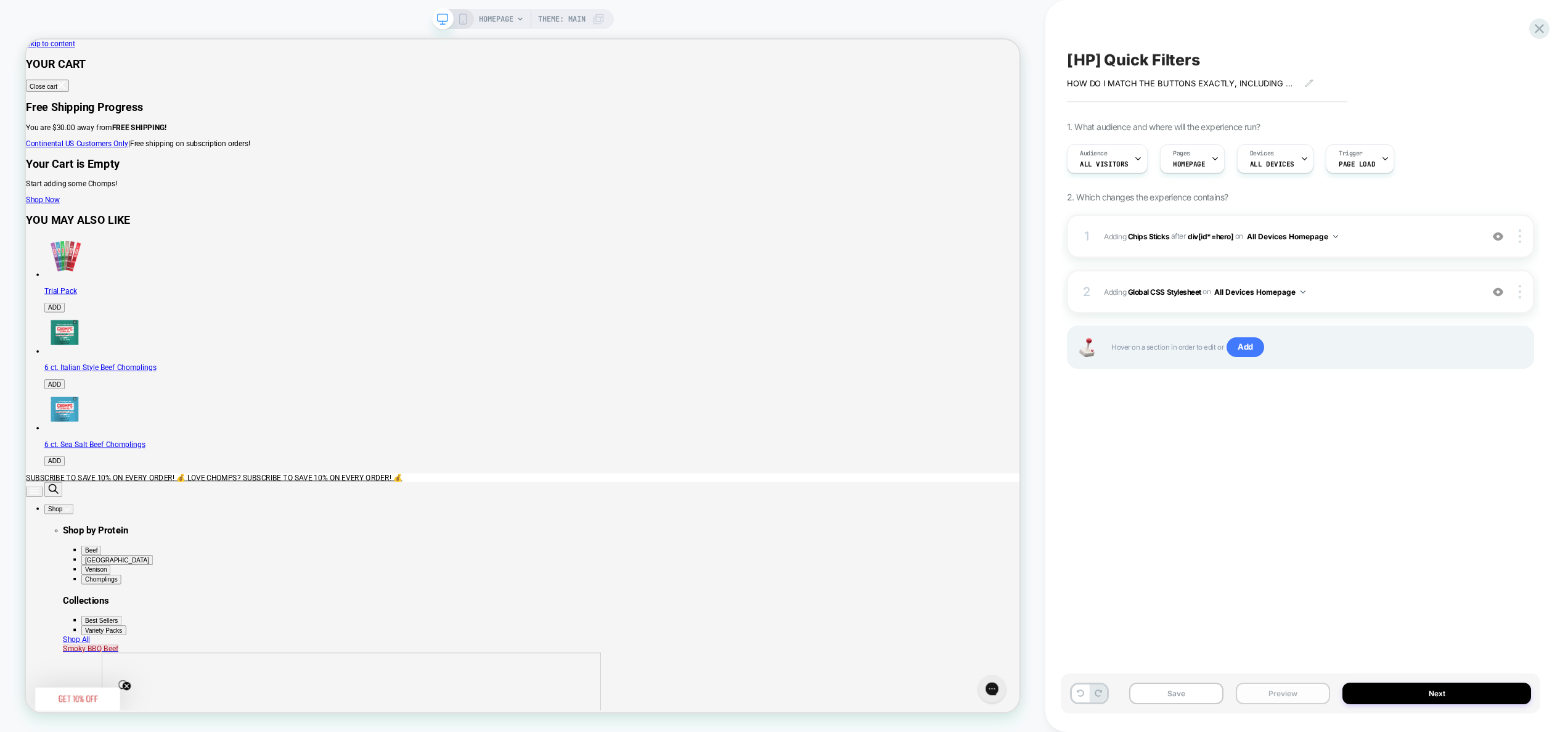
click at [1267, 690] on button "Preview" at bounding box center [1283, 693] width 94 height 22
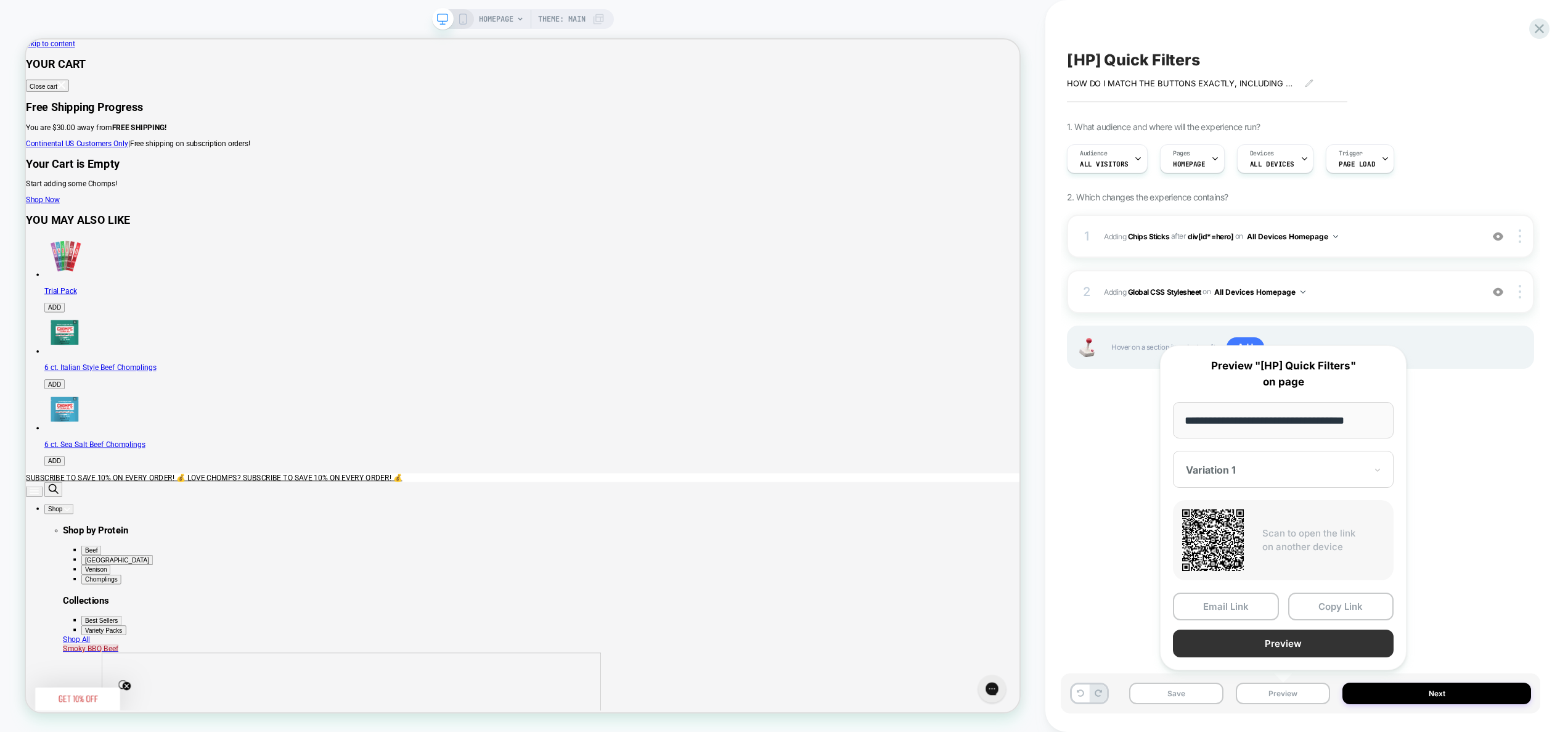
scroll to position [0, 0]
click at [1284, 646] on button "Preview" at bounding box center [1283, 643] width 221 height 27
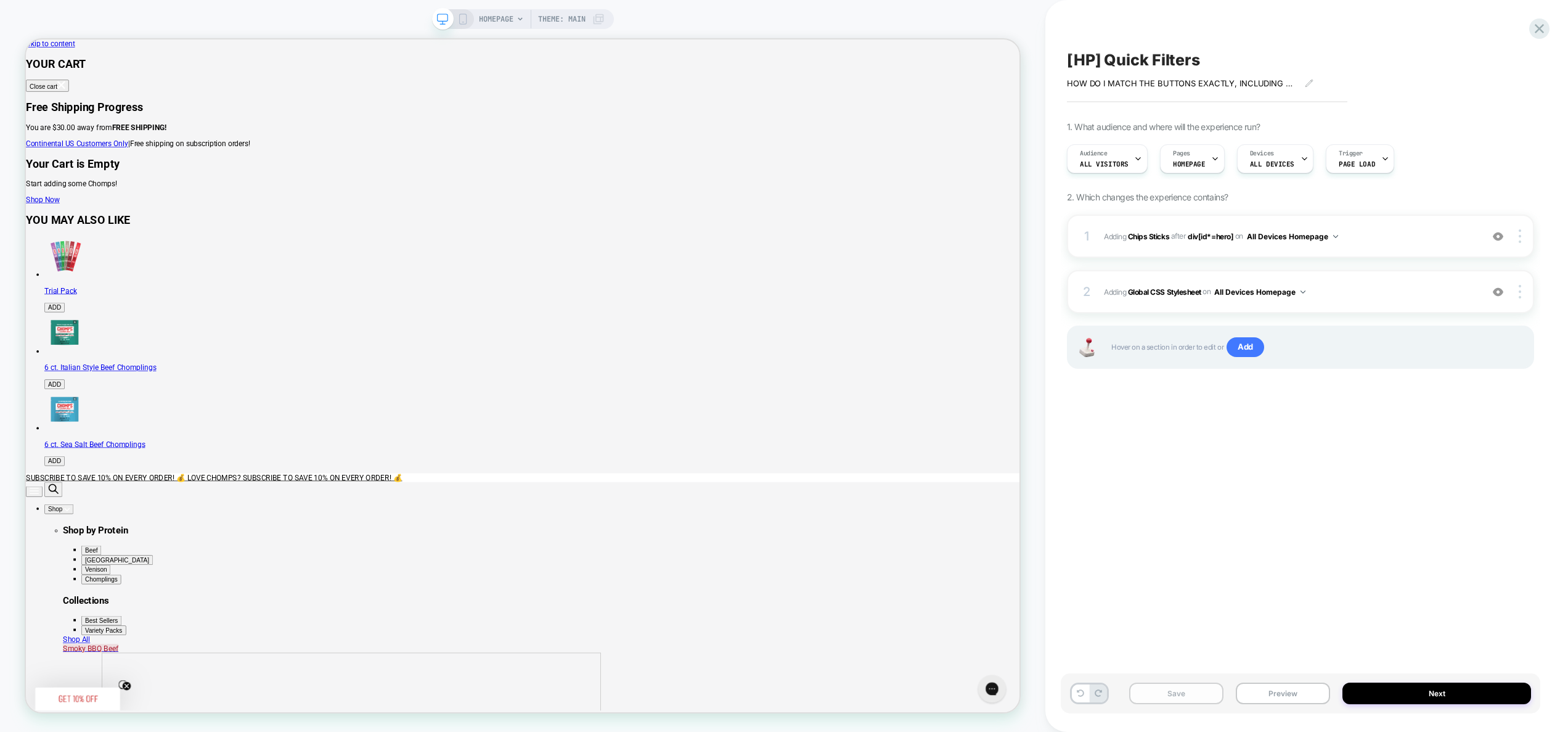
click at [1179, 691] on button "Save" at bounding box center [1176, 693] width 94 height 22
click at [1351, 297] on span "Adding Global CSS Stylesheet on All Devices Homepage" at bounding box center [1290, 292] width 371 height 16
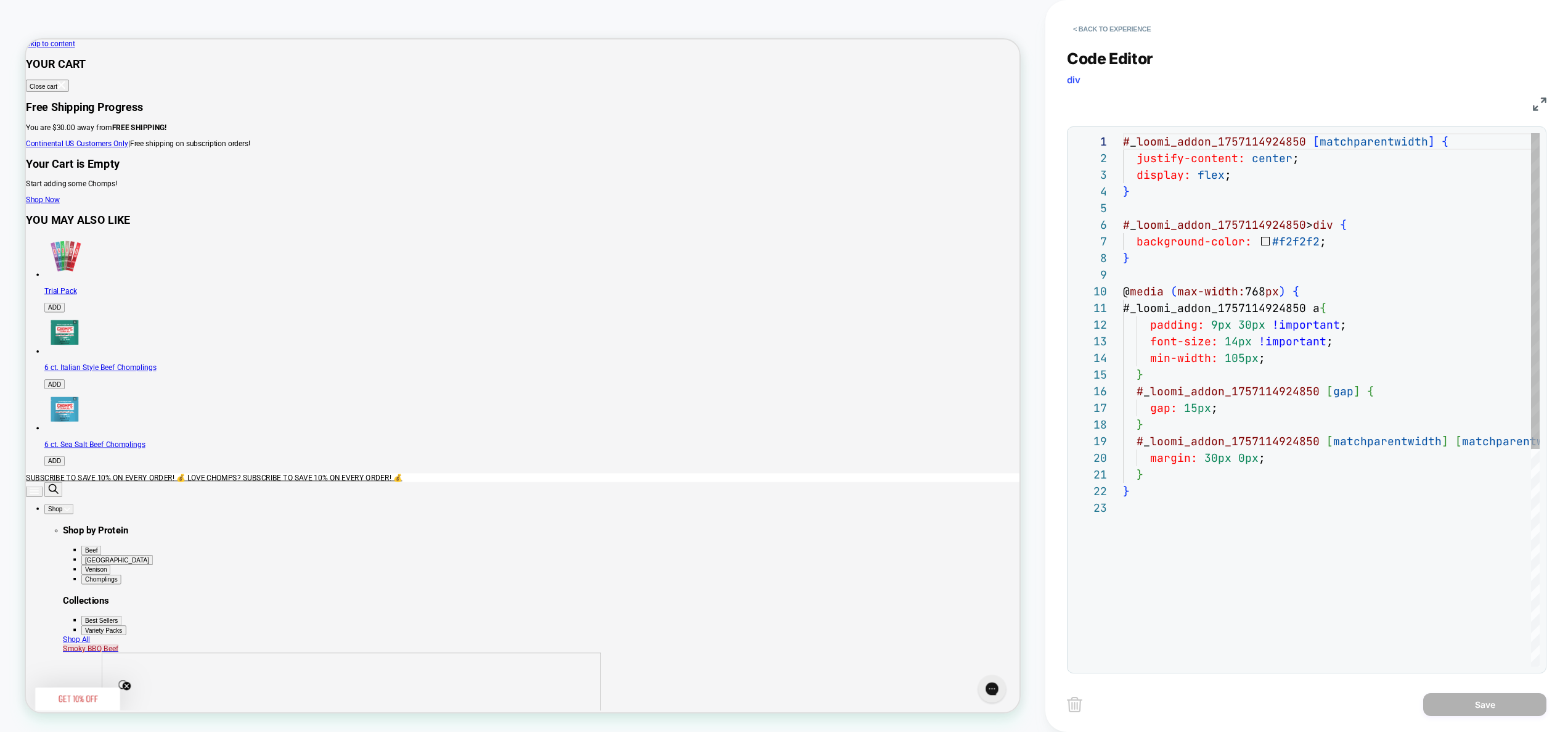
scroll to position [0, 220]
drag, startPoint x: 1351, startPoint y: 297, endPoint x: 1439, endPoint y: 304, distance: 88.3
click at [1439, 304] on div "# _ loomi_addon_1757114924850 [ matchparentwidth ] { justify-content: center ; …" at bounding box center [1331, 583] width 417 height 900
type textarea "**********"
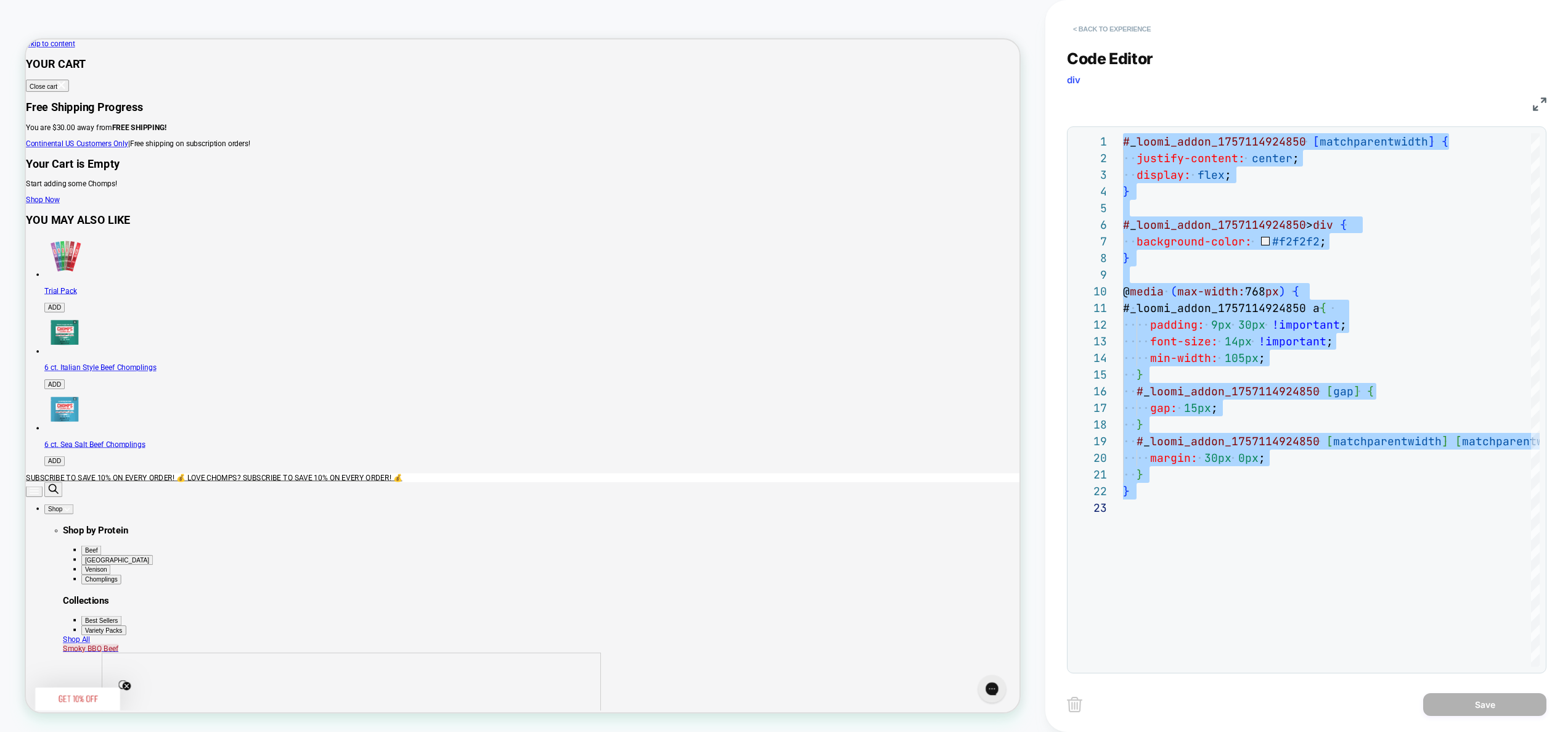
click at [1149, 25] on button "< Back to experience" at bounding box center [1112, 29] width 90 height 20
